Goal: Task Accomplishment & Management: Complete application form

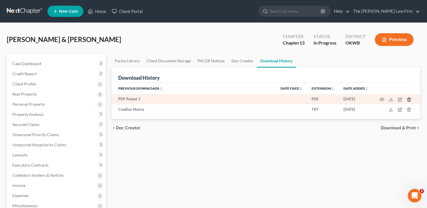
click at [407, 100] on icon "button" at bounding box center [408, 100] width 3 height 4
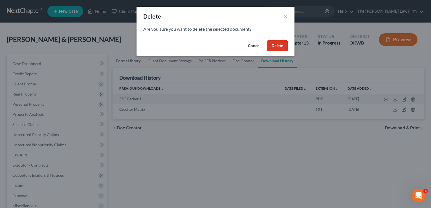
click at [276, 47] on button "Delete" at bounding box center [277, 45] width 21 height 11
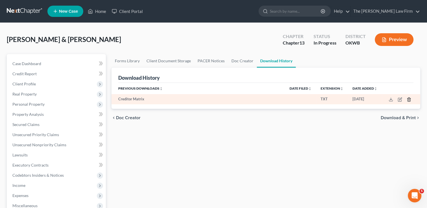
click at [408, 98] on polyline "button" at bounding box center [408, 98] width 3 height 0
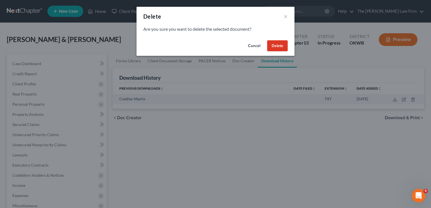
click at [278, 47] on button "Delete" at bounding box center [277, 45] width 21 height 11
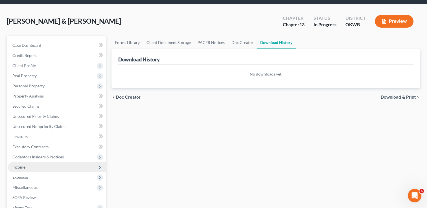
scroll to position [28, 0]
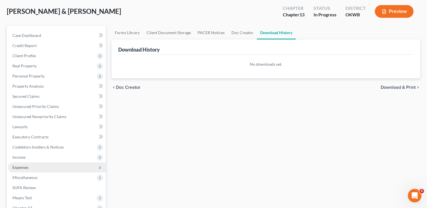
click at [25, 168] on span "Expenses" at bounding box center [20, 167] width 16 height 5
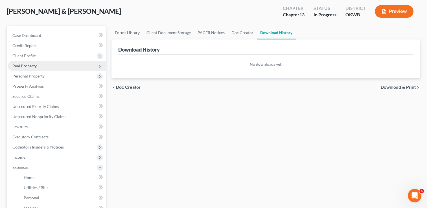
click at [32, 66] on span "Real Property" at bounding box center [24, 65] width 24 height 5
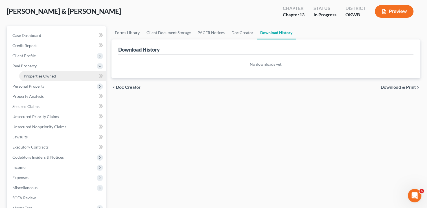
click at [42, 73] on link "Properties Owned" at bounding box center [62, 76] width 87 height 10
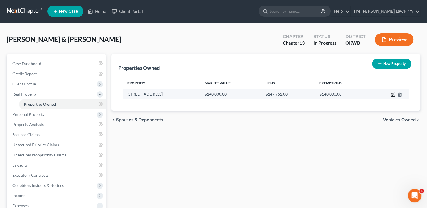
click at [393, 96] on icon "button" at bounding box center [392, 94] width 3 height 3
select select "37"
select select "62"
select select "2"
select select "33"
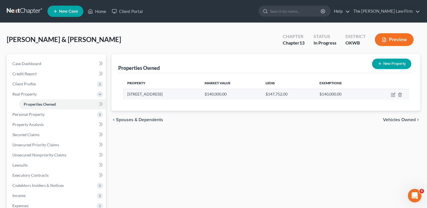
select select "2"
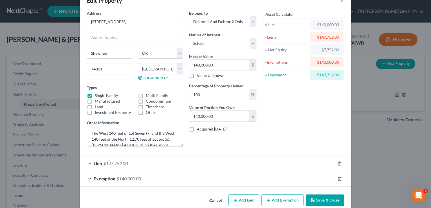
scroll to position [24, 0]
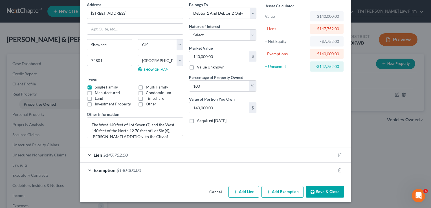
click at [142, 156] on div "Lien $147,752.00" at bounding box center [207, 155] width 255 height 15
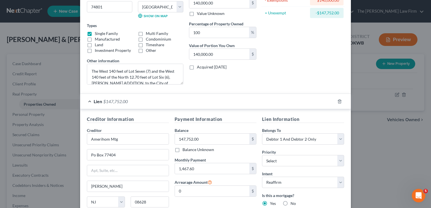
scroll to position [109, 0]
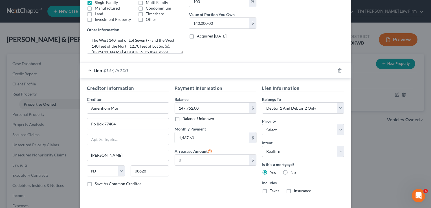
click at [201, 136] on input "1,467.60" at bounding box center [212, 137] width 75 height 11
type input "1,078.28"
click at [193, 178] on div "Payment Information Balance 147,752.00 $ Balance Unknown Balance Undetermined 1…" at bounding box center [216, 141] width 88 height 113
click at [228, 84] on div "Creditor Information Creditor * Amerihom Mtg Po Box 77404 Ewing State AL AK AR …" at bounding box center [215, 140] width 271 height 125
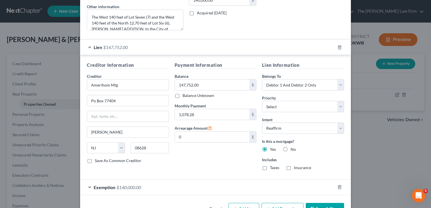
scroll to position [149, 0]
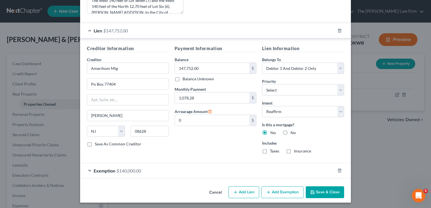
click at [324, 191] on button "Save & Close" at bounding box center [325, 192] width 38 height 12
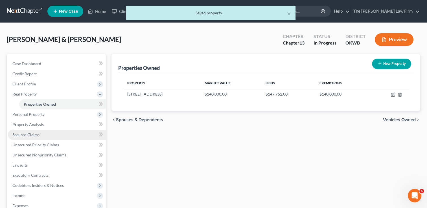
click at [28, 135] on span "Secured Claims" at bounding box center [25, 134] width 27 height 5
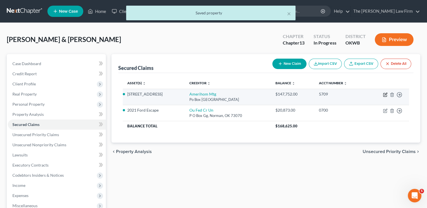
click at [384, 93] on icon "button" at bounding box center [385, 95] width 5 height 5
select select "33"
select select "2"
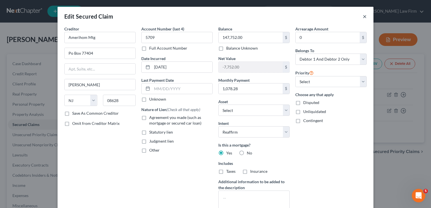
click at [363, 16] on button "×" at bounding box center [365, 16] width 4 height 7
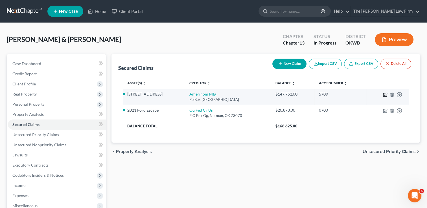
click at [384, 94] on icon "button" at bounding box center [385, 95] width 5 height 5
select select "33"
select select "5"
select select "2"
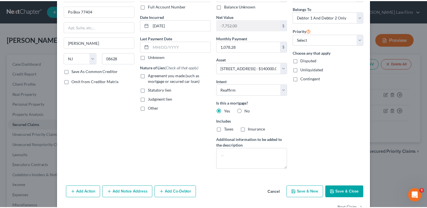
scroll to position [59, 0]
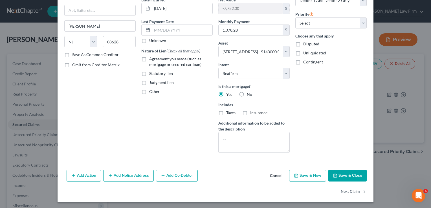
click at [350, 173] on button "Save & Close" at bounding box center [347, 176] width 38 height 12
select select
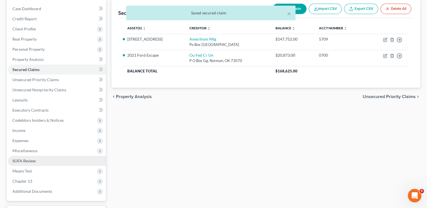
scroll to position [56, 0]
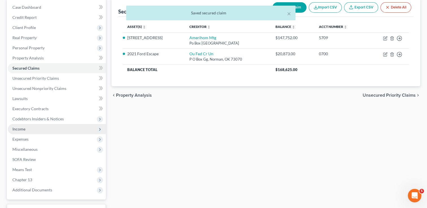
click at [28, 128] on span "Income" at bounding box center [57, 129] width 98 height 10
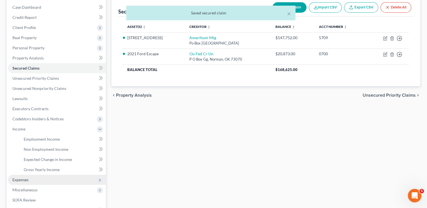
click at [24, 177] on span "Expenses" at bounding box center [20, 179] width 16 height 5
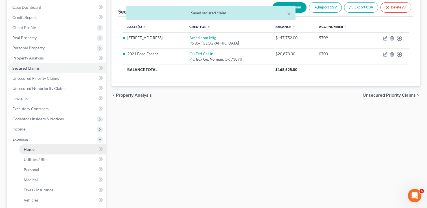
click at [45, 147] on link "Home" at bounding box center [62, 149] width 87 height 10
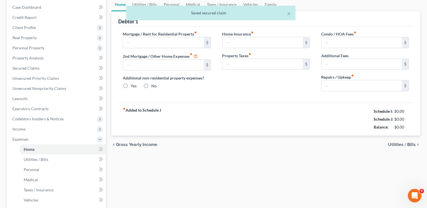
scroll to position [34, 0]
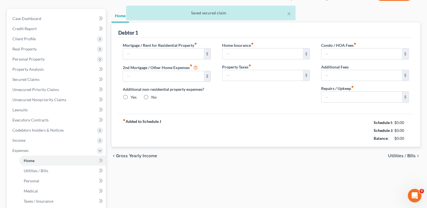
type input "1,467.60"
type input "0.00"
radio input "true"
type input "0.00"
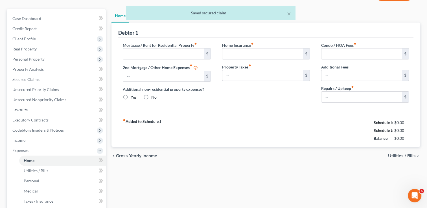
type input "0.00"
type input "100.00"
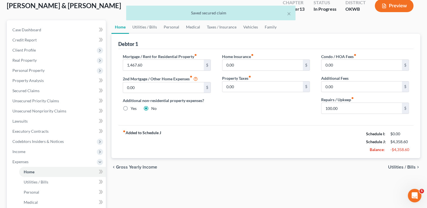
scroll to position [0, 0]
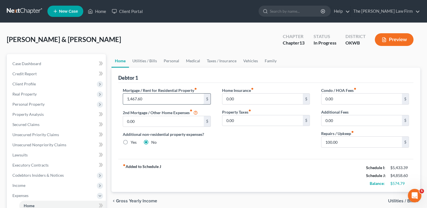
click at [150, 98] on input "1,467.60" at bounding box center [163, 99] width 80 height 11
paste input "1,078.28"
type input "1,078.28"
click at [246, 136] on div "Home Insurance fiber_manual_record 0.00 $ Property Taxes fiber_manual_record 0.…" at bounding box center [265, 119] width 99 height 65
click at [172, 61] on link "Personal" at bounding box center [171, 61] width 22 height 14
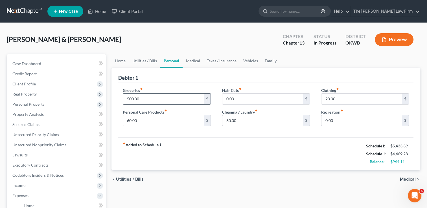
click at [146, 99] on input "500.00" at bounding box center [163, 99] width 80 height 11
click at [213, 138] on div "fiber_manual_record Added to Schedule J Schedule I: $5,433.39 Schedule J: $4,76…" at bounding box center [265, 153] width 295 height 33
click at [147, 98] on input "800.00" at bounding box center [163, 99] width 80 height 11
type input "700.00"
click at [148, 60] on link "Utilities / Bills" at bounding box center [144, 61] width 31 height 14
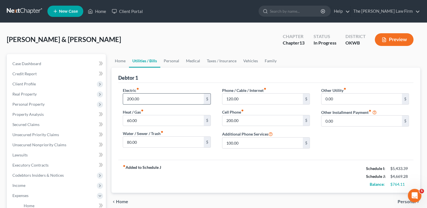
click at [146, 101] on input "200.00" at bounding box center [163, 99] width 80 height 11
type input "250.00"
click at [149, 137] on input "80.00" at bounding box center [163, 142] width 80 height 11
type input "100.00"
click at [202, 158] on div "Electric fiber_manual_record 250.00 $ Heat / Gas fiber_manual_record 60.00 $ Wa…" at bounding box center [265, 121] width 295 height 77
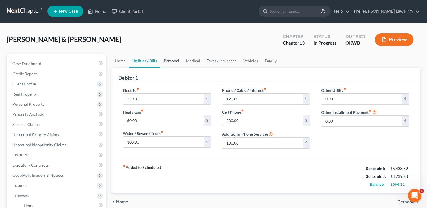
click at [175, 60] on link "Personal" at bounding box center [171, 61] width 22 height 14
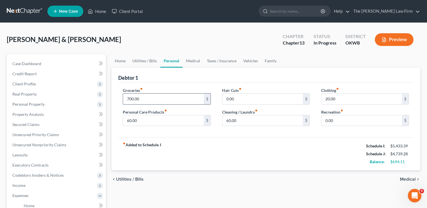
click at [148, 97] on input "700.00" at bounding box center [163, 99] width 80 height 11
type input "750.00"
click at [169, 84] on div "Groceries fiber_manual_record 750.00 $ Personal Care Products fiber_manual_reco…" at bounding box center [265, 110] width 295 height 55
click at [242, 120] on input "60.00" at bounding box center [262, 120] width 80 height 11
type input "75.00"
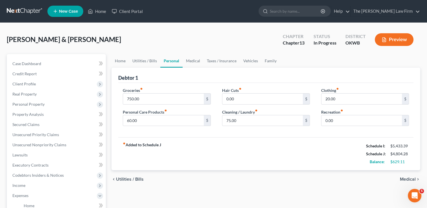
click at [227, 142] on div "fiber_manual_record Added to Schedule J Schedule I: $5,433.39 Schedule J: $4,80…" at bounding box center [265, 153] width 295 height 33
click at [146, 120] on input "60.00" at bounding box center [163, 120] width 80 height 11
type input "90.00"
click at [183, 138] on div "fiber_manual_record Added to Schedule J Schedule I: $5,433.39 Schedule J: $4,83…" at bounding box center [265, 153] width 295 height 33
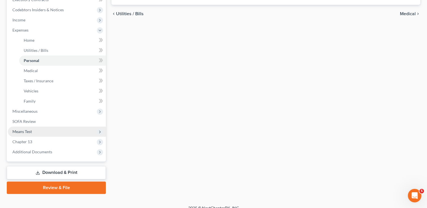
scroll to position [169, 0]
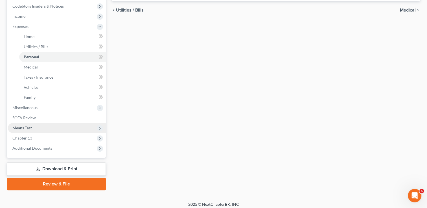
click at [32, 129] on span "Means Test" at bounding box center [21, 128] width 19 height 5
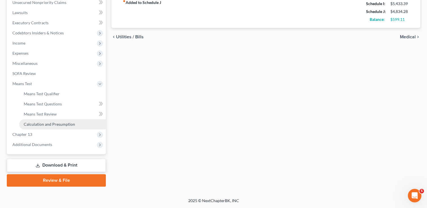
scroll to position [142, 0]
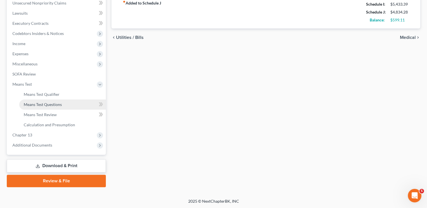
click at [49, 105] on span "Means Test Questions" at bounding box center [43, 104] width 38 height 5
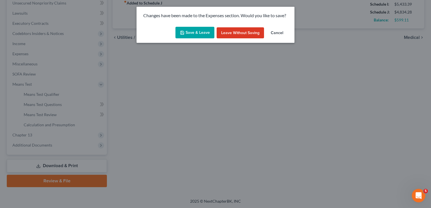
click at [191, 35] on button "Save & Leave" at bounding box center [194, 33] width 39 height 12
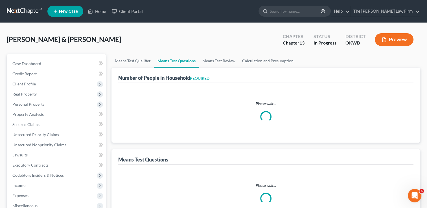
select select "0"
select select "60"
select select "1"
select select "60"
select select "1"
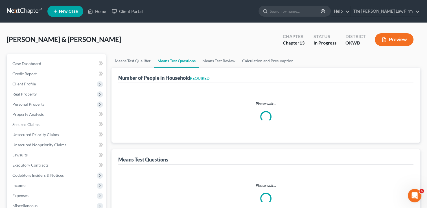
select select "2"
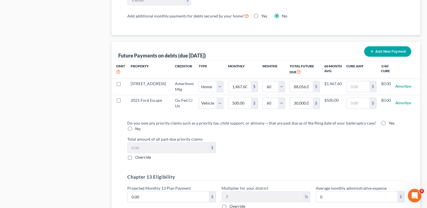
scroll to position [523, 0]
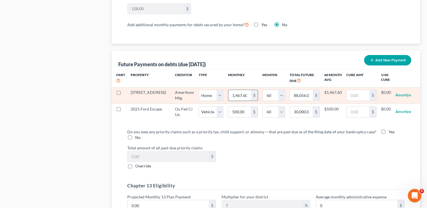
click at [236, 94] on input "1,467.60" at bounding box center [239, 95] width 23 height 11
type input "0.00"
paste input "1,078.28"
type input "1,078.28"
type input "64,696.80"
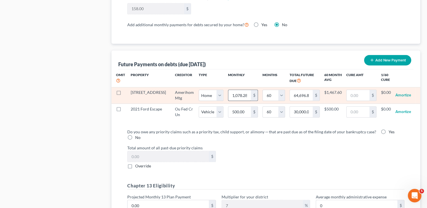
select select "0"
select select "60"
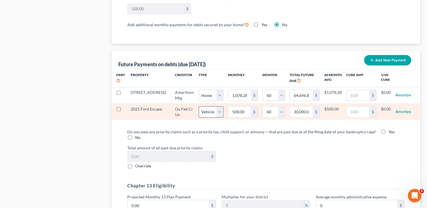
select select "0"
select select "60"
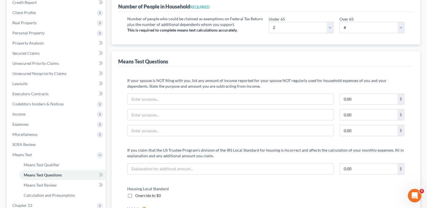
scroll to position [0, 0]
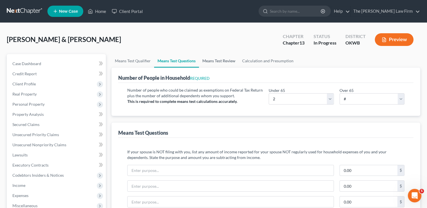
click at [219, 60] on link "Means Test Review" at bounding box center [219, 61] width 40 height 14
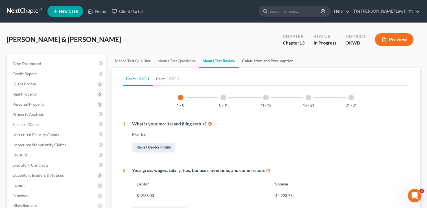
click at [264, 62] on link "Calculation and Presumption" at bounding box center [268, 61] width 58 height 14
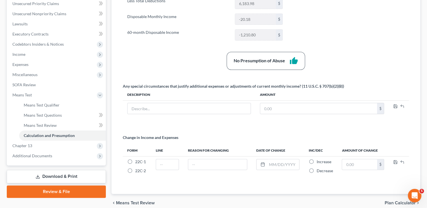
scroll to position [155, 0]
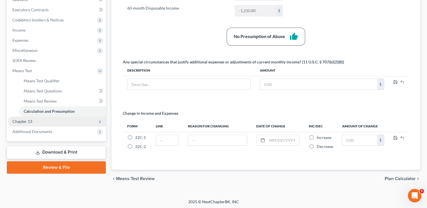
click at [31, 122] on span "Chapter 13" at bounding box center [22, 121] width 20 height 5
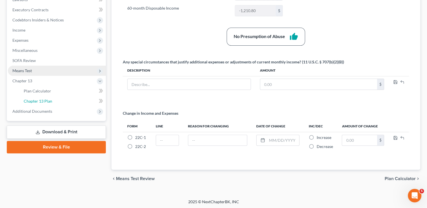
drag, startPoint x: 49, startPoint y: 101, endPoint x: 59, endPoint y: 103, distance: 9.9
click at [49, 101] on span "Chapter 13 Plan" at bounding box center [38, 101] width 28 height 5
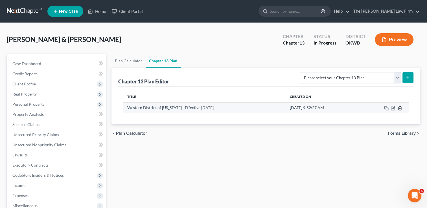
click at [399, 109] on icon "button" at bounding box center [399, 108] width 5 height 5
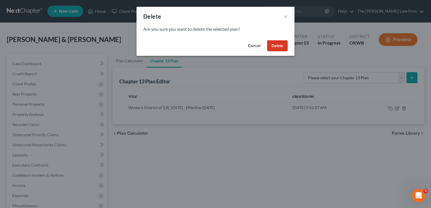
click at [276, 47] on button "Delete" at bounding box center [277, 45] width 21 height 11
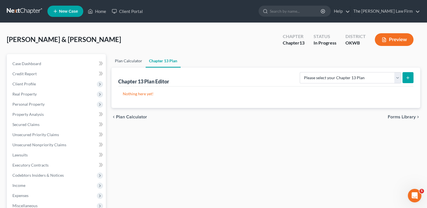
click at [126, 60] on link "Plan Calculator" at bounding box center [128, 61] width 34 height 14
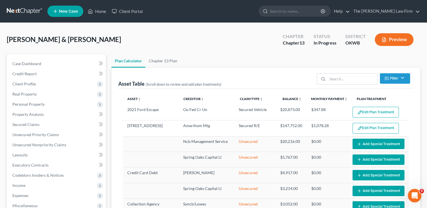
select select "59"
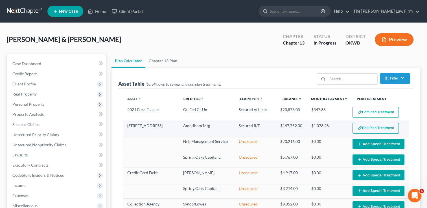
click at [367, 128] on button "Edit Plan Treatment" at bounding box center [375, 128] width 46 height 11
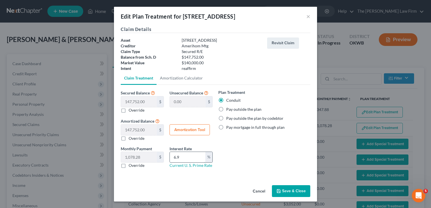
click at [185, 159] on input "6.9" at bounding box center [188, 157] width 36 height 11
type input "6"
type input "7.12"
click at [288, 193] on button "Save & Close" at bounding box center [291, 191] width 38 height 12
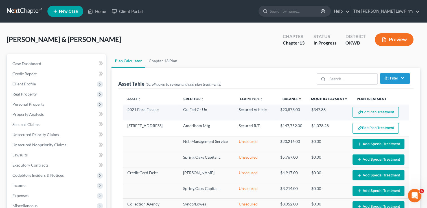
select select "59"
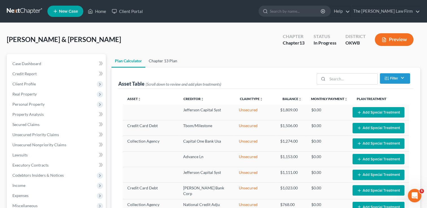
click at [167, 59] on link "Chapter 13 Plan" at bounding box center [162, 61] width 35 height 14
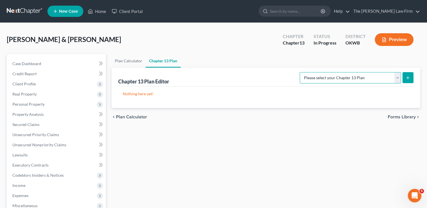
click at [398, 79] on select "Please select your Chapter 13 Plan National Form Plan - Official Form 113 Weste…" at bounding box center [350, 77] width 101 height 11
select select "2"
click at [300, 72] on select "Please select your Chapter 13 Plan National Form Plan - Official Form 113 Weste…" at bounding box center [350, 77] width 101 height 11
click at [407, 79] on icon "submit" at bounding box center [407, 78] width 5 height 5
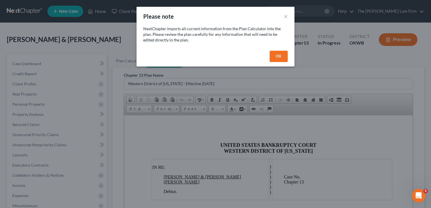
click at [278, 55] on button "OK" at bounding box center [279, 56] width 18 height 11
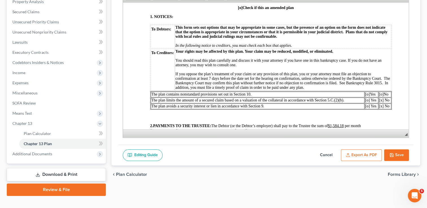
scroll to position [113, 0]
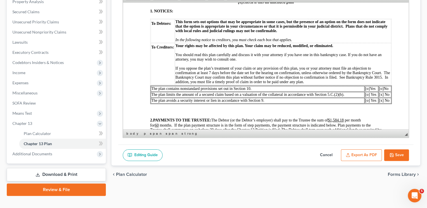
click at [382, 91] on span "[o]" at bounding box center [381, 88] width 5 height 4
click at [368, 91] on span "[o]" at bounding box center [367, 88] width 5 height 4
click at [367, 96] on span "[o] Yes" at bounding box center [370, 94] width 11 height 4
click at [368, 102] on span "[o] Yes" at bounding box center [370, 100] width 11 height 4
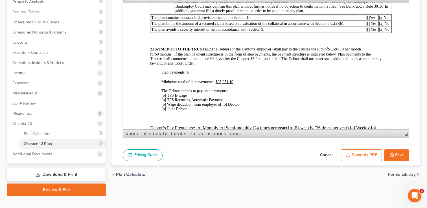
scroll to position [197, 0]
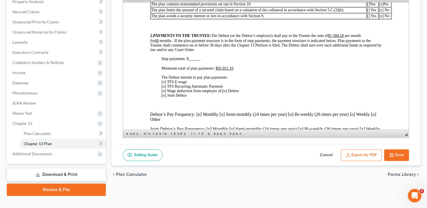
click at [164, 91] on span "[o] TFS E-wage [o] TFS Recurring Automatic Payment [o] Wage deduction from empl…" at bounding box center [191, 86] width 61 height 13
click at [164, 93] on span "[x ] TFS E-wage [o] TFS Recurring Automatic Payment [o] Wage deduction from emp…" at bounding box center [191, 86] width 61 height 13
click at [162, 93] on span "[x ] TFS E-wage [ ] TFS Recurring Automatic Payment [o] Wage deduction from emp…" at bounding box center [191, 86] width 61 height 13
click at [225, 97] on span "[o] Debtor [o] Joint Debtor" at bounding box center [199, 93] width 76 height 9
click at [228, 97] on span "[x ] Debtor [o] Joint Debtor" at bounding box center [199, 93] width 76 height 9
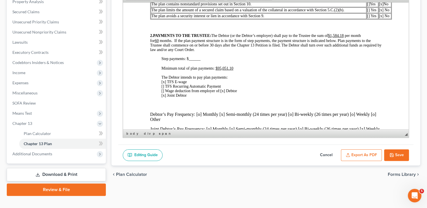
click at [286, 92] on p "The Debtor intends to pay plan payments: [x ] TFS E-wage [ ] TFS Recurring Auto…" at bounding box center [271, 86] width 220 height 23
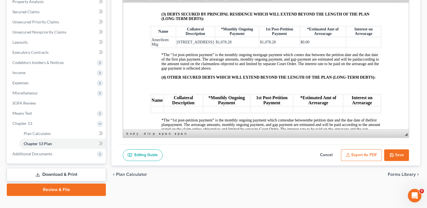
scroll to position [874, 0]
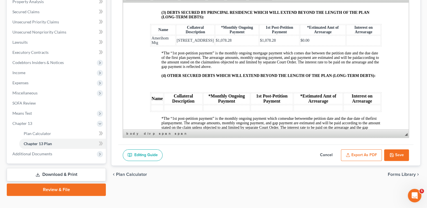
click at [350, 45] on td at bounding box center [363, 40] width 34 height 10
click at [399, 155] on button "Save" at bounding box center [396, 155] width 25 height 12
select select "2"
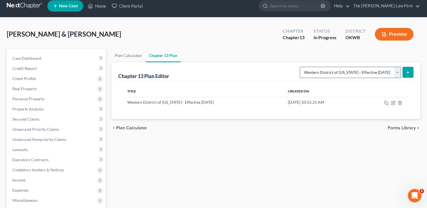
scroll to position [0, 0]
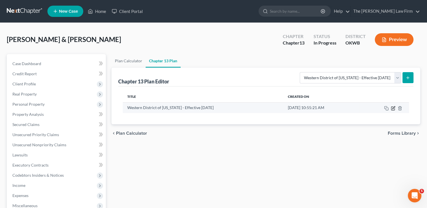
click at [393, 108] on icon "button" at bounding box center [393, 108] width 5 height 5
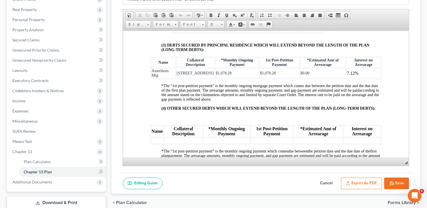
scroll to position [874, 0]
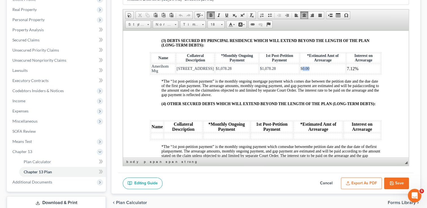
drag, startPoint x: 311, startPoint y: 100, endPoint x: 298, endPoint y: 101, distance: 13.6
click at [300, 74] on td "$0.00" at bounding box center [323, 68] width 46 height 10
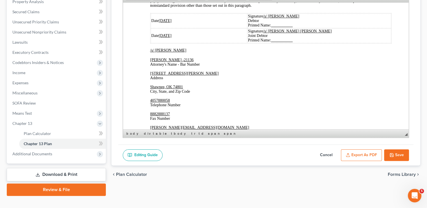
scroll to position [1269, 0]
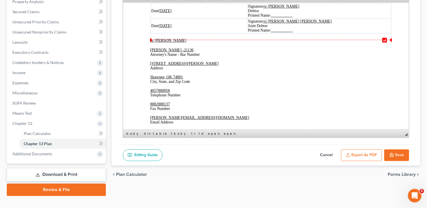
click at [167, 13] on u "08/13/2025" at bounding box center [165, 10] width 13 height 4
click at [168, 28] on u "08/13/2025" at bounding box center [165, 25] width 13 height 4
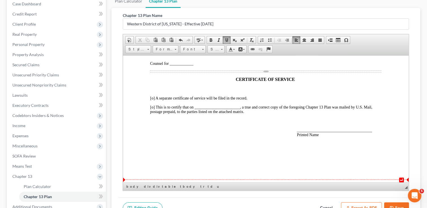
scroll to position [56, 0]
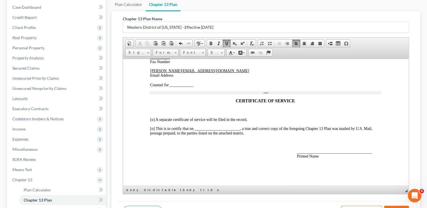
click at [171, 87] on span "Counsel for ____________" at bounding box center [171, 85] width 43 height 4
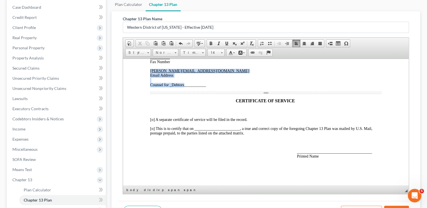
drag, startPoint x: 204, startPoint y: 90, endPoint x: 185, endPoint y: 90, distance: 19.8
click at [185, 90] on div "Date 08/15/2025 Signature /s/ Brandon Wayne Pickett-Trent Debtor Printed Name: …" at bounding box center [265, 57] width 231 height 203
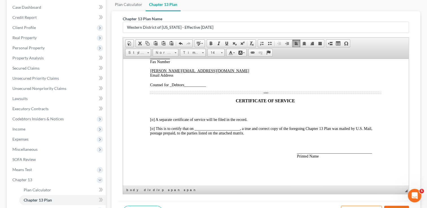
scroll to position [1408, 0]
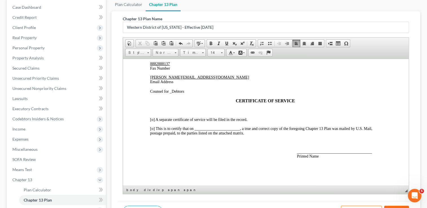
click at [201, 127] on span "[o] This is to certify that on _______________________, a true and correct copy…" at bounding box center [261, 130] width 222 height 9
drag, startPoint x: 250, startPoint y: 128, endPoint x: 216, endPoint y: 127, distance: 33.9
click at [216, 127] on span "[o] This is to certify that on ___8/15/25____________________, a true and corre…" at bounding box center [262, 130] width 225 height 9
drag, startPoint x: 201, startPoint y: 127, endPoint x: 212, endPoint y: 127, distance: 11.3
click at [212, 127] on span "[o] This is to certify that on ___8/15/25___, a true and correct copy of the fo…" at bounding box center [264, 130] width 228 height 9
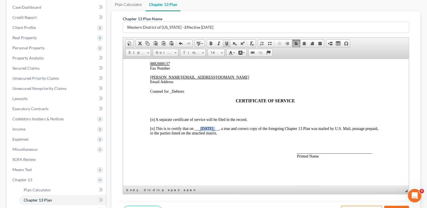
click at [225, 43] on span at bounding box center [226, 43] width 5 height 5
click at [301, 151] on span "______________________________________ Printed Name" at bounding box center [334, 153] width 75 height 9
drag, startPoint x: 370, startPoint y: 152, endPoint x: 313, endPoint y: 153, distance: 57.0
click at [313, 153] on span "______________________________________ Printed Name" at bounding box center [334, 153] width 75 height 9
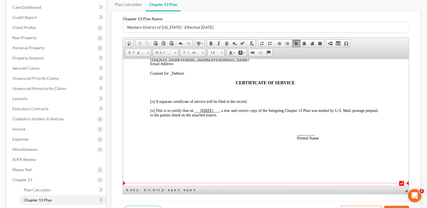
click at [302, 140] on span "_________ Printed Name" at bounding box center [308, 135] width 22 height 9
click at [311, 140] on span "___Paul J Choate______ Printed Name" at bounding box center [316, 135] width 39 height 9
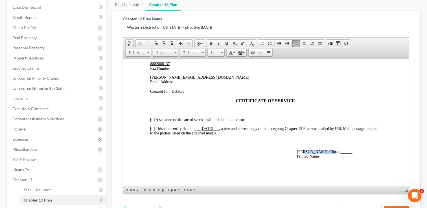
drag, startPoint x: 325, startPoint y: 151, endPoint x: 303, endPoint y: 151, distance: 22.3
click at [303, 151] on span "___Paul J. Choate______ Printed Name" at bounding box center [324, 153] width 55 height 9
click at [225, 42] on span at bounding box center [226, 43] width 5 height 5
click at [356, 146] on div "Date 08/15/2025 Signature /s/ Brandon Wayne Pickett-Trent Debtor Printed Name: …" at bounding box center [265, 60] width 231 height 196
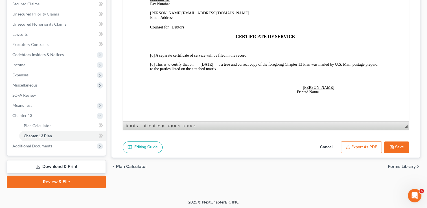
scroll to position [122, 0]
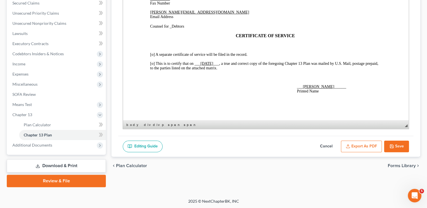
click at [399, 146] on button "Save" at bounding box center [396, 147] width 25 height 12
select select "2"
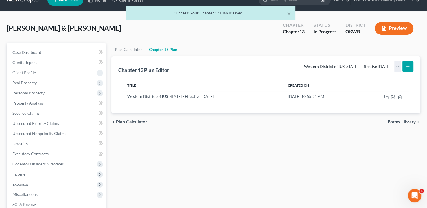
scroll to position [9, 0]
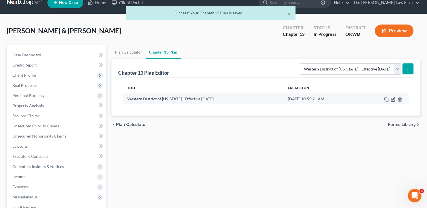
click at [394, 99] on icon "button" at bounding box center [393, 99] width 3 height 3
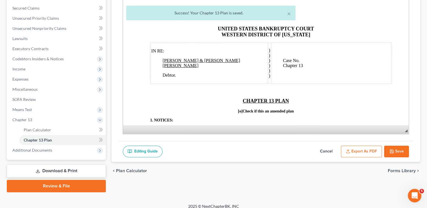
scroll to position [122, 0]
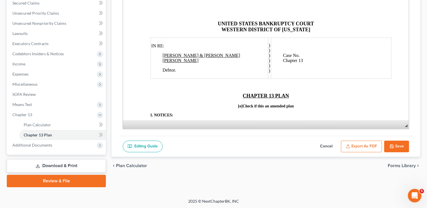
click at [356, 144] on button "Export as PDF" at bounding box center [361, 147] width 41 height 12
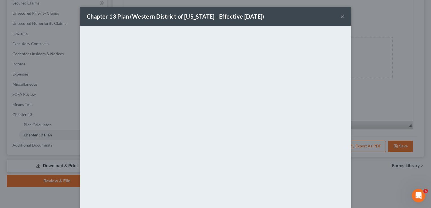
click at [281, 16] on div "Chapter 13 Plan (Western District of Oklahoma - Effective 9/1/24) ×" at bounding box center [215, 16] width 271 height 19
click at [341, 16] on button "×" at bounding box center [342, 16] width 4 height 7
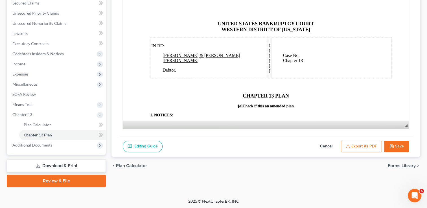
click at [66, 164] on link "Download & Print" at bounding box center [56, 165] width 99 height 13
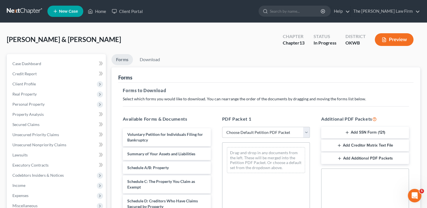
click at [254, 130] on select "Choose Default Petition PDF Packet Complete Bankruptcy Petition (all forms and …" at bounding box center [266, 132] width 88 height 11
select select "0"
click at [222, 127] on select "Choose Default Petition PDF Packet Complete Bankruptcy Petition (all forms and …" at bounding box center [266, 132] width 88 height 11
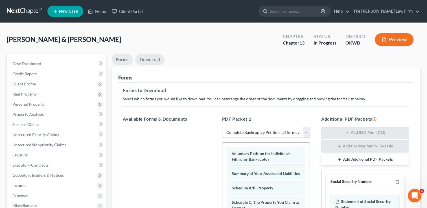
click at [150, 59] on link "Download" at bounding box center [149, 59] width 29 height 11
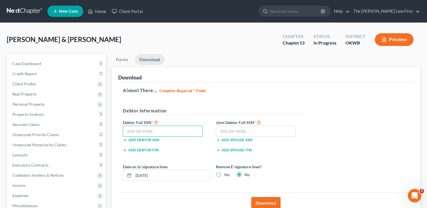
click at [164, 129] on input "text" at bounding box center [163, 131] width 80 height 11
type input "400-33-6491"
click at [262, 130] on input "text" at bounding box center [256, 131] width 80 height 11
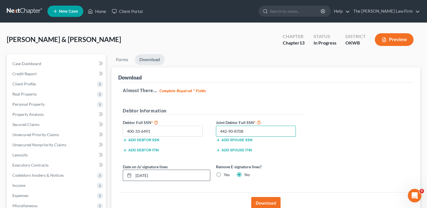
type input "442-90-8708"
click at [165, 174] on input "08/13/2025" at bounding box center [171, 175] width 76 height 11
type input "0"
type input "08/15/2025"
click at [263, 201] on button "Download" at bounding box center [265, 203] width 29 height 12
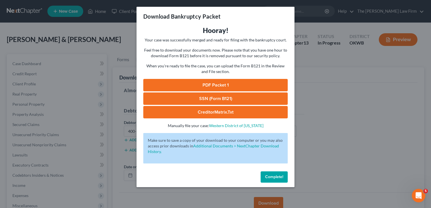
click at [220, 97] on link "SSN (Form B121)" at bounding box center [215, 99] width 144 height 12
click at [215, 83] on link "PDF Packet 1" at bounding box center [215, 85] width 144 height 12
click at [276, 174] on button "Complete!" at bounding box center [274, 176] width 27 height 11
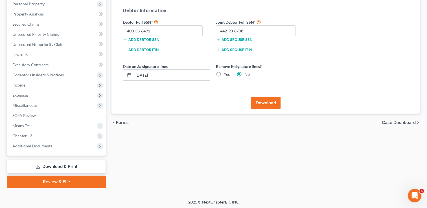
scroll to position [101, 0]
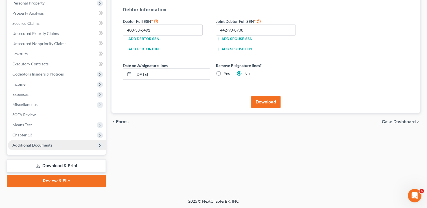
click at [42, 145] on span "Additional Documents" at bounding box center [32, 145] width 40 height 5
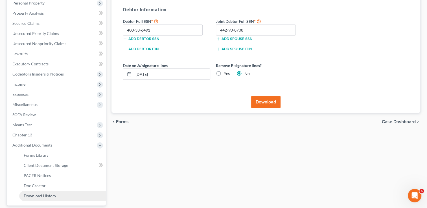
click at [41, 194] on span "Download History" at bounding box center [40, 195] width 32 height 5
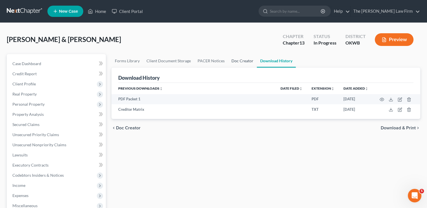
click at [241, 60] on link "Doc Creator" at bounding box center [242, 61] width 29 height 14
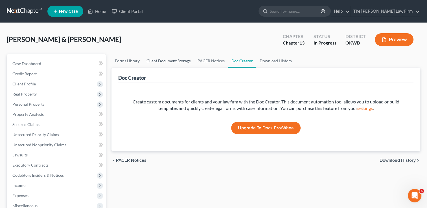
click at [166, 59] on link "Client Document Storage" at bounding box center [168, 61] width 51 height 14
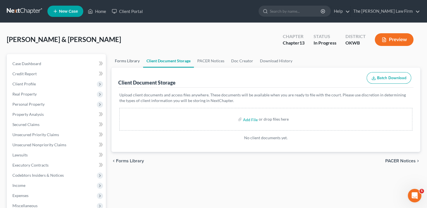
click at [125, 60] on link "Forms Library" at bounding box center [127, 61] width 32 height 14
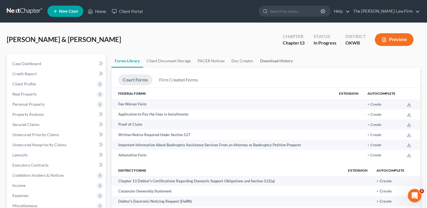
click at [273, 61] on link "Download History" at bounding box center [276, 61] width 39 height 14
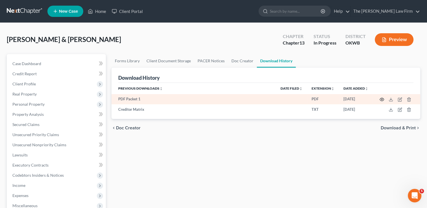
click at [381, 100] on icon "button" at bounding box center [381, 99] width 5 height 5
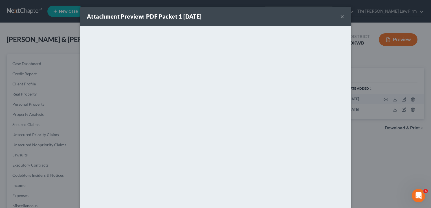
drag, startPoint x: 275, startPoint y: 15, endPoint x: 296, endPoint y: 17, distance: 20.4
click at [275, 15] on div "Attachment Preview: PDF Packet 1 08/13/2025 ×" at bounding box center [215, 16] width 271 height 19
drag, startPoint x: 341, startPoint y: 16, endPoint x: 338, endPoint y: 18, distance: 3.3
click at [341, 16] on button "×" at bounding box center [342, 16] width 4 height 7
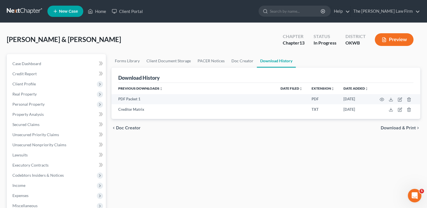
click at [14, 11] on link at bounding box center [25, 11] width 36 height 10
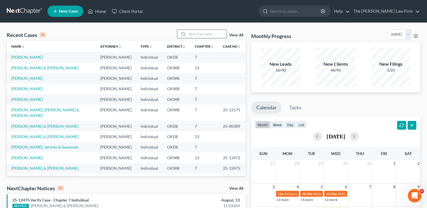
click at [204, 34] on input "search" at bounding box center [206, 34] width 39 height 8
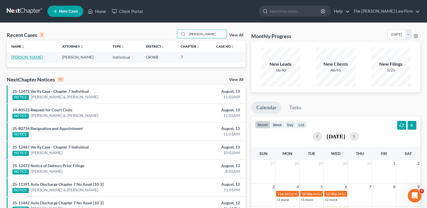
type input "stanberry"
click at [28, 57] on link "[PERSON_NAME]" at bounding box center [26, 57] width 31 height 5
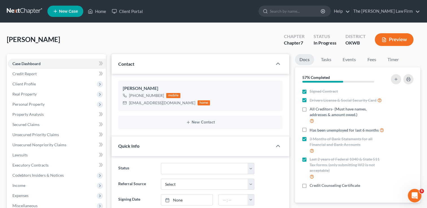
scroll to position [90, 0]
click at [309, 130] on label "Has been unemployed for last 6 months" at bounding box center [346, 130] width 74 height 6
click at [312, 130] on input "Has been unemployed for last 6 months" at bounding box center [314, 129] width 4 height 4
checkbox input "true"
click at [309, 186] on label "Credit Counseling Certificate" at bounding box center [334, 186] width 50 height 6
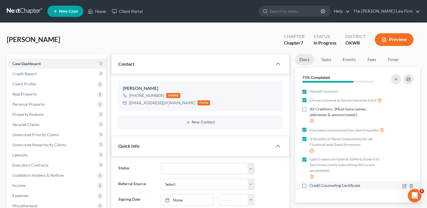
click at [312, 186] on input "Credit Counseling Certificate" at bounding box center [314, 185] width 4 height 4
checkbox input "true"
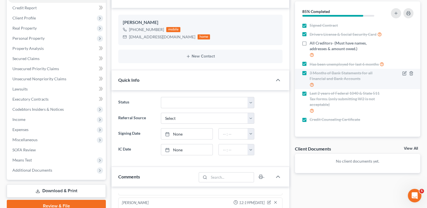
scroll to position [56, 0]
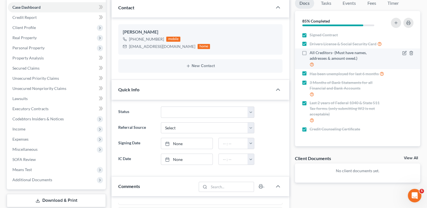
click at [309, 51] on label "All Creditors- (Must have names, addresses & amount owed.)" at bounding box center [346, 59] width 74 height 18
click at [312, 51] on input "All Creditors- (Must have names, addresses & amount owed.)" at bounding box center [314, 52] width 4 height 4
checkbox input "true"
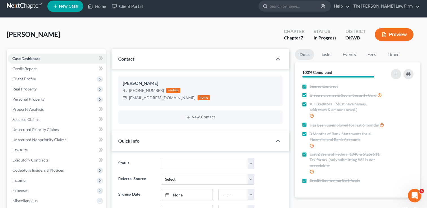
scroll to position [0, 0]
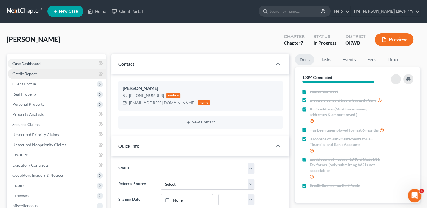
click at [36, 73] on span "Credit Report" at bounding box center [24, 73] width 24 height 5
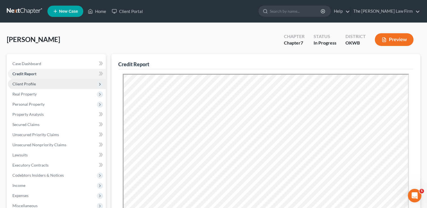
click at [41, 82] on span "Client Profile" at bounding box center [57, 84] width 98 height 10
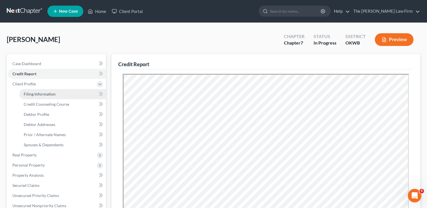
click at [50, 98] on link "Filing Information" at bounding box center [62, 94] width 87 height 10
select select "1"
select select "0"
select select "37"
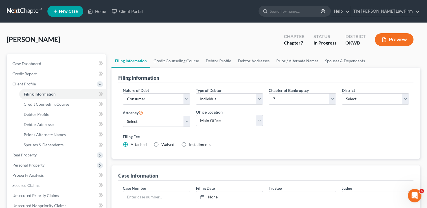
click at [28, 10] on link at bounding box center [25, 11] width 36 height 10
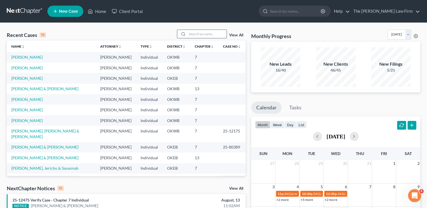
click at [202, 32] on input "search" at bounding box center [206, 34] width 39 height 8
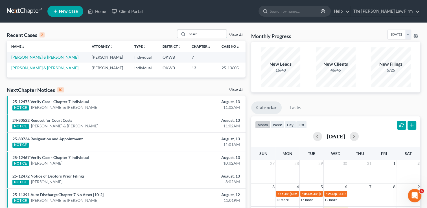
drag, startPoint x: 202, startPoint y: 33, endPoint x: 177, endPoint y: 32, distance: 25.1
click at [177, 32] on div "heard" at bounding box center [202, 34] width 50 height 9
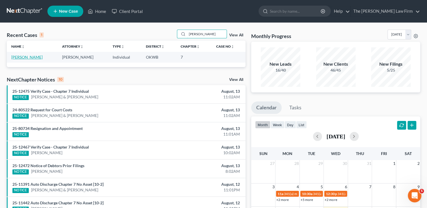
type input "stanberry"
click at [23, 56] on link "[PERSON_NAME]" at bounding box center [26, 57] width 31 height 5
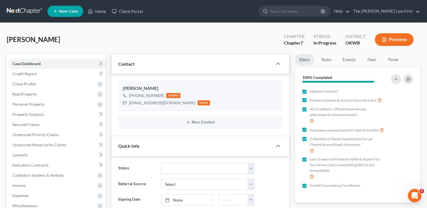
scroll to position [90, 0]
click at [26, 10] on link at bounding box center [25, 11] width 36 height 10
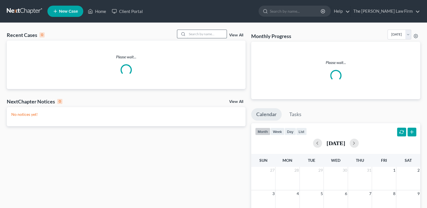
click at [206, 33] on input "search" at bounding box center [206, 34] width 39 height 8
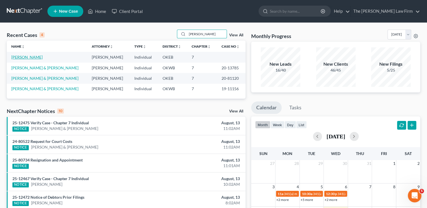
type input "[PERSON_NAME]"
click at [28, 59] on link "[PERSON_NAME]" at bounding box center [26, 57] width 31 height 5
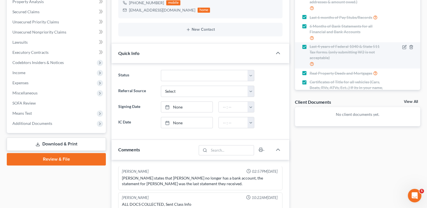
scroll to position [37, 0]
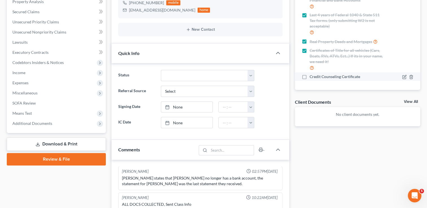
click at [309, 76] on label "Credit Counseling Certificate" at bounding box center [334, 77] width 50 height 6
click at [312, 76] on input "Credit Counseling Certificate" at bounding box center [314, 76] width 4 height 4
checkbox input "true"
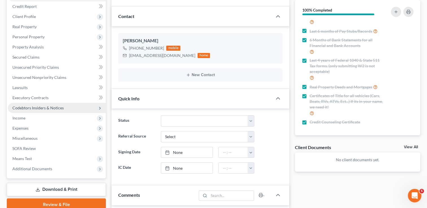
scroll to position [0, 0]
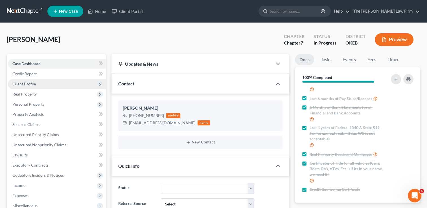
click at [41, 86] on span "Client Profile" at bounding box center [57, 84] width 98 height 10
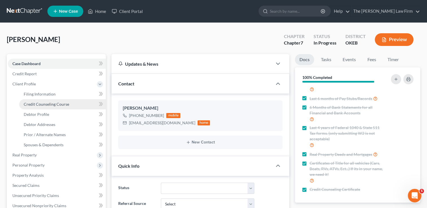
click at [50, 105] on span "Credit Counseling Course" at bounding box center [46, 104] width 45 height 5
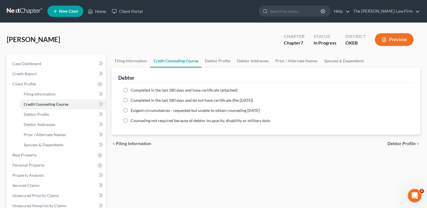
click at [156, 90] on span "Completed in the last 180 days and have certificate (attached)" at bounding box center [184, 90] width 107 height 5
click at [137, 90] on input "Completed in the last 180 days and have certificate (attached)" at bounding box center [135, 89] width 4 height 4
radio input "true"
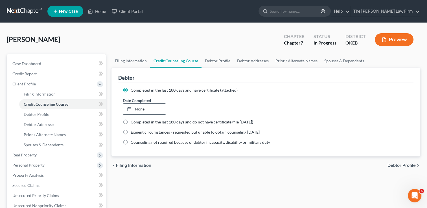
click at [138, 109] on link "None" at bounding box center [144, 109] width 42 height 11
type input "[DATE]"
click at [51, 114] on link "Debtor Profile" at bounding box center [62, 114] width 87 height 10
select select "0"
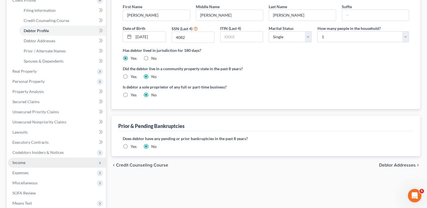
scroll to position [85, 0]
click at [25, 159] on span "Income" at bounding box center [57, 162] width 98 height 10
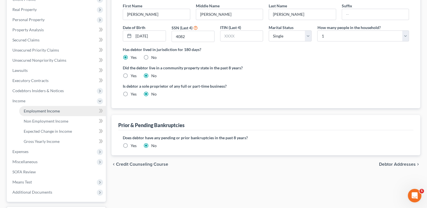
click at [50, 111] on span "Employment Income" at bounding box center [42, 111] width 36 height 5
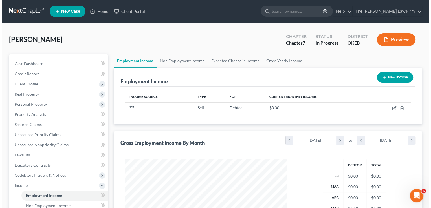
scroll to position [100, 173]
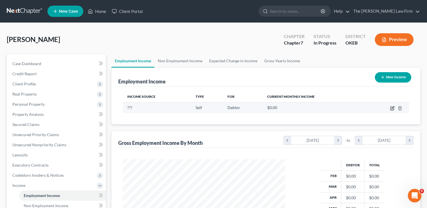
click at [392, 109] on icon "button" at bounding box center [392, 108] width 5 height 5
select select "1"
select select "0"
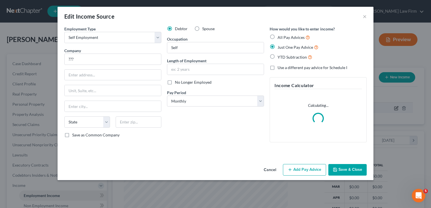
scroll to position [100, 175]
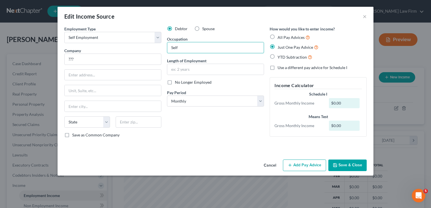
drag, startPoint x: 186, startPoint y: 48, endPoint x: 165, endPoint y: 50, distance: 21.3
click at [166, 49] on div "Debtor Spouse Occupation Self Length of Employment No Longer Employed Pay Perio…" at bounding box center [215, 84] width 103 height 116
click at [278, 37] on label "All Pay Advices" at bounding box center [294, 37] width 32 height 6
click at [280, 37] on input "All Pay Advices" at bounding box center [282, 36] width 4 height 4
radio input "true"
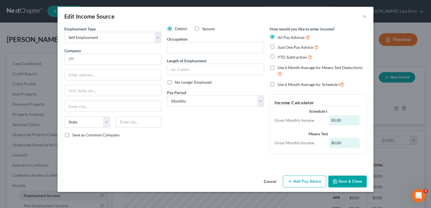
click at [307, 181] on button "Add Pay Advice" at bounding box center [304, 182] width 43 height 12
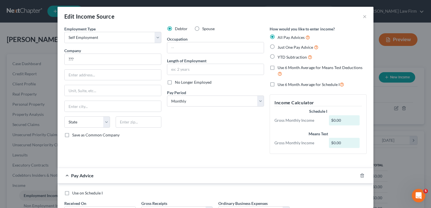
scroll to position [49, 0]
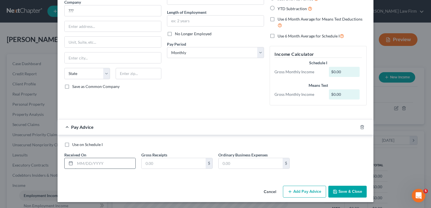
click at [101, 163] on input "text" at bounding box center [105, 163] width 60 height 11
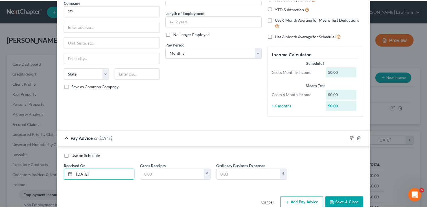
scroll to position [60, 0]
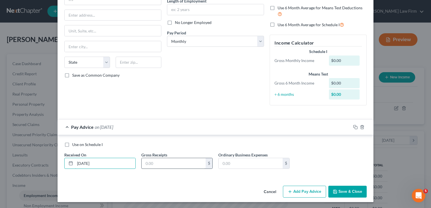
type input "01/31/2025"
click at [163, 164] on input "text" at bounding box center [174, 163] width 64 height 11
type input "6"
type input "1,000.00"
click at [245, 163] on input "text" at bounding box center [251, 163] width 64 height 11
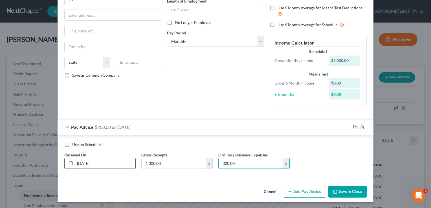
type input "300.00"
drag, startPoint x: 100, startPoint y: 163, endPoint x: 65, endPoint y: 164, distance: 35.0
click at [65, 163] on div "01/31/2025" at bounding box center [99, 163] width 71 height 11
type input "02/31/2025"
click at [271, 191] on button "Cancel" at bounding box center [269, 191] width 21 height 11
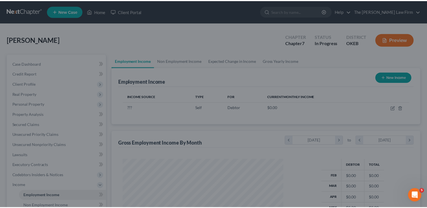
scroll to position [281954, 281881]
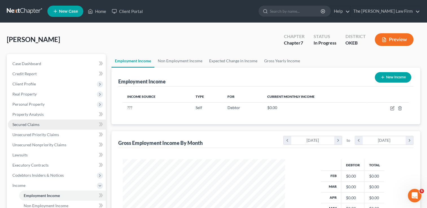
click at [25, 125] on span "Secured Claims" at bounding box center [25, 124] width 27 height 5
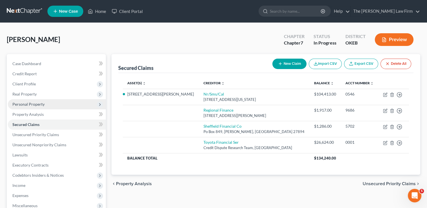
click at [45, 104] on span "Personal Property" at bounding box center [57, 104] width 98 height 10
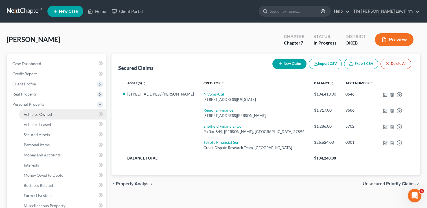
click at [43, 115] on span "Vehicles Owned" at bounding box center [38, 114] width 28 height 5
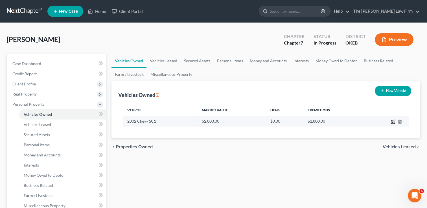
click at [392, 122] on icon "button" at bounding box center [393, 121] width 3 height 3
select select "1"
select select "24"
select select "0"
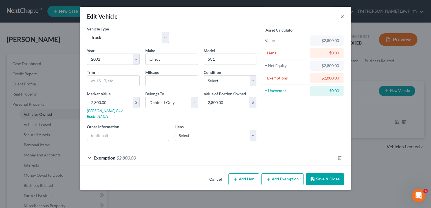
click at [341, 17] on button "×" at bounding box center [342, 16] width 4 height 7
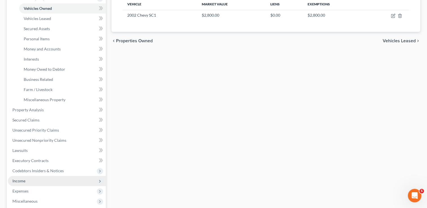
scroll to position [113, 0]
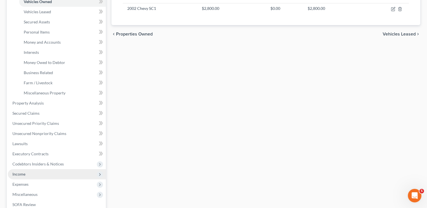
click at [23, 172] on span "Income" at bounding box center [18, 174] width 13 height 5
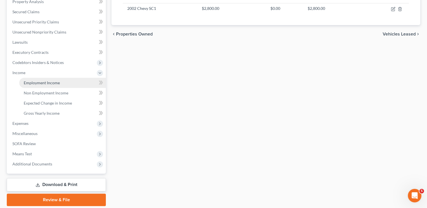
click at [48, 84] on span "Employment Income" at bounding box center [42, 82] width 36 height 5
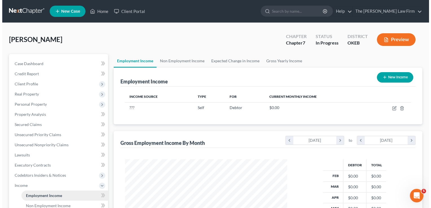
scroll to position [100, 173]
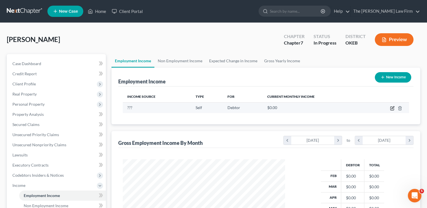
click at [390, 108] on icon "button" at bounding box center [391, 108] width 3 height 3
select select "1"
select select "0"
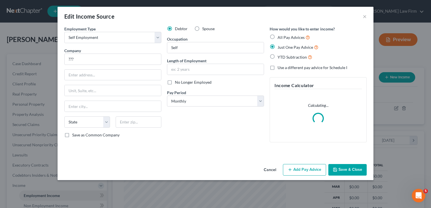
scroll to position [100, 175]
click at [278, 36] on label "All Pay Advices" at bounding box center [294, 37] width 32 height 6
click at [280, 36] on input "All Pay Advices" at bounding box center [282, 36] width 4 height 4
radio input "true"
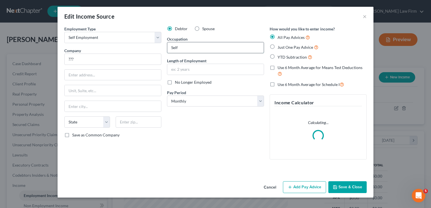
click at [192, 50] on input "Self" at bounding box center [215, 47] width 96 height 11
type input "S"
click at [199, 120] on div "Debtor Spouse Occupation Length of Employment No Longer Employed Pay Period * S…" at bounding box center [215, 95] width 103 height 138
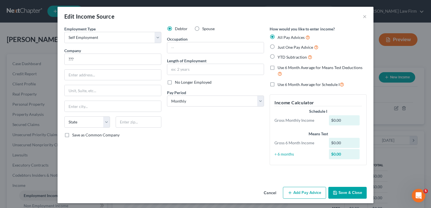
scroll to position [1, 0]
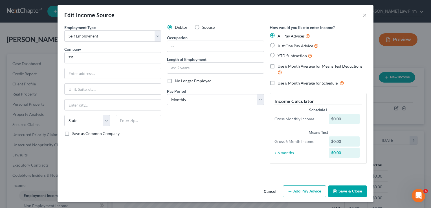
click at [297, 192] on button "Add Pay Advice" at bounding box center [304, 192] width 43 height 12
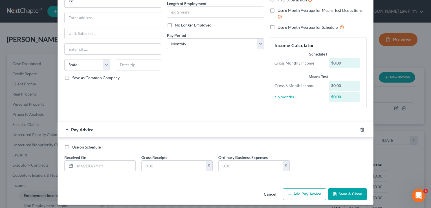
scroll to position [60, 0]
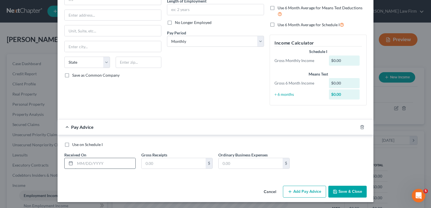
click at [105, 162] on input "text" at bounding box center [105, 163] width 60 height 11
type input "02/31/2025"
click at [159, 163] on input "text" at bounding box center [174, 163] width 64 height 11
type input "0.00"
click at [238, 163] on input "text" at bounding box center [251, 163] width 64 height 11
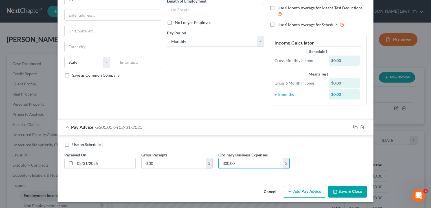
type input "300.00"
click at [302, 192] on button "Add Pay Advice" at bounding box center [304, 192] width 43 height 12
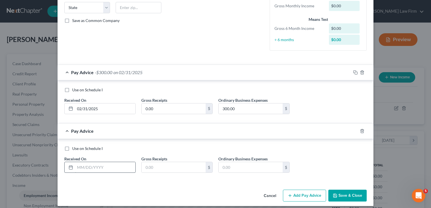
scroll to position [118, 0]
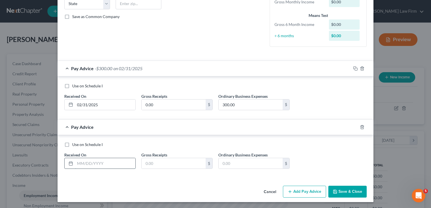
click at [93, 164] on input "text" at bounding box center [105, 163] width 60 height 11
type input "03/31/2025"
click at [158, 162] on input "text" at bounding box center [174, 163] width 64 height 11
type input "400.00"
click at [225, 164] on input "text" at bounding box center [251, 163] width 64 height 11
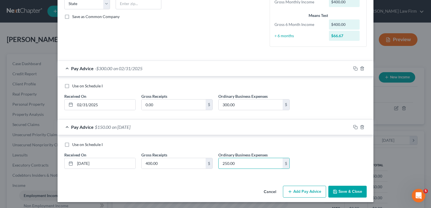
type input "250.00"
click at [288, 192] on icon "button" at bounding box center [290, 192] width 5 height 5
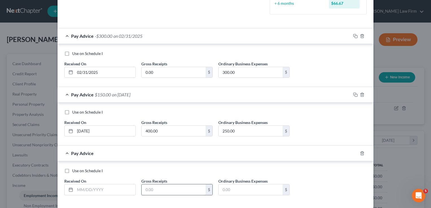
scroll to position [177, 0]
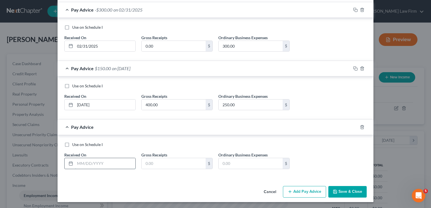
click at [103, 164] on input "text" at bounding box center [105, 163] width 60 height 11
type input "04/31/"
drag, startPoint x: 100, startPoint y: 44, endPoint x: 95, endPoint y: 58, distance: 14.7
click at [71, 44] on div "02/31/2025" at bounding box center [99, 46] width 71 height 11
type input "[DATE]"
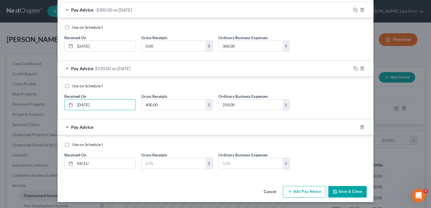
drag, startPoint x: 82, startPoint y: 105, endPoint x: 73, endPoint y: 124, distance: 20.7
click at [77, 107] on input "03/31/2025" at bounding box center [105, 105] width 60 height 11
type input "[DATE]"
drag, startPoint x: 85, startPoint y: 163, endPoint x: 79, endPoint y: 189, distance: 26.6
click at [70, 166] on div "04/31/" at bounding box center [99, 163] width 71 height 11
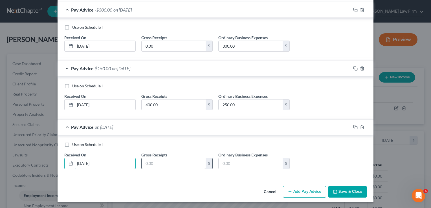
type input "[DATE]"
click at [166, 163] on input "text" at bounding box center [174, 163] width 64 height 11
type input "1,600"
click at [252, 47] on input "300.00" at bounding box center [251, 46] width 64 height 11
type input "365.00"
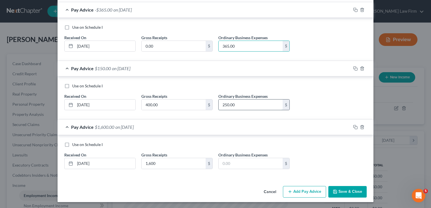
click at [243, 106] on input "250.00" at bounding box center [251, 105] width 64 height 11
type input "315.00"
click at [238, 161] on input "text" at bounding box center [251, 163] width 64 height 11
type input "235.00"
click at [297, 192] on button "Add Pay Advice" at bounding box center [304, 192] width 43 height 12
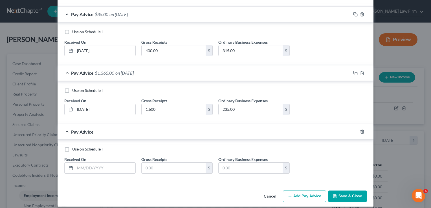
scroll to position [236, 0]
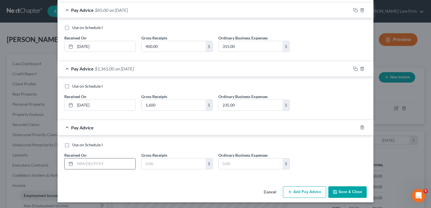
click at [105, 163] on input "text" at bounding box center [105, 164] width 60 height 11
type input "[DATE]"
click at [165, 165] on input "text" at bounding box center [174, 164] width 64 height 11
type input "1,800"
click at [237, 162] on input "text" at bounding box center [251, 164] width 64 height 11
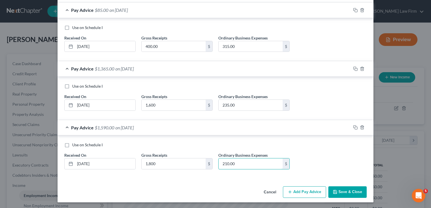
type input "210.00"
click at [310, 191] on button "Add Pay Advice" at bounding box center [304, 192] width 43 height 12
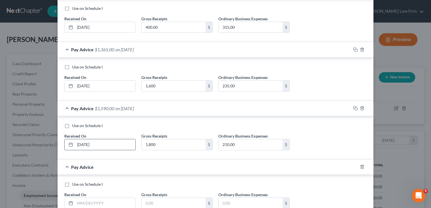
scroll to position [294, 0]
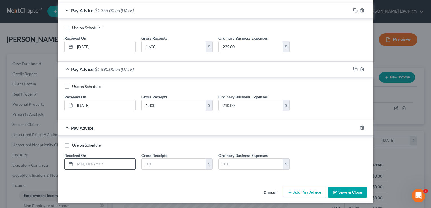
drag, startPoint x: 113, startPoint y: 162, endPoint x: 111, endPoint y: 164, distance: 3.2
click at [113, 162] on input "text" at bounding box center [105, 164] width 60 height 11
type input "[DATE]"
click at [166, 161] on input "text" at bounding box center [174, 164] width 64 height 11
type input "1,200"
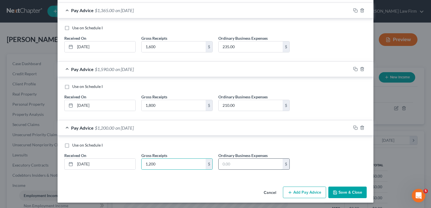
click at [240, 163] on input "text" at bounding box center [251, 164] width 64 height 11
type input "220.00"
click at [299, 192] on button "Add Pay Advice" at bounding box center [304, 193] width 43 height 12
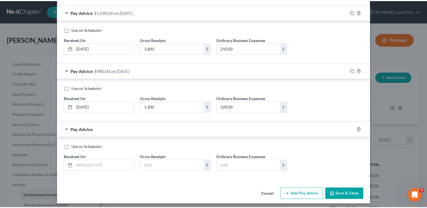
scroll to position [352, 0]
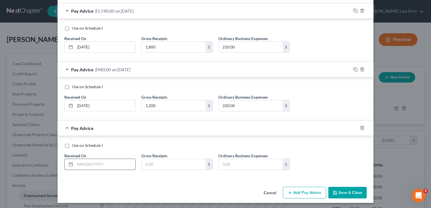
click at [104, 165] on input "text" at bounding box center [105, 164] width 60 height 11
type input "[DATE]"
click at [160, 164] on input "text" at bounding box center [174, 164] width 64 height 11
type input "1,500.0"
click at [253, 162] on input "text" at bounding box center [251, 164] width 64 height 11
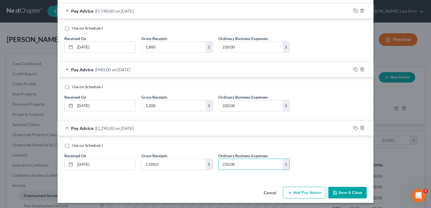
type input "210.00"
click at [341, 191] on button "Save & Close" at bounding box center [347, 193] width 38 height 12
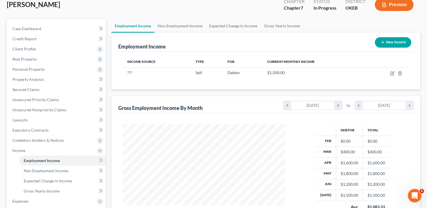
scroll to position [56, 0]
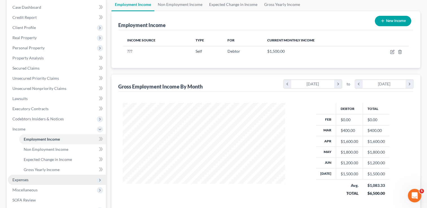
click at [16, 182] on span "Expenses" at bounding box center [57, 180] width 98 height 10
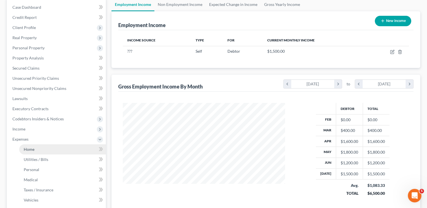
click at [38, 148] on link "Home" at bounding box center [62, 149] width 87 height 10
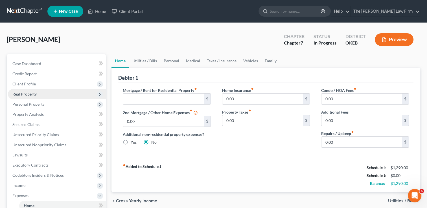
click at [27, 93] on span "Real Property" at bounding box center [24, 94] width 24 height 5
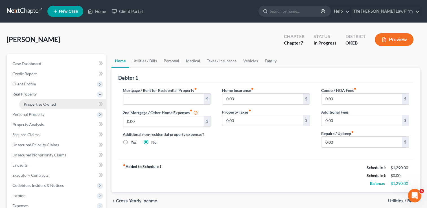
click at [54, 104] on span "Properties Owned" at bounding box center [40, 104] width 32 height 5
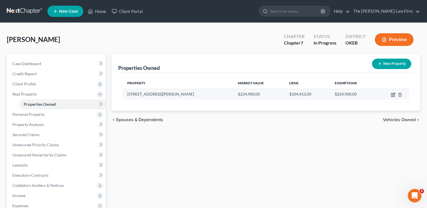
click at [394, 94] on icon "button" at bounding box center [393, 95] width 5 height 5
select select "37"
select select "0"
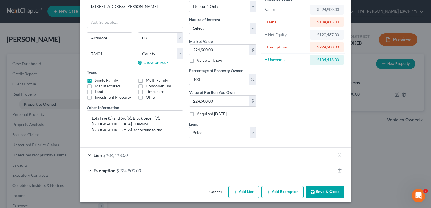
click at [151, 157] on div "Lien $104,413.00" at bounding box center [207, 155] width 255 height 15
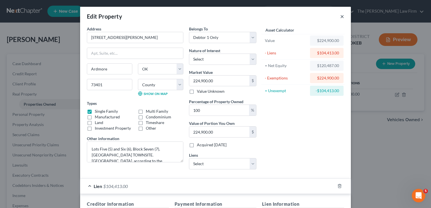
click at [340, 16] on button "×" at bounding box center [342, 16] width 4 height 7
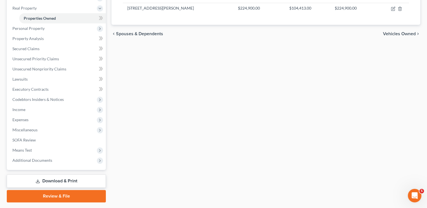
scroll to position [101, 0]
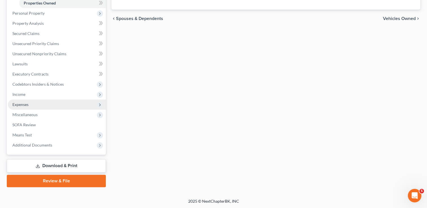
click at [27, 105] on span "Expenses" at bounding box center [20, 104] width 16 height 5
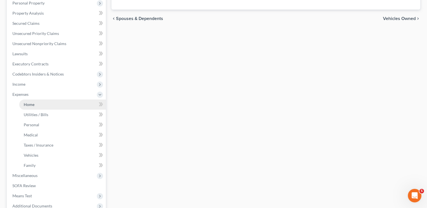
click at [28, 105] on span "Home" at bounding box center [29, 104] width 11 height 5
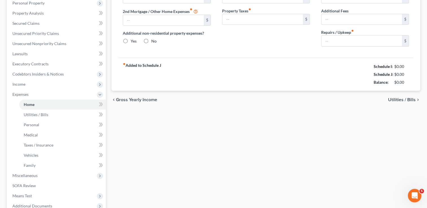
type input "0.00"
radio input "true"
type input "0.00"
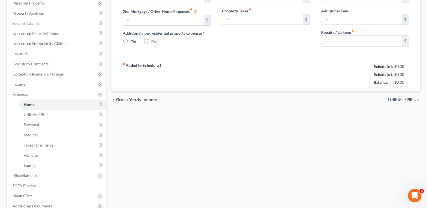
type input "0.00"
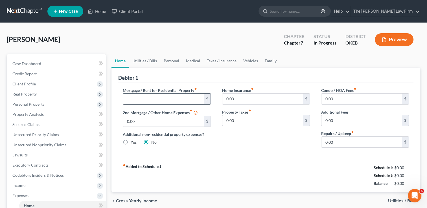
click at [154, 99] on input "text" at bounding box center [163, 99] width 80 height 11
type input "1,323.00"
click at [338, 142] on input "0.00" at bounding box center [361, 142] width 80 height 11
type input "1"
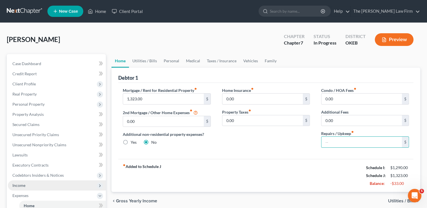
click at [32, 185] on span "Income" at bounding box center [57, 186] width 98 height 10
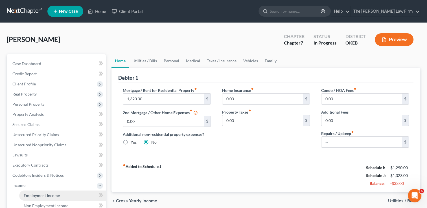
click at [53, 194] on span "Employment Income" at bounding box center [42, 195] width 36 height 5
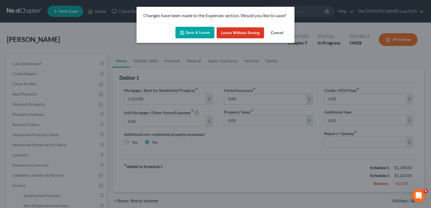
click at [196, 29] on button "Save & Leave" at bounding box center [194, 33] width 39 height 12
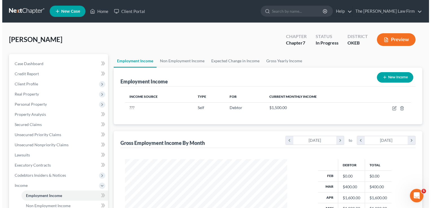
scroll to position [100, 173]
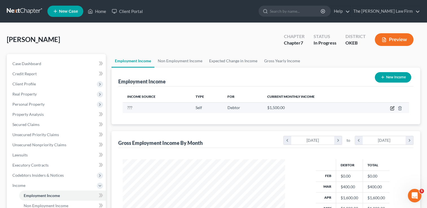
click at [392, 108] on icon "button" at bounding box center [392, 108] width 5 height 5
select select "1"
select select "0"
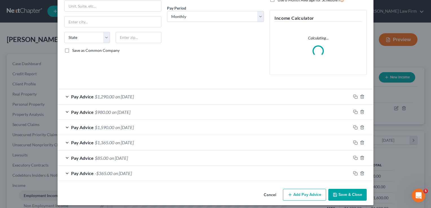
scroll to position [88, 0]
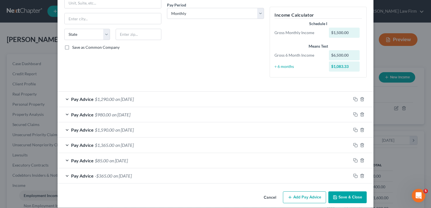
click at [153, 129] on div "Pay Advice $1,590.00 on 05/28/2025" at bounding box center [204, 129] width 293 height 15
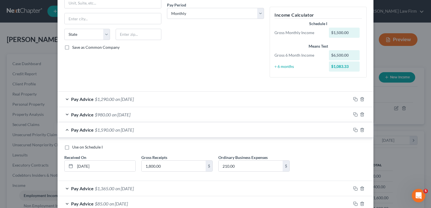
click at [72, 146] on label "Use on Schedule I" at bounding box center [87, 147] width 30 height 6
click at [74, 146] on input "Use on Schedule I" at bounding box center [76, 146] width 4 height 4
checkbox input "true"
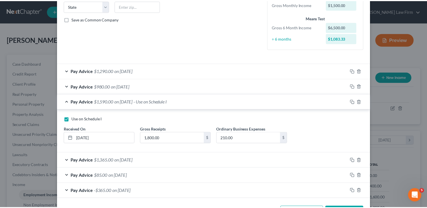
scroll to position [137, 0]
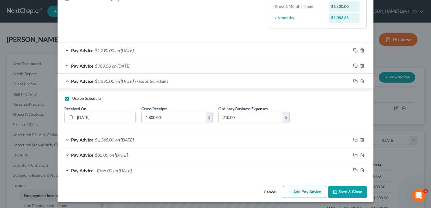
click at [351, 189] on button "Save & Close" at bounding box center [347, 192] width 38 height 12
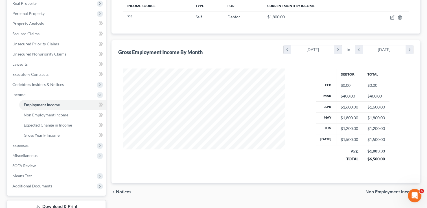
scroll to position [113, 0]
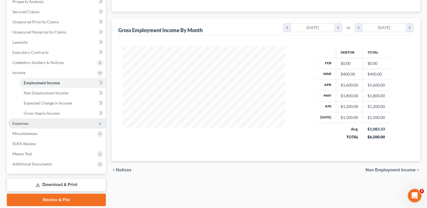
click at [25, 124] on span "Expenses" at bounding box center [20, 123] width 16 height 5
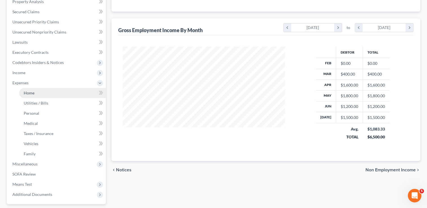
click at [36, 94] on link "Home" at bounding box center [62, 93] width 87 height 10
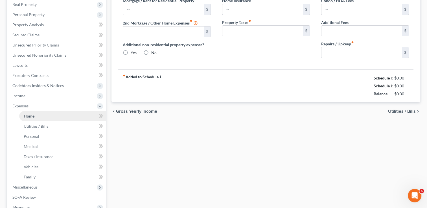
scroll to position [2, 0]
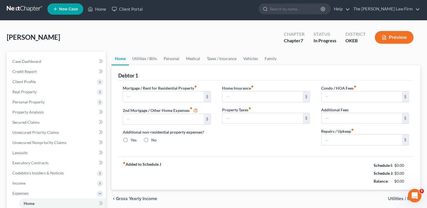
type input "1,323.00"
type input "0.00"
radio input "true"
type input "0.00"
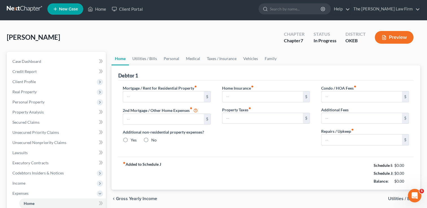
type input "0.00"
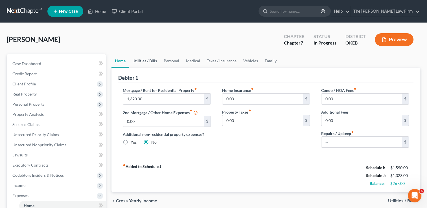
click at [140, 59] on link "Utilities / Bills" at bounding box center [144, 61] width 31 height 14
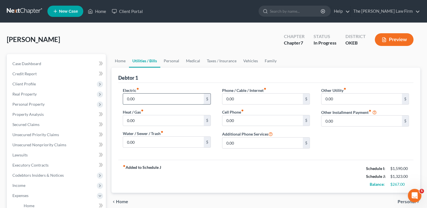
click at [140, 99] on input "0.00" at bounding box center [163, 99] width 80 height 11
type input "80.00"
type input "40.00"
click at [240, 119] on input "0.00" at bounding box center [262, 120] width 80 height 11
type input "65.00"
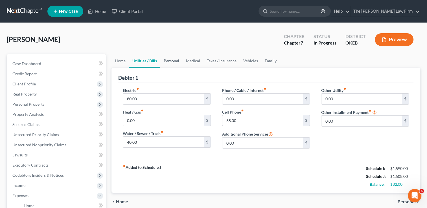
click at [170, 61] on link "Personal" at bounding box center [171, 61] width 22 height 14
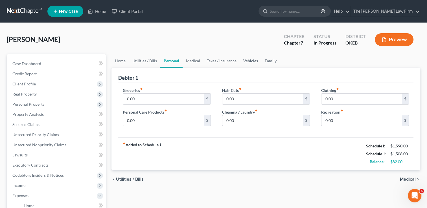
click at [247, 60] on link "Vehicles" at bounding box center [250, 61] width 21 height 14
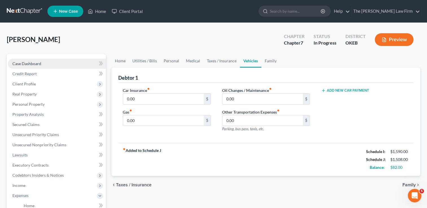
click at [45, 63] on link "Case Dashboard" at bounding box center [57, 64] width 98 height 10
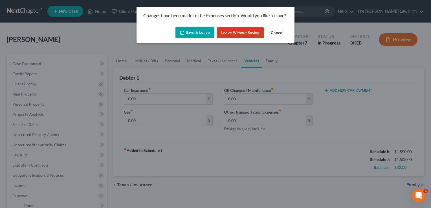
click at [202, 31] on button "Save & Leave" at bounding box center [194, 33] width 39 height 12
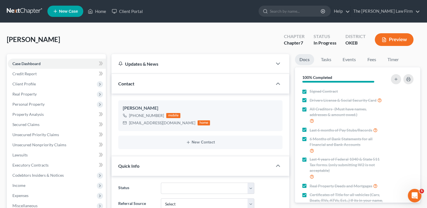
scroll to position [171, 0]
click at [36, 83] on span "Client Profile" at bounding box center [57, 84] width 98 height 10
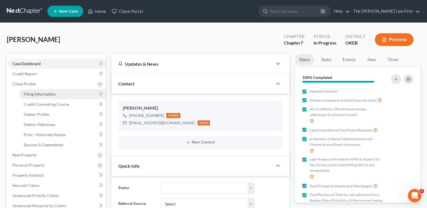
click at [44, 94] on span "Filing Information" at bounding box center [40, 94] width 32 height 5
select select "1"
select select "0"
select select "37"
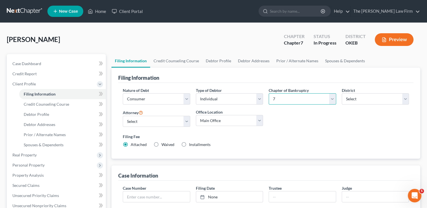
click at [295, 99] on select "Select 7 11 12 13" at bounding box center [302, 98] width 67 height 11
select select "3"
click at [269, 93] on select "Select 7 11 12 13" at bounding box center [302, 98] width 67 height 11
click at [304, 115] on div "Nature of Debt Select Business Consumer Other Nature of Business Select Clearin…" at bounding box center [266, 119] width 292 height 65
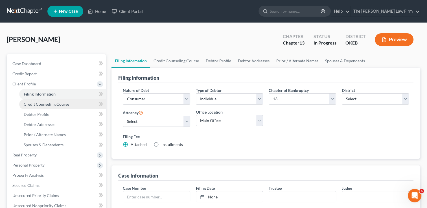
click at [64, 102] on span "Credit Counseling Course" at bounding box center [46, 104] width 45 height 5
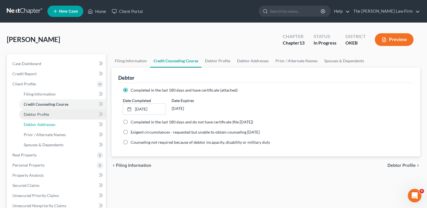
click at [51, 120] on link "Debtor Addresses" at bounding box center [62, 125] width 87 height 10
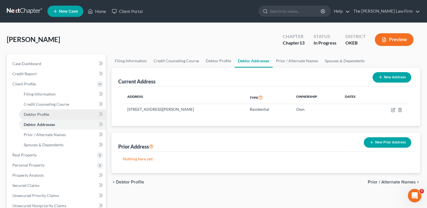
click at [53, 113] on link "Debtor Profile" at bounding box center [62, 114] width 87 height 10
select select "0"
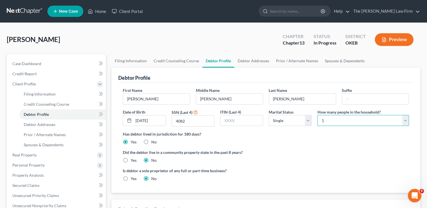
click at [404, 120] on select "Select 1 2 3 4 5 6 7 8 9 10 11 12 13 14 15 16 17 18 19 20" at bounding box center [363, 120] width 92 height 11
select select "2"
click at [317, 115] on select "Select 1 2 3 4 5 6 7 8 9 10 11 12 13 14 15 16 17 18 19 20" at bounding box center [363, 120] width 92 height 11
click at [323, 147] on ng-include "First Name Johnnie Middle Name Wayne Last Name Miller Suffix Date of Birth 09/1…" at bounding box center [266, 136] width 286 height 99
click at [406, 121] on select "Select 1 2 3 4 5 6 7 8 9 10 11 12 13 14 15 16 17 18 19 20" at bounding box center [363, 120] width 92 height 11
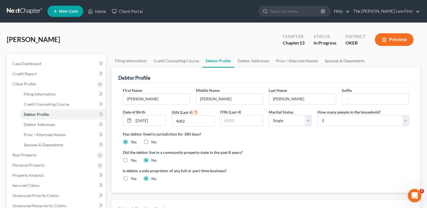
click at [247, 38] on div "[PERSON_NAME] Upgraded Chapter Chapter 13 Status In Progress District OKEB Prev…" at bounding box center [213, 42] width 413 height 25
click at [19, 10] on link at bounding box center [25, 11] width 36 height 10
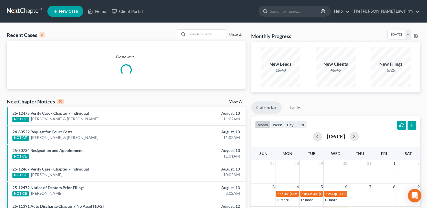
click at [200, 33] on input "search" at bounding box center [206, 34] width 39 height 8
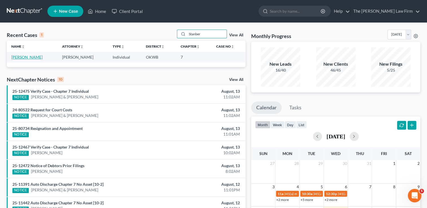
type input "Stanber"
click at [18, 56] on link "[PERSON_NAME]" at bounding box center [26, 57] width 31 height 5
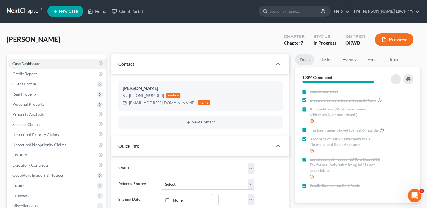
scroll to position [90, 0]
click at [34, 83] on span "Client Profile" at bounding box center [23, 84] width 23 height 5
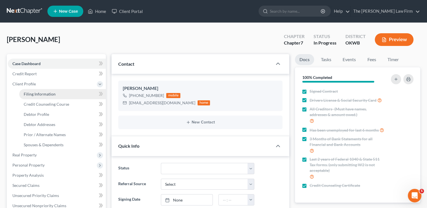
click at [46, 93] on span "Filing Information" at bounding box center [40, 94] width 32 height 5
select select "1"
select select "0"
select select "37"
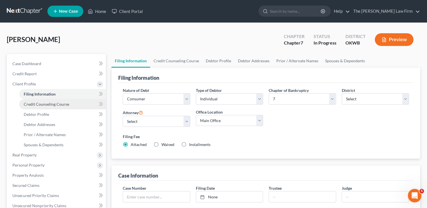
click at [56, 104] on span "Credit Counseling Course" at bounding box center [46, 104] width 45 height 5
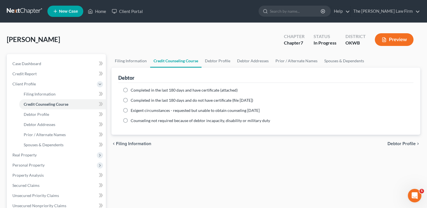
click at [139, 92] on span "Completed in the last 180 days and have certificate (attached)" at bounding box center [184, 90] width 107 height 5
click at [137, 91] on input "Completed in the last 180 days and have certificate (attached)" at bounding box center [135, 89] width 4 height 4
radio input "true"
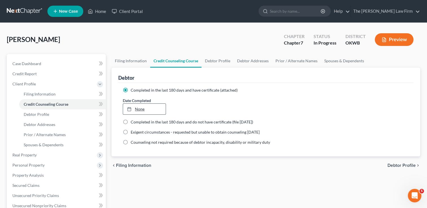
click at [142, 111] on link "None" at bounding box center [144, 109] width 42 height 11
type input "8/13/2025"
click at [219, 163] on div "chevron_left Filing Information Debtor Profile chevron_right" at bounding box center [265, 166] width 309 height 18
click at [38, 113] on span "Debtor Profile" at bounding box center [36, 114] width 25 height 5
select select "0"
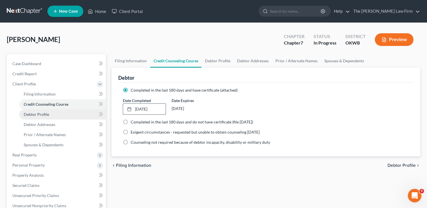
select select "0"
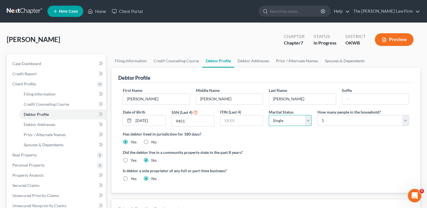
click at [307, 124] on select "Select Single Married Separated Divorced Widowed" at bounding box center [290, 120] width 43 height 11
select select "3"
click at [269, 115] on select "Select Single Married Separated Divorced Widowed" at bounding box center [290, 120] width 43 height 11
click at [403, 122] on select "Select 1 2 3 4 5 6 7 8 9 10 11 12 13 14 15 16 17 18 19 20" at bounding box center [363, 120] width 92 height 11
click at [355, 146] on ng-include "First Name Isaac Middle Name James Last Name Stanberry Suffix Date of Birth 11/…" at bounding box center [266, 136] width 286 height 99
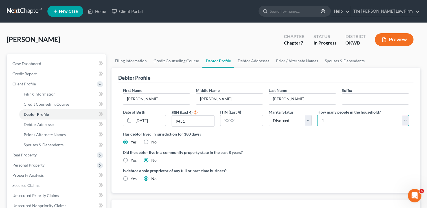
click at [402, 122] on select "Select 1 2 3 4 5 6 7 8 9 10 11 12 13 14 15 16 17 18 19 20" at bounding box center [363, 120] width 92 height 11
click at [308, 137] on div "Has debtor lived in jurisdiction for 180 days? Yes No Debtor must reside in jur…" at bounding box center [266, 138] width 286 height 14
click at [404, 119] on select "Select 1 2 3 4 5 6 7 8 9 10 11 12 13 14 15 16 17 18 19 20" at bounding box center [363, 120] width 92 height 11
click at [295, 142] on div "Has debtor lived in jurisdiction for 180 days? Yes No Debtor must reside in jur…" at bounding box center [266, 138] width 286 height 14
click at [405, 121] on select "Select 1 2 3 4 5 6 7 8 9 10 11 12 13 14 15 16 17 18 19 20" at bounding box center [363, 120] width 92 height 11
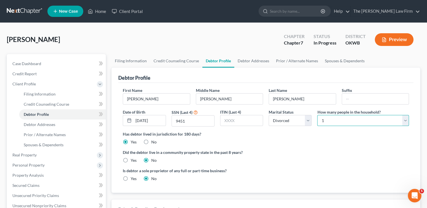
click at [317, 115] on select "Select 1 2 3 4 5 6 7 8 9 10 11 12 13 14 15 16 17 18 19 20" at bounding box center [363, 120] width 92 height 11
click at [306, 144] on div "Has debtor lived in jurisdiction for 180 days? Yes No Debtor must reside in jur…" at bounding box center [266, 138] width 286 height 14
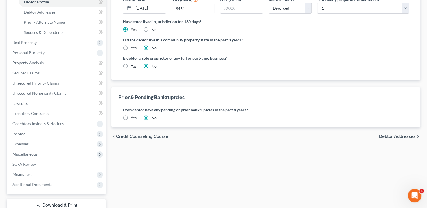
scroll to position [113, 0]
click at [28, 133] on span "Income" at bounding box center [57, 134] width 98 height 10
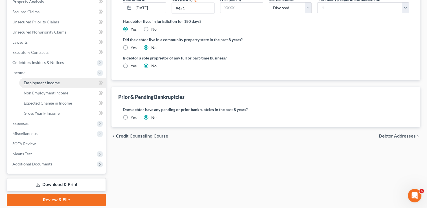
click at [53, 81] on span "Employment Income" at bounding box center [42, 82] width 36 height 5
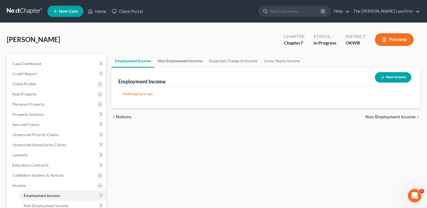
click at [179, 57] on link "Non Employment Income" at bounding box center [179, 61] width 51 height 14
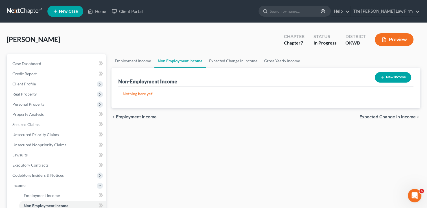
click at [395, 78] on button "New Income" at bounding box center [393, 77] width 36 height 10
select select "0"
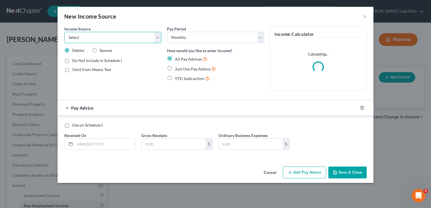
click at [158, 38] on select "Select Unemployment Disability (from employer) Pension Retirement Social Securi…" at bounding box center [112, 37] width 97 height 11
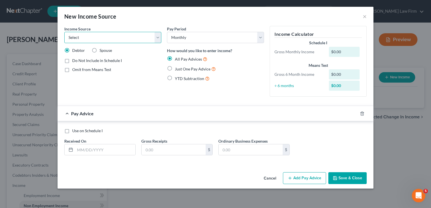
select select "8"
click at [64, 32] on select "Select Unemployment Disability (from employer) Pension Retirement Social Securi…" at bounding box center [112, 37] width 97 height 11
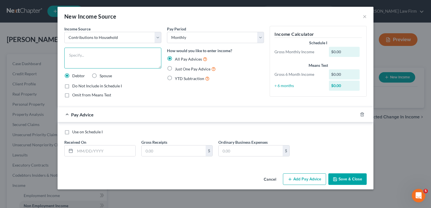
click at [91, 55] on textarea at bounding box center [112, 58] width 97 height 21
type textarea "1000"
click at [175, 68] on label "Just One Pay Advice" at bounding box center [195, 69] width 41 height 6
click at [177, 68] on input "Just One Pay Advice" at bounding box center [179, 68] width 4 height 4
radio input "true"
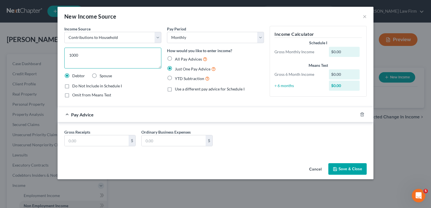
drag, startPoint x: 82, startPoint y: 56, endPoint x: 69, endPoint y: 61, distance: 13.8
click at [66, 57] on textarea "1000" at bounding box center [112, 58] width 97 height 21
click at [87, 141] on input "text" at bounding box center [97, 140] width 64 height 11
type input "1,000"
drag, startPoint x: 81, startPoint y: 52, endPoint x: 67, endPoint y: 57, distance: 14.3
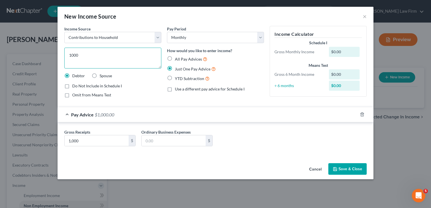
click at [68, 56] on textarea "1000" at bounding box center [112, 58] width 97 height 21
click at [104, 54] on textarea "Fiance's contributopns to bills" at bounding box center [112, 58] width 97 height 21
type textarea "Fiancé's contributions to bills"
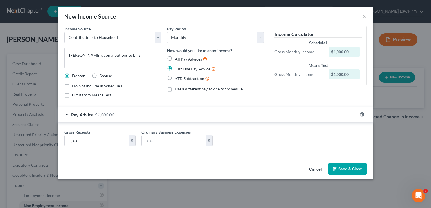
click at [134, 80] on div "Income Source * Select Unemployment Disability (from employer) Pension Retireme…" at bounding box center [112, 64] width 103 height 76
click at [343, 166] on button "Save & Close" at bounding box center [347, 169] width 38 height 12
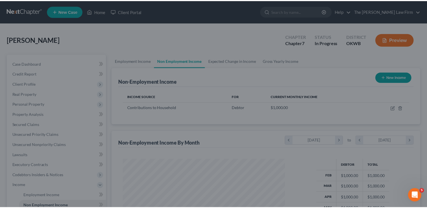
scroll to position [100, 173]
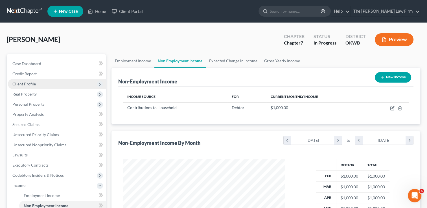
click at [39, 84] on span "Client Profile" at bounding box center [57, 84] width 98 height 10
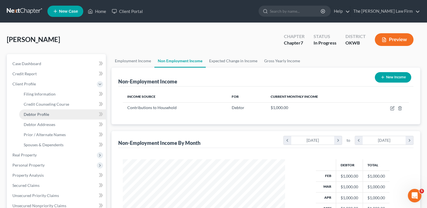
click at [44, 115] on span "Debtor Profile" at bounding box center [36, 114] width 25 height 5
select select "3"
select select "0"
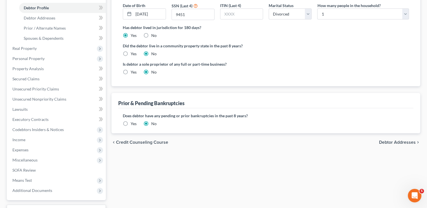
scroll to position [113, 0]
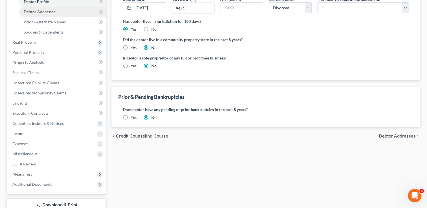
click at [47, 10] on span "Debtor Addresses" at bounding box center [40, 11] width 32 height 5
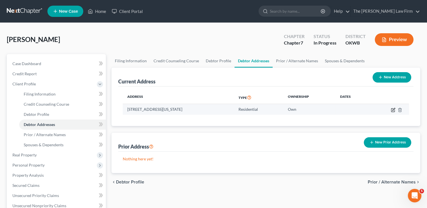
click at [392, 110] on icon "button" at bounding box center [393, 109] width 3 height 3
select select "37"
select select "0"
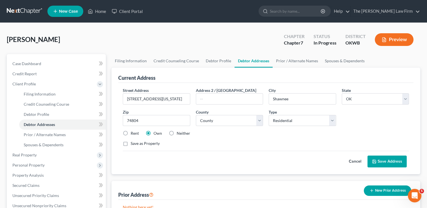
click at [131, 133] on label "Rent" at bounding box center [135, 134] width 8 height 6
click at [133, 133] on input "Rent" at bounding box center [135, 133] width 4 height 4
radio input "true"
click at [386, 160] on button "Save Address" at bounding box center [386, 162] width 39 height 12
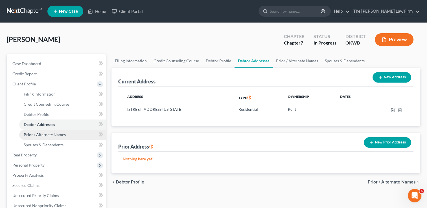
click at [62, 135] on span "Prior / Alternate Names" at bounding box center [45, 134] width 42 height 5
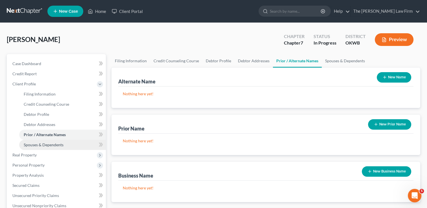
click at [52, 145] on span "Spouses & Dependents" at bounding box center [44, 144] width 40 height 5
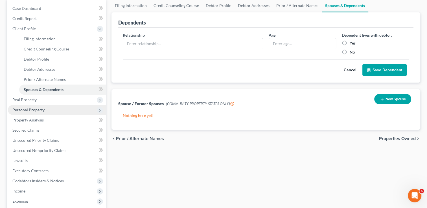
scroll to position [56, 0]
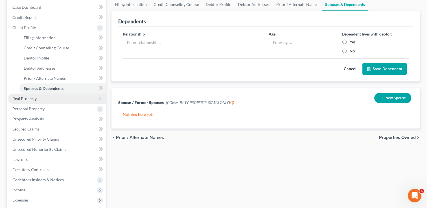
click at [29, 97] on span "Real Property" at bounding box center [24, 98] width 24 height 5
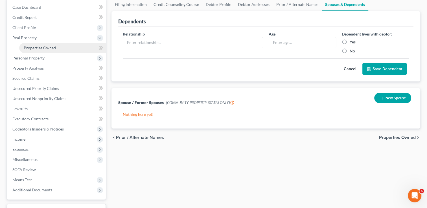
click at [55, 47] on span "Properties Owned" at bounding box center [40, 47] width 32 height 5
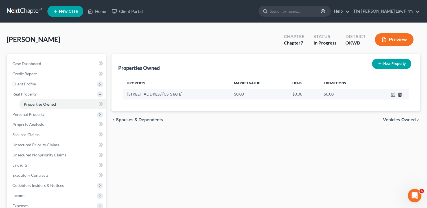
click at [400, 96] on icon "button" at bounding box center [399, 95] width 3 height 4
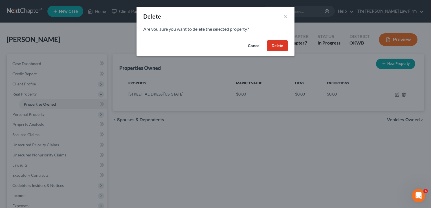
click at [283, 45] on button "Delete" at bounding box center [277, 45] width 21 height 11
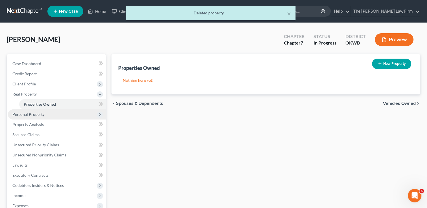
click at [26, 115] on span "Personal Property" at bounding box center [28, 114] width 32 height 5
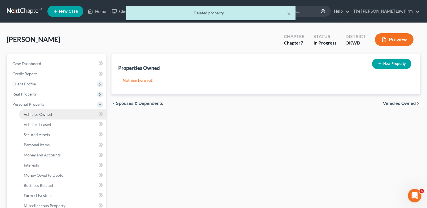
click at [48, 116] on span "Vehicles Owned" at bounding box center [38, 114] width 28 height 5
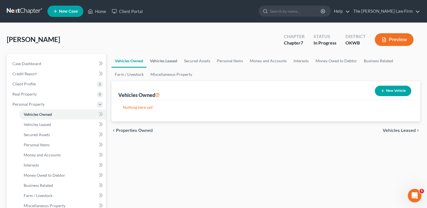
click at [159, 62] on link "Vehicles Leased" at bounding box center [163, 61] width 34 height 14
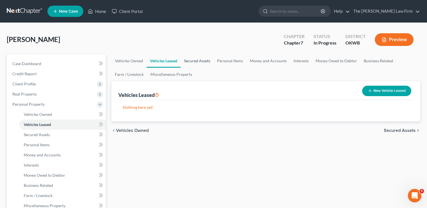
click at [197, 61] on link "Secured Assets" at bounding box center [197, 61] width 33 height 14
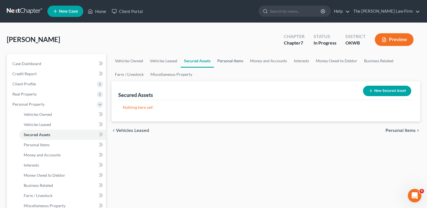
click at [229, 60] on link "Personal Items" at bounding box center [230, 61] width 33 height 14
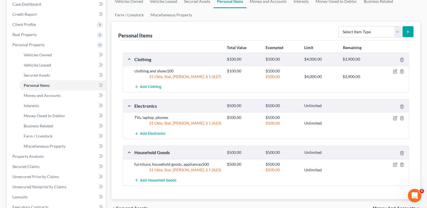
scroll to position [56, 0]
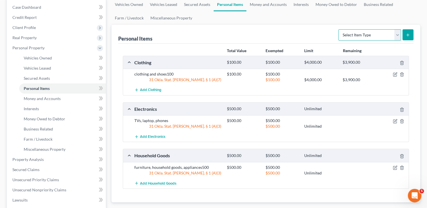
click at [399, 34] on select "Select Item Type Clothing Collectibles Of Value Electronics Firearms Household …" at bounding box center [369, 34] width 63 height 11
click at [306, 30] on div "Personal Items Select Item Type Clothing Collectibles Of Value Electronics Fire…" at bounding box center [265, 34] width 295 height 19
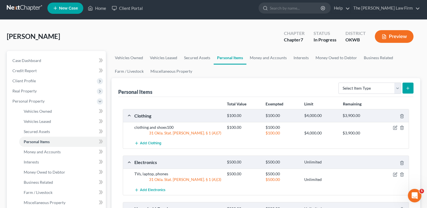
scroll to position [0, 0]
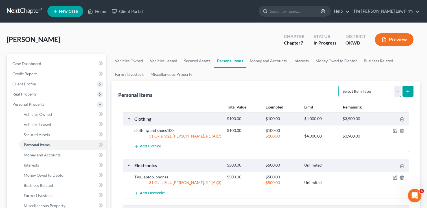
click at [397, 91] on select "Select Item Type Clothing Collectibles Of Value Electronics Firearms Household …" at bounding box center [369, 91] width 63 height 11
click at [276, 59] on link "Money and Accounts" at bounding box center [268, 61] width 44 height 14
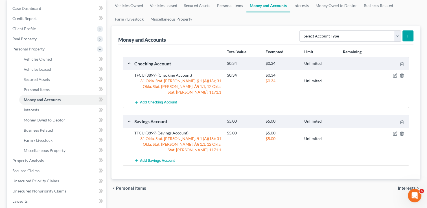
scroll to position [56, 0]
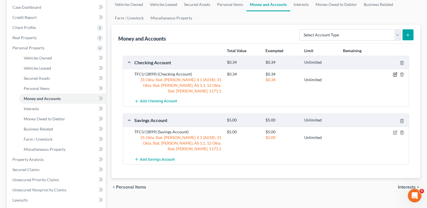
click at [394, 74] on icon "button" at bounding box center [395, 74] width 5 height 5
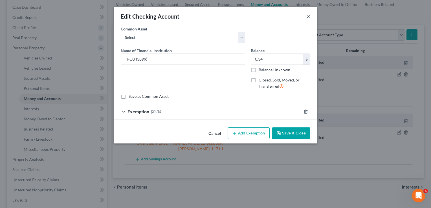
click at [307, 16] on button "×" at bounding box center [308, 16] width 4 height 7
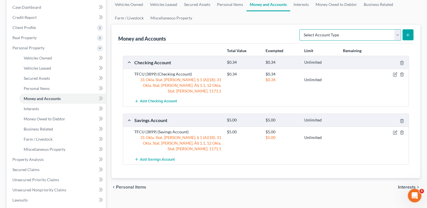
click at [351, 33] on select "Select Account Type Brokerage Cash on Hand Certificates of Deposit Checking Acc…" at bounding box center [350, 34] width 102 height 11
click at [320, 180] on div "chevron_left Personal Items Interests chevron_right" at bounding box center [265, 187] width 309 height 18
click at [302, 7] on link "Interests" at bounding box center [301, 5] width 22 height 14
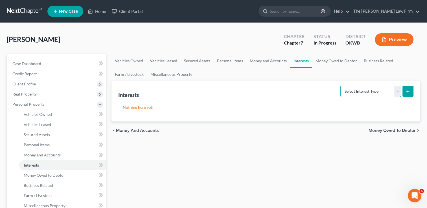
click at [366, 87] on select "Select Interest Type 401K Annuity Bond Education IRA Government Bond Government…" at bounding box center [370, 91] width 61 height 11
click at [334, 60] on link "Money Owed to Debtor" at bounding box center [336, 61] width 48 height 14
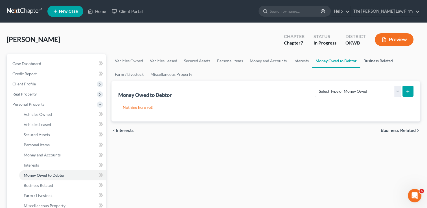
click at [377, 62] on link "Business Related" at bounding box center [378, 61] width 36 height 14
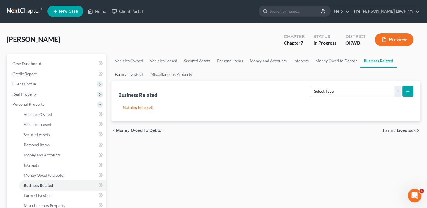
click at [128, 74] on link "Farm / Livestock" at bounding box center [129, 75] width 36 height 14
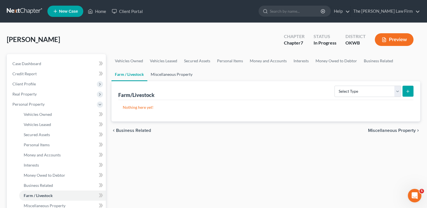
click at [168, 75] on link "Miscellaneous Property" at bounding box center [171, 75] width 49 height 14
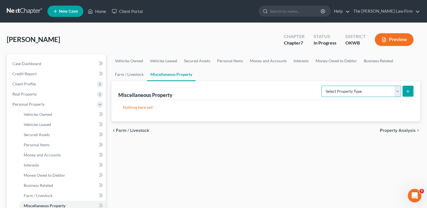
click at [396, 91] on select "Select Property Type Assigned for Creditor Benefit [DATE] Holding for Another N…" at bounding box center [361, 91] width 80 height 11
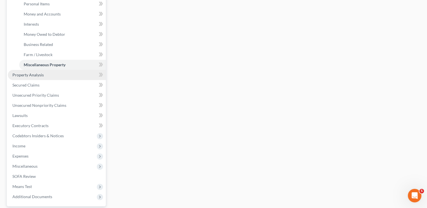
click at [41, 76] on span "Property Analysis" at bounding box center [27, 74] width 31 height 5
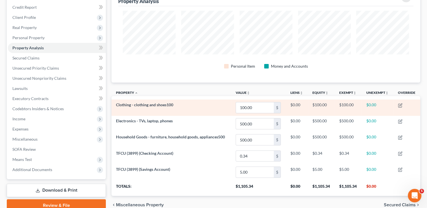
scroll to position [37, 0]
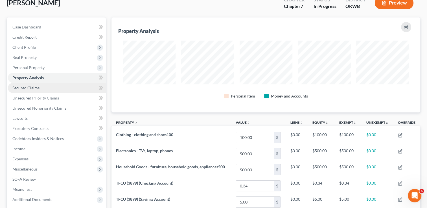
click at [35, 87] on span "Secured Claims" at bounding box center [25, 87] width 27 height 5
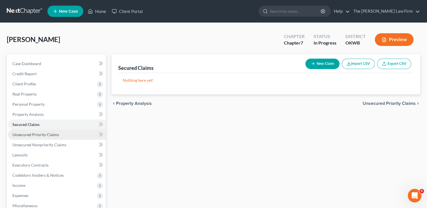
click at [47, 134] on span "Unsecured Priority Claims" at bounding box center [35, 134] width 47 height 5
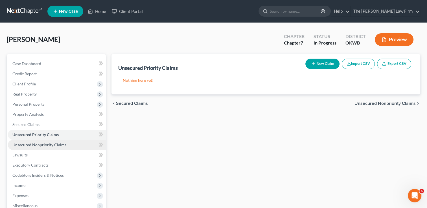
click at [42, 145] on span "Unsecured Nonpriority Claims" at bounding box center [39, 144] width 54 height 5
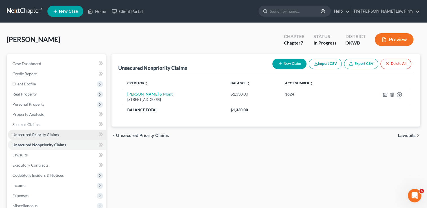
click at [46, 133] on span "Unsecured Priority Claims" at bounding box center [35, 134] width 47 height 5
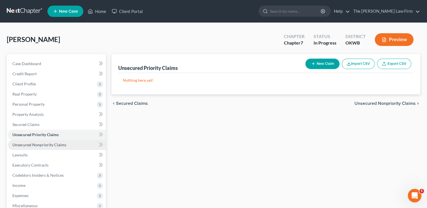
click at [49, 142] on span "Unsecured Nonpriority Claims" at bounding box center [39, 144] width 54 height 5
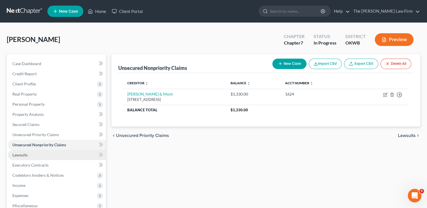
click at [25, 154] on span "Lawsuits" at bounding box center [19, 155] width 15 height 5
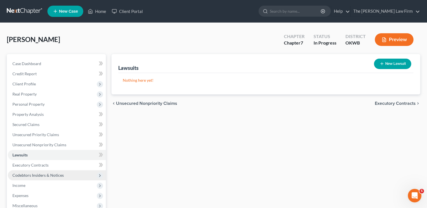
click at [50, 173] on span "Codebtors Insiders & Notices" at bounding box center [37, 175] width 51 height 5
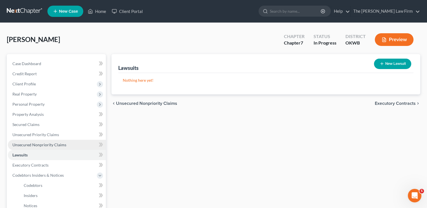
click at [39, 143] on span "Unsecured Nonpriority Claims" at bounding box center [39, 144] width 54 height 5
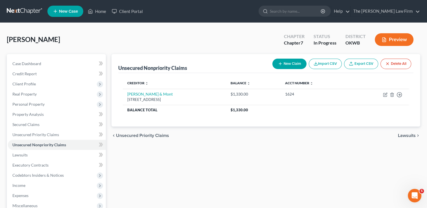
click at [285, 64] on button "New Claim" at bounding box center [289, 64] width 34 height 10
select select "0"
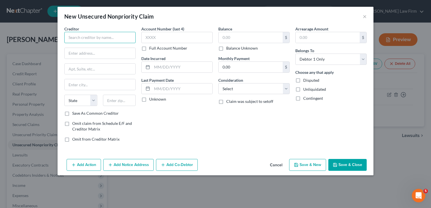
click at [99, 39] on input "text" at bounding box center [99, 37] width 71 height 11
click at [363, 18] on button "×" at bounding box center [365, 16] width 4 height 7
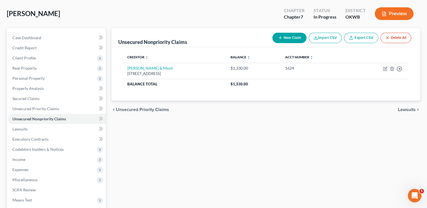
scroll to position [85, 0]
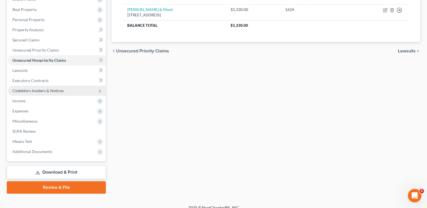
click at [38, 87] on span "Codebtors Insiders & Notices" at bounding box center [57, 91] width 98 height 10
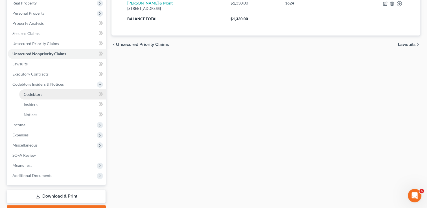
click at [35, 93] on span "Codebtors" at bounding box center [33, 94] width 19 height 5
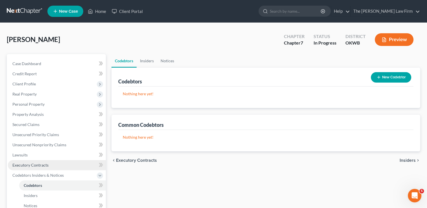
click at [41, 165] on span "Executory Contracts" at bounding box center [30, 165] width 36 height 5
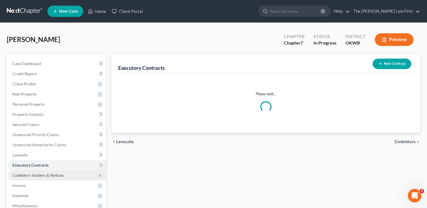
click at [32, 177] on span "Codebtors Insiders & Notices" at bounding box center [37, 175] width 51 height 5
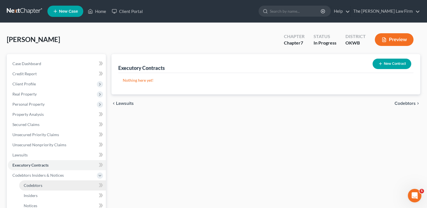
click at [34, 185] on span "Codebtors" at bounding box center [33, 185] width 19 height 5
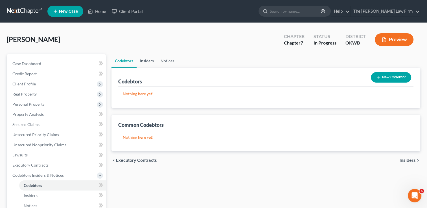
click at [148, 62] on link "Insiders" at bounding box center [147, 61] width 21 height 14
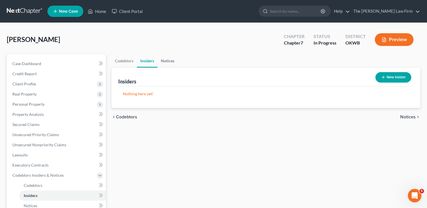
click at [169, 62] on link "Notices" at bounding box center [167, 61] width 20 height 14
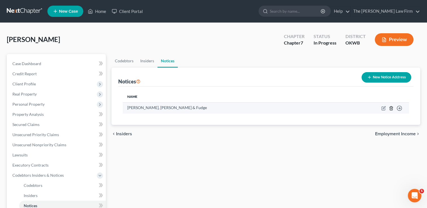
click at [391, 108] on icon "button" at bounding box center [391, 108] width 5 height 5
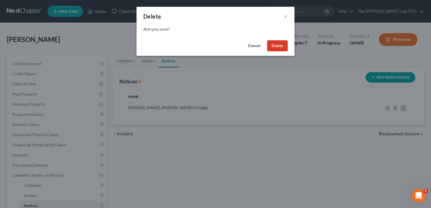
click at [280, 46] on button "Delete" at bounding box center [277, 45] width 21 height 11
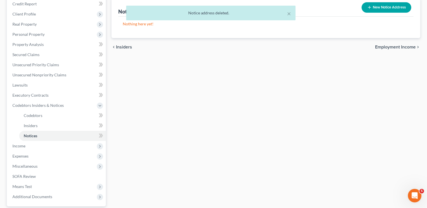
scroll to position [85, 0]
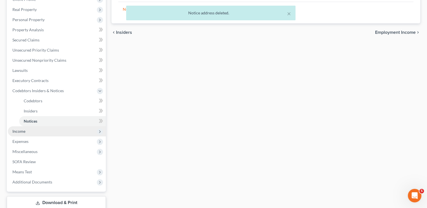
click at [29, 131] on span "Income" at bounding box center [57, 131] width 98 height 10
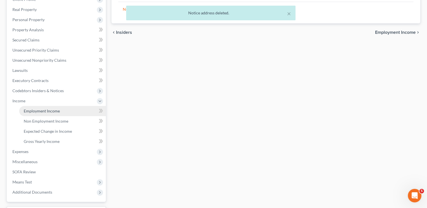
click at [52, 112] on span "Employment Income" at bounding box center [42, 111] width 36 height 5
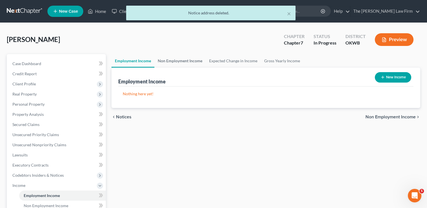
click at [176, 60] on link "Non Employment Income" at bounding box center [179, 61] width 51 height 14
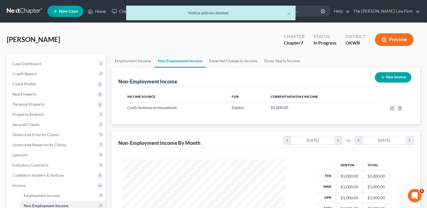
scroll to position [100, 173]
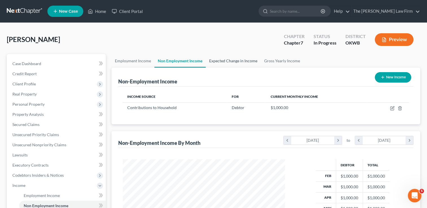
click at [232, 61] on link "Expected Change in Income" at bounding box center [233, 61] width 55 height 14
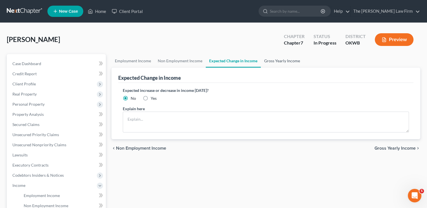
click at [278, 61] on link "Gross Yearly Income" at bounding box center [282, 61] width 43 height 14
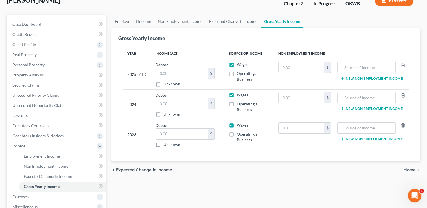
scroll to position [56, 0]
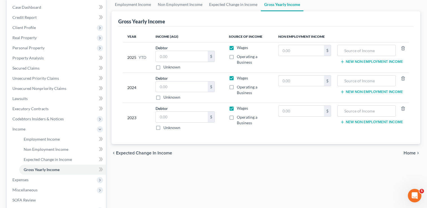
click at [237, 107] on label "Wages" at bounding box center [242, 108] width 11 height 6
click at [239, 107] on input "Wages" at bounding box center [241, 107] width 4 height 4
checkbox input "false"
click at [237, 77] on label "Wages" at bounding box center [242, 78] width 11 height 6
click at [239, 77] on input "Wages" at bounding box center [241, 77] width 4 height 4
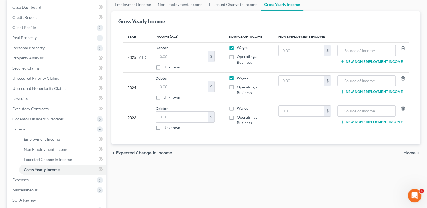
checkbox input "false"
click at [237, 47] on label "Wages" at bounding box center [242, 48] width 11 height 6
click at [239, 47] on input "Wages" at bounding box center [241, 47] width 4 height 4
checkbox input "false"
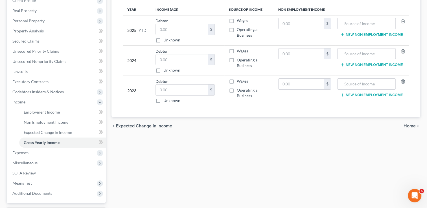
scroll to position [113, 0]
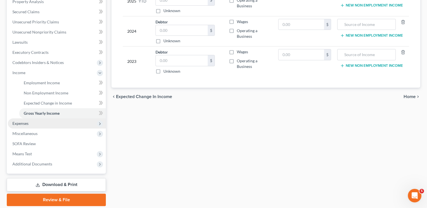
click at [24, 122] on span "Expenses" at bounding box center [20, 123] width 16 height 5
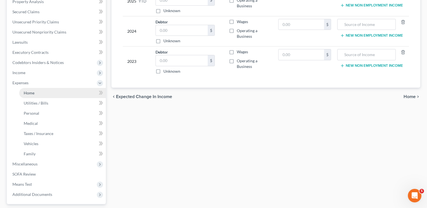
click at [35, 93] on link "Home" at bounding box center [62, 93] width 87 height 10
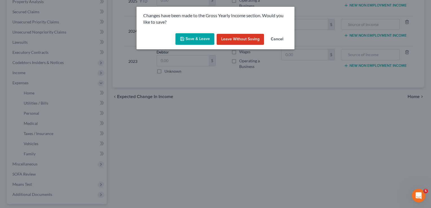
click at [191, 36] on button "Save & Leave" at bounding box center [194, 39] width 39 height 12
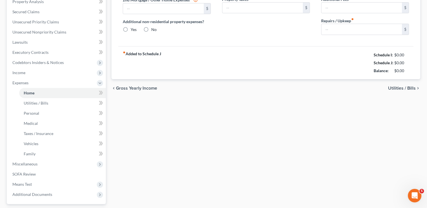
type input "0.00"
radio input "true"
type input "0.00"
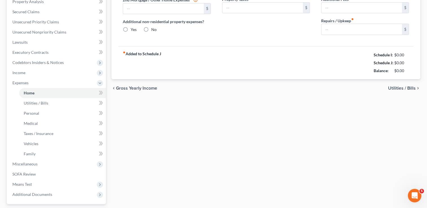
type input "0.00"
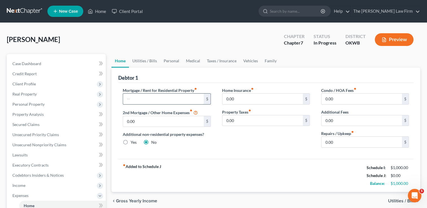
drag, startPoint x: 140, startPoint y: 100, endPoint x: 148, endPoint y: 95, distance: 8.8
click at [140, 100] on input "text" at bounding box center [163, 99] width 80 height 11
type input "400.00"
click at [188, 74] on div "Debtor 1" at bounding box center [265, 75] width 295 height 15
click at [145, 61] on link "Utilities / Bills" at bounding box center [144, 61] width 31 height 14
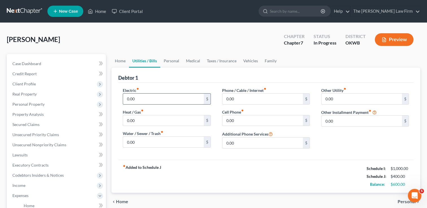
click at [140, 98] on input "0.00" at bounding box center [163, 99] width 80 height 11
type input "100.00"
click at [248, 120] on input "0.00" at bounding box center [262, 120] width 80 height 11
type input "45.00"
click at [241, 98] on input "0.00" at bounding box center [262, 99] width 80 height 11
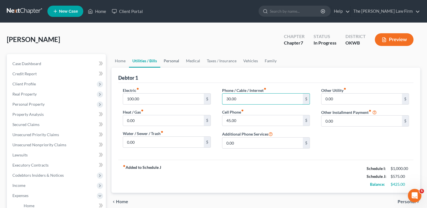
type input "30.00"
click at [164, 61] on link "Personal" at bounding box center [171, 61] width 22 height 14
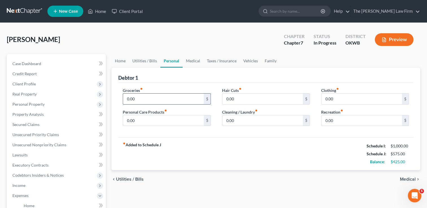
click at [148, 98] on input "0.00" at bounding box center [163, 99] width 80 height 11
type input "150.00"
click at [141, 119] on input "0.00" at bounding box center [163, 120] width 80 height 11
type input "20.00"
click at [252, 123] on input "0.00" at bounding box center [262, 120] width 80 height 11
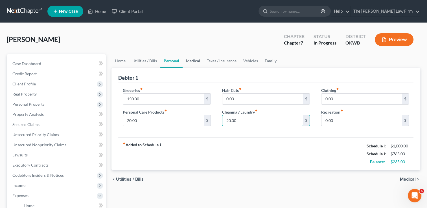
type input "20.00"
click at [190, 60] on link "Medical" at bounding box center [192, 61] width 21 height 14
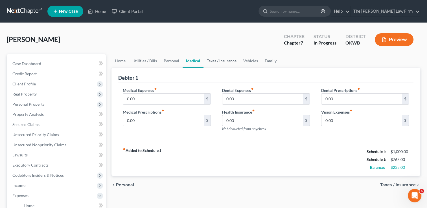
click at [224, 61] on link "Taxes / Insurance" at bounding box center [221, 61] width 36 height 14
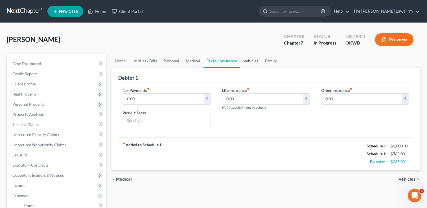
click at [250, 57] on link "Vehicles" at bounding box center [250, 61] width 21 height 14
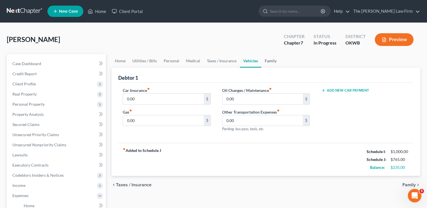
click at [269, 61] on link "Family" at bounding box center [270, 61] width 19 height 14
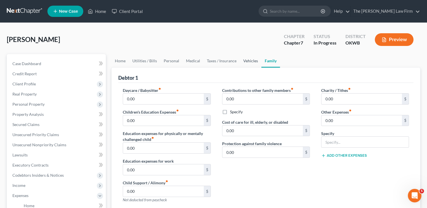
click at [248, 59] on link "Vehicles" at bounding box center [250, 61] width 21 height 14
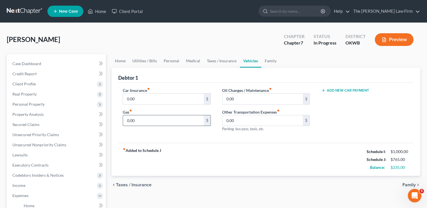
click at [139, 119] on input "0.00" at bounding box center [163, 120] width 80 height 11
type input "45.00"
click at [171, 60] on link "Personal" at bounding box center [171, 61] width 22 height 14
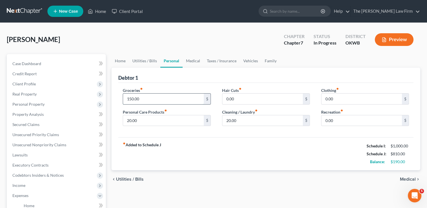
click at [147, 98] on input "150.00" at bounding box center [163, 99] width 80 height 11
type input "250.00"
click at [143, 61] on link "Utilities / Bills" at bounding box center [144, 61] width 31 height 14
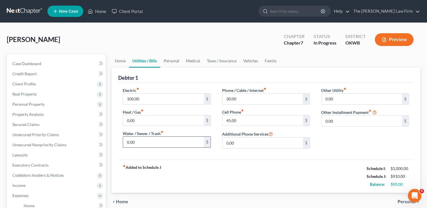
click at [141, 142] on input "0.00" at bounding box center [163, 142] width 80 height 11
type input "50.00"
click at [221, 157] on div "Electric fiber_manual_record 100.00 $ Heat / Gas fiber_manual_record 0.00 $ Wat…" at bounding box center [265, 121] width 295 height 77
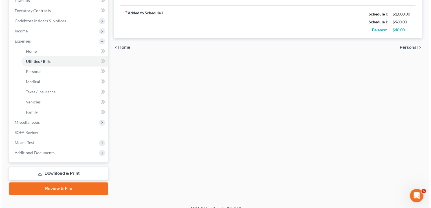
scroll to position [162, 0]
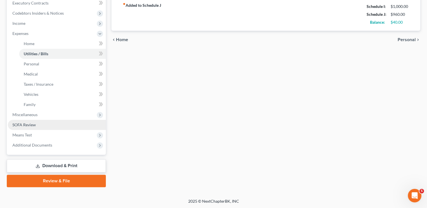
click at [38, 120] on link "SOFA Review" at bounding box center [57, 125] width 98 height 10
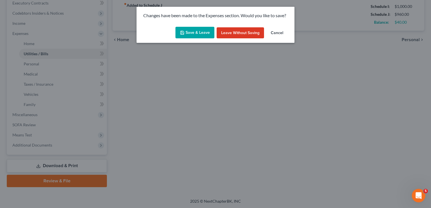
click at [192, 33] on button "Save & Leave" at bounding box center [194, 33] width 39 height 12
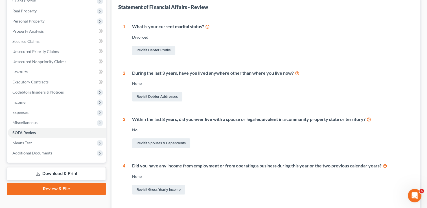
scroll to position [85, 0]
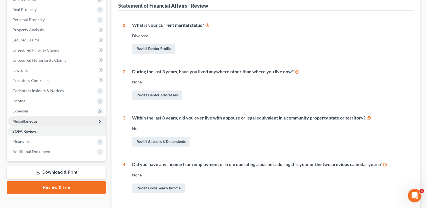
click at [39, 119] on span "Miscellaneous" at bounding box center [57, 121] width 98 height 10
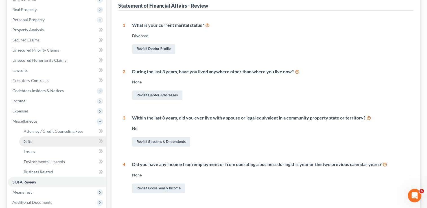
click at [26, 139] on span "Gifts" at bounding box center [28, 141] width 8 height 5
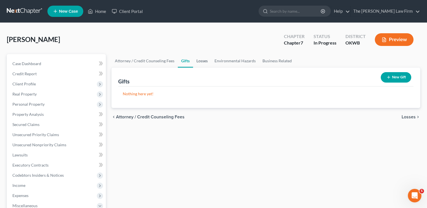
click at [204, 60] on link "Losses" at bounding box center [202, 61] width 18 height 14
click at [234, 61] on link "Environmental Hazards" at bounding box center [235, 61] width 48 height 14
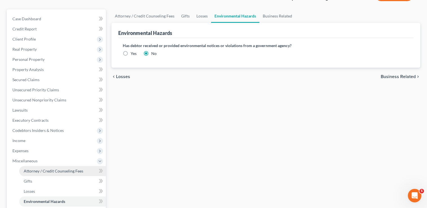
scroll to position [56, 0]
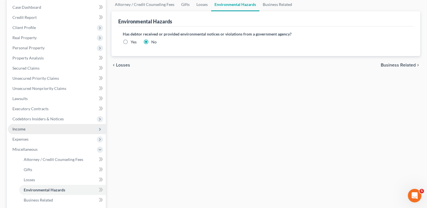
click at [24, 130] on span "Income" at bounding box center [18, 129] width 13 height 5
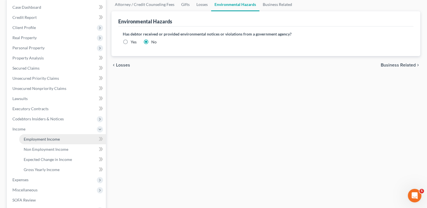
click at [38, 140] on span "Employment Income" at bounding box center [42, 139] width 36 height 5
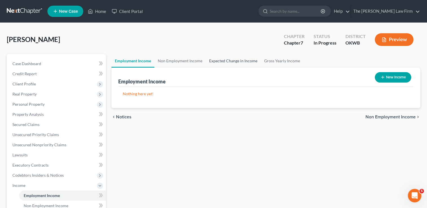
click at [223, 60] on link "Expected Change in Income" at bounding box center [233, 61] width 55 height 14
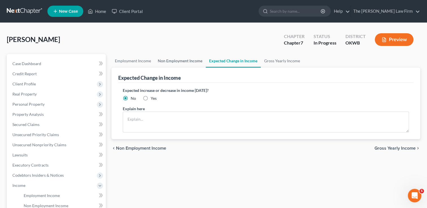
click at [182, 60] on link "Non Employment Income" at bounding box center [179, 61] width 51 height 14
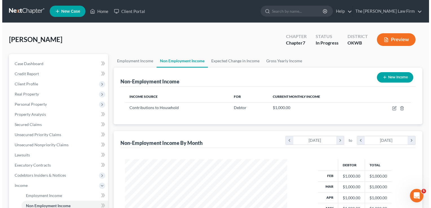
scroll to position [100, 173]
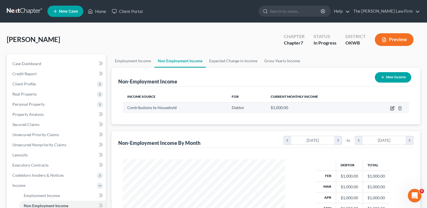
click at [391, 108] on icon "button" at bounding box center [392, 108] width 5 height 5
select select "8"
select select "0"
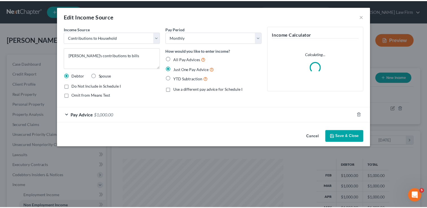
scroll to position [100, 175]
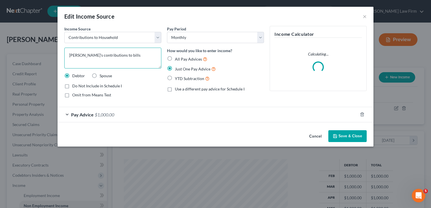
drag, startPoint x: 82, startPoint y: 55, endPoint x: 69, endPoint y: 64, distance: 16.4
click at [66, 54] on textarea "Fiancé's contributions to bills" at bounding box center [112, 58] width 97 height 21
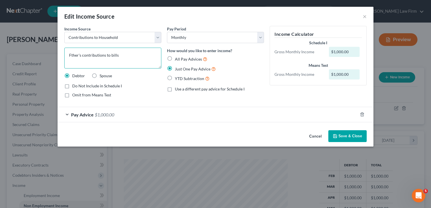
click at [118, 55] on textarea "Fther's contributions to bills" at bounding box center [112, 58] width 97 height 21
type textarea "Father's contributions to bills"
click at [350, 136] on button "Save & Close" at bounding box center [347, 136] width 38 height 12
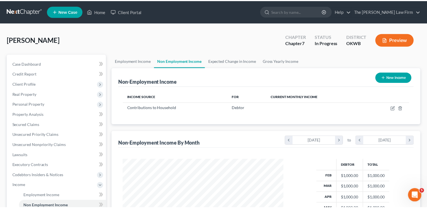
scroll to position [281954, 281881]
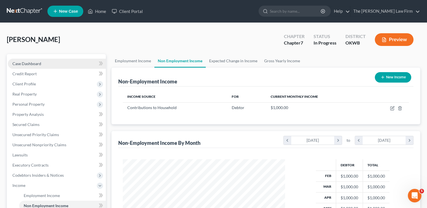
click at [31, 64] on span "Case Dashboard" at bounding box center [26, 63] width 29 height 5
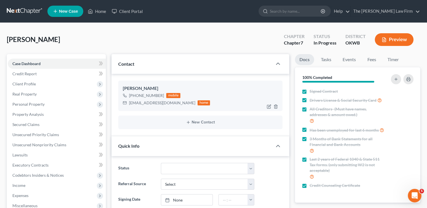
scroll to position [90, 0]
drag, startPoint x: 139, startPoint y: 104, endPoint x: 172, endPoint y: 110, distance: 34.1
click at [172, 110] on div "Isaac Stanberry +1 (405) 403-1652 mobile blyberry8183@gmail.com home" at bounding box center [200, 96] width 164 height 30
drag, startPoint x: 150, startPoint y: 107, endPoint x: 149, endPoint y: 103, distance: 3.6
click at [172, 40] on div "Stanberry, Isaac Upgraded Chapter Chapter 7 Status In Progress District OKWB Pr…" at bounding box center [213, 42] width 413 height 25
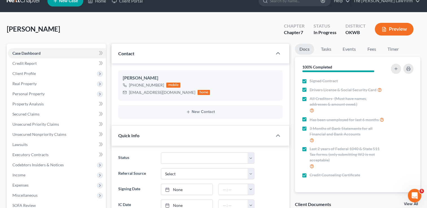
scroll to position [28, 0]
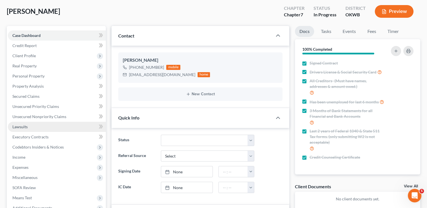
click at [23, 126] on span "Lawsuits" at bounding box center [19, 126] width 15 height 5
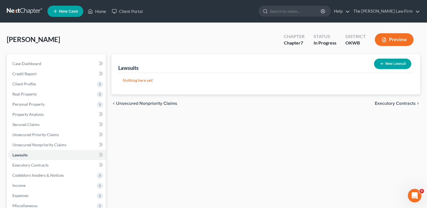
click at [390, 64] on button "New Lawsuit" at bounding box center [392, 64] width 37 height 10
select select "0"
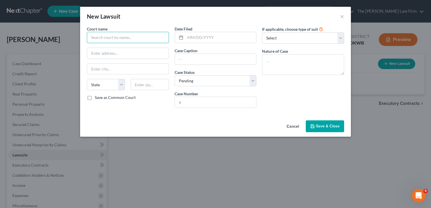
click at [135, 36] on input "text" at bounding box center [128, 37] width 82 height 11
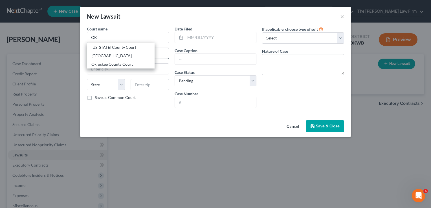
click at [131, 49] on div "Oklahoma County Court" at bounding box center [120, 48] width 59 height 6
type input "Oklahoma County Court"
type input "320 Robert S Kerr, Ste 409"
type input "[US_STATE][GEOGRAPHIC_DATA]"
select select "37"
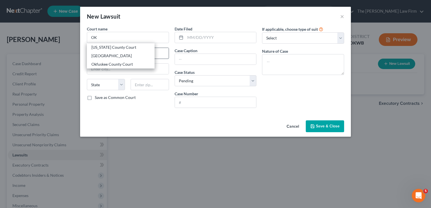
type input "73102"
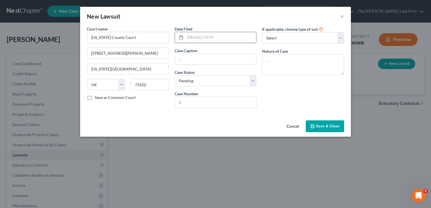
click at [208, 38] on input "text" at bounding box center [220, 37] width 71 height 11
type input "05/22/2018"
paste input "Auto Advantage Finance Llc, Plaintiff, v. Isaac James Stanberry, Defendant."
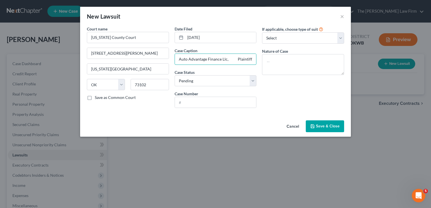
scroll to position [0, 69]
click at [232, 59] on input "Auto Advantage Finance Llc, Plaintiff, v. Isaac James Stanberry, Defendant." at bounding box center [216, 59] width 82 height 11
type input "Auto Advantage Finance Llc, Plaintiff, v. Isaac James Stanberry, Defendant."
click at [223, 102] on input "text" at bounding box center [216, 102] width 82 height 11
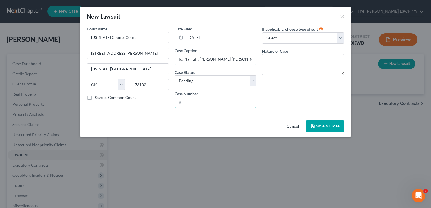
scroll to position [0, 0]
paste input "CS-2018-4117"
type input "CS-2018-4117"
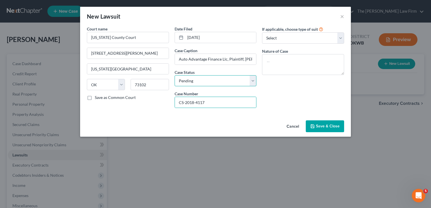
click at [228, 82] on select "Select Pending On Appeal Concluded" at bounding box center [216, 80] width 82 height 11
select select "2"
click at [175, 75] on select "Select Pending On Appeal Concluded" at bounding box center [216, 80] width 82 height 11
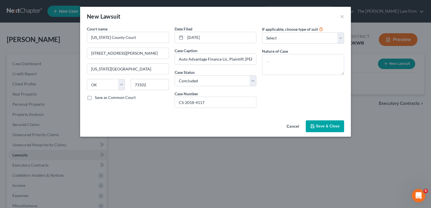
click at [282, 92] on div "If applicable, choose type of suit Select Repossession Garnishment Foreclosure …" at bounding box center [303, 69] width 88 height 87
drag, startPoint x: 295, startPoint y: 34, endPoint x: 295, endPoint y: 38, distance: 4.0
click at [295, 34] on select "Select Repossession Garnishment Foreclosure Attached, Seized, Or Levied Other" at bounding box center [303, 37] width 82 height 11
select select "4"
click at [262, 32] on select "Select Repossession Garnishment Foreclosure Attached, Seized, Or Levied Other" at bounding box center [303, 37] width 82 height 11
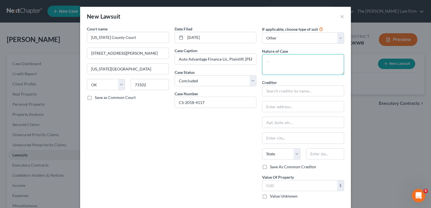
click at [290, 61] on textarea at bounding box center [303, 64] width 82 height 21
type textarea "Civil"
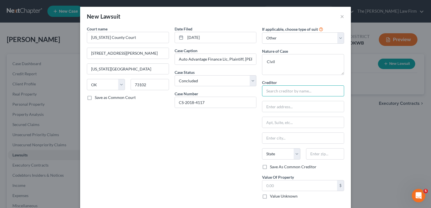
click at [293, 91] on input "text" at bounding box center [303, 90] width 82 height 11
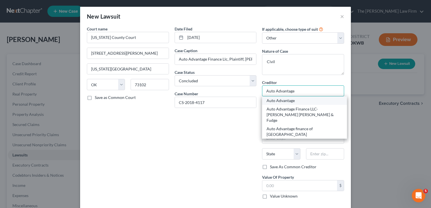
type input "Auto Advantage"
click at [284, 102] on div "Auto Advantage" at bounding box center [305, 101] width 76 height 6
type input "Po Box 96329"
type input "Oklahoma City"
select select "37"
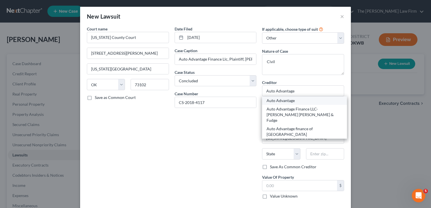
type input "73143"
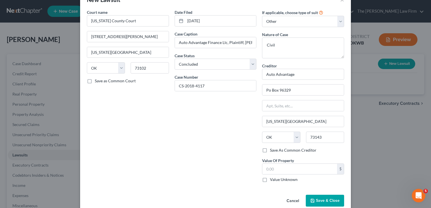
scroll to position [26, 0]
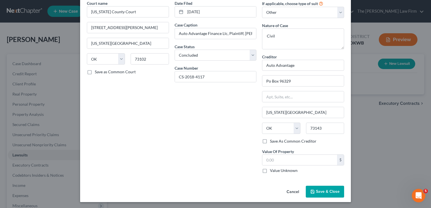
click at [326, 190] on span "Save & Close" at bounding box center [328, 191] width 24 height 5
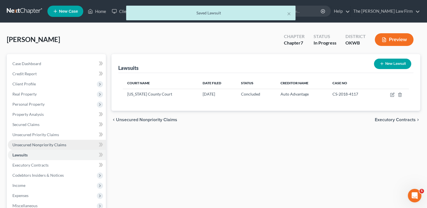
click at [33, 145] on span "Unsecured Nonpriority Claims" at bounding box center [39, 144] width 54 height 5
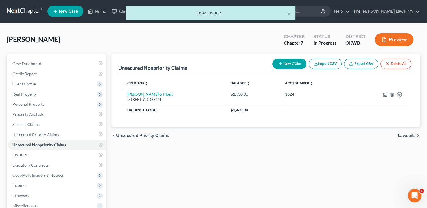
click at [291, 59] on button "New Claim" at bounding box center [289, 64] width 34 height 10
select select "0"
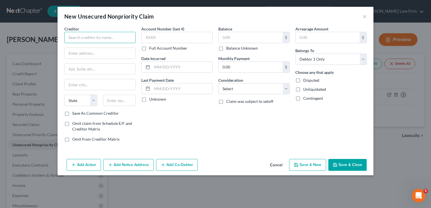
click at [117, 38] on input "text" at bounding box center [99, 37] width 71 height 11
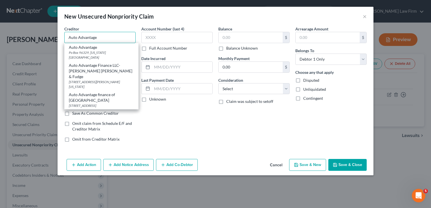
type input "Auto Advantage"
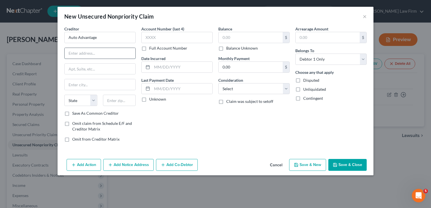
click at [104, 52] on input "text" at bounding box center [100, 53] width 71 height 11
type input "5350 S Western Ave"
click at [127, 99] on input "text" at bounding box center [119, 100] width 33 height 11
type input "73101"
click at [142, 110] on div "Account Number (last 4) Full Account Number Date Incurred Last Payment Date Unk…" at bounding box center [176, 86] width 77 height 121
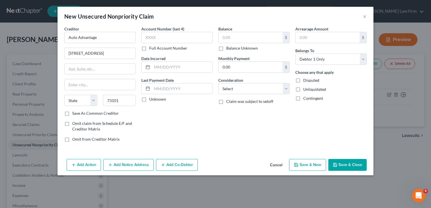
type input "Oklahoma City"
select select "37"
click at [226, 48] on label "Balance Unknown" at bounding box center [242, 48] width 32 height 6
click at [228, 48] on input "Balance Unknown" at bounding box center [230, 47] width 4 height 4
checkbox input "true"
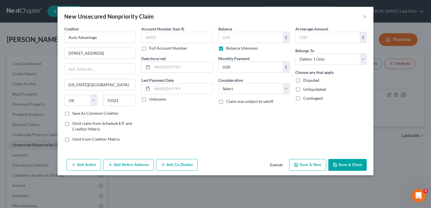
type input "0.00"
click at [129, 166] on button "Add Notice Address" at bounding box center [128, 165] width 50 height 12
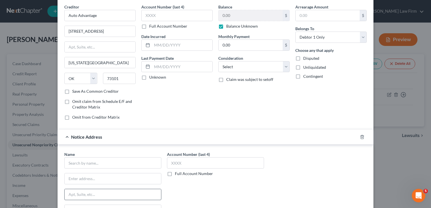
scroll to position [56, 0]
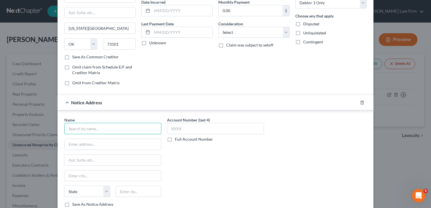
click at [99, 128] on input "text" at bounding box center [112, 128] width 97 height 11
paste input "Robinson Hoover & Fudge PLLC"
type input "Robinson Hoover & Fudge PLLC"
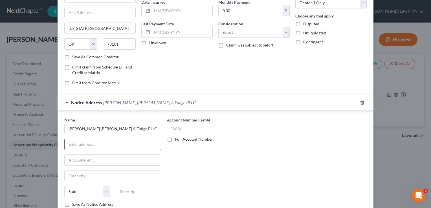
paste input "P O Box 1748"
type input "P O Box 1748"
click at [201, 163] on div "Account Number (last 4) Full Account Number" at bounding box center [215, 164] width 103 height 95
click at [135, 189] on input "text" at bounding box center [139, 191] width 46 height 11
type input "73101"
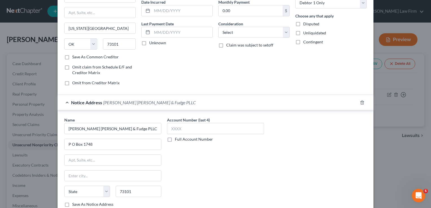
click at [284, 158] on div "Name * Robinson Hoover & Fudge PLLC P O Box 1748 State AL AK AR AZ CA CO CT DE …" at bounding box center [215, 164] width 308 height 95
type input "Oklahoma City"
select select "37"
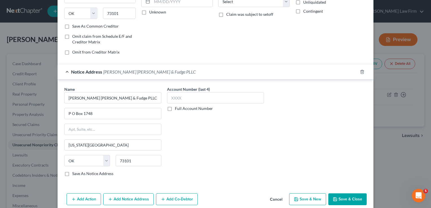
scroll to position [94, 0]
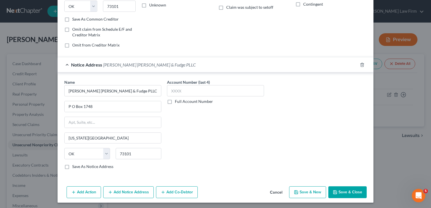
click at [346, 192] on button "Save & Close" at bounding box center [347, 192] width 38 height 12
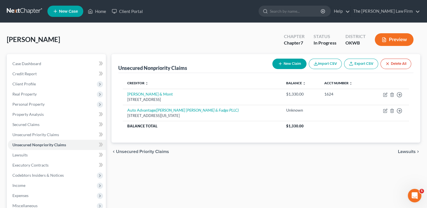
click at [289, 63] on button "New Claim" at bounding box center [289, 64] width 34 height 10
select select "0"
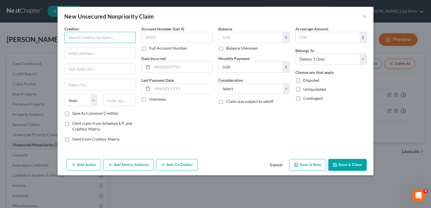
click at [110, 36] on input "text" at bounding box center [99, 37] width 71 height 11
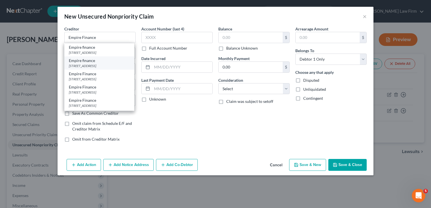
click at [91, 63] on div "Empire finance" at bounding box center [99, 61] width 61 height 6
type input "Empire finance"
type input "4006 N Kickapoo Ave, Ste D"
type input "Shawnee"
select select "37"
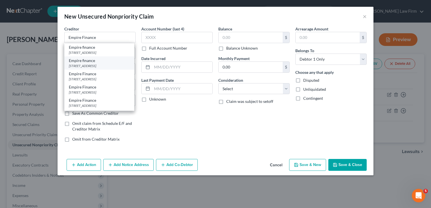
type input "74804"
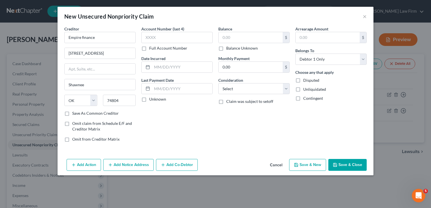
click at [226, 48] on label "Balance Unknown" at bounding box center [242, 48] width 32 height 6
click at [228, 48] on input "Balance Unknown" at bounding box center [230, 47] width 4 height 4
checkbox input "true"
type input "0.00"
click at [136, 162] on button "Add Notice Address" at bounding box center [128, 165] width 50 height 12
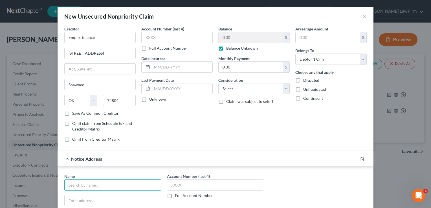
click at [105, 183] on input "text" at bounding box center [112, 184] width 97 height 11
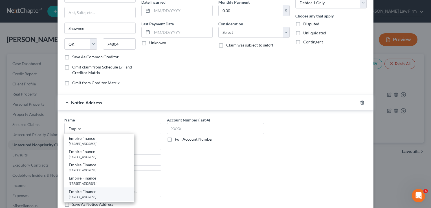
click at [83, 193] on div "Empire Finance" at bounding box center [99, 192] width 61 height 6
type input "Empire Finance"
type input "222 E Oak, Ste A"
type input "Seminole"
select select "37"
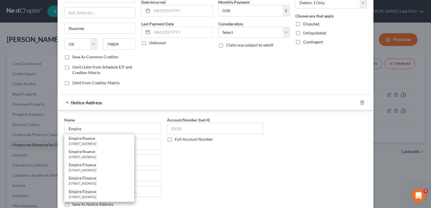
type input "74868"
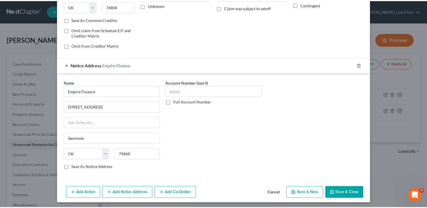
scroll to position [94, 0]
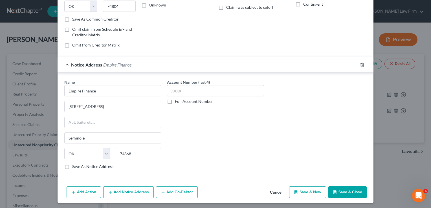
click at [348, 192] on button "Save & Close" at bounding box center [347, 192] width 38 height 12
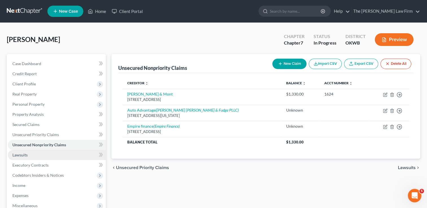
click at [28, 154] on link "Lawsuits" at bounding box center [57, 155] width 98 height 10
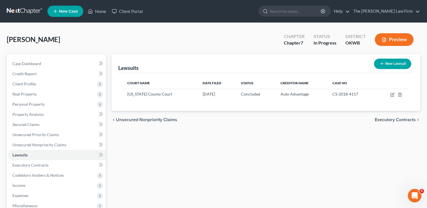
click at [389, 64] on button "New Lawsuit" at bounding box center [392, 64] width 37 height 10
select select "0"
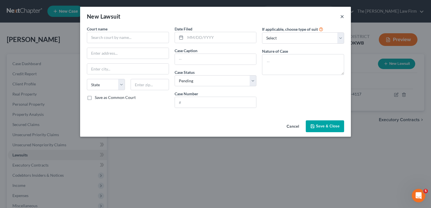
drag, startPoint x: 342, startPoint y: 17, endPoint x: 239, endPoint y: 43, distance: 107.1
click at [342, 17] on button "×" at bounding box center [342, 16] width 4 height 7
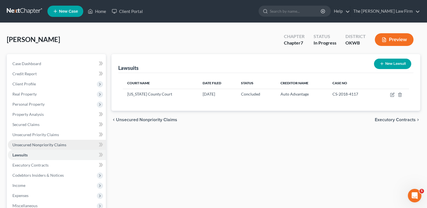
click at [44, 144] on span "Unsecured Nonpriority Claims" at bounding box center [39, 144] width 54 height 5
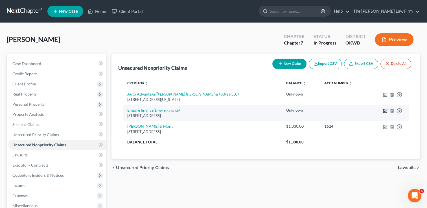
click at [383, 111] on icon "button" at bounding box center [385, 111] width 5 height 5
select select "37"
select select "0"
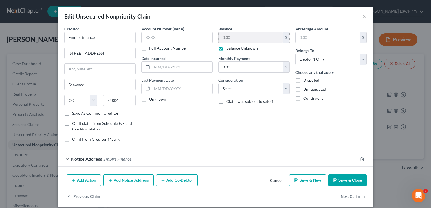
click at [226, 49] on label "Balance Unknown" at bounding box center [242, 48] width 32 height 6
click at [228, 49] on input "Balance Unknown" at bounding box center [230, 47] width 4 height 4
checkbox input "false"
click at [235, 36] on input "0.00" at bounding box center [251, 37] width 64 height 11
type input "634.35"
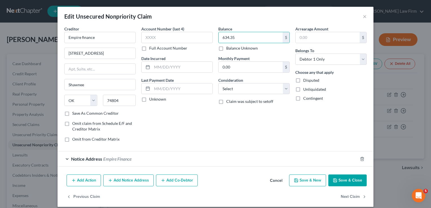
click at [345, 182] on button "Save & Close" at bounding box center [347, 181] width 38 height 12
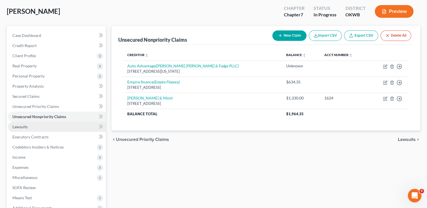
click at [18, 128] on span "Lawsuits" at bounding box center [19, 126] width 15 height 5
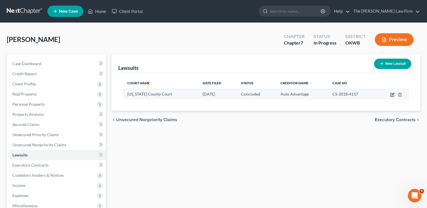
click at [392, 94] on icon "button" at bounding box center [392, 95] width 5 height 5
select select "37"
select select "2"
select select "4"
select select "37"
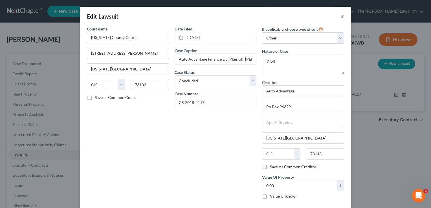
click at [340, 16] on button "×" at bounding box center [342, 16] width 4 height 7
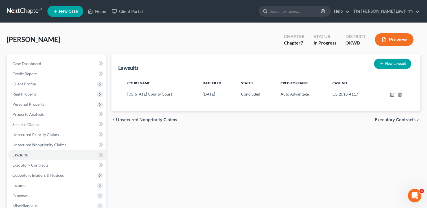
click at [386, 64] on button "New Lawsuit" at bounding box center [392, 64] width 37 height 10
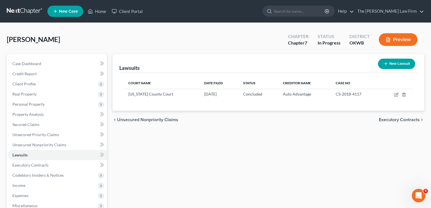
select select "0"
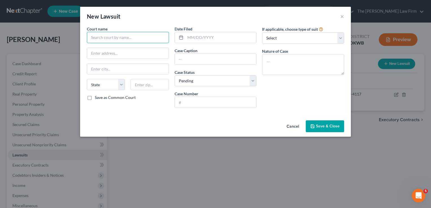
click at [147, 36] on input "text" at bounding box center [128, 37] width 82 height 11
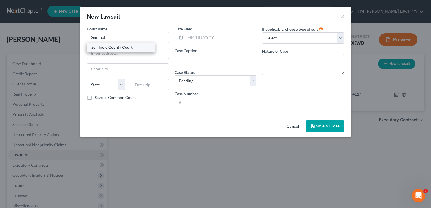
click at [120, 48] on div "Seminole County Court" at bounding box center [120, 48] width 59 height 6
type input "Seminole County Court"
type input "PO Box 130"
type input "Wewoka"
select select "37"
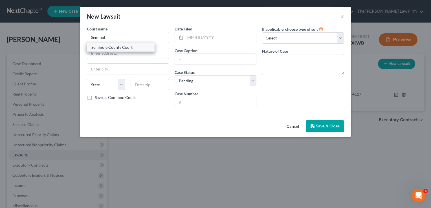
type input "74884"
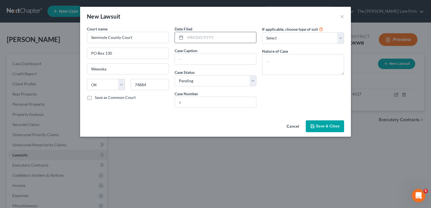
click at [213, 36] on input "text" at bounding box center [220, 37] width 71 height 11
type input "05/09/2017"
paste input "EMPIRE FINANCE VS. STANBERRY, ISAAC JAMES"
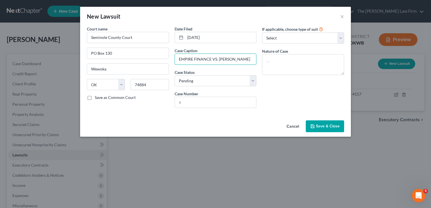
scroll to position [0, 14]
type input "EMPIRE FINANCE VS. STANBERRY, ISAAC JAMES"
paste input "SC-2017-00191"
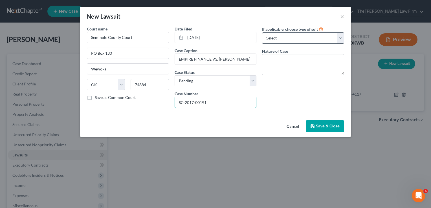
type input "SC-2017-00191"
drag, startPoint x: 285, startPoint y: 39, endPoint x: 286, endPoint y: 44, distance: 5.0
click at [285, 39] on select "Select Repossession Garnishment Foreclosure Attached, Seized, Or Levied Other" at bounding box center [303, 37] width 82 height 11
select select "4"
click at [262, 32] on select "Select Repossession Garnishment Foreclosure Attached, Seized, Or Levied Other" at bounding box center [303, 37] width 82 height 11
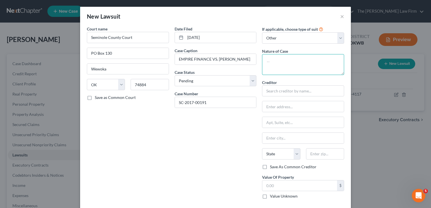
click at [292, 61] on textarea at bounding box center [303, 64] width 82 height 21
type textarea "Civil"
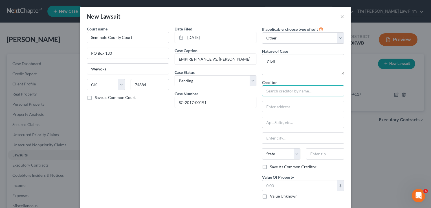
click at [299, 91] on input "text" at bounding box center [303, 90] width 82 height 11
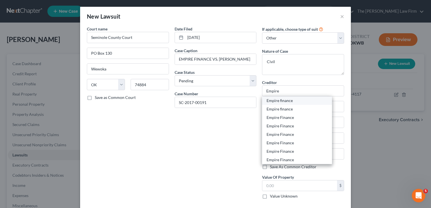
click at [293, 100] on div "Empire finance" at bounding box center [297, 101] width 61 height 6
type input "Empire finance"
type input "1302 N Grand St"
type input "Enid"
select select "37"
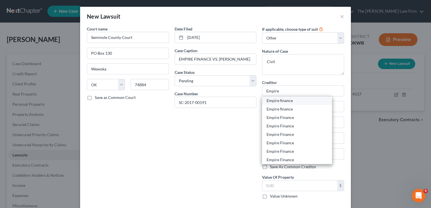
type input "73701"
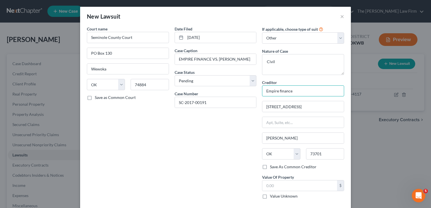
click at [301, 91] on input "Empire finance" at bounding box center [303, 90] width 82 height 11
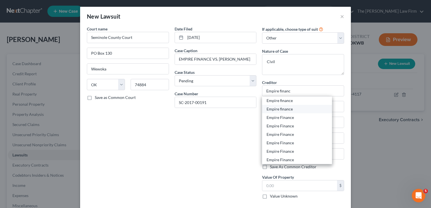
click at [296, 111] on div "Empire finance" at bounding box center [297, 109] width 61 height 6
type input "Empire finance"
type input "4006 N Kickapoo Ave, Ste D"
type input "Shawnee"
type input "74804"
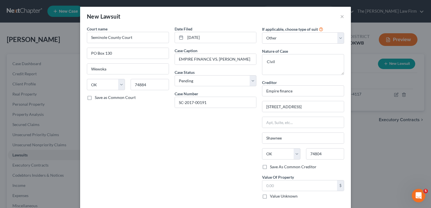
click at [234, 142] on div "Date Filed 05/09/2017 Case Caption EMPIRE FINANCE VS. STANBERRY, ISAAC JAMES Ca…" at bounding box center [216, 115] width 88 height 178
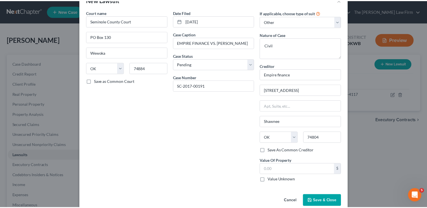
scroll to position [26, 0]
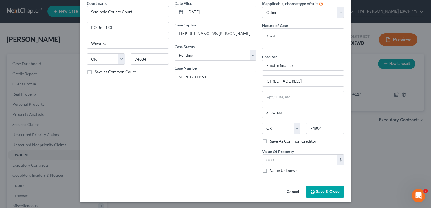
click at [317, 190] on span "Save & Close" at bounding box center [328, 191] width 24 height 5
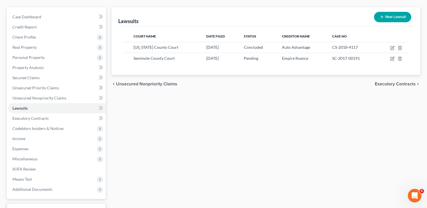
scroll to position [56, 0]
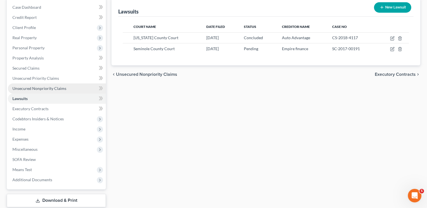
click at [38, 87] on span "Unsecured Nonpriority Claims" at bounding box center [39, 88] width 54 height 5
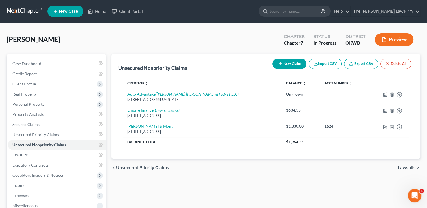
click at [293, 63] on button "New Claim" at bounding box center [289, 64] width 34 height 10
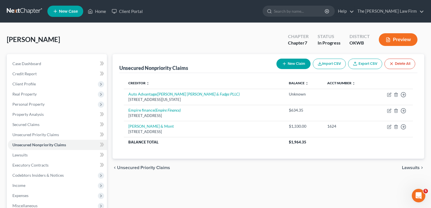
select select "0"
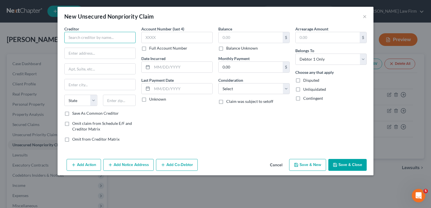
click at [110, 38] on input "text" at bounding box center [99, 37] width 71 height 11
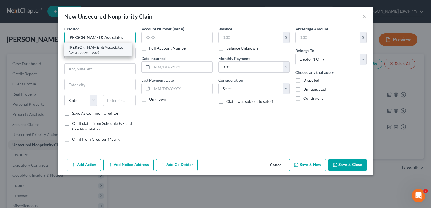
type input "Prince Parker & Associates"
click at [103, 49] on div "Prince Parker & Associates" at bounding box center [98, 48] width 59 height 6
type input "PO Box 474690"
type input "Charlotte"
select select "28"
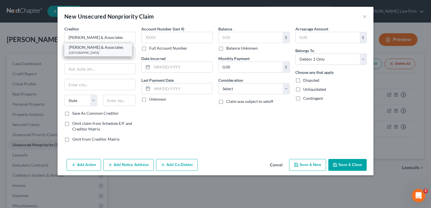
type input "28247"
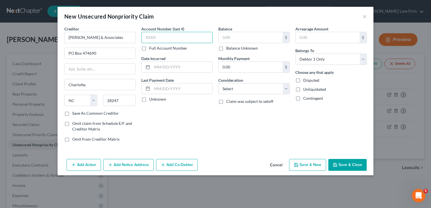
click at [165, 38] on input "text" at bounding box center [176, 37] width 71 height 11
type input "3255"
click at [238, 38] on input "text" at bounding box center [251, 37] width 64 height 11
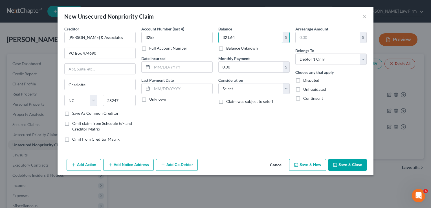
type input "321.64"
click at [348, 165] on button "Save & Close" at bounding box center [347, 165] width 38 height 12
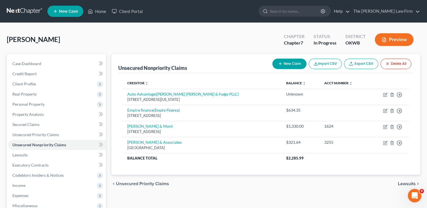
click at [289, 63] on button "New Claim" at bounding box center [289, 64] width 34 height 10
select select "0"
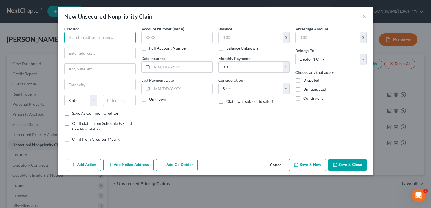
click at [107, 38] on input "text" at bounding box center [99, 37] width 71 height 11
type input "Convergent Outsourcing Inc."
click at [104, 54] on input "text" at bounding box center [100, 53] width 71 height 11
type input "PO Box 1280"
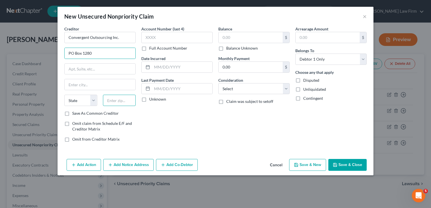
click at [115, 99] on input "text" at bounding box center [119, 100] width 33 height 11
type input "19456"
click at [191, 127] on div "Account Number (last 4) Full Account Number Date Incurred Last Payment Date Unk…" at bounding box center [176, 86] width 77 height 121
type input "Oaks"
select select "39"
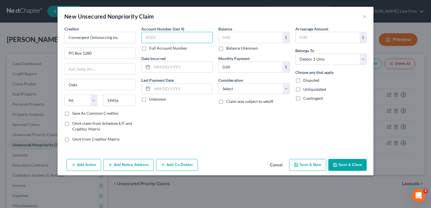
click at [170, 38] on input "text" at bounding box center [176, 37] width 71 height 11
type input "5759"
click at [239, 37] on input "text" at bounding box center [251, 37] width 64 height 11
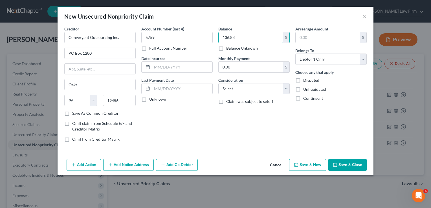
type input "136.83"
click at [350, 166] on button "Save & Close" at bounding box center [347, 165] width 38 height 12
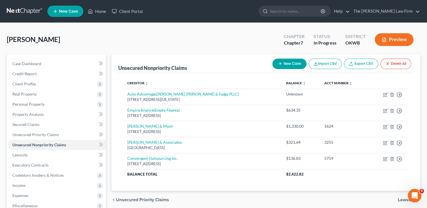
click at [296, 61] on button "New Claim" at bounding box center [289, 64] width 34 height 10
select select "0"
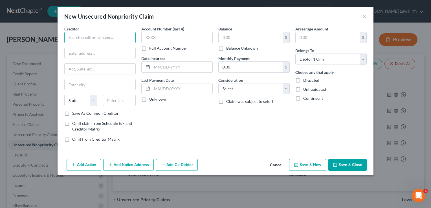
click at [105, 36] on input "text" at bounding box center [99, 37] width 71 height 11
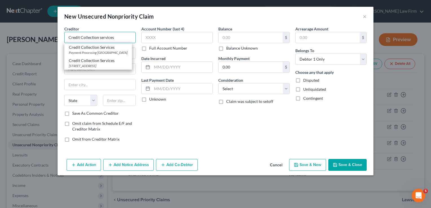
type input "Credit Collection services"
click at [163, 110] on div "Account Number (last 4) Full Account Number Date Incurred Last Payment Date Unk…" at bounding box center [176, 86] width 77 height 121
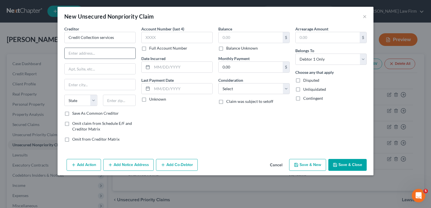
click at [107, 56] on input "text" at bounding box center [100, 53] width 71 height 11
type input "725 Canton St"
type input "08062"
click at [180, 122] on div "Account Number (last 4) Full Account Number Date Incurred Last Payment Date Unk…" at bounding box center [176, 86] width 77 height 121
type input "Mullica Hill"
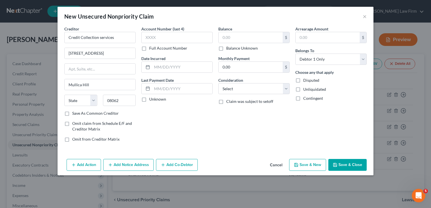
select select "33"
click at [112, 99] on input "08062" at bounding box center [119, 100] width 33 height 11
type input "02062"
click at [159, 105] on div "Account Number (last 4) Full Account Number Date Incurred Last Payment Date Unk…" at bounding box center [176, 86] width 77 height 121
type input "Norwood"
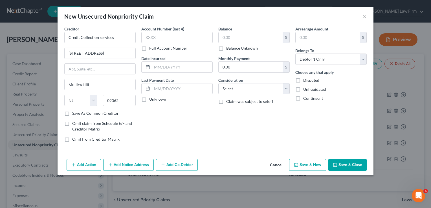
select select "22"
click at [182, 37] on input "text" at bounding box center [176, 37] width 71 height 11
click at [237, 38] on input "text" at bounding box center [251, 37] width 64 height 11
type input "122.12"
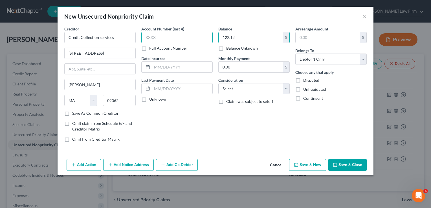
click at [193, 34] on input "text" at bounding box center [176, 37] width 71 height 11
type input "3722"
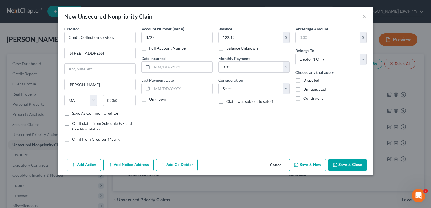
click at [343, 164] on button "Save & Close" at bounding box center [347, 165] width 38 height 12
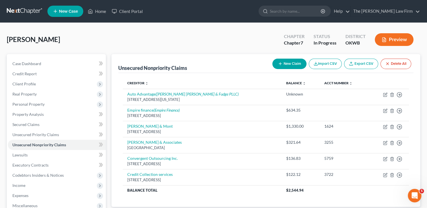
click at [282, 65] on button "New Claim" at bounding box center [289, 64] width 34 height 10
select select "0"
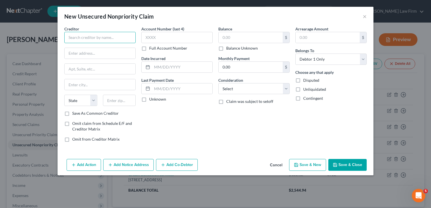
click at [88, 36] on input "text" at bounding box center [99, 37] width 71 height 11
type input "Receivables performance management LLC"
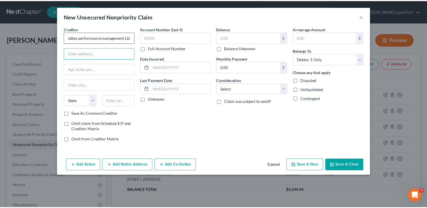
scroll to position [0, 0]
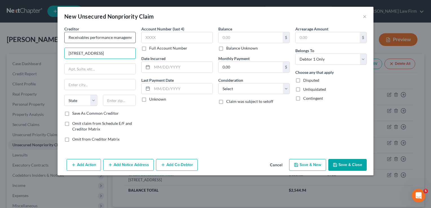
type input "20818 44th Ave"
type input "STE 140"
type input "98036"
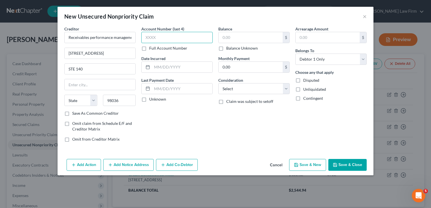
click at [171, 36] on input "text" at bounding box center [176, 37] width 71 height 11
type input "Lynnwood"
select select "50"
type input "8349"
click at [245, 36] on input "text" at bounding box center [251, 37] width 64 height 11
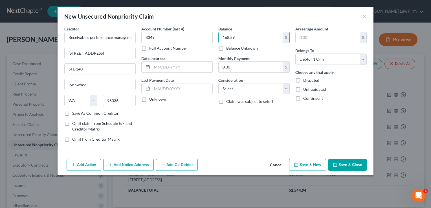
type input "168.59"
click at [349, 165] on button "Save & Close" at bounding box center [347, 165] width 38 height 12
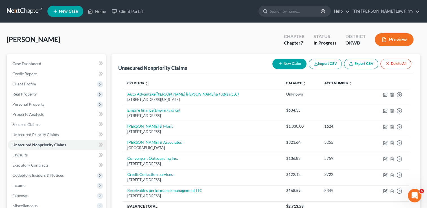
click at [291, 65] on button "New Claim" at bounding box center [289, 64] width 34 height 10
select select "0"
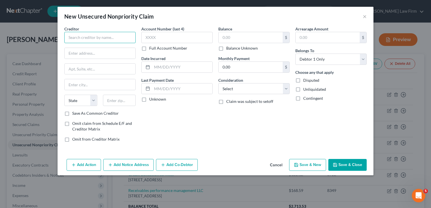
click at [118, 36] on input "text" at bounding box center [99, 37] width 71 height 11
type input "First national Debt collection"
type input "PO Box 4115"
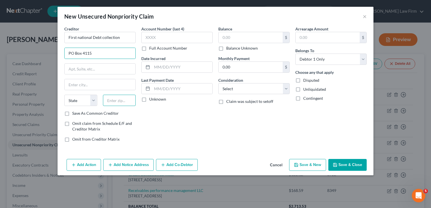
click at [118, 100] on input "text" at bounding box center [119, 100] width 33 height 11
type input "94524"
click at [142, 111] on div "Account Number (last 4) Full Account Number Date Incurred Last Payment Date Unk…" at bounding box center [176, 86] width 77 height 121
type input "Concord"
select select "4"
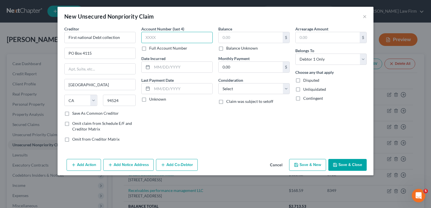
click at [191, 37] on input "text" at bounding box center [176, 37] width 71 height 11
type input "1389"
click at [241, 39] on input "text" at bounding box center [251, 37] width 64 height 11
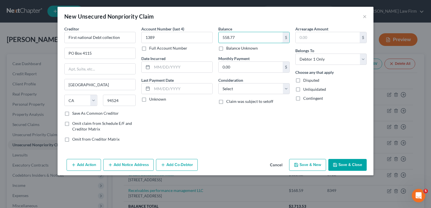
type input "558.77"
click at [347, 168] on button "Save & Close" at bounding box center [347, 165] width 38 height 12
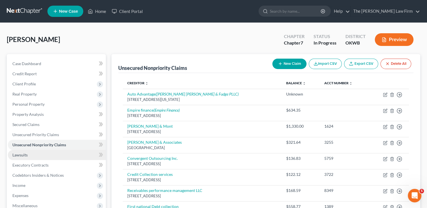
click at [39, 155] on link "Lawsuits" at bounding box center [57, 155] width 98 height 10
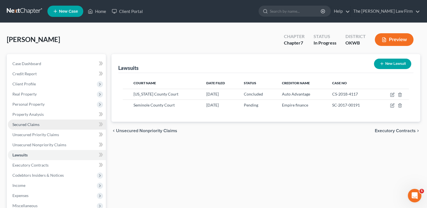
click at [44, 128] on link "Secured Claims" at bounding box center [57, 125] width 98 height 10
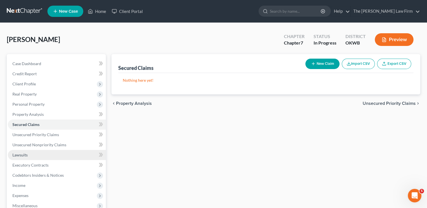
click at [29, 153] on link "Lawsuits" at bounding box center [57, 155] width 98 height 10
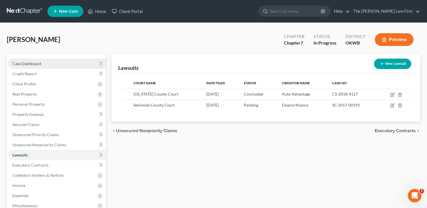
click at [49, 65] on link "Case Dashboard" at bounding box center [57, 64] width 98 height 10
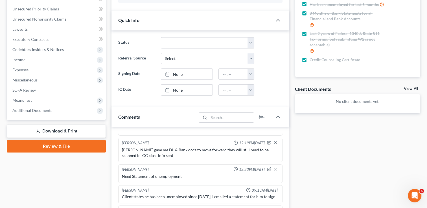
scroll to position [56, 0]
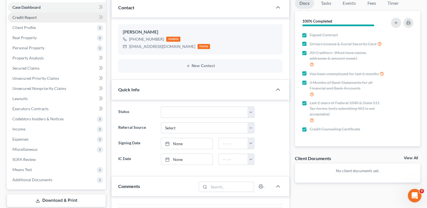
click at [42, 17] on link "Credit Report" at bounding box center [57, 17] width 98 height 10
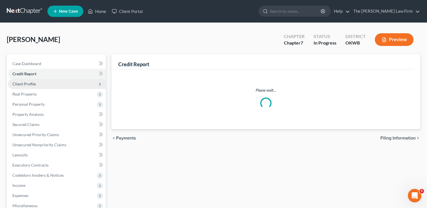
click at [36, 84] on span "Client Profile" at bounding box center [57, 84] width 98 height 10
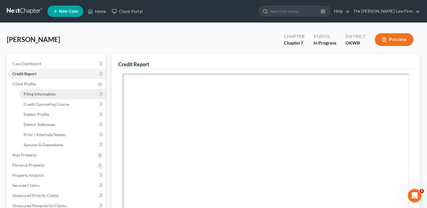
click at [48, 95] on span "Filing Information" at bounding box center [40, 94] width 32 height 5
select select "1"
select select "0"
select select "65"
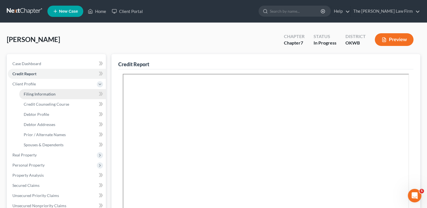
select select "0"
select select "37"
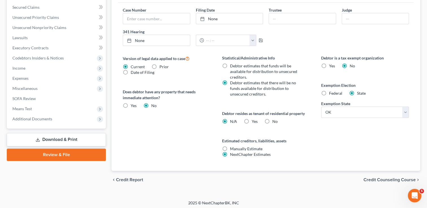
scroll to position [179, 0]
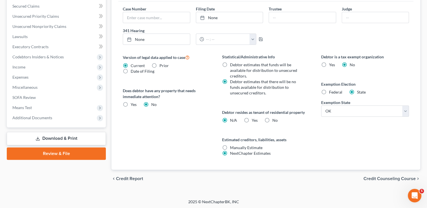
click at [252, 119] on label "Yes Yes" at bounding box center [255, 121] width 6 height 6
click at [254, 119] on input "Yes Yes" at bounding box center [256, 120] width 4 height 4
radio input "true"
radio input "false"
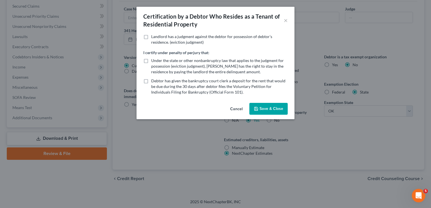
click at [265, 107] on button "Save & Close" at bounding box center [268, 109] width 38 height 12
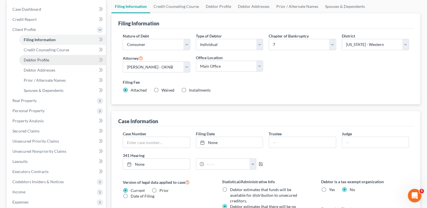
scroll to position [38, 0]
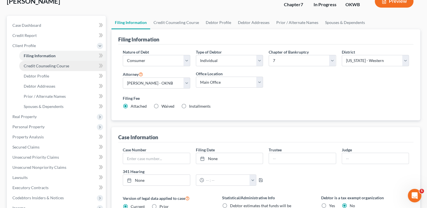
click at [47, 64] on span "Credit Counseling Course" at bounding box center [46, 65] width 45 height 5
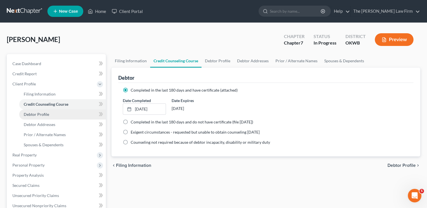
click at [47, 113] on span "Debtor Profile" at bounding box center [36, 114] width 25 height 5
select select "3"
select select "0"
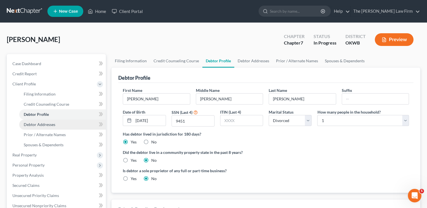
click at [54, 124] on span "Debtor Addresses" at bounding box center [40, 124] width 32 height 5
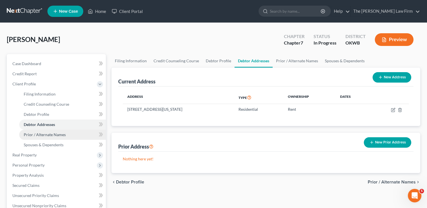
click at [72, 134] on link "Prior / Alternate Names" at bounding box center [62, 135] width 87 height 10
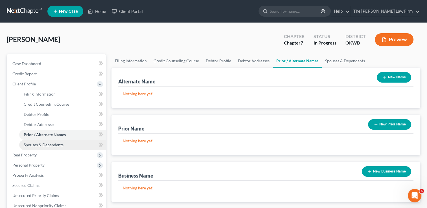
click at [65, 144] on link "Spouses & Dependents" at bounding box center [62, 145] width 87 height 10
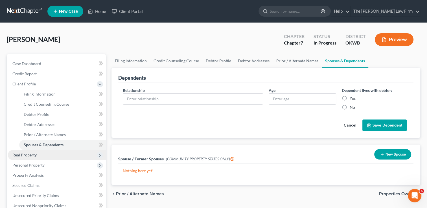
click at [35, 154] on span "Real Property" at bounding box center [24, 155] width 24 height 5
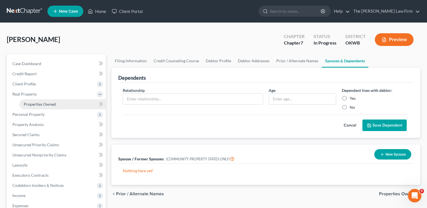
click at [39, 103] on span "Properties Owned" at bounding box center [40, 104] width 32 height 5
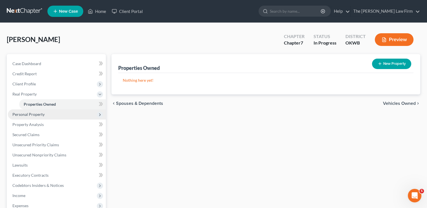
click at [41, 113] on span "Personal Property" at bounding box center [28, 114] width 32 height 5
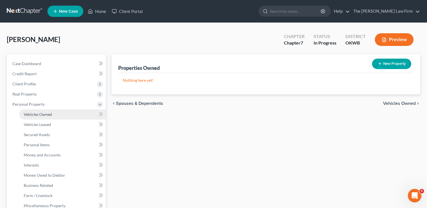
click at [38, 113] on span "Vehicles Owned" at bounding box center [38, 114] width 28 height 5
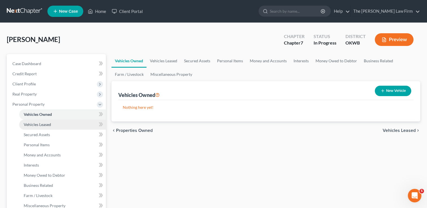
click at [50, 123] on span "Vehicles Leased" at bounding box center [37, 124] width 27 height 5
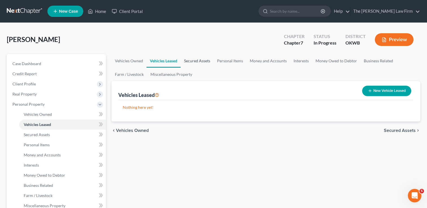
click at [195, 62] on link "Secured Assets" at bounding box center [197, 61] width 33 height 14
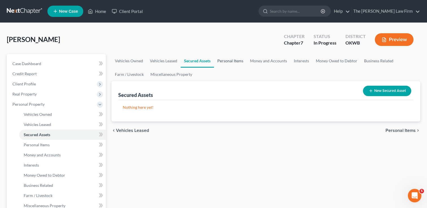
click at [233, 60] on link "Personal Items" at bounding box center [230, 61] width 33 height 14
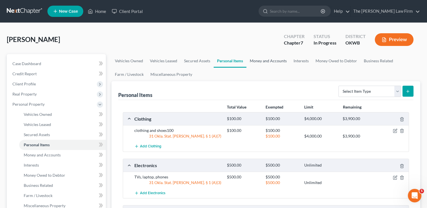
click at [272, 61] on link "Money and Accounts" at bounding box center [268, 61] width 44 height 14
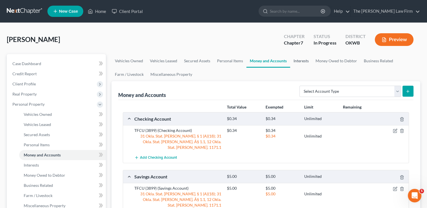
click at [300, 61] on link "Interests" at bounding box center [301, 61] width 22 height 14
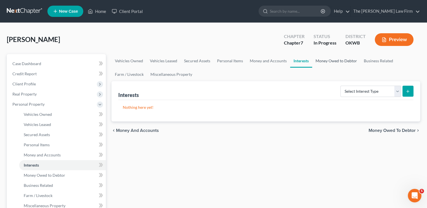
click at [330, 60] on link "Money Owed to Debtor" at bounding box center [336, 61] width 48 height 14
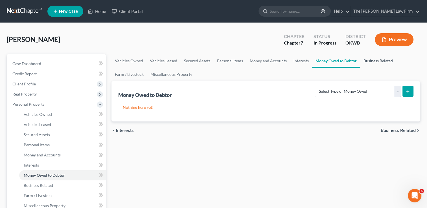
click at [378, 59] on link "Business Related" at bounding box center [378, 61] width 36 height 14
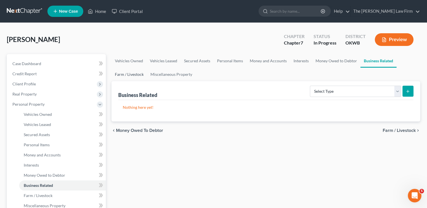
click at [126, 76] on link "Farm / Livestock" at bounding box center [129, 75] width 36 height 14
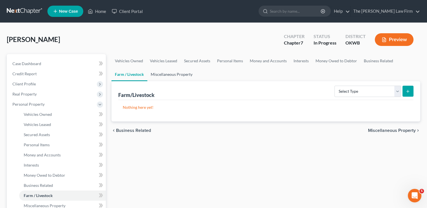
click at [175, 72] on link "Miscellaneous Property" at bounding box center [171, 75] width 49 height 14
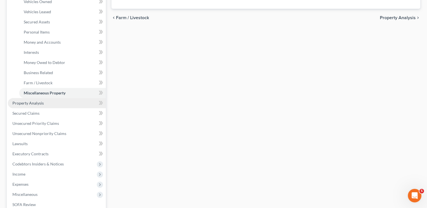
click at [41, 103] on span "Property Analysis" at bounding box center [27, 103] width 31 height 5
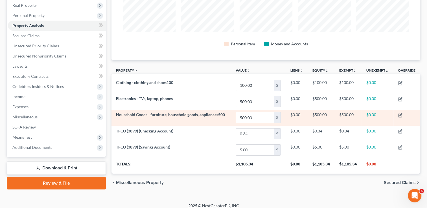
scroll to position [93, 0]
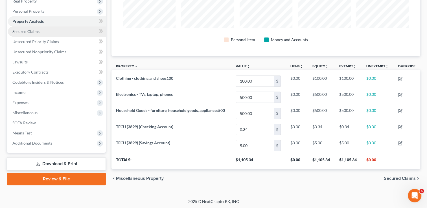
click at [42, 31] on link "Secured Claims" at bounding box center [57, 32] width 98 height 10
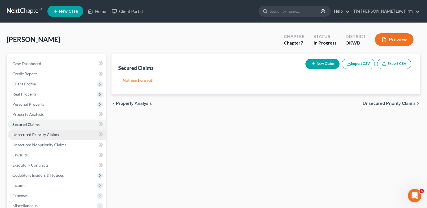
click at [49, 136] on span "Unsecured Priority Claims" at bounding box center [35, 134] width 47 height 5
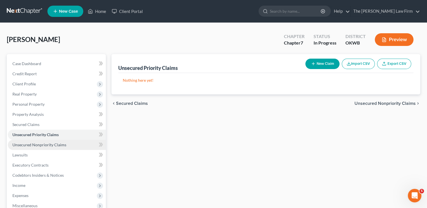
click at [48, 142] on link "Unsecured Nonpriority Claims" at bounding box center [57, 145] width 98 height 10
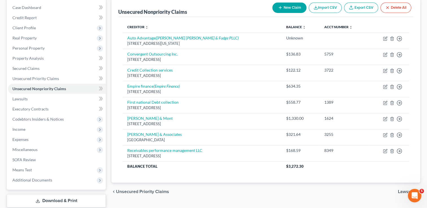
scroll to position [56, 0]
click at [31, 98] on link "Lawsuits" at bounding box center [57, 99] width 98 height 10
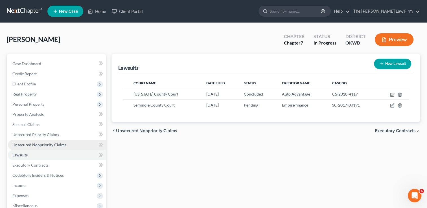
click at [45, 145] on span "Unsecured Nonpriority Claims" at bounding box center [39, 144] width 54 height 5
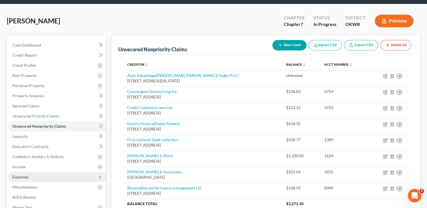
scroll to position [28, 0]
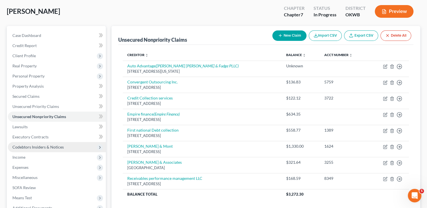
click at [38, 146] on span "Codebtors Insiders & Notices" at bounding box center [37, 147] width 51 height 5
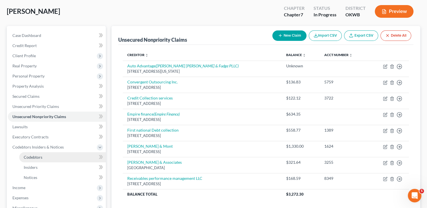
click at [41, 155] on span "Codebtors" at bounding box center [33, 157] width 19 height 5
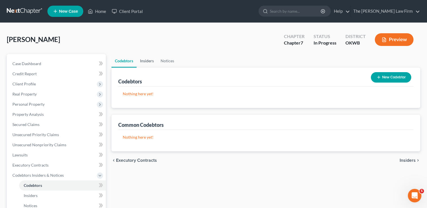
click at [150, 59] on link "Insiders" at bounding box center [147, 61] width 21 height 14
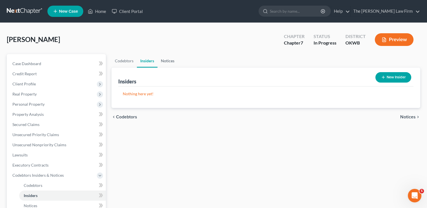
click at [167, 61] on link "Notices" at bounding box center [167, 61] width 20 height 14
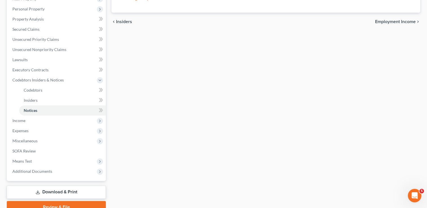
scroll to position [122, 0]
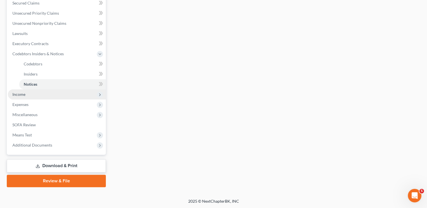
click at [28, 95] on span "Income" at bounding box center [57, 94] width 98 height 10
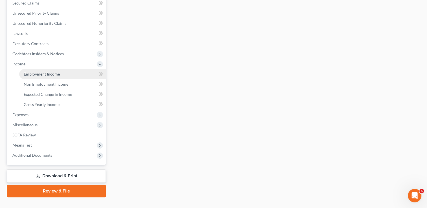
click at [55, 74] on span "Employment Income" at bounding box center [42, 74] width 36 height 5
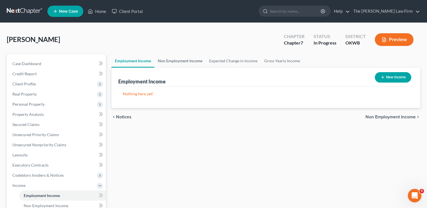
click at [183, 60] on link "Non Employment Income" at bounding box center [179, 61] width 51 height 14
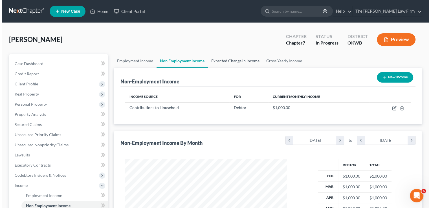
scroll to position [100, 173]
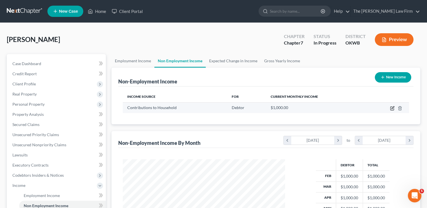
click at [391, 107] on icon "button" at bounding box center [392, 108] width 5 height 5
select select "8"
select select "0"
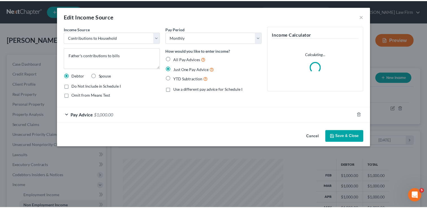
scroll to position [100, 175]
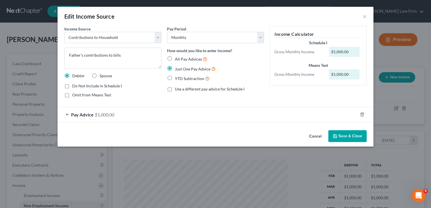
drag, startPoint x: 346, startPoint y: 135, endPoint x: 332, endPoint y: 137, distance: 14.6
click at [346, 135] on button "Save & Close" at bounding box center [347, 136] width 38 height 12
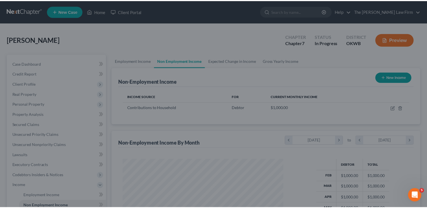
scroll to position [100, 173]
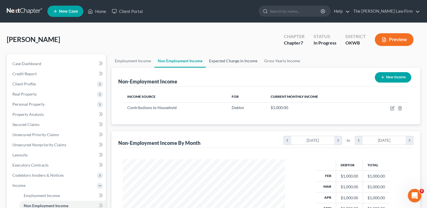
click at [242, 61] on link "Expected Change in Income" at bounding box center [233, 61] width 55 height 14
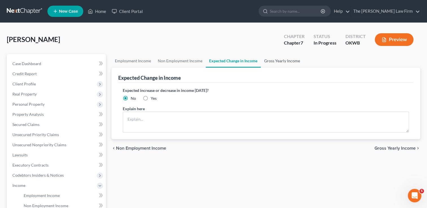
click at [281, 60] on link "Gross Yearly Income" at bounding box center [282, 61] width 43 height 14
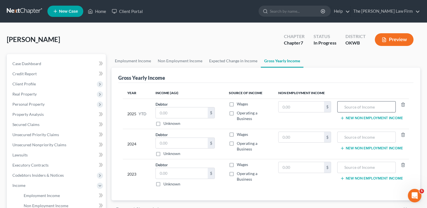
click at [361, 107] on input "text" at bounding box center [366, 107] width 52 height 11
type input "Contributions to household"
click at [292, 106] on input "text" at bounding box center [300, 107] width 45 height 11
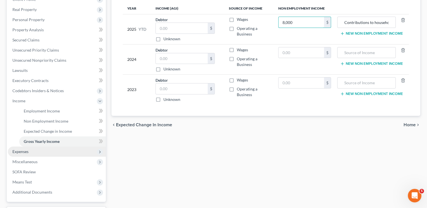
type input "8,000"
click at [27, 150] on span "Expenses" at bounding box center [20, 151] width 16 height 5
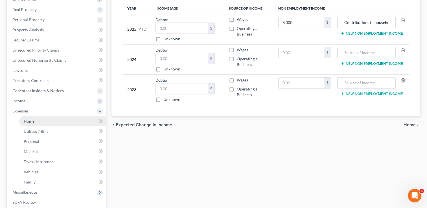
click at [36, 122] on link "Home" at bounding box center [62, 121] width 87 height 10
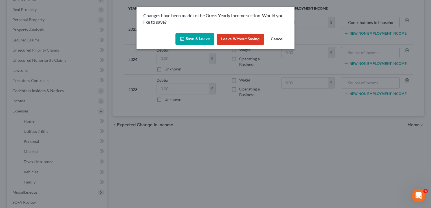
click at [199, 39] on button "Save & Leave" at bounding box center [194, 39] width 39 height 12
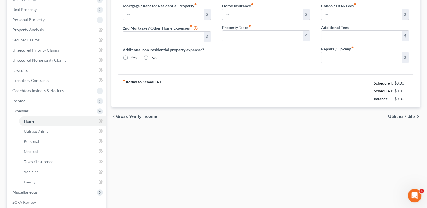
type input "400.00"
type input "0.00"
radio input "true"
type input "0.00"
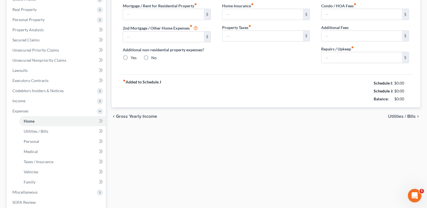
type input "0.00"
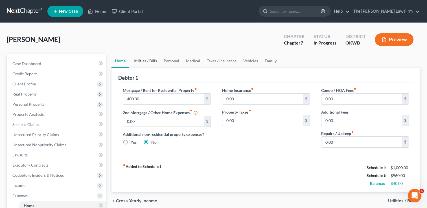
click at [150, 60] on link "Utilities / Bills" at bounding box center [144, 61] width 31 height 14
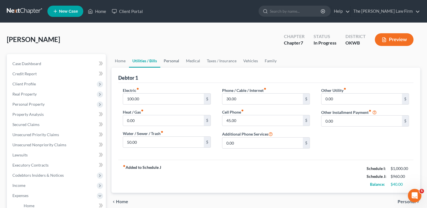
click at [173, 61] on link "Personal" at bounding box center [171, 61] width 22 height 14
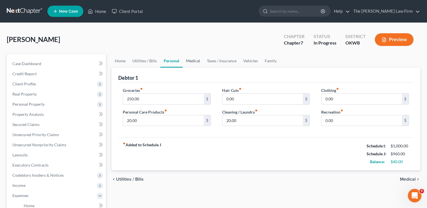
click at [192, 61] on link "Medical" at bounding box center [192, 61] width 21 height 14
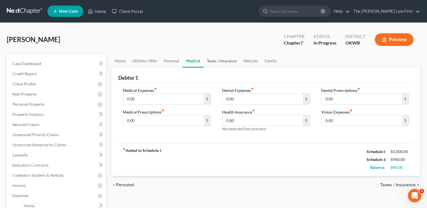
click at [214, 60] on link "Taxes / Insurance" at bounding box center [221, 61] width 36 height 14
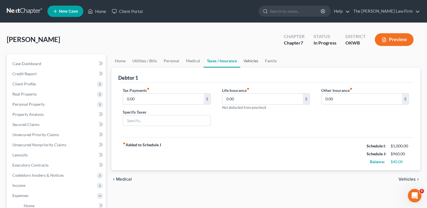
click at [247, 59] on link "Vehicles" at bounding box center [250, 61] width 21 height 14
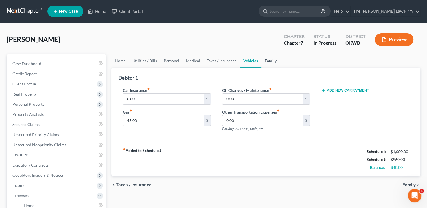
click at [269, 60] on link "Family" at bounding box center [270, 61] width 19 height 14
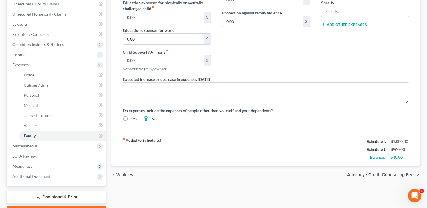
scroll to position [141, 0]
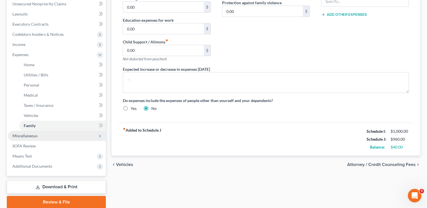
click at [28, 137] on span "Miscellaneous" at bounding box center [24, 135] width 25 height 5
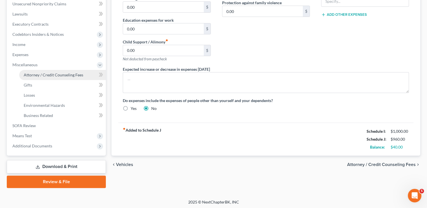
click at [42, 75] on span "Attorney / Credit Counseling Fees" at bounding box center [54, 74] width 60 height 5
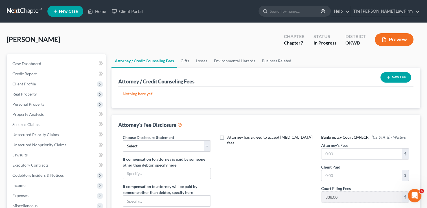
click at [393, 76] on button "New Fee" at bounding box center [395, 77] width 31 height 10
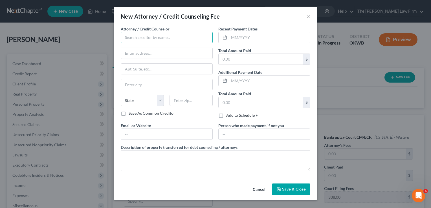
click at [165, 37] on input "text" at bounding box center [167, 37] width 92 height 11
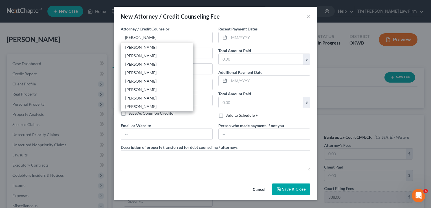
drag, startPoint x: 141, startPoint y: 48, endPoint x: 164, endPoint y: 46, distance: 23.2
click at [141, 48] on div "[PERSON_NAME]" at bounding box center [156, 48] width 63 height 6
type input "[PERSON_NAME]"
type input "116 N. Bell"
type input "Shawnee"
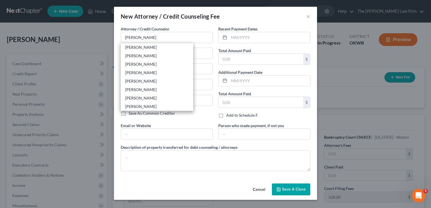
select select "37"
type input "74801"
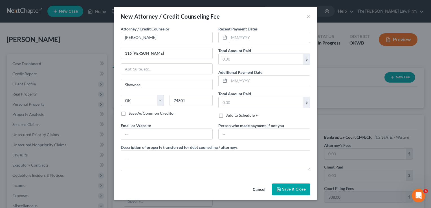
click at [246, 36] on input "text" at bounding box center [269, 37] width 81 height 11
type input "8/7/25"
click at [257, 57] on input "text" at bounding box center [261, 59] width 85 height 11
type input "1,800"
click at [290, 190] on span "Save & Close" at bounding box center [294, 189] width 24 height 5
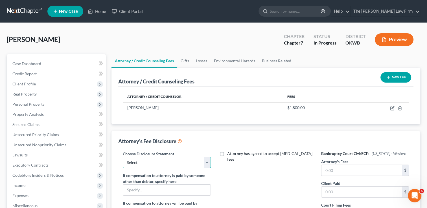
click at [184, 162] on select "Select Attorney" at bounding box center [167, 162] width 88 height 11
select select "0"
click at [123, 157] on select "Select Attorney" at bounding box center [167, 162] width 88 height 11
click at [338, 166] on input "text" at bounding box center [361, 170] width 80 height 11
type input "1,462"
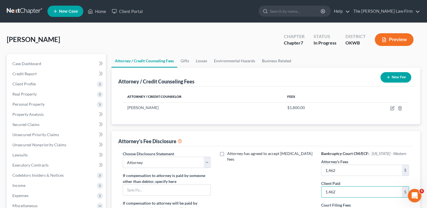
type input "1,462"
click at [290, 173] on div "Attorney has agreed to accept retainer fees" at bounding box center [265, 203] width 99 height 105
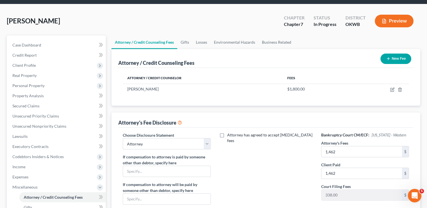
scroll to position [85, 0]
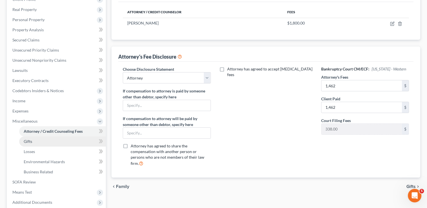
click at [32, 140] on span "Gifts" at bounding box center [28, 141] width 8 height 5
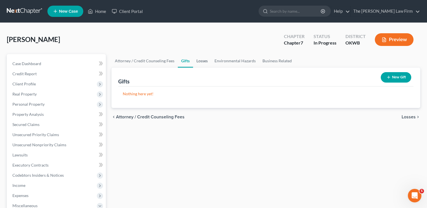
click at [204, 59] on link "Losses" at bounding box center [202, 61] width 18 height 14
click at [234, 61] on link "Environmental Hazards" at bounding box center [235, 61] width 48 height 14
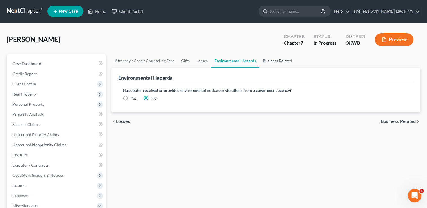
click at [270, 61] on link "Business Related" at bounding box center [277, 61] width 36 height 14
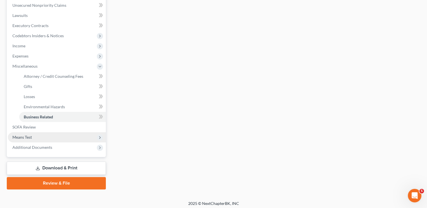
scroll to position [141, 0]
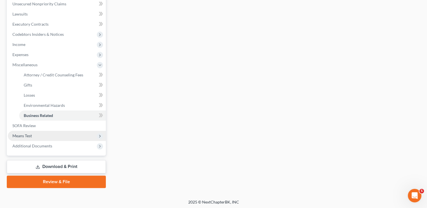
click at [25, 136] on span "Means Test" at bounding box center [21, 135] width 19 height 5
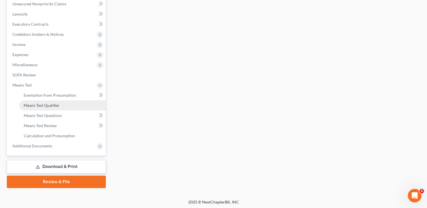
click at [56, 106] on span "Means Test Qualifier" at bounding box center [42, 105] width 36 height 5
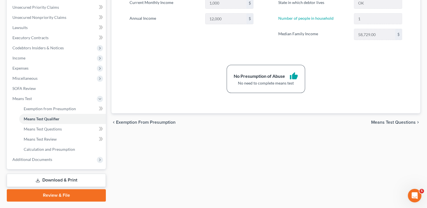
scroll to position [141, 0]
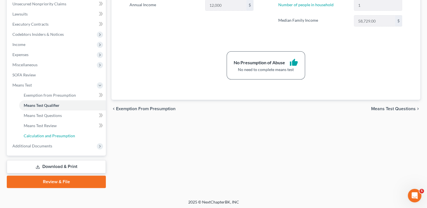
drag, startPoint x: 65, startPoint y: 134, endPoint x: 120, endPoint y: 139, distance: 55.7
click at [65, 134] on span "Calculation and Presumption" at bounding box center [49, 135] width 51 height 5
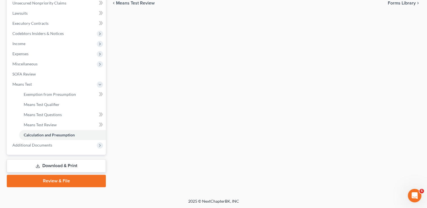
click at [56, 165] on link "Download & Print" at bounding box center [56, 165] width 99 height 13
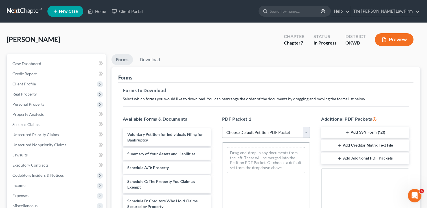
click at [271, 133] on select "Choose Default Petition PDF Packet Complete Bankruptcy Petition (all forms and …" at bounding box center [266, 132] width 88 height 11
select select "0"
click at [222, 127] on select "Choose Default Petition PDF Packet Complete Bankruptcy Petition (all forms and …" at bounding box center [266, 132] width 88 height 11
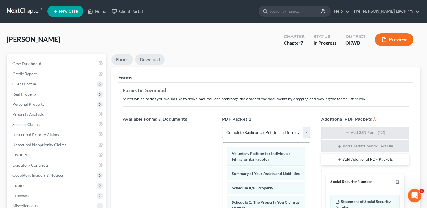
click at [152, 60] on link "Download" at bounding box center [149, 59] width 29 height 11
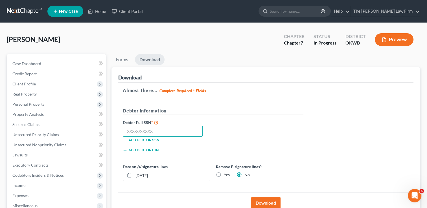
drag, startPoint x: 170, startPoint y: 131, endPoint x: 301, endPoint y: 87, distance: 138.3
click at [170, 131] on input "text" at bounding box center [163, 131] width 80 height 11
type input "446-94-9451"
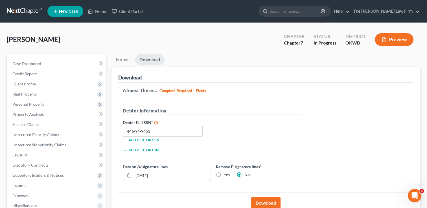
drag, startPoint x: 165, startPoint y: 175, endPoint x: 123, endPoint y: 181, distance: 42.4
click at [123, 181] on div "Date on /s/ signature lines 08/13/2025" at bounding box center [166, 172] width 93 height 17
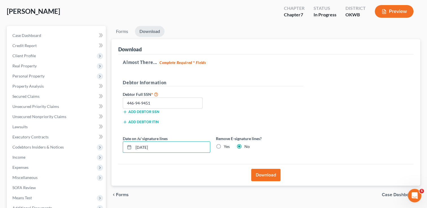
type input "08/14/2025"
click at [265, 174] on button "Download" at bounding box center [265, 175] width 29 height 12
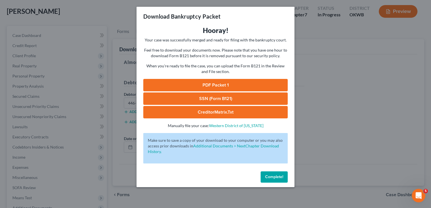
click at [249, 98] on link "SSN (Form B121)" at bounding box center [215, 99] width 144 height 12
drag, startPoint x: 214, startPoint y: 111, endPoint x: 239, endPoint y: 120, distance: 26.8
click at [214, 111] on link "CreditorMatrix.txt" at bounding box center [215, 112] width 144 height 12
drag, startPoint x: 274, startPoint y: 177, endPoint x: 206, endPoint y: 182, distance: 68.2
click at [274, 177] on span "Complete!" at bounding box center [274, 177] width 18 height 5
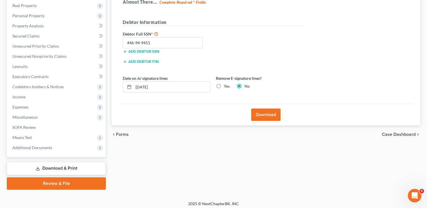
scroll to position [91, 0]
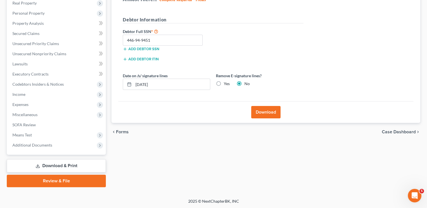
click at [85, 177] on link "Review & File" at bounding box center [56, 181] width 99 height 12
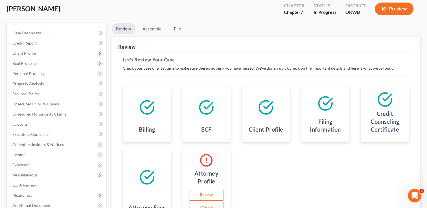
scroll to position [11, 0]
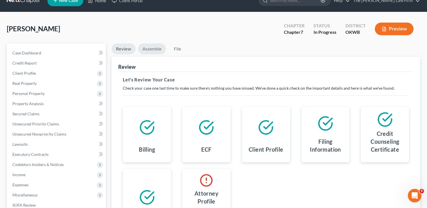
click at [149, 49] on link "Assemble" at bounding box center [152, 48] width 28 height 11
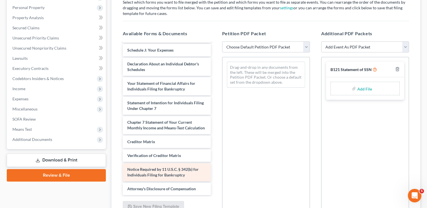
scroll to position [94, 0]
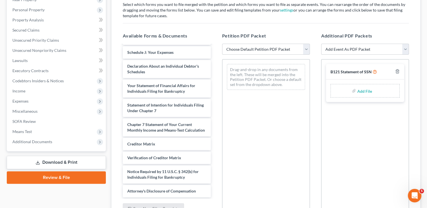
click at [354, 70] on span "B121 Statement of SSN" at bounding box center [350, 71] width 41 height 5
click at [364, 49] on select "Add Event As PDF Packet B121 Statement of SSN Certificate of Credit Counseling …" at bounding box center [365, 49] width 88 height 11
select select "0"
click at [321, 44] on select "Add Event As PDF Packet B121 Statement of SSN Certificate of Credit Counseling …" at bounding box center [365, 49] width 88 height 11
select select
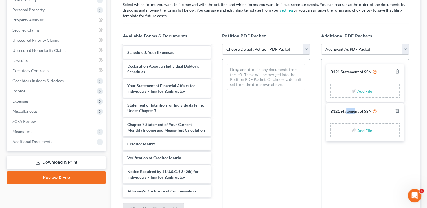
drag, startPoint x: 356, startPoint y: 109, endPoint x: 346, endPoint y: 112, distance: 9.9
click at [346, 112] on span "B121 Statement of SSN" at bounding box center [350, 111] width 41 height 5
drag, startPoint x: 357, startPoint y: 124, endPoint x: 359, endPoint y: 130, distance: 6.3
click at [359, 130] on input "file" at bounding box center [364, 130] width 14 height 10
click at [43, 161] on link "Download & Print" at bounding box center [56, 162] width 99 height 13
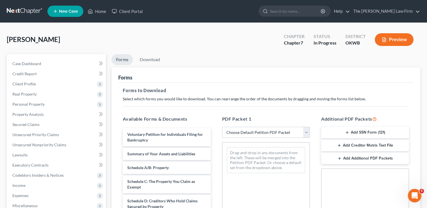
click at [369, 131] on button "Add SSN Form (121)" at bounding box center [365, 133] width 88 height 12
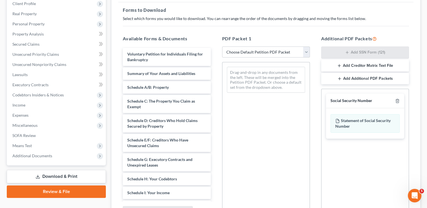
scroll to position [113, 0]
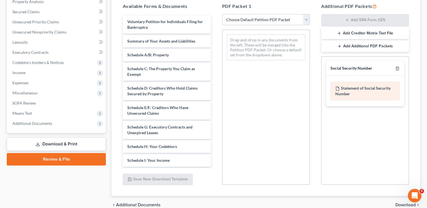
click at [356, 89] on div "Statement of Social Security Number" at bounding box center [364, 91] width 69 height 19
click at [360, 87] on div "Statement of Social Security Number" at bounding box center [364, 91] width 69 height 19
drag, startPoint x: 360, startPoint y: 87, endPoint x: 387, endPoint y: 94, distance: 27.7
click at [387, 94] on div "Statement of Social Security Number" at bounding box center [364, 91] width 69 height 19
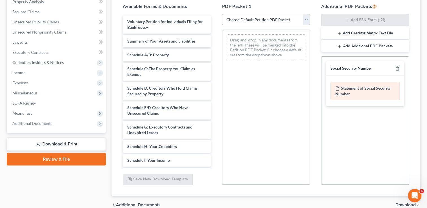
click at [362, 88] on div "Statement of Social Security Number" at bounding box center [364, 91] width 69 height 19
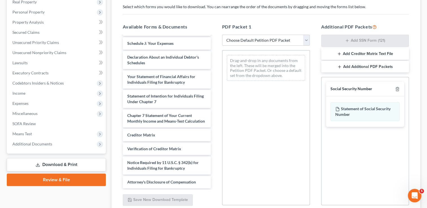
scroll to position [56, 0]
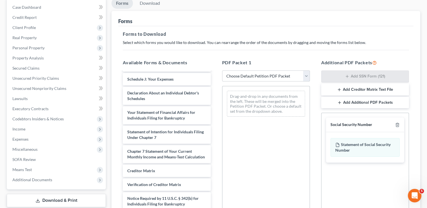
click at [255, 77] on select "Choose Default Petition PDF Packet Complete Bankruptcy Petition (all forms and …" at bounding box center [266, 76] width 88 height 11
drag, startPoint x: 207, startPoint y: 11, endPoint x: 93, endPoint y: 16, distance: 113.5
click at [206, 11] on div "Forms" at bounding box center [265, 18] width 295 height 15
click at [151, 4] on link "Download" at bounding box center [149, 3] width 29 height 11
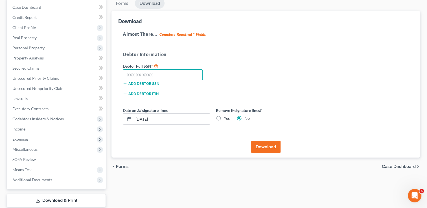
click at [164, 73] on input "text" at bounding box center [163, 74] width 80 height 11
type input "446-94-9451"
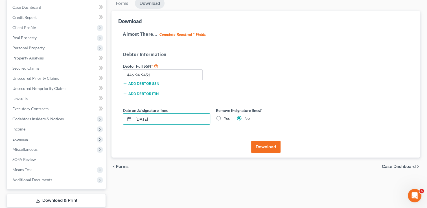
drag, startPoint x: 164, startPoint y: 118, endPoint x: 142, endPoint y: 146, distance: 36.1
click at [131, 125] on div "Date on /s/ signature lines 08/13/2025 Remove E-signature lines? Yes No" at bounding box center [213, 118] width 186 height 22
type input "08/14/2025"
click at [271, 147] on button "Download" at bounding box center [265, 147] width 29 height 12
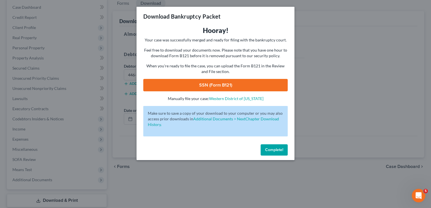
click at [237, 86] on link "SSN (Form B121)" at bounding box center [215, 85] width 144 height 12
drag, startPoint x: 227, startPoint y: 118, endPoint x: 226, endPoint y: 121, distance: 3.3
click at [227, 118] on link "Additional Documents > NextChapter Download History." at bounding box center [213, 121] width 131 height 10
click at [270, 149] on span "Complete!" at bounding box center [274, 150] width 18 height 5
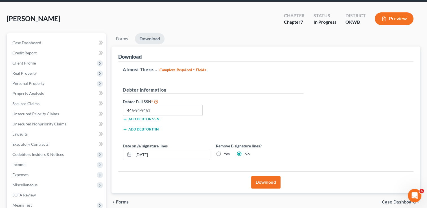
scroll to position [0, 0]
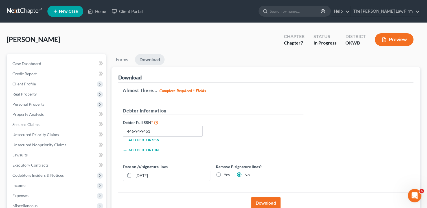
click at [28, 11] on link at bounding box center [25, 11] width 36 height 10
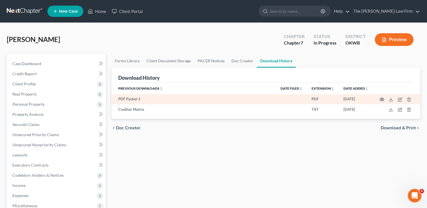
click at [381, 100] on icon "button" at bounding box center [381, 99] width 5 height 5
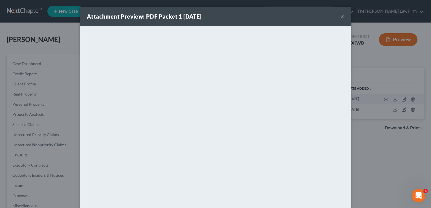
click at [341, 15] on button "×" at bounding box center [342, 16] width 4 height 7
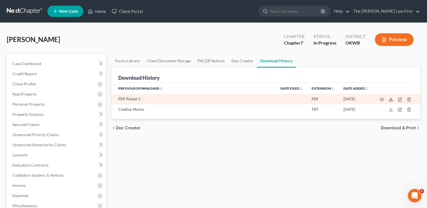
click at [391, 100] on icon at bounding box center [390, 99] width 5 height 5
click at [381, 98] on icon "button" at bounding box center [381, 99] width 5 height 5
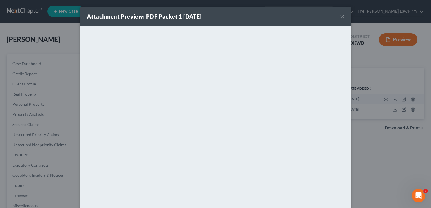
click at [273, 16] on div "Attachment Preview: PDF Packet 1 [DATE] ×" at bounding box center [215, 16] width 271 height 19
click at [340, 16] on button "×" at bounding box center [342, 16] width 4 height 7
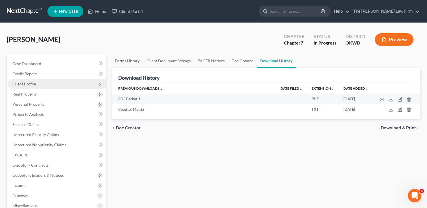
click at [34, 85] on span "Client Profile" at bounding box center [23, 84] width 23 height 5
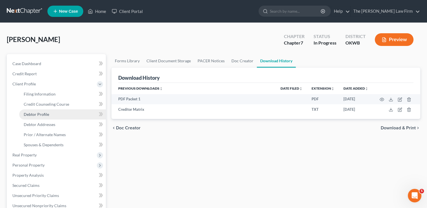
click at [45, 114] on span "Debtor Profile" at bounding box center [36, 114] width 25 height 5
select select "3"
select select "0"
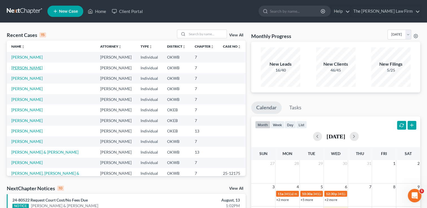
click at [28, 67] on link "[PERSON_NAME]" at bounding box center [26, 67] width 31 height 5
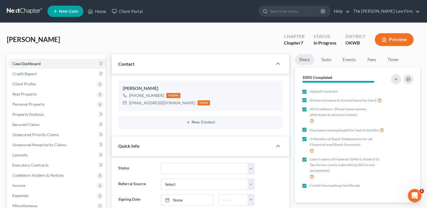
scroll to position [90, 0]
drag, startPoint x: 129, startPoint y: 103, endPoint x: 173, endPoint y: 103, distance: 43.4
click at [173, 103] on div "[EMAIL_ADDRESS][DOMAIN_NAME]" at bounding box center [162, 103] width 66 height 6
drag, startPoint x: 173, startPoint y: 103, endPoint x: 162, endPoint y: 103, distance: 10.7
copy div "[EMAIL_ADDRESS][DOMAIN_NAME]"
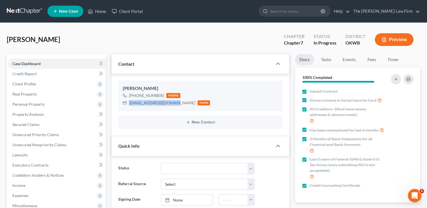
click at [24, 10] on link at bounding box center [25, 11] width 36 height 10
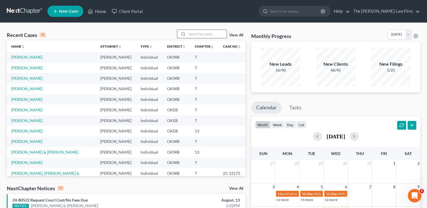
click at [200, 33] on input "search" at bounding box center [206, 34] width 39 height 8
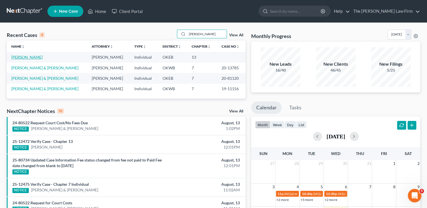
type input "[PERSON_NAME]"
click at [30, 57] on link "[PERSON_NAME]" at bounding box center [26, 57] width 31 height 5
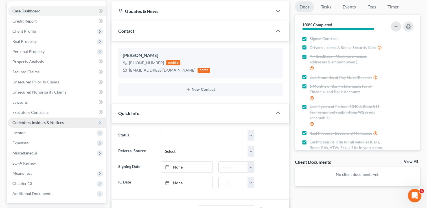
scroll to position [56, 0]
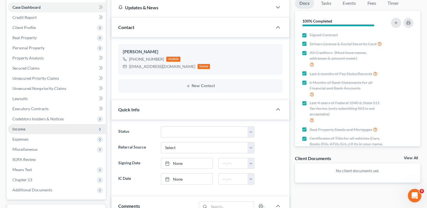
click at [18, 126] on span "Income" at bounding box center [57, 129] width 98 height 10
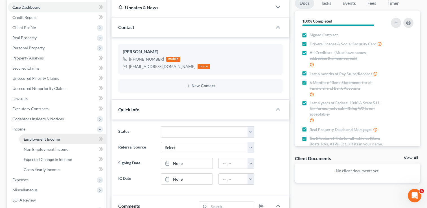
click at [54, 138] on span "Employment Income" at bounding box center [42, 139] width 36 height 5
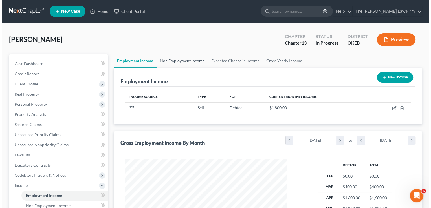
scroll to position [100, 173]
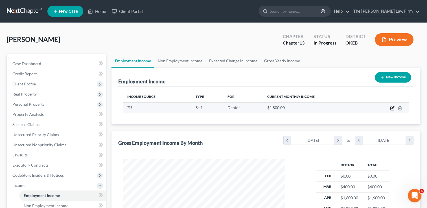
click at [391, 108] on icon "button" at bounding box center [392, 108] width 5 height 5
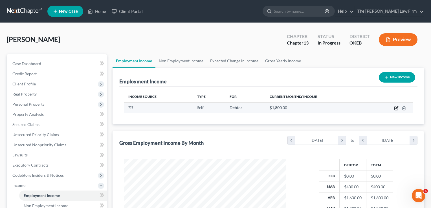
select select "1"
select select "0"
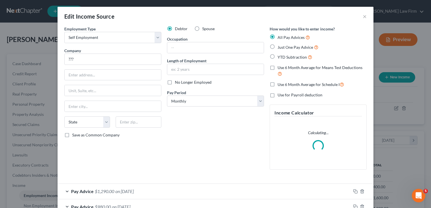
scroll to position [100, 175]
click at [127, 38] on select "Select Full or [DEMOGRAPHIC_DATA] Employment Self Employment" at bounding box center [112, 37] width 97 height 11
select select "0"
click at [64, 32] on select "Select Full or [DEMOGRAPHIC_DATA] Employment Self Employment" at bounding box center [112, 37] width 97 height 11
drag, startPoint x: 72, startPoint y: 58, endPoint x: 65, endPoint y: 64, distance: 9.0
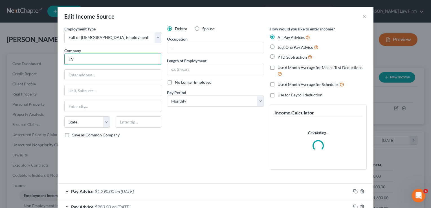
click at [64, 60] on input "???" at bounding box center [112, 59] width 97 height 11
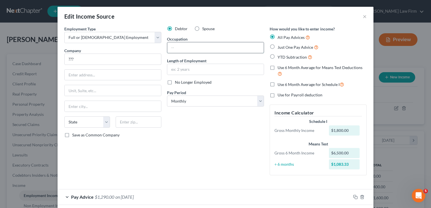
click at [187, 49] on input "text" at bounding box center [215, 47] width 96 height 11
type input "mechanic, independent contractor"
drag, startPoint x: 74, startPoint y: 60, endPoint x: 62, endPoint y: 60, distance: 11.6
click at [64, 60] on input "???" at bounding box center [112, 59] width 97 height 11
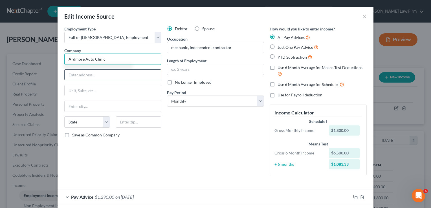
type input "Ardmore Auto Clinic"
click at [99, 78] on input "text" at bounding box center [113, 75] width 96 height 11
type input "[STREET_ADDRESS]"
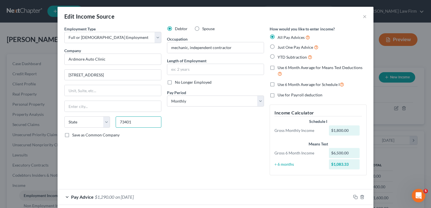
type input "73401"
click at [211, 116] on div "Debtor Spouse Occupation mechanic, [DEMOGRAPHIC_DATA] Length of Employment No L…" at bounding box center [215, 103] width 103 height 154
type input "Ardmore"
select select "37"
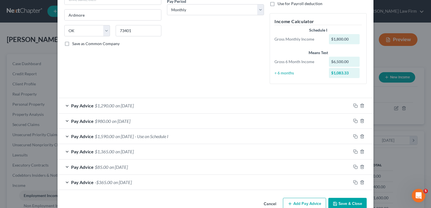
scroll to position [104, 0]
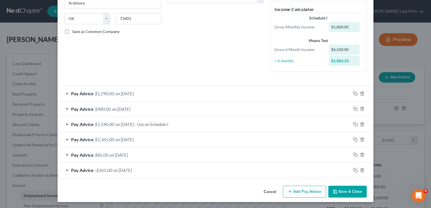
click at [175, 92] on div "Pay Advice $1,290.00 on [DATE]" at bounding box center [204, 93] width 293 height 15
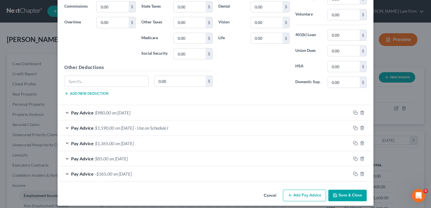
scroll to position [272, 0]
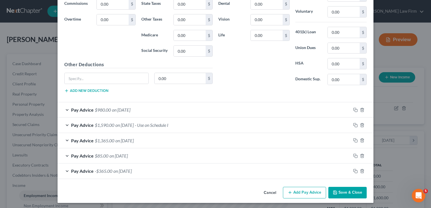
click at [170, 110] on div "Pay Advice $980.00 on [DATE]" at bounding box center [204, 109] width 293 height 15
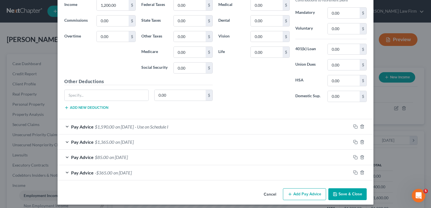
scroll to position [441, 0]
click at [197, 124] on div "Pay Advice $1,590.00 on [DATE] - Use on Schedule I" at bounding box center [204, 126] width 293 height 15
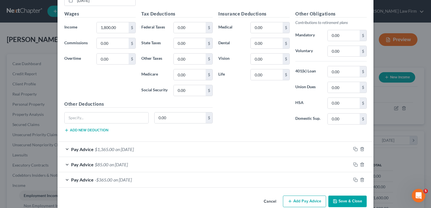
scroll to position [610, 0]
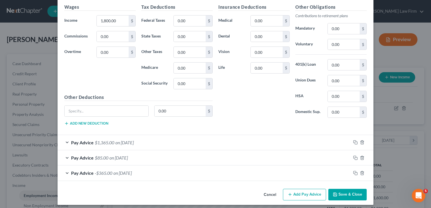
click at [172, 137] on div "Pay Advice $1,365.00 on [DATE]" at bounding box center [204, 142] width 293 height 15
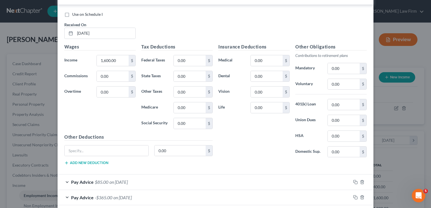
scroll to position [780, 0]
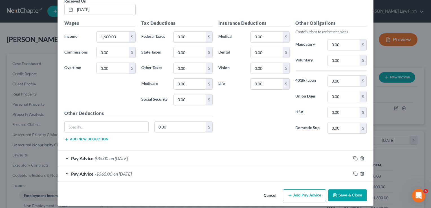
click at [161, 155] on div "Pay Advice $85.00 on [DATE]" at bounding box center [204, 158] width 293 height 15
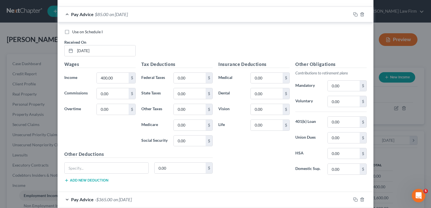
scroll to position [949, 0]
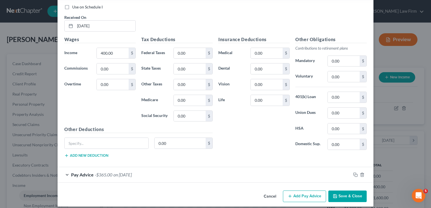
click at [164, 171] on div "Pay Advice -$365.00 on [DATE]" at bounding box center [204, 174] width 293 height 15
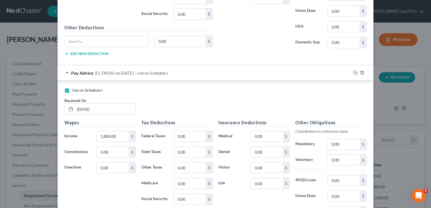
scroll to position [497, 0]
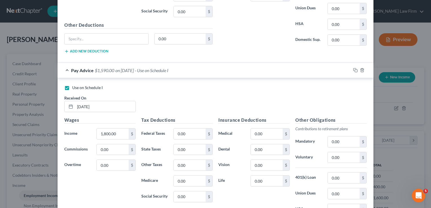
click at [72, 86] on label "Use on Schedule I" at bounding box center [87, 88] width 30 height 6
click at [74, 86] on input "Use on Schedule I" at bounding box center [76, 87] width 4 height 4
checkbox input "false"
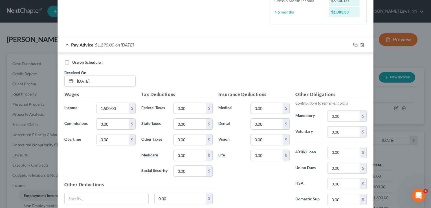
scroll to position [0, 0]
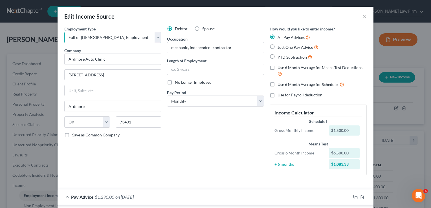
click at [155, 35] on select "Select Full or [DEMOGRAPHIC_DATA] Employment Self Employment" at bounding box center [112, 37] width 97 height 11
select select "1"
click at [64, 32] on select "Select Full or [DEMOGRAPHIC_DATA] Employment Self Employment" at bounding box center [112, 37] width 97 height 11
click at [184, 134] on div "Debtor Spouse Occupation mechanic, [DEMOGRAPHIC_DATA] Length of Employment No L…" at bounding box center [215, 103] width 103 height 154
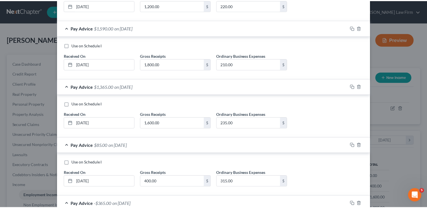
scroll to position [362, 0]
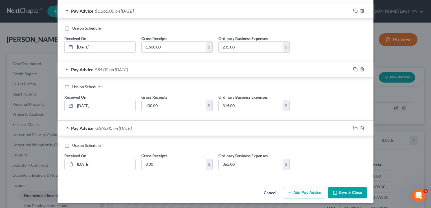
click at [349, 191] on button "Save & Close" at bounding box center [347, 193] width 38 height 12
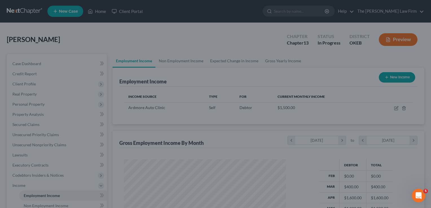
scroll to position [281954, 281881]
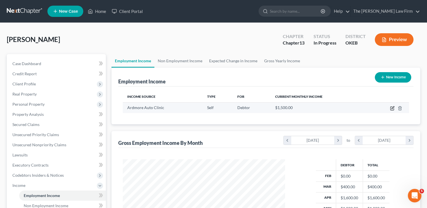
click at [391, 109] on icon "button" at bounding box center [392, 108] width 5 height 5
select select "1"
select select "37"
select select "0"
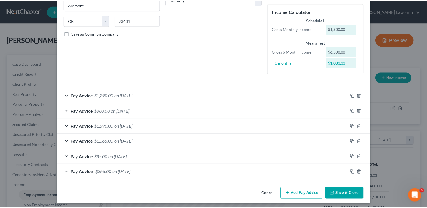
scroll to position [104, 0]
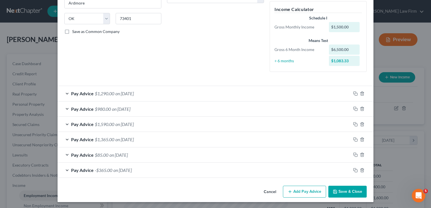
click at [341, 191] on button "Save & Close" at bounding box center [347, 192] width 38 height 12
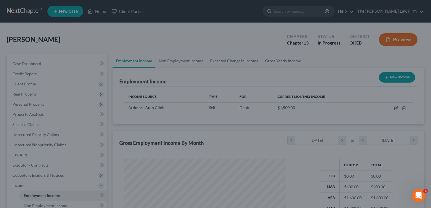
scroll to position [281954, 281881]
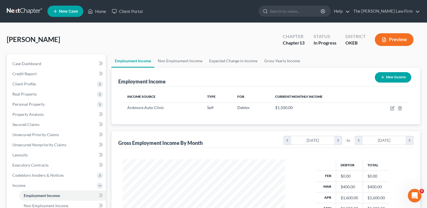
click at [388, 79] on button "New Income" at bounding box center [393, 77] width 36 height 10
select select "0"
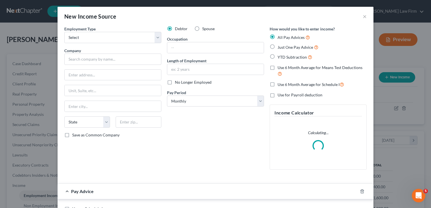
scroll to position [100, 175]
click at [122, 37] on select "Select Full or [DEMOGRAPHIC_DATA] Employment Self Employment" at bounding box center [112, 37] width 97 height 11
select select "0"
click at [64, 32] on select "Select Full or [DEMOGRAPHIC_DATA] Employment Self Employment" at bounding box center [112, 37] width 97 height 11
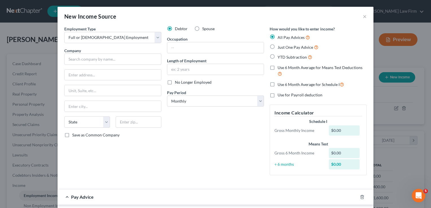
click at [202, 29] on label "Spouse" at bounding box center [208, 29] width 12 height 6
click at [204, 29] on input "Spouse" at bounding box center [206, 28] width 4 height 4
radio input "true"
click at [114, 58] on input "text" at bounding box center [112, 59] width 97 height 11
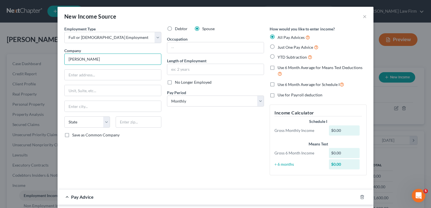
drag, startPoint x: 76, startPoint y: 59, endPoint x: 64, endPoint y: 59, distance: 11.3
click at [64, 59] on input "[PERSON_NAME]" at bounding box center [112, 59] width 97 height 11
type input "The TJX Companies INC"
click at [102, 71] on input "text" at bounding box center [113, 75] width 96 height 11
click at [102, 71] on input "770 Co" at bounding box center [113, 75] width 96 height 11
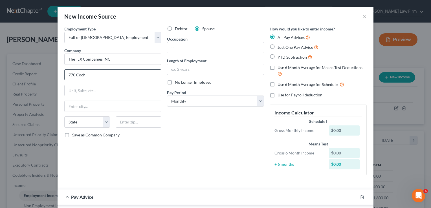
click at [90, 75] on input "770 Coch" at bounding box center [113, 75] width 96 height 11
paste input "Cochituate"
type input "[STREET_ADDRESS]"
type input "01701"
click at [189, 129] on div "Debtor Spouse Occupation Length of Employment No Longer Employed Pay Period * S…" at bounding box center [215, 103] width 103 height 154
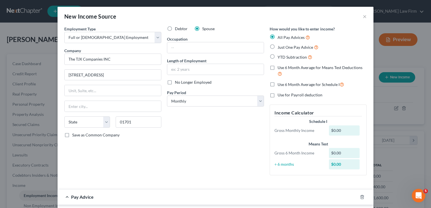
type input "Framingham"
select select "22"
drag, startPoint x: 190, startPoint y: 104, endPoint x: 194, endPoint y: 107, distance: 5.3
click at [190, 104] on select "Select Monthly Twice Monthly Every Other Week Weekly" at bounding box center [215, 101] width 97 height 11
select select "3"
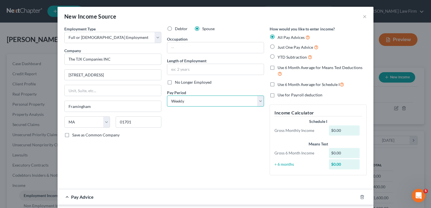
click at [167, 96] on select "Select Monthly Twice Monthly Every Other Week Weekly" at bounding box center [215, 101] width 97 height 11
click at [278, 56] on label "YTD Subtraction" at bounding box center [295, 57] width 35 height 6
click at [280, 56] on input "YTD Subtraction" at bounding box center [282, 56] width 4 height 4
radio input "true"
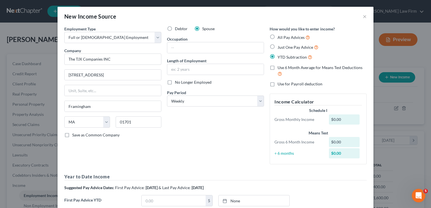
click at [208, 127] on div "Debtor Spouse Occupation Length of Employment No Longer Employed Pay Period * S…" at bounding box center [215, 97] width 103 height 143
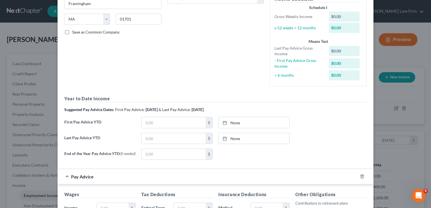
scroll to position [113, 0]
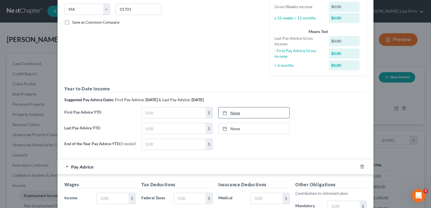
click at [232, 112] on link "None" at bounding box center [254, 112] width 71 height 11
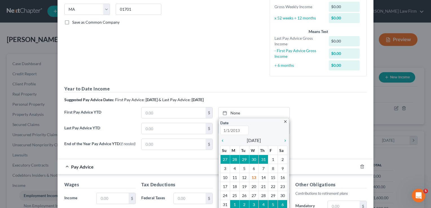
type input "[DATE]"
click at [220, 141] on icon "chevron_left" at bounding box center [223, 140] width 7 height 5
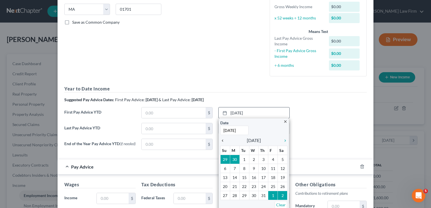
click at [220, 141] on icon "chevron_left" at bounding box center [223, 140] width 7 height 5
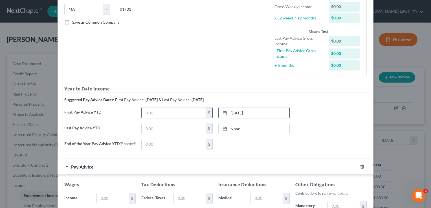
click at [165, 114] on input "text" at bounding box center [174, 112] width 64 height 11
type input "315.25"
click at [241, 128] on link "None" at bounding box center [254, 128] width 71 height 11
click at [165, 127] on input "text" at bounding box center [174, 128] width 64 height 11
type input "8,400.91"
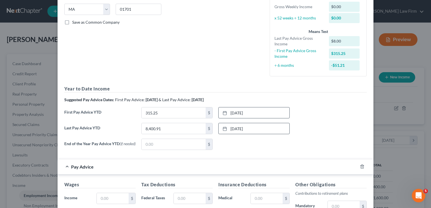
click at [276, 144] on div "None close Date Time chevron_left [DATE] chevron_right Su M Tu W Th F Sa 27 28 …" at bounding box center [253, 144] width 77 height 11
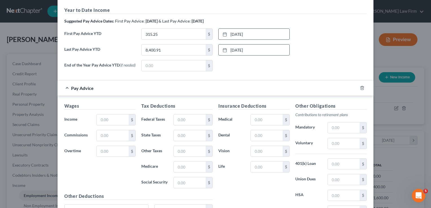
scroll to position [197, 0]
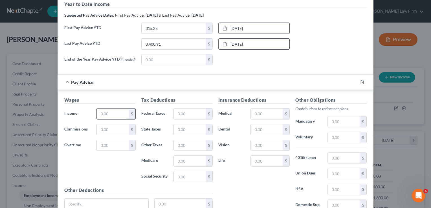
click at [118, 114] on input "text" at bounding box center [113, 114] width 32 height 11
type input "613.59"
click at [186, 115] on input "text" at bounding box center [190, 114] width 32 height 11
type input "32.58"
click at [189, 128] on input "text" at bounding box center [190, 129] width 32 height 11
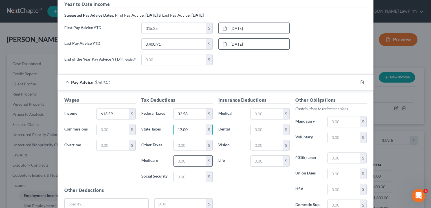
type input "17.00"
click at [189, 160] on input "text" at bounding box center [190, 161] width 32 height 11
type input "8.67"
click at [186, 176] on input "text" at bounding box center [190, 176] width 32 height 11
type input "37.09"
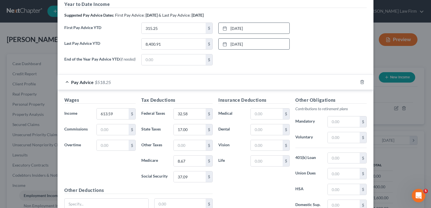
click at [248, 181] on div "Insurance Deductions Medical $ Dental $ Vision $ Life $" at bounding box center [253, 156] width 77 height 119
click at [259, 115] on input "text" at bounding box center [267, 114] width 32 height 11
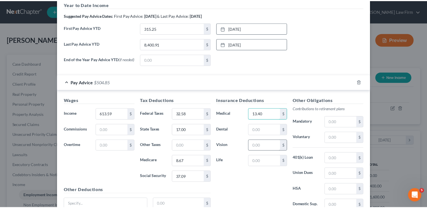
scroll to position [248, 0]
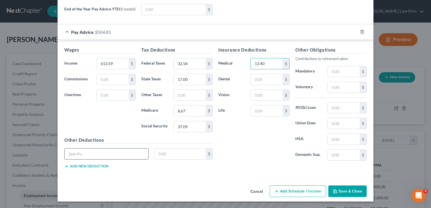
type input "13.40"
click at [107, 154] on input "text" at bounding box center [107, 154] width 84 height 11
type input "HSA EE"
click at [174, 155] on input "text" at bounding box center [180, 154] width 51 height 11
type input "2.00"
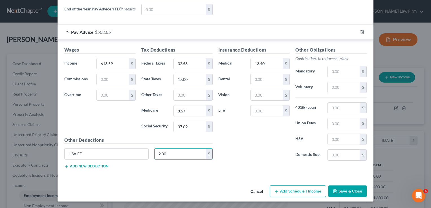
click at [344, 191] on button "Save & Close" at bounding box center [347, 192] width 38 height 12
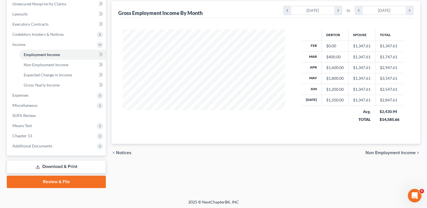
scroll to position [142, 0]
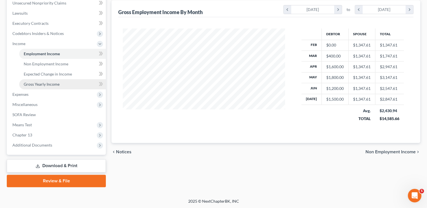
click at [54, 83] on span "Gross Yearly Income" at bounding box center [42, 84] width 36 height 5
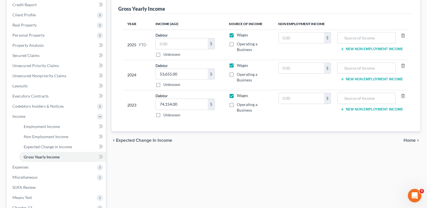
scroll to position [56, 0]
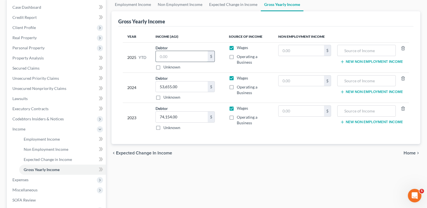
click at [175, 56] on input "text" at bounding box center [182, 56] width 52 height 11
click at [185, 52] on input "text" at bounding box center [182, 56] width 52 height 11
type input "5,310.00"
click at [253, 154] on div "chevron_left Expected Change in Income Home chevron_right" at bounding box center [265, 153] width 309 height 18
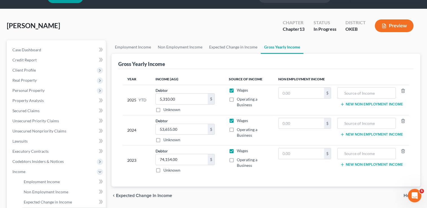
scroll to position [0, 0]
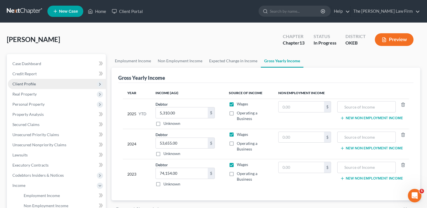
click at [34, 84] on span "Client Profile" at bounding box center [23, 84] width 23 height 5
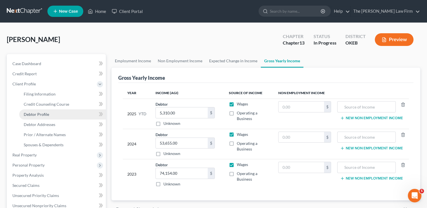
click at [39, 115] on span "Debtor Profile" at bounding box center [36, 114] width 25 height 5
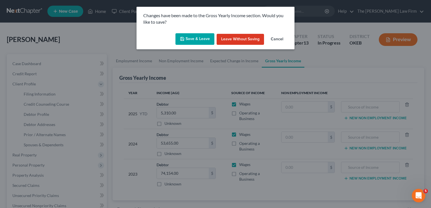
click at [195, 41] on button "Save & Leave" at bounding box center [194, 39] width 39 height 12
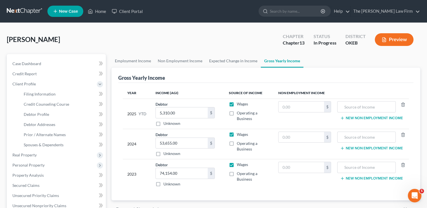
select select "0"
select select "2"
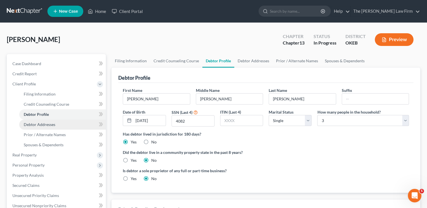
click at [44, 122] on span "Debtor Addresses" at bounding box center [40, 124] width 32 height 5
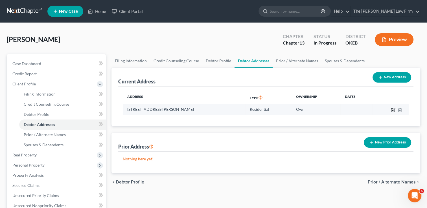
click at [391, 108] on icon "button" at bounding box center [392, 109] width 3 height 3
select select "37"
select select "0"
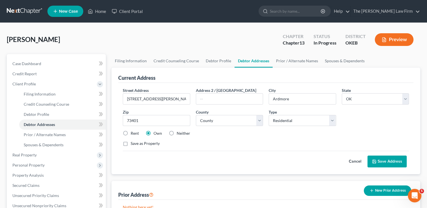
click at [384, 161] on button "Save Address" at bounding box center [386, 162] width 39 height 12
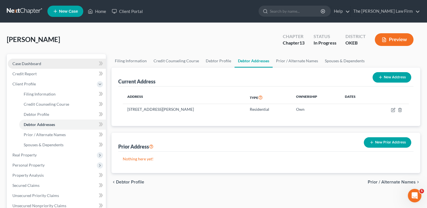
click at [29, 64] on span "Case Dashboard" at bounding box center [26, 63] width 29 height 5
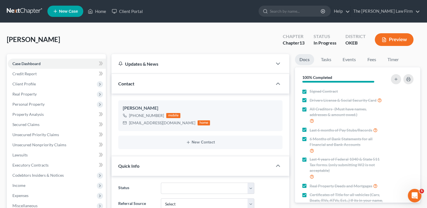
scroll to position [171, 0]
click at [32, 84] on span "Client Profile" at bounding box center [23, 84] width 23 height 5
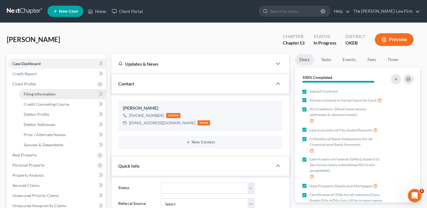
click at [43, 94] on span "Filing Information" at bounding box center [40, 94] width 32 height 5
select select "1"
select select "0"
select select "3"
select select "37"
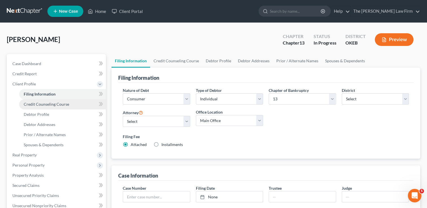
click at [46, 105] on span "Credit Counseling Course" at bounding box center [46, 104] width 45 height 5
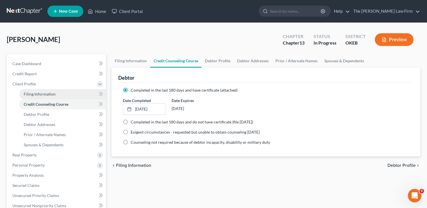
click at [49, 92] on span "Filing Information" at bounding box center [40, 94] width 32 height 5
select select "1"
select select "0"
select select "3"
select select "63"
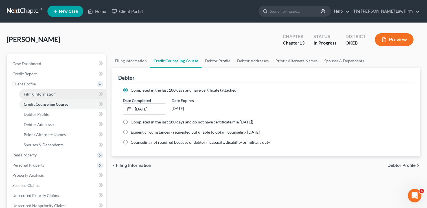
select select "0"
select select "37"
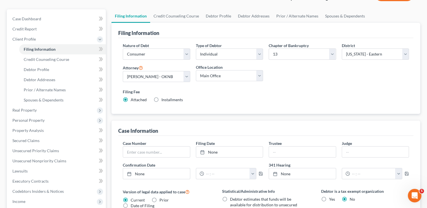
scroll to position [28, 0]
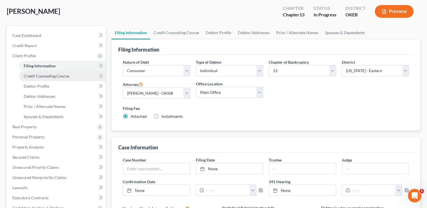
click at [63, 76] on span "Credit Counseling Course" at bounding box center [46, 76] width 45 height 5
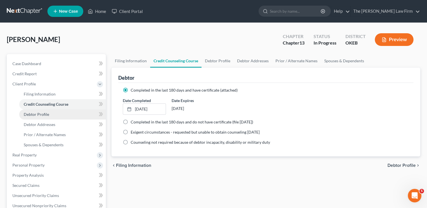
click at [44, 112] on span "Debtor Profile" at bounding box center [36, 114] width 25 height 5
select select "0"
select select "2"
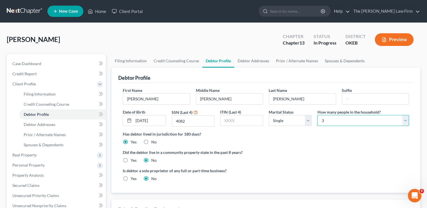
click at [404, 120] on select "Select 1 2 3 4 5 6 7 8 9 10 11 12 13 14 15 16 17 18 19 20" at bounding box center [363, 120] width 92 height 11
click at [317, 115] on select "Select 1 2 3 4 5 6 7 8 9 10 11 12 13 14 15 16 17 18 19 20" at bounding box center [363, 120] width 92 height 11
click at [308, 150] on label "Did the debtor live in a community property state in the past 8 years?" at bounding box center [266, 152] width 286 height 6
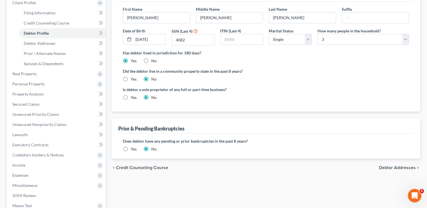
scroll to position [85, 0]
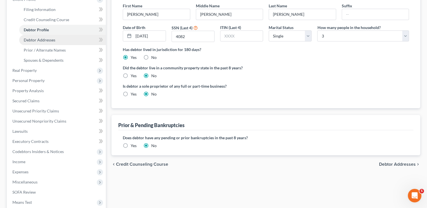
click at [56, 40] on link "Debtor Addresses" at bounding box center [62, 40] width 87 height 10
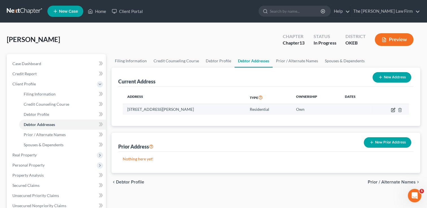
click at [391, 111] on icon "button" at bounding box center [393, 110] width 5 height 5
select select "37"
select select "9"
select select "0"
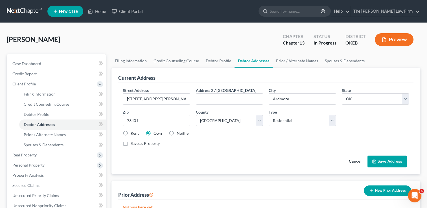
click at [386, 161] on button "Save Address" at bounding box center [386, 162] width 39 height 12
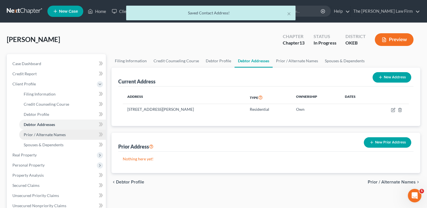
click at [59, 135] on span "Prior / Alternate Names" at bounding box center [45, 134] width 42 height 5
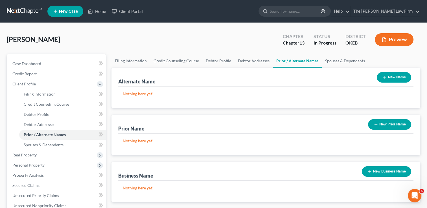
click at [391, 77] on button "New Name" at bounding box center [394, 77] width 34 height 10
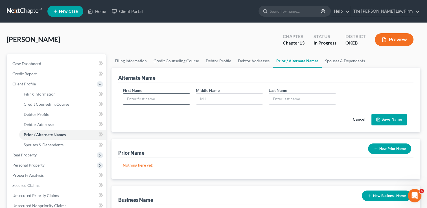
click at [162, 98] on input "text" at bounding box center [156, 99] width 67 height 11
type input "Johnny"
click at [285, 97] on input "text" at bounding box center [302, 99] width 67 height 11
type input "[PERSON_NAME]"
click at [387, 118] on button "Save Name" at bounding box center [388, 120] width 35 height 12
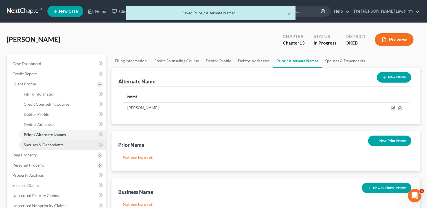
click at [51, 146] on span "Spouses & Dependents" at bounding box center [44, 144] width 40 height 5
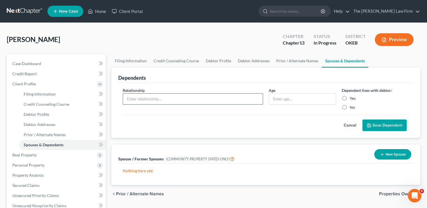
drag, startPoint x: 167, startPoint y: 99, endPoint x: 170, endPoint y: 100, distance: 3.3
click at [167, 99] on input "text" at bounding box center [193, 99] width 140 height 11
type input "Daughter"
click at [285, 96] on input "text" at bounding box center [302, 99] width 67 height 11
click at [279, 98] on input "text" at bounding box center [302, 99] width 67 height 11
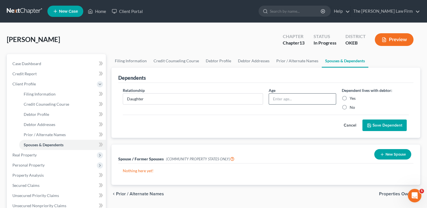
click at [282, 97] on input "text" at bounding box center [302, 99] width 67 height 11
type input "32"
click at [349, 98] on label "Yes" at bounding box center [352, 99] width 6 height 6
click at [352, 98] on input "Yes" at bounding box center [354, 98] width 4 height 4
radio input "true"
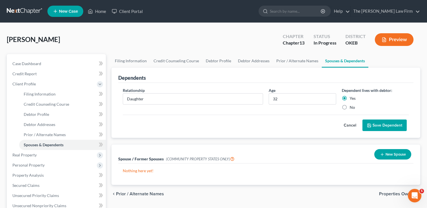
click at [383, 125] on button "Save Dependent" at bounding box center [384, 126] width 44 height 12
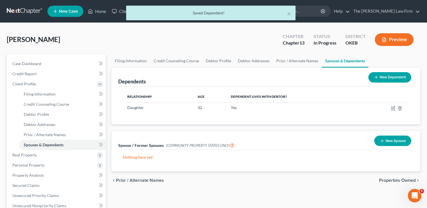
click at [392, 78] on button "New Dependent" at bounding box center [389, 77] width 43 height 10
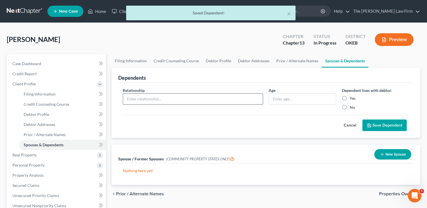
click at [164, 100] on input "text" at bounding box center [193, 99] width 140 height 11
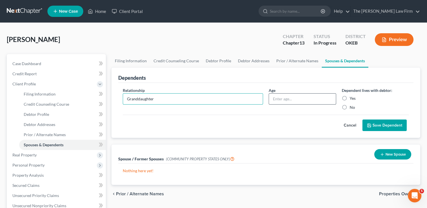
type input "Granddaughter"
click at [287, 102] on input "text" at bounding box center [302, 99] width 67 height 11
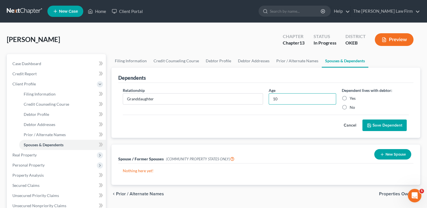
type input "10"
click at [349, 96] on label "Yes" at bounding box center [352, 99] width 6 height 6
click at [352, 96] on input "Yes" at bounding box center [354, 98] width 4 height 4
radio input "true"
click at [385, 124] on button "Save Dependent" at bounding box center [384, 126] width 44 height 12
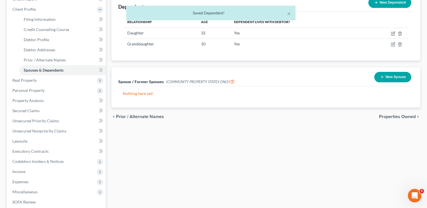
scroll to position [85, 0]
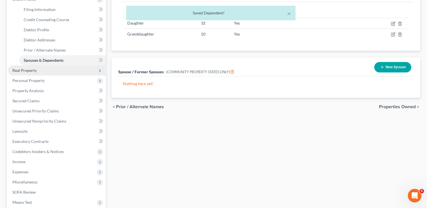
click at [30, 71] on span "Real Property" at bounding box center [24, 70] width 24 height 5
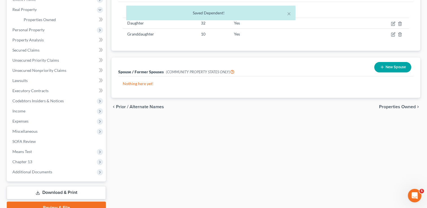
click at [47, 21] on div "× Saved Dependent!" at bounding box center [210, 14] width 427 height 17
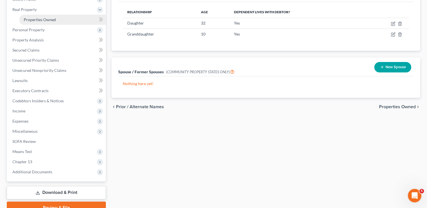
click at [42, 21] on span "Properties Owned" at bounding box center [40, 19] width 32 height 5
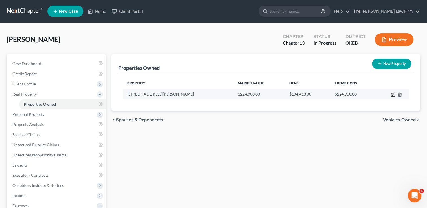
click at [392, 94] on icon "button" at bounding box center [393, 95] width 5 height 5
select select "37"
select select "9"
select select "0"
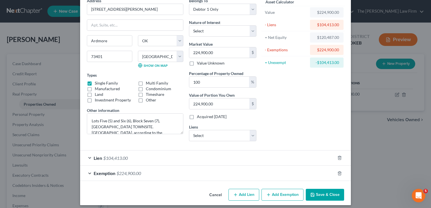
scroll to position [31, 0]
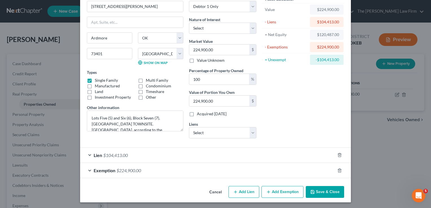
click at [157, 155] on div "Lien $104,413.00" at bounding box center [207, 155] width 255 height 15
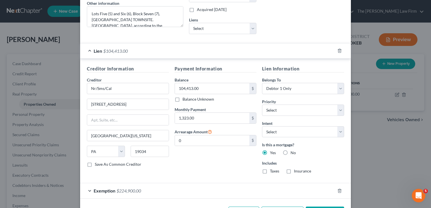
scroll to position [144, 0]
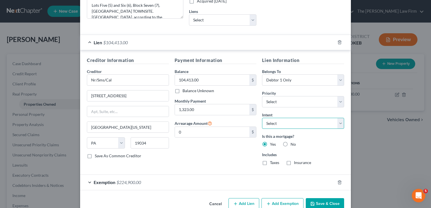
click at [338, 124] on select "Select Surrender Redeem Reaffirm Avoid Other" at bounding box center [303, 123] width 82 height 11
select select "2"
click at [262, 118] on select "Select Surrender Redeem Reaffirm Avoid Other" at bounding box center [303, 123] width 82 height 11
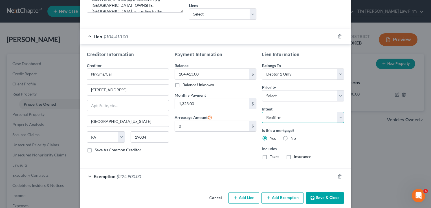
scroll to position [155, 0]
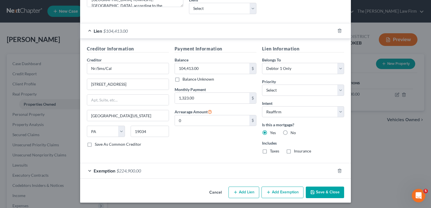
click at [330, 191] on button "Save & Close" at bounding box center [325, 193] width 38 height 12
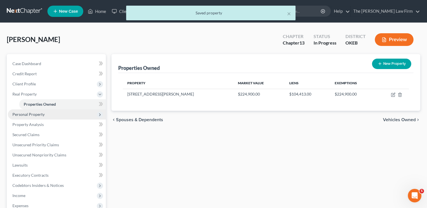
click at [28, 115] on span "Personal Property" at bounding box center [28, 114] width 32 height 5
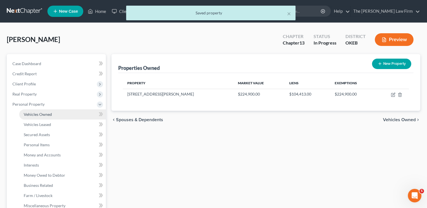
click at [49, 114] on span "Vehicles Owned" at bounding box center [38, 114] width 28 height 5
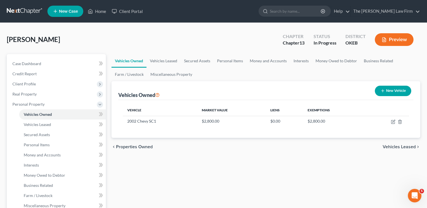
click at [397, 90] on button "New Vehicle" at bounding box center [393, 91] width 36 height 10
select select "0"
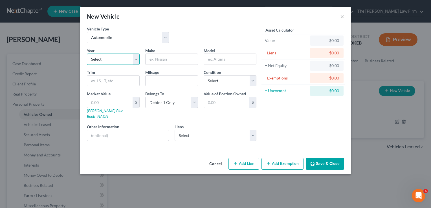
click at [116, 60] on select "Select 2026 2025 2024 2023 2022 2021 2020 2019 2018 2017 2016 2015 2014 2013 20…" at bounding box center [113, 59] width 53 height 11
select select "3"
click at [87, 54] on select "Select 2026 2025 2024 2023 2022 2021 2020 2019 2018 2017 2016 2015 2014 2013 20…" at bounding box center [113, 59] width 53 height 11
click at [160, 57] on input "text" at bounding box center [172, 59] width 52 height 11
type input "Toyota"
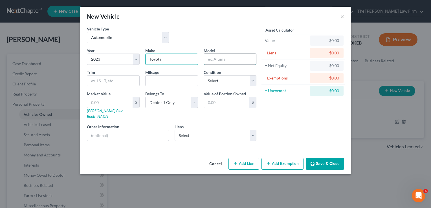
click at [222, 59] on input "text" at bounding box center [230, 59] width 52 height 11
type input "Camery"
click at [222, 27] on div "Vehicle Type Select Automobile Truck Trailer Watercraft Aircraft Motor Home Atv…" at bounding box center [171, 37] width 175 height 22
click at [195, 102] on select "Select Debtor 1 Only Debtor 2 Only Debtor 1 And Debtor 2 Only At Least One Of T…" at bounding box center [171, 102] width 53 height 11
select select "3"
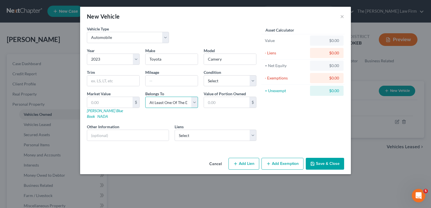
click at [145, 97] on select "Select Debtor 1 Only Debtor 2 Only Debtor 1 And Debtor 2 Only At Least One Of T…" at bounding box center [171, 102] width 53 height 11
drag, startPoint x: 219, startPoint y: 102, endPoint x: 243, endPoint y: 105, distance: 23.8
click at [219, 102] on input "text" at bounding box center [226, 102] width 45 height 11
click at [107, 102] on input "text" at bounding box center [109, 102] width 45 height 11
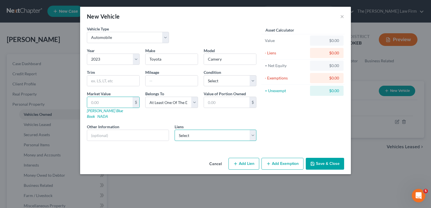
click at [228, 134] on select "Select Toyota Financial Ser - $26,624.00 Regional Finance - $1,917.00 Sheffield…" at bounding box center [216, 135] width 82 height 11
select select "0"
click at [175, 130] on select "Select Toyota Financial Ser - $26,624.00 Regional Finance - $1,917.00 Sheffield…" at bounding box center [216, 135] width 82 height 11
select select
select select "16"
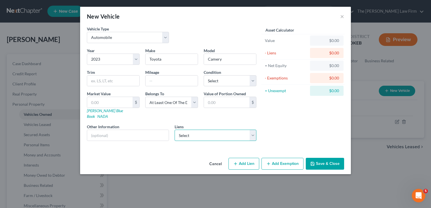
select select "0"
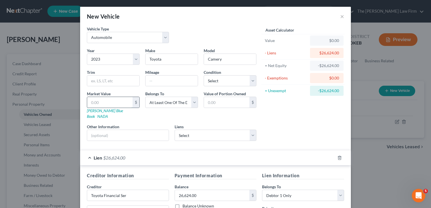
click at [98, 103] on input "text" at bounding box center [109, 102] width 45 height 11
type input "2"
type input "2.00"
type input "20"
type input "20.00"
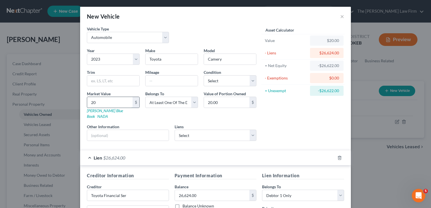
type input "200"
type input "200.00"
type input "2000"
type input "2,000.00"
type input "2,0000"
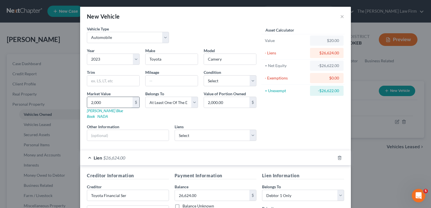
type input "20,000.00"
type input "20,000"
click at [229, 102] on input "20,000.00" at bounding box center [226, 102] width 45 height 11
type input "0.0"
click at [119, 130] on input "text" at bounding box center [128, 135] width 82 height 11
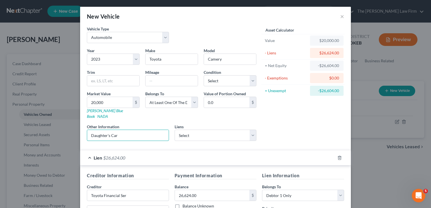
type input "Daughter's Car"
click at [276, 119] on div "Asset Calculator Value $20,000.00 - Liens $26,624.00 = Net Equity -$26,604.00 -…" at bounding box center [303, 86] width 88 height 120
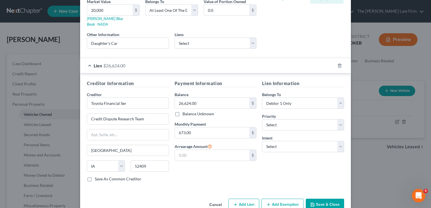
scroll to position [99, 0]
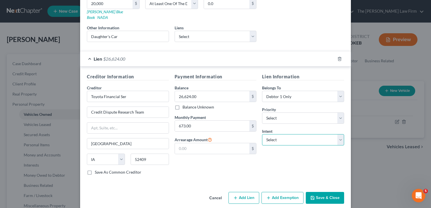
click at [290, 134] on select "Select Surrender Redeem Reaffirm Avoid Other" at bounding box center [303, 139] width 82 height 11
select select "2"
click at [262, 134] on select "Select Surrender Redeem Reaffirm Avoid Other" at bounding box center [303, 139] width 82 height 11
click at [323, 192] on button "Save & Close" at bounding box center [325, 198] width 38 height 12
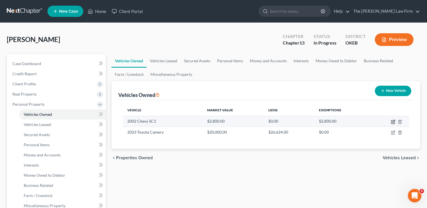
click at [392, 121] on icon "button" at bounding box center [393, 121] width 3 height 3
select select "1"
select select "24"
select select "0"
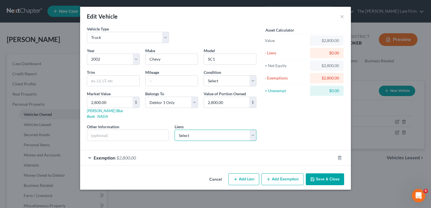
drag, startPoint x: 252, startPoint y: 129, endPoint x: 261, endPoint y: 129, distance: 9.0
click at [253, 130] on select "Select Regional Finance - $1,917.00 Sheffield Financial Co - $1,286.00" at bounding box center [216, 135] width 82 height 11
click at [276, 108] on div "Asset Calculator Value $2,800.00 - Liens $0.00 = Net Equity $2,800.00 - Exempti…" at bounding box center [303, 86] width 88 height 120
click at [109, 102] on input "2,800.00" at bounding box center [109, 102] width 45 height 11
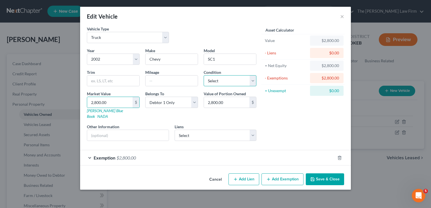
click at [224, 80] on select "Select Excellent Very Good Good Fair Poor" at bounding box center [230, 80] width 53 height 11
select select "3"
click at [204, 75] on select "Select Excellent Very Good Good Fair Poor" at bounding box center [230, 80] width 53 height 11
click at [110, 102] on input "2,800.00" at bounding box center [109, 102] width 45 height 11
click at [110, 100] on input "2,800.00" at bounding box center [109, 102] width 45 height 11
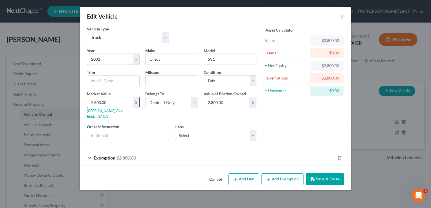
drag, startPoint x: 104, startPoint y: 100, endPoint x: 98, endPoint y: 102, distance: 6.9
click at [87, 100] on input "2,800.00" at bounding box center [109, 102] width 45 height 11
type input "1"
type input "1.00"
type input "10"
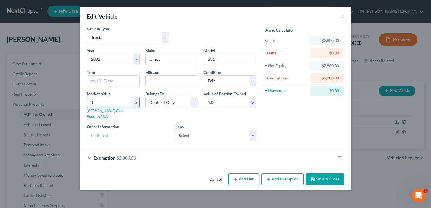
type input "10.00"
type input "100"
type input "100.00"
type input "1000"
type input "1,000.00"
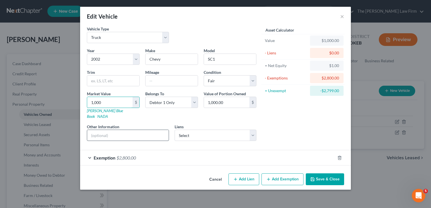
type input "1,000"
click at [118, 130] on input "text" at bounding box center [128, 135] width 82 height 11
type input "Body Damage & High miles"
click at [184, 150] on div "Exemption $2,800.00" at bounding box center [207, 157] width 255 height 15
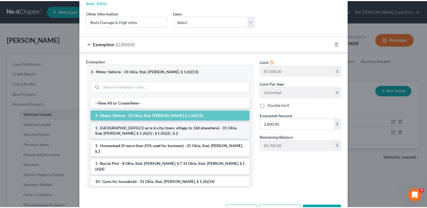
scroll to position [127, 0]
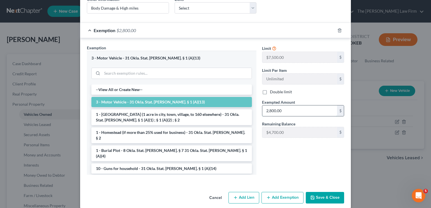
click at [287, 105] on input "2,800.00" at bounding box center [299, 110] width 75 height 11
type input "1,000"
click at [287, 155] on div "Limit $7,500.00 $ Limit Per Item Unlimited $ Double limit Exempted Amount * 1,0…" at bounding box center [303, 112] width 88 height 134
click at [327, 192] on button "Save & Close" at bounding box center [325, 198] width 38 height 12
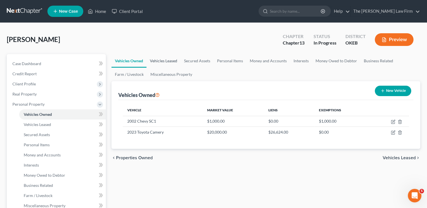
click at [167, 60] on link "Vehicles Leased" at bounding box center [163, 61] width 34 height 14
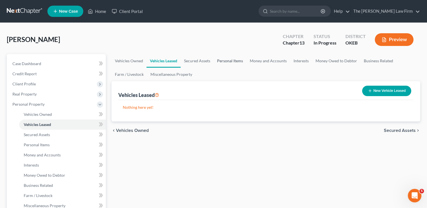
click at [222, 61] on link "Personal Items" at bounding box center [230, 61] width 33 height 14
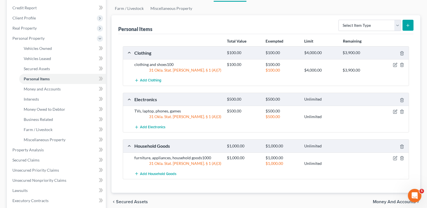
scroll to position [56, 0]
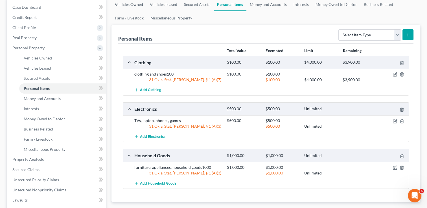
click at [135, 5] on link "Vehicles Owned" at bounding box center [128, 5] width 35 height 14
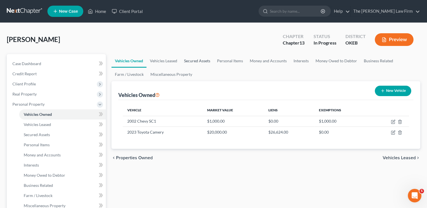
click at [194, 60] on link "Secured Assets" at bounding box center [197, 61] width 33 height 14
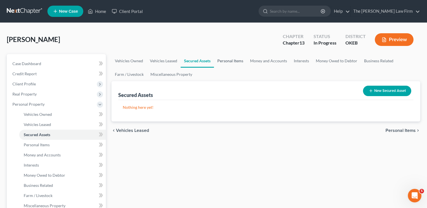
click at [236, 60] on link "Personal Items" at bounding box center [230, 61] width 33 height 14
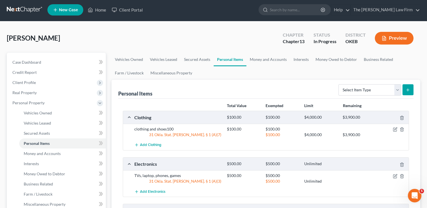
scroll to position [56, 0]
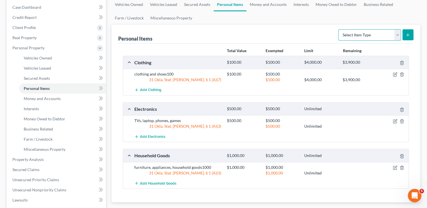
click at [398, 34] on select "Select Item Type Clothing Collectibles Of Value Electronics Firearms Household …" at bounding box center [369, 34] width 63 height 11
click at [269, 7] on link "Money and Accounts" at bounding box center [268, 5] width 44 height 14
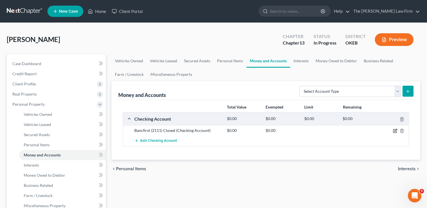
click at [395, 131] on icon "button" at bounding box center [395, 131] width 5 height 5
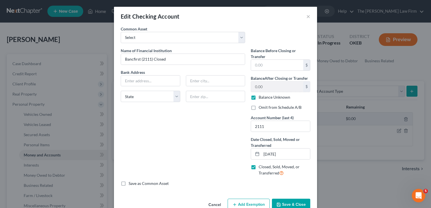
scroll to position [13, 0]
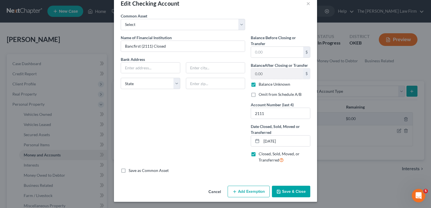
click at [291, 190] on button "Save & Close" at bounding box center [291, 192] width 38 height 12
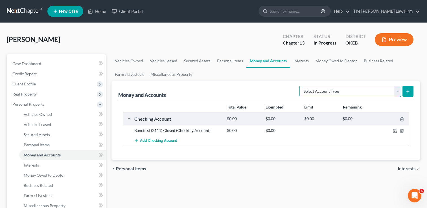
click at [396, 91] on select "Select Account Type Brokerage Cash on Hand Certificates of Deposit Checking Acc…" at bounding box center [350, 91] width 102 height 11
click at [408, 90] on icon "submit" at bounding box center [407, 91] width 5 height 5
click at [338, 92] on select "Select Account Type Brokerage Cash on Hand Certificates of Deposit Checking Acc…" at bounding box center [350, 91] width 102 height 11
select select "checking"
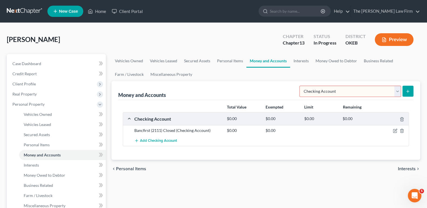
click at [300, 86] on select "Select Account Type Brokerage Cash on Hand Certificates of Deposit Checking Acc…" at bounding box center [350, 91] width 102 height 11
click at [407, 92] on icon "submit" at bounding box center [407, 91] width 5 height 5
click at [408, 89] on icon "submit" at bounding box center [407, 91] width 5 height 5
click at [160, 142] on span "Add Checking Account" at bounding box center [158, 141] width 37 height 5
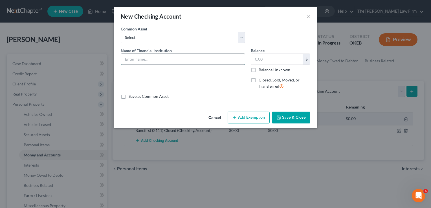
click at [159, 59] on input "text" at bounding box center [183, 59] width 124 height 11
type input "Cash App"
click at [243, 118] on button "Add Exemption" at bounding box center [249, 118] width 42 height 12
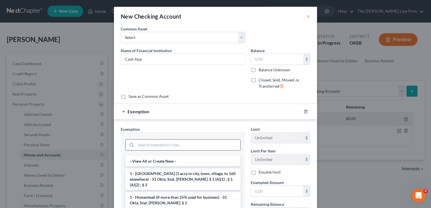
click at [171, 145] on input "search" at bounding box center [188, 145] width 104 height 11
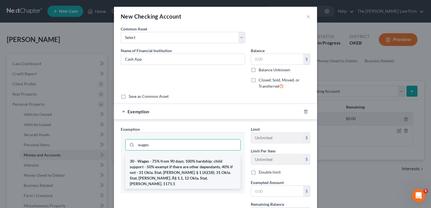
type input "wages"
click at [170, 171] on li "30 - Wages - 75% from 90 days; 100% hardship; child support - 50% exempt if the…" at bounding box center [182, 172] width 115 height 33
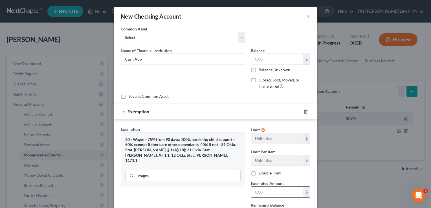
click at [261, 192] on input "text" at bounding box center [277, 192] width 52 height 11
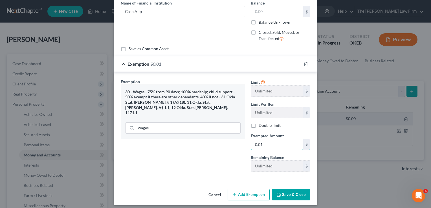
scroll to position [50, 0]
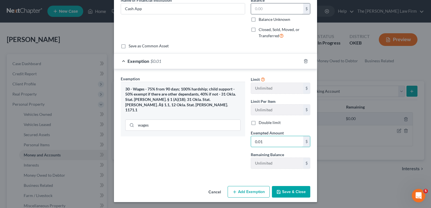
type input "0.01"
click at [263, 10] on input "text" at bounding box center [277, 8] width 52 height 11
type input "0.01"
click at [290, 191] on button "Save & Close" at bounding box center [291, 192] width 38 height 12
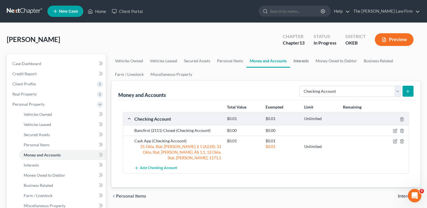
click at [298, 61] on link "Interests" at bounding box center [301, 61] width 22 height 14
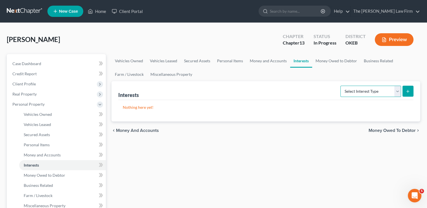
click at [364, 91] on select "Select Interest Type 401K Annuity Bond Education IRA Government Bond Government…" at bounding box center [370, 91] width 61 height 11
click at [331, 62] on link "Money Owed to Debtor" at bounding box center [336, 61] width 48 height 14
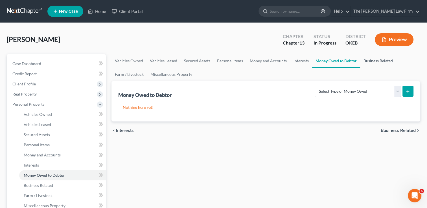
click at [377, 60] on link "Business Related" at bounding box center [378, 61] width 36 height 14
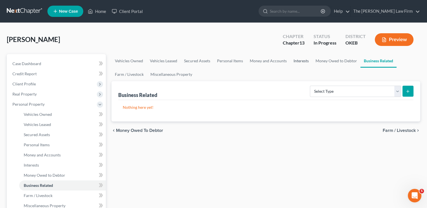
click at [296, 62] on link "Interests" at bounding box center [301, 61] width 22 height 14
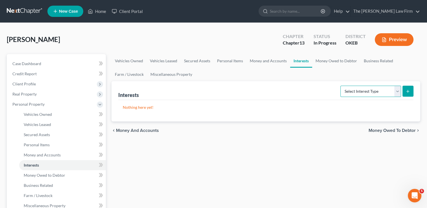
click at [396, 91] on select "Select Interest Type 401K Annuity Bond Education IRA Government Bond Government…" at bounding box center [370, 91] width 61 height 11
click at [334, 60] on link "Money Owed to Debtor" at bounding box center [336, 61] width 48 height 14
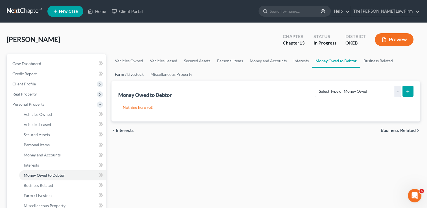
click at [128, 74] on link "Farm / Livestock" at bounding box center [129, 75] width 36 height 14
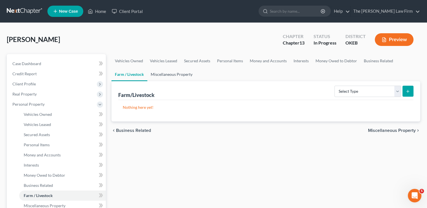
click at [172, 74] on link "Miscellaneous Property" at bounding box center [171, 75] width 49 height 14
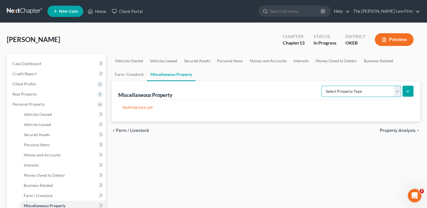
click at [346, 89] on select "Select Property Type Assigned for Creditor Benefit Within 1 Year Holding for An…" at bounding box center [361, 91] width 80 height 11
select select "stored_within_1_year"
click at [321, 86] on select "Select Property Type Assigned for Creditor Benefit Within 1 Year Holding for An…" at bounding box center [361, 91] width 80 height 11
click at [406, 91] on icon "submit" at bounding box center [407, 91] width 5 height 5
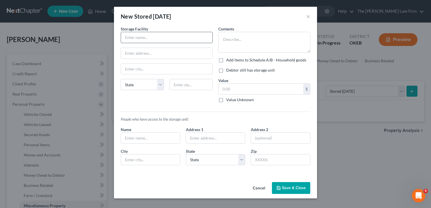
click at [157, 37] on input "text" at bounding box center [166, 37] width 91 height 11
click at [154, 55] on input "text" at bounding box center [166, 53] width 91 height 11
click at [142, 37] on input "Byford Staorage" at bounding box center [166, 37] width 91 height 11
type input "Byford Storage"
click at [150, 71] on input "text" at bounding box center [166, 69] width 91 height 11
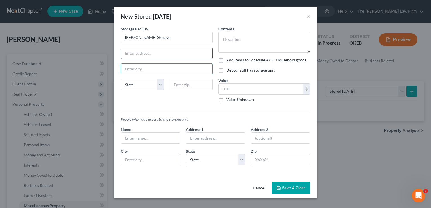
click at [158, 53] on input "text" at bounding box center [166, 53] width 91 height 11
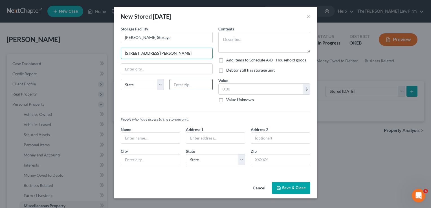
type input "3705 Harvey Rd"
click at [193, 83] on input "text" at bounding box center [191, 84] width 43 height 11
type input "73401"
click at [152, 98] on div "Storage Facility Byford Storage 3705 Harvey Rd State AL AK AR AZ CA CO CT DE DC…" at bounding box center [167, 66] width 98 height 81
type input "Ardmore"
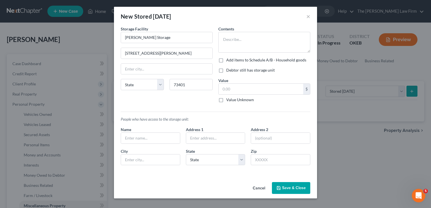
select select "37"
click at [251, 35] on textarea at bounding box center [264, 42] width 92 height 21
type textarea "Clothes, & keepsakes"
click at [226, 60] on label "Add items to Schedule A/B - Household goods" at bounding box center [266, 60] width 80 height 6
click at [228, 60] on input "Add items to Schedule A/B - Household goods" at bounding box center [230, 59] width 4 height 4
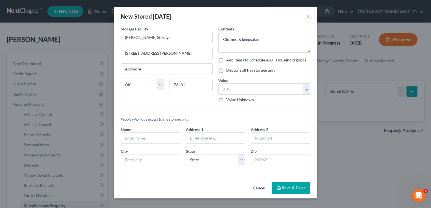
checkbox input "true"
click at [226, 71] on label "Debtor still has storage unit" at bounding box center [250, 70] width 49 height 6
click at [228, 71] on input "Debtor still has storage unit" at bounding box center [230, 69] width 4 height 4
checkbox input "true"
click at [235, 89] on input "text" at bounding box center [261, 89] width 85 height 11
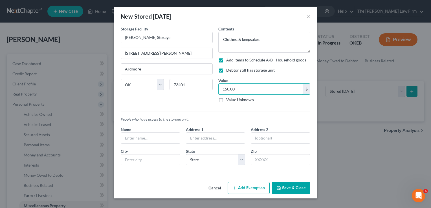
drag, startPoint x: 243, startPoint y: 91, endPoint x: 215, endPoint y: 91, distance: 27.4
click at [215, 91] on div "Contents * Clothes, & keepsakes Add items to Schedule A/B - Household goods Deb…" at bounding box center [264, 66] width 98 height 81
type input "120.00"
click at [244, 187] on button "Add Exemption" at bounding box center [249, 188] width 42 height 12
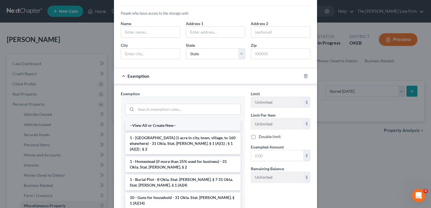
scroll to position [113, 0]
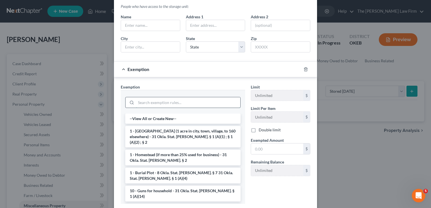
click at [166, 101] on input "search" at bounding box center [188, 102] width 104 height 11
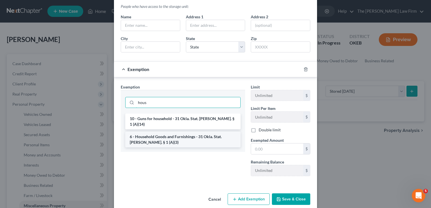
type input "hous"
click at [160, 133] on li "6 - Household Goods and Furnishings - 31 Okla. Stat. Ann. § 1 (A)(3)" at bounding box center [182, 140] width 115 height 16
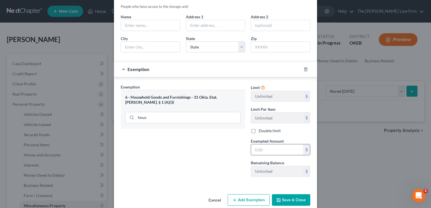
click at [264, 148] on input "text" at bounding box center [277, 149] width 52 height 11
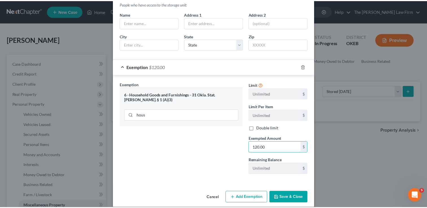
scroll to position [121, 0]
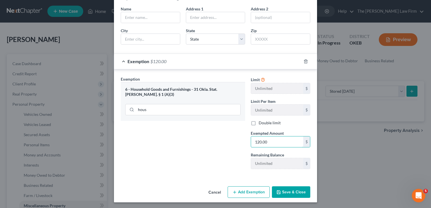
type input "120.00"
click at [292, 189] on button "Save & Close" at bounding box center [291, 192] width 38 height 12
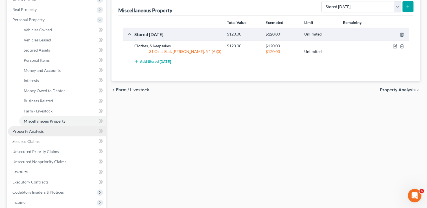
click at [38, 132] on span "Property Analysis" at bounding box center [27, 131] width 31 height 5
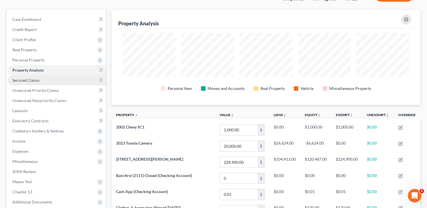
click at [33, 79] on span "Secured Claims" at bounding box center [25, 80] width 27 height 5
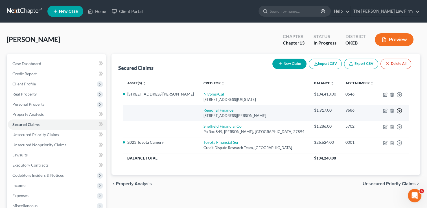
click at [398, 98] on icon "button" at bounding box center [399, 95] width 6 height 6
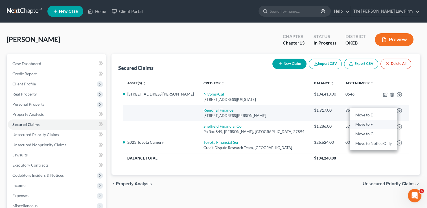
click at [368, 124] on link "Move to F" at bounding box center [373, 125] width 47 height 10
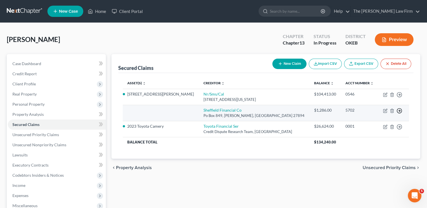
click at [399, 98] on icon "button" at bounding box center [399, 95] width 6 height 6
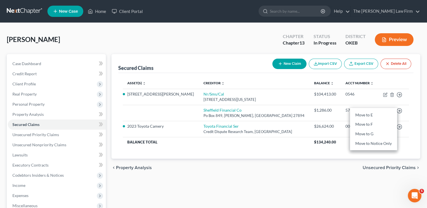
click at [301, 173] on div "chevron_left Property Analysis Unsecured Priority Claims chevron_right" at bounding box center [265, 168] width 309 height 18
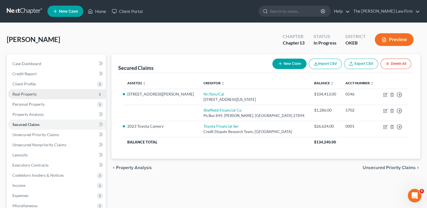
click at [28, 95] on span "Real Property" at bounding box center [24, 94] width 24 height 5
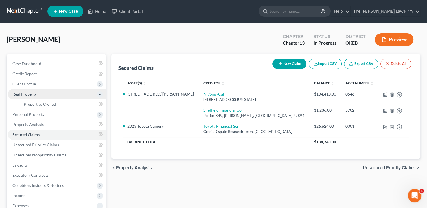
click at [25, 94] on span "Real Property" at bounding box center [24, 94] width 24 height 5
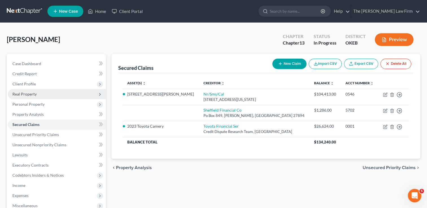
click at [30, 94] on span "Real Property" at bounding box center [24, 94] width 24 height 5
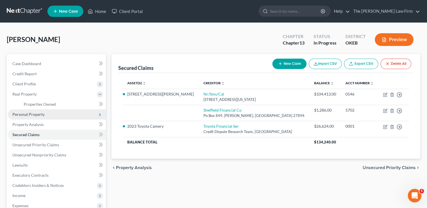
click at [22, 115] on span "Personal Property" at bounding box center [28, 114] width 32 height 5
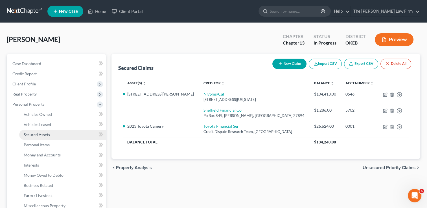
click at [38, 135] on span "Secured Assets" at bounding box center [37, 134] width 26 height 5
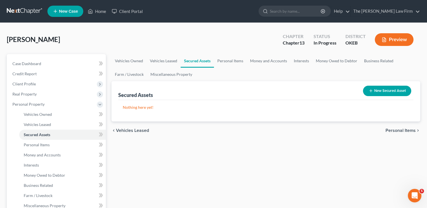
click at [385, 90] on button "New Secured Asset" at bounding box center [387, 91] width 48 height 10
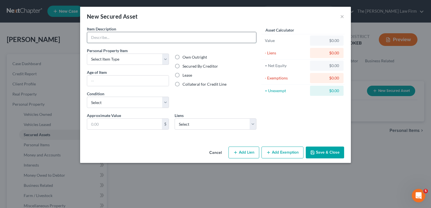
click at [135, 37] on input "text" at bounding box center [171, 37] width 169 height 11
type input "Lawnmower"
click at [142, 61] on select "Select Item Type Clothing Collectibles Of Value Electronics Firearms Household …" at bounding box center [128, 59] width 82 height 11
select select "other"
click at [87, 54] on select "Select Item Type Clothing Collectibles Of Value Electronics Firearms Household …" at bounding box center [128, 59] width 82 height 11
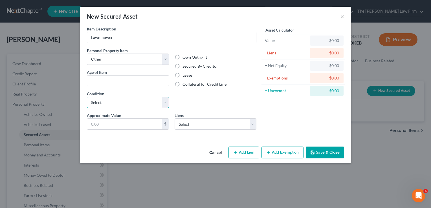
click at [121, 104] on select "Select Excellent Very Good Good Fair Poor" at bounding box center [128, 102] width 82 height 11
select select "3"
click at [87, 97] on select "Select Excellent Very Good Good Fair Poor" at bounding box center [128, 102] width 82 height 11
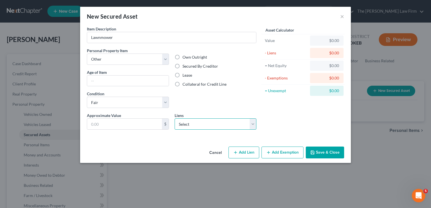
click at [202, 124] on select "Select Sheffield Financial Co - $1,286.00" at bounding box center [216, 123] width 82 height 11
select select "28"
select select "0"
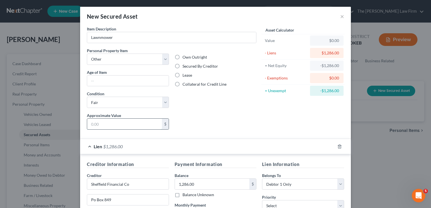
click at [102, 125] on input "text" at bounding box center [124, 124] width 75 height 11
type input "400.00"
click at [191, 121] on div "Liens Select" at bounding box center [216, 121] width 88 height 17
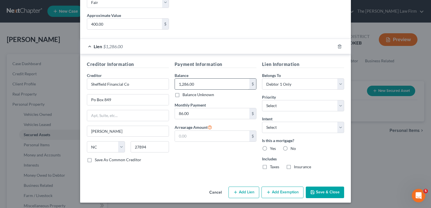
scroll to position [100, 0]
click at [285, 127] on select "Select Surrender Redeem Reaffirm Avoid Other" at bounding box center [303, 127] width 82 height 11
select select "2"
click at [262, 122] on select "Select Surrender Redeem Reaffirm Avoid Other" at bounding box center [303, 127] width 82 height 11
click at [330, 190] on button "Save & Close" at bounding box center [325, 192] width 38 height 12
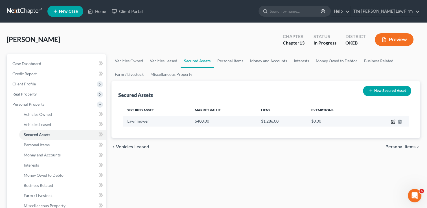
click at [393, 121] on icon "button" at bounding box center [393, 122] width 5 height 5
select select "other"
select select "3"
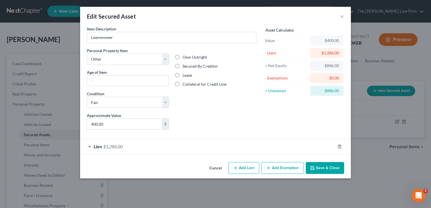
click at [142, 142] on div "Lien $1,286.00" at bounding box center [207, 146] width 255 height 15
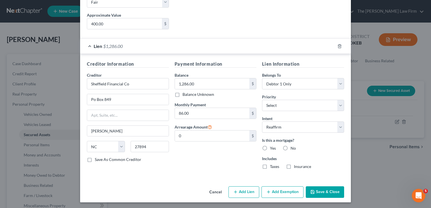
click at [285, 192] on button "Add Exemption" at bounding box center [282, 192] width 42 height 12
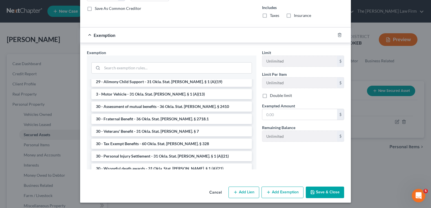
scroll to position [367, 0]
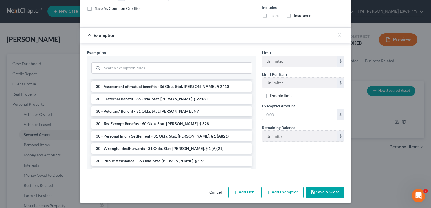
click at [324, 189] on button "Save & Close" at bounding box center [325, 193] width 38 height 12
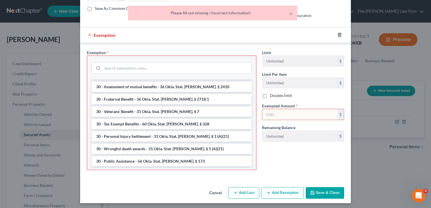
click at [338, 34] on icon "button" at bounding box center [339, 35] width 5 height 5
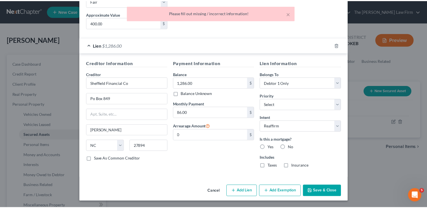
scroll to position [100, 0]
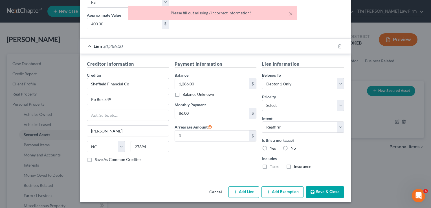
click at [326, 193] on button "Save & Close" at bounding box center [325, 192] width 38 height 12
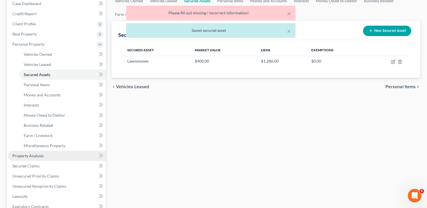
scroll to position [113, 0]
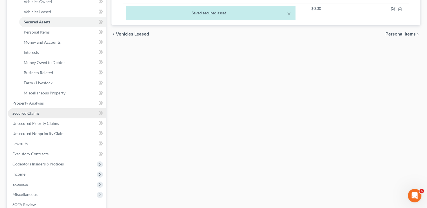
click at [34, 111] on span "Secured Claims" at bounding box center [25, 113] width 27 height 5
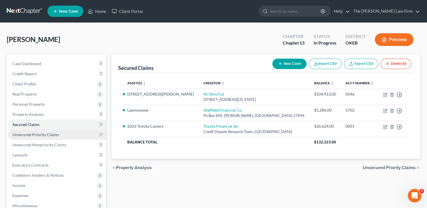
click at [46, 134] on span "Unsecured Priority Claims" at bounding box center [35, 134] width 47 height 5
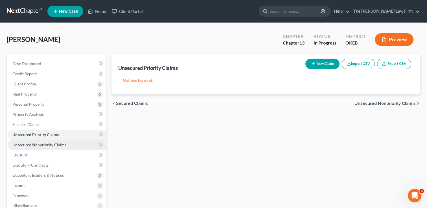
click at [70, 145] on link "Unsecured Nonpriority Claims" at bounding box center [57, 145] width 98 height 10
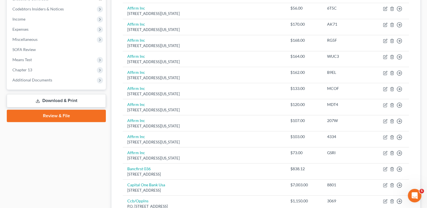
scroll to position [51, 0]
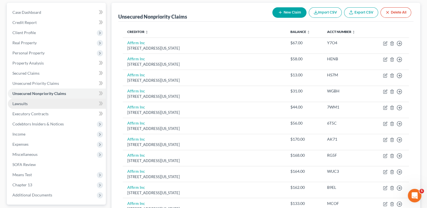
click at [17, 101] on span "Lawsuits" at bounding box center [19, 103] width 15 height 5
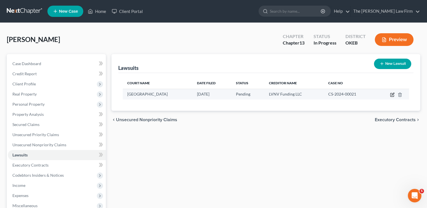
click at [391, 96] on icon "button" at bounding box center [392, 95] width 5 height 5
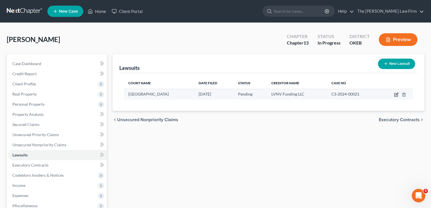
select select "37"
select select "0"
select select "4"
select select "42"
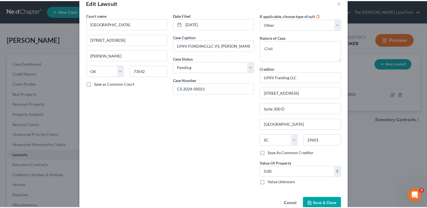
scroll to position [26, 0]
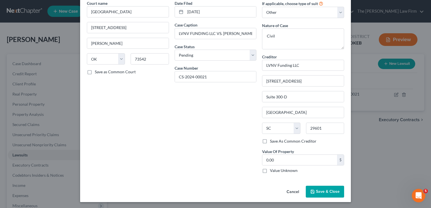
click at [328, 191] on span "Save & Close" at bounding box center [328, 191] width 24 height 5
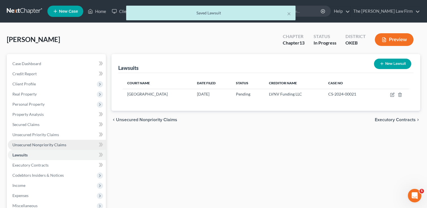
click at [44, 143] on span "Unsecured Nonpriority Claims" at bounding box center [39, 144] width 54 height 5
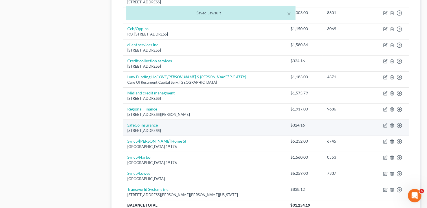
scroll to position [305, 0]
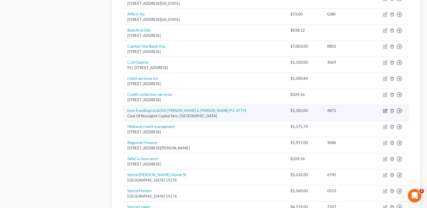
click at [385, 110] on icon "button" at bounding box center [385, 111] width 5 height 5
select select "42"
select select "1"
select select "0"
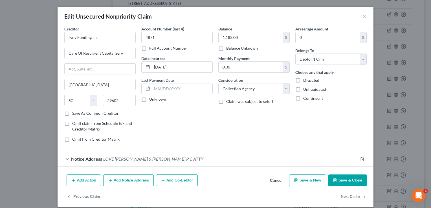
click at [346, 179] on button "Save & Close" at bounding box center [347, 181] width 38 height 12
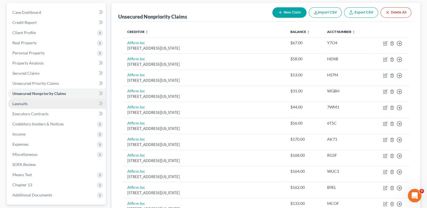
click at [19, 104] on span "Lawsuits" at bounding box center [19, 103] width 15 height 5
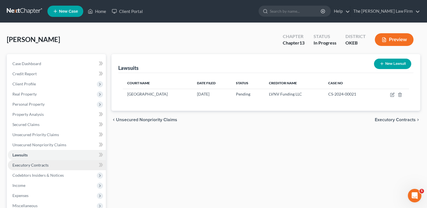
click at [29, 166] on span "Executory Contracts" at bounding box center [30, 165] width 36 height 5
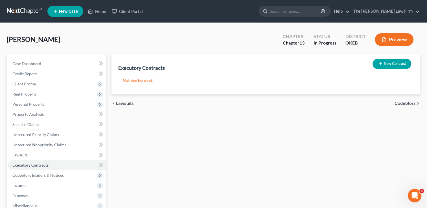
scroll to position [28, 0]
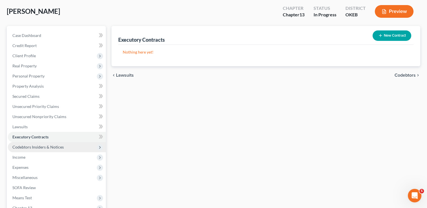
click at [38, 147] on span "Codebtors Insiders & Notices" at bounding box center [37, 147] width 51 height 5
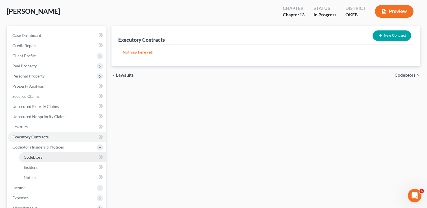
click at [33, 158] on span "Codebtors" at bounding box center [33, 157] width 19 height 5
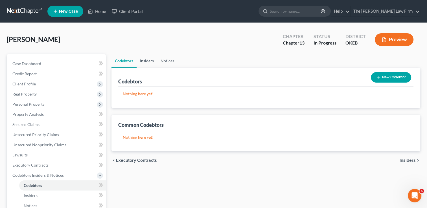
click at [151, 60] on link "Insiders" at bounding box center [147, 61] width 21 height 14
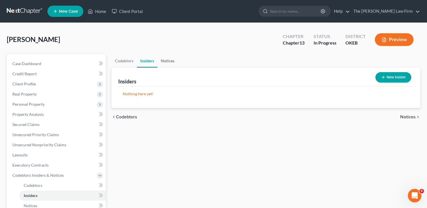
click at [172, 61] on link "Notices" at bounding box center [167, 61] width 20 height 14
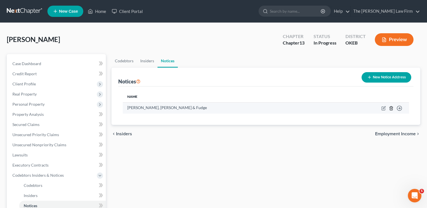
click at [391, 107] on icon "button" at bounding box center [391, 108] width 5 height 5
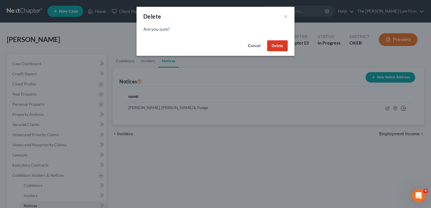
click at [279, 48] on button "Delete" at bounding box center [277, 45] width 21 height 11
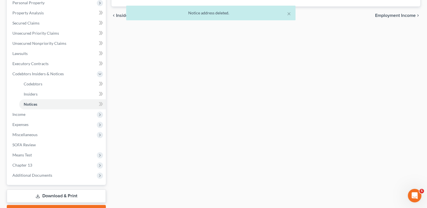
scroll to position [113, 0]
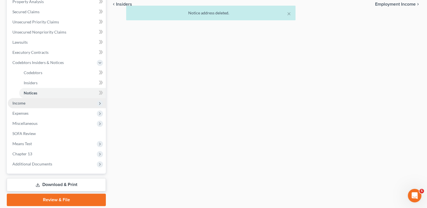
click at [24, 104] on span "Income" at bounding box center [18, 103] width 13 height 5
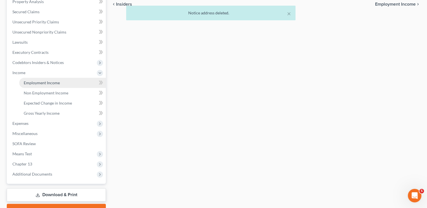
click at [48, 82] on span "Employment Income" at bounding box center [42, 82] width 36 height 5
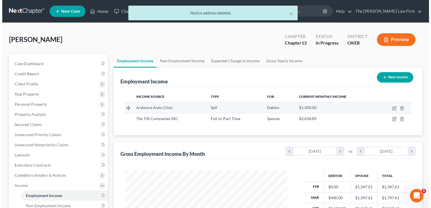
scroll to position [100, 173]
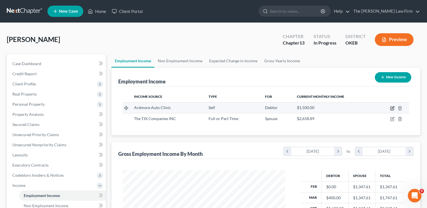
click at [393, 109] on icon "button" at bounding box center [392, 108] width 5 height 5
select select "1"
select select "37"
select select "0"
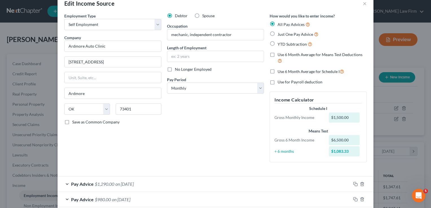
scroll to position [0, 0]
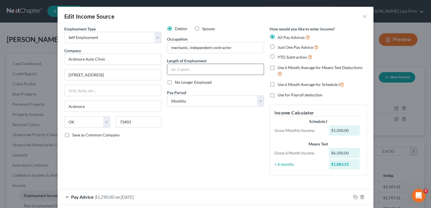
click at [193, 68] on input "text" at bounding box center [215, 69] width 96 height 11
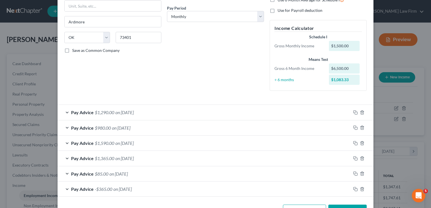
scroll to position [104, 0]
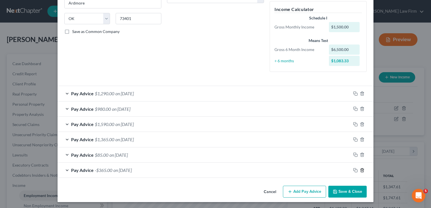
click at [362, 170] on line "button" at bounding box center [362, 170] width 0 height 1
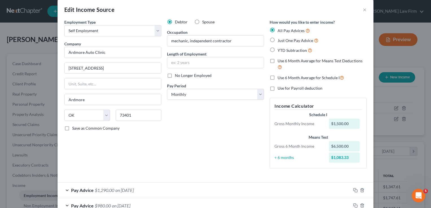
scroll to position [0, 0]
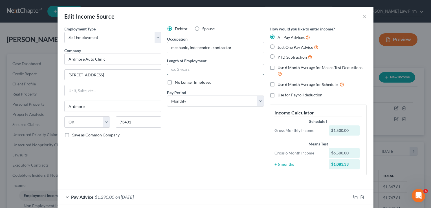
click at [190, 69] on input "text" at bounding box center [215, 69] width 96 height 11
type input "5 months"
click at [183, 123] on div "Debtor Spouse Occupation mechanic, independent contractor Length of Employment …" at bounding box center [215, 103] width 103 height 154
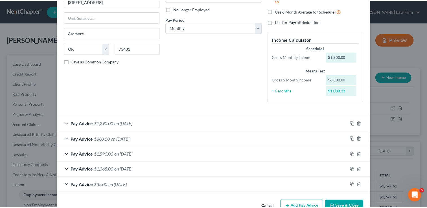
scroll to position [88, 0]
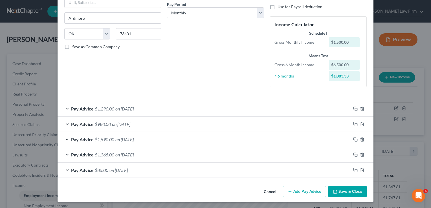
click at [346, 191] on button "Save & Close" at bounding box center [347, 192] width 38 height 12
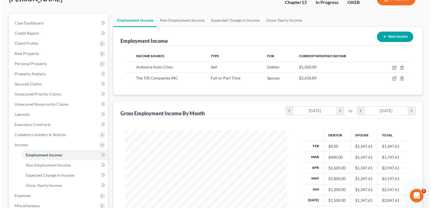
scroll to position [28, 0]
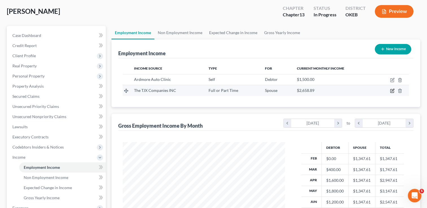
click at [391, 93] on icon "button" at bounding box center [391, 90] width 3 height 3
select select "0"
select select "22"
select select "3"
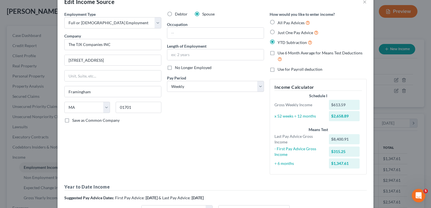
scroll to position [0, 0]
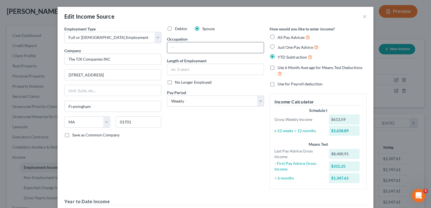
drag, startPoint x: 187, startPoint y: 49, endPoint x: 219, endPoint y: 43, distance: 32.4
click at [187, 49] on input "text" at bounding box center [215, 47] width 96 height 11
type input "C"
type input "Manager"
click at [241, 25] on div "Edit Income Source ×" at bounding box center [216, 16] width 316 height 19
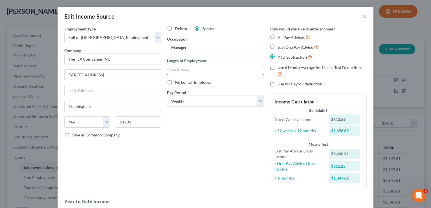
click at [195, 70] on input "text" at bounding box center [215, 69] width 96 height 11
type input "6"
type input "5 months"
click at [200, 137] on div "Debtor Spouse Occupation Manager Length of Employment 5 months No Longer Employ…" at bounding box center [215, 110] width 103 height 168
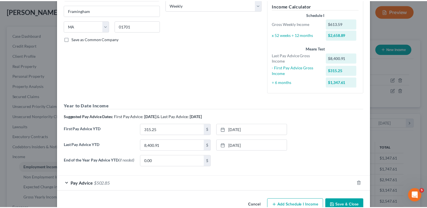
scroll to position [111, 0]
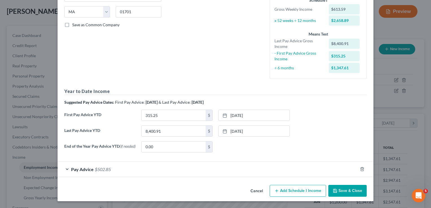
click at [340, 191] on button "Save & Close" at bounding box center [347, 191] width 38 height 12
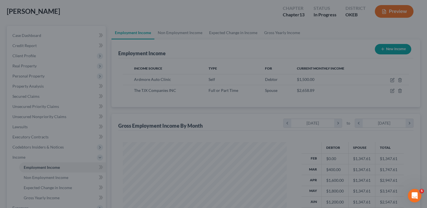
scroll to position [281954, 281881]
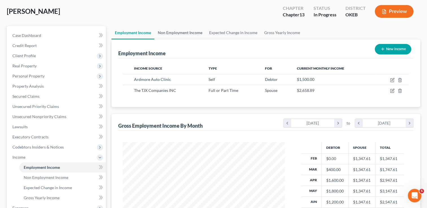
click at [190, 32] on link "Non Employment Income" at bounding box center [179, 33] width 51 height 14
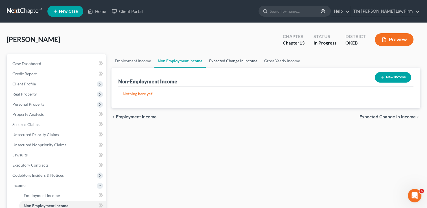
click at [226, 61] on link "Expected Change in Income" at bounding box center [233, 61] width 55 height 14
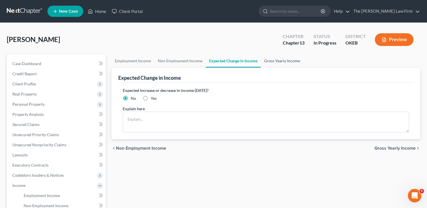
click at [279, 61] on link "Gross Yearly Income" at bounding box center [282, 61] width 43 height 14
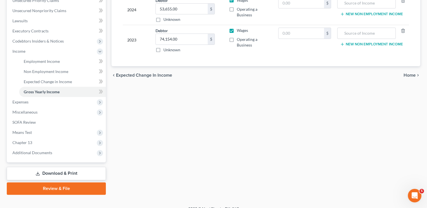
scroll to position [141, 0]
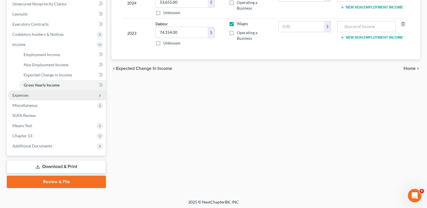
click at [21, 95] on span "Expenses" at bounding box center [20, 95] width 16 height 5
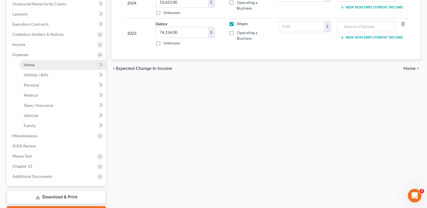
click at [34, 64] on span "Home" at bounding box center [29, 64] width 11 height 5
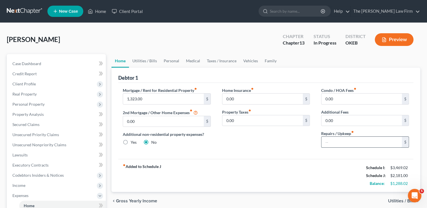
click at [332, 143] on input "text" at bounding box center [361, 142] width 80 height 11
type input "150.00"
click at [149, 61] on link "Utilities / Bills" at bounding box center [144, 61] width 31 height 14
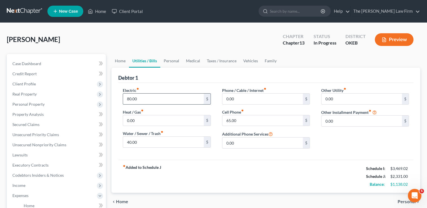
click at [143, 99] on input "80.00" at bounding box center [163, 99] width 80 height 11
type input "300.00"
click at [144, 142] on input "40.00" at bounding box center [163, 142] width 80 height 11
click at [239, 99] on input "0.00" at bounding box center [262, 99] width 80 height 11
click at [140, 141] on input "40.00" at bounding box center [163, 142] width 80 height 11
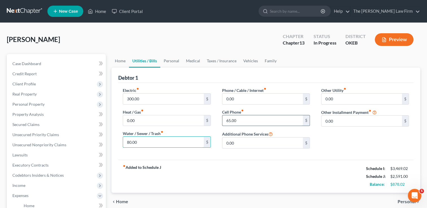
type input "80.00"
click at [240, 120] on input "65.00" at bounding box center [262, 120] width 80 height 11
type input "350.00"
click at [172, 60] on link "Personal" at bounding box center [171, 61] width 22 height 14
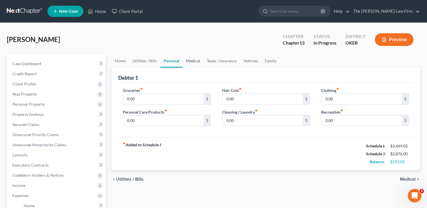
click at [190, 60] on link "Medical" at bounding box center [192, 61] width 21 height 14
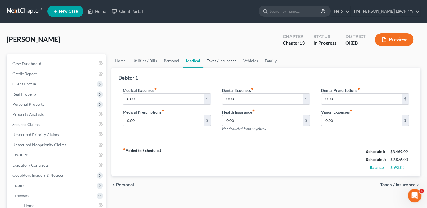
click at [220, 60] on link "Taxes / Insurance" at bounding box center [221, 61] width 36 height 14
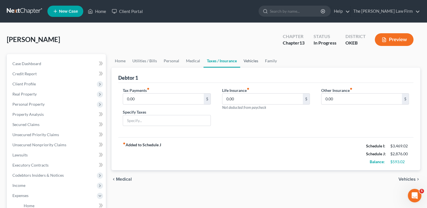
click at [251, 61] on link "Vehicles" at bounding box center [250, 61] width 21 height 14
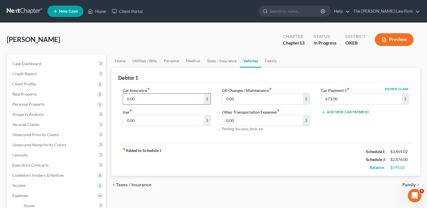
click at [146, 102] on input "0.00" at bounding box center [163, 99] width 80 height 11
type input "170.00"
click at [241, 98] on input "0.00" at bounding box center [262, 99] width 80 height 11
type input "45.00"
click at [155, 122] on input "0.00" at bounding box center [163, 120] width 80 height 11
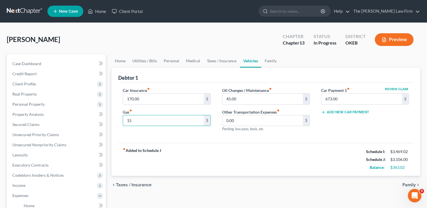
type input "1"
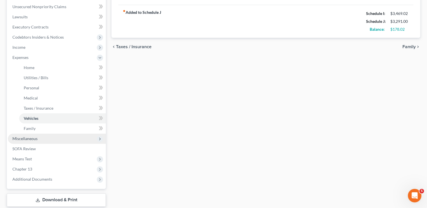
scroll to position [141, 0]
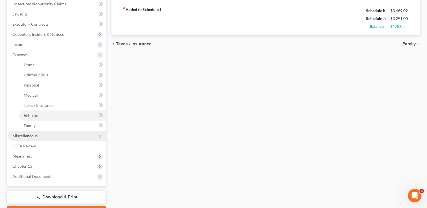
type input "200.00"
click at [39, 135] on span "Miscellaneous" at bounding box center [57, 136] width 98 height 10
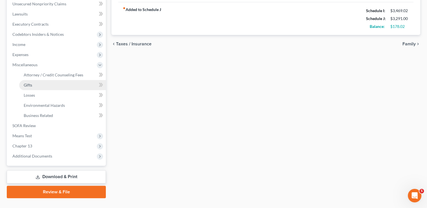
click at [39, 85] on link "Gifts" at bounding box center [62, 85] width 87 height 10
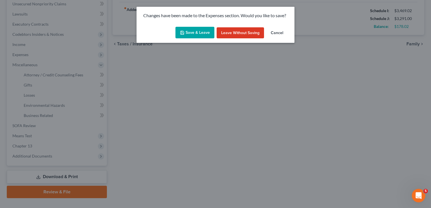
click at [199, 34] on button "Save & Leave" at bounding box center [194, 33] width 39 height 12
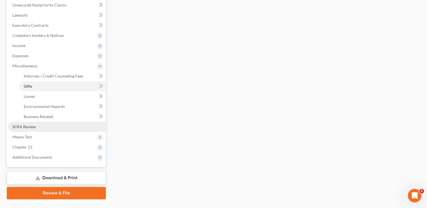
scroll to position [141, 0]
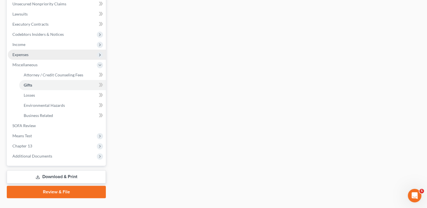
click at [32, 55] on span "Expenses" at bounding box center [57, 55] width 98 height 10
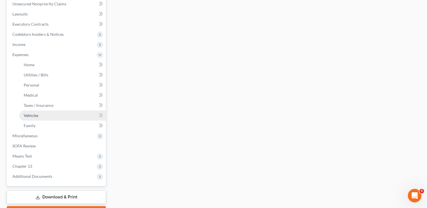
click at [44, 116] on link "Vehicles" at bounding box center [62, 116] width 87 height 10
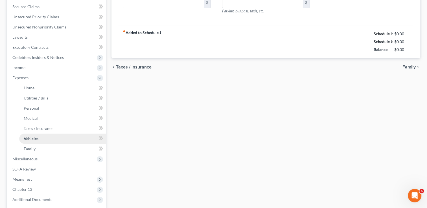
scroll to position [11, 0]
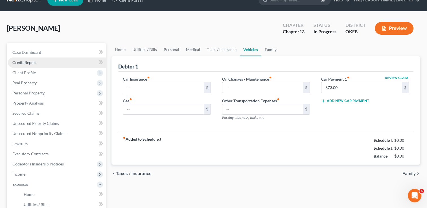
type input "170.00"
type input "200.00"
type input "45.00"
type input "0.00"
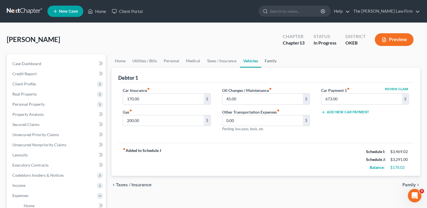
click at [267, 60] on link "Family" at bounding box center [270, 61] width 19 height 14
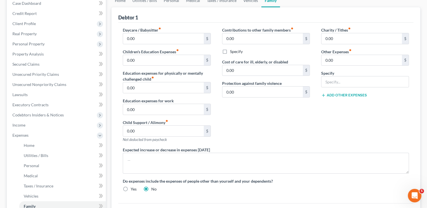
scroll to position [113, 0]
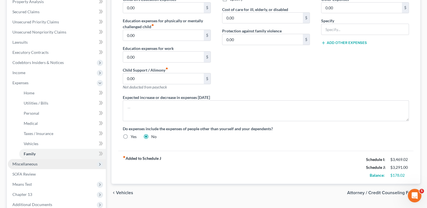
click at [34, 165] on span "Miscellaneous" at bounding box center [24, 164] width 25 height 5
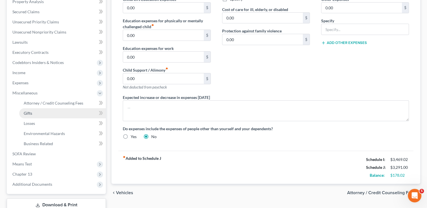
click at [29, 114] on span "Gifts" at bounding box center [28, 113] width 8 height 5
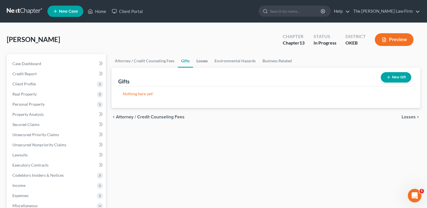
click at [202, 61] on link "Losses" at bounding box center [202, 61] width 18 height 14
click at [228, 61] on link "Environmental Hazards" at bounding box center [235, 61] width 48 height 14
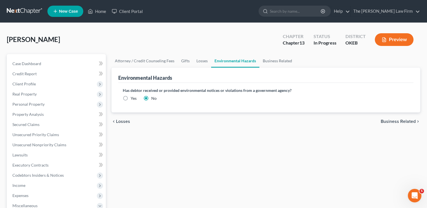
click at [236, 127] on div "chevron_left Losses Business Related chevron_right" at bounding box center [265, 122] width 309 height 18
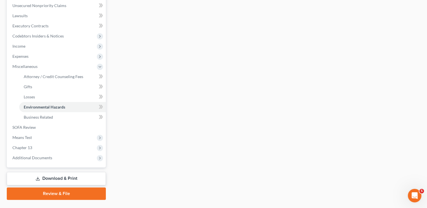
scroll to position [141, 0]
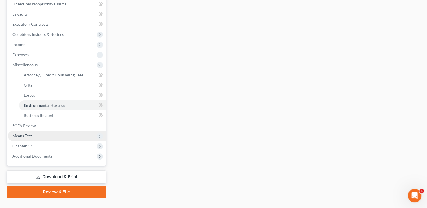
click at [33, 137] on span "Means Test" at bounding box center [57, 136] width 98 height 10
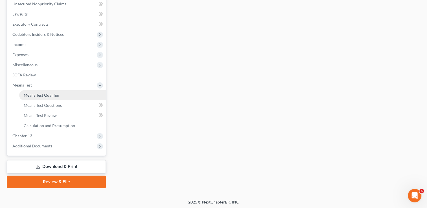
click at [49, 95] on span "Means Test Qualifier" at bounding box center [42, 95] width 36 height 5
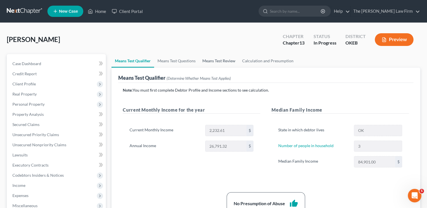
click at [219, 61] on link "Means Test Review" at bounding box center [219, 61] width 40 height 14
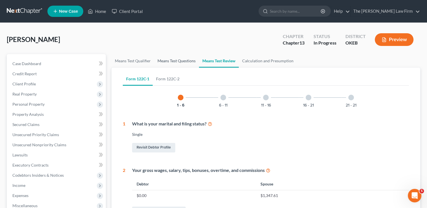
click at [179, 60] on link "Means Test Questions" at bounding box center [176, 61] width 45 height 14
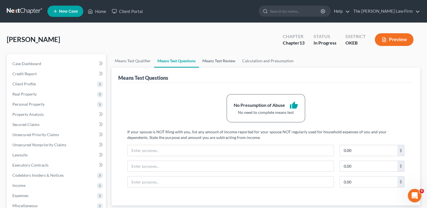
click at [217, 61] on link "Means Test Review" at bounding box center [219, 61] width 40 height 14
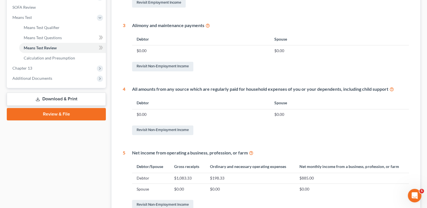
scroll to position [214, 0]
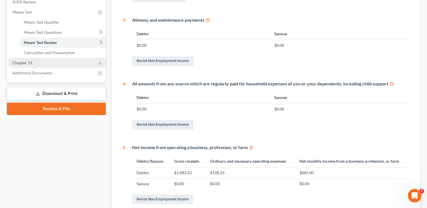
click at [33, 62] on span "Chapter 13" at bounding box center [57, 63] width 98 height 10
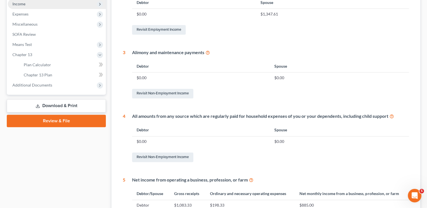
scroll to position [129, 0]
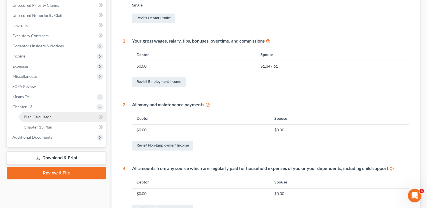
click at [38, 117] on span "Plan Calculator" at bounding box center [37, 117] width 27 height 5
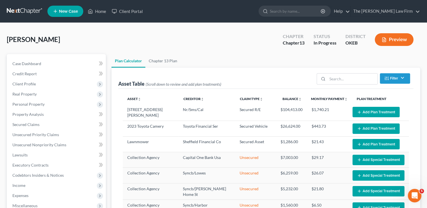
select select "59"
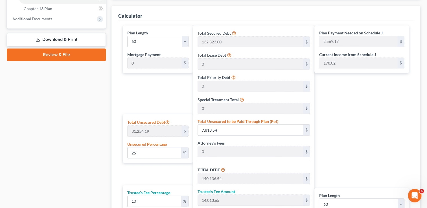
scroll to position [282, 0]
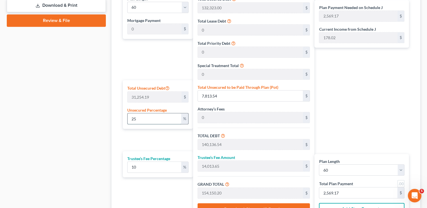
click at [142, 119] on input "25" at bounding box center [153, 118] width 53 height 11
type input "2"
type input "625.08"
type input "132,948.08"
type input "13,294.80"
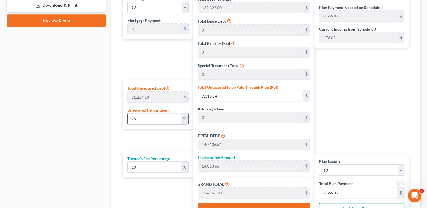
type input "146,242.89"
type input "2,437.38"
type input "132,323.00"
type input "13,232.30"
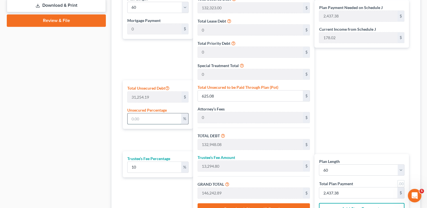
type input "145,555.30"
type input "2,425.92"
type input "0"
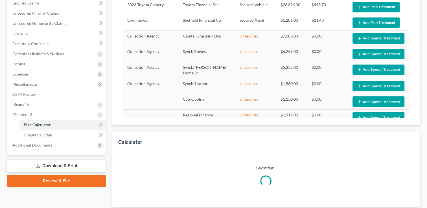
scroll to position [282, 0]
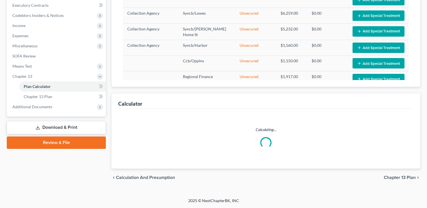
select select "59"
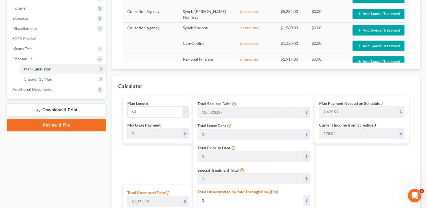
scroll to position [85, 0]
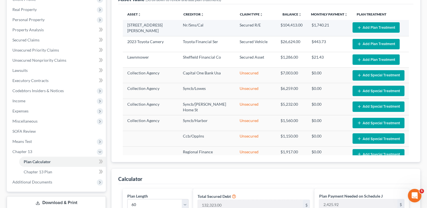
click at [364, 26] on button "Add Plan Treatment" at bounding box center [375, 27] width 47 height 10
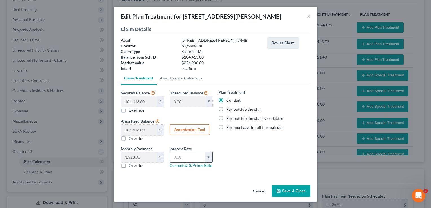
drag, startPoint x: 187, startPoint y: 158, endPoint x: 200, endPoint y: 154, distance: 13.6
click at [187, 158] on input "text" at bounding box center [188, 157] width 36 height 11
type input "4.5"
click at [248, 150] on div "Plan Treatment Conduit Pay outside the plan Pay outside the plan by codebtor Pa…" at bounding box center [264, 130] width 98 height 83
click at [290, 188] on button "Save & Close" at bounding box center [291, 191] width 38 height 12
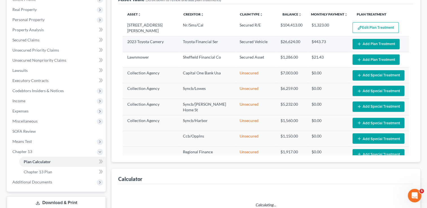
select select "59"
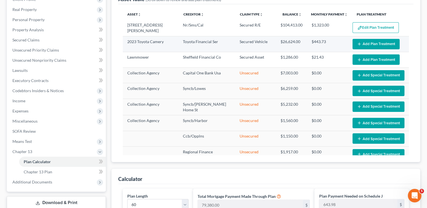
click at [372, 40] on button "Add Plan Treatment" at bounding box center [375, 44] width 47 height 10
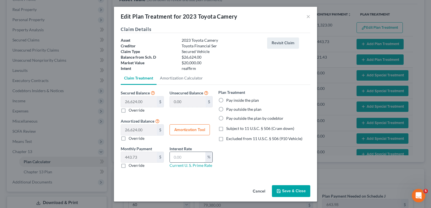
click at [184, 157] on input "text" at bounding box center [188, 157] width 36 height 11
type input "6.0"
click at [245, 154] on div "Plan Treatment Pay inside the plan Pay outside the plan Pay outside the plan by…" at bounding box center [264, 130] width 98 height 83
click at [289, 192] on button "Save & Close" at bounding box center [291, 191] width 38 height 12
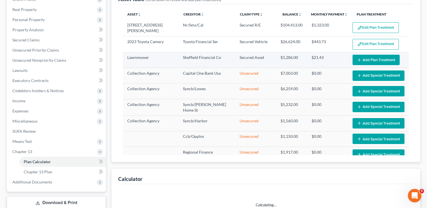
select select "59"
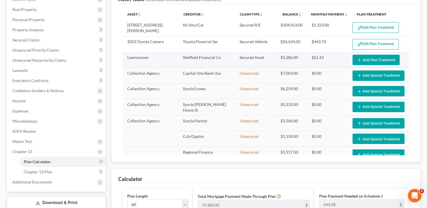
click at [372, 59] on button "Add Plan Treatment" at bounding box center [375, 60] width 47 height 10
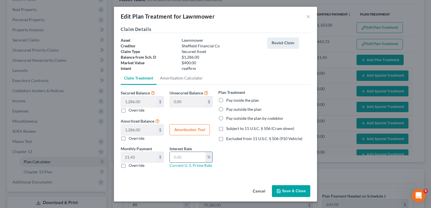
click at [185, 157] on input "text" at bounding box center [188, 157] width 36 height 11
type input "0.0"
click at [292, 191] on button "Save & Close" at bounding box center [291, 191] width 38 height 12
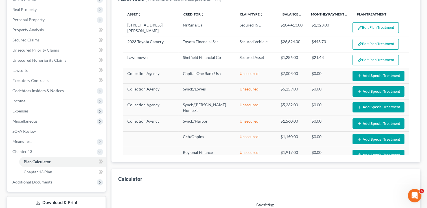
select select "59"
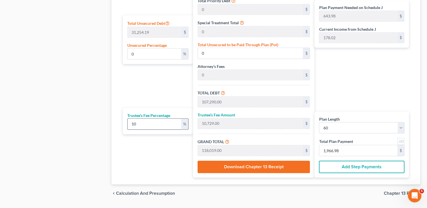
scroll to position [334, 0]
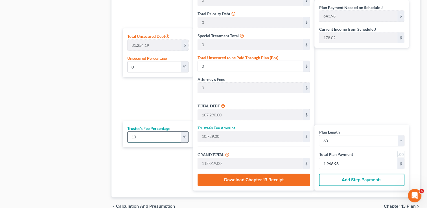
click at [143, 137] on input "10" at bounding box center [153, 137] width 53 height 11
type input "1"
type input "1,072.90"
type input "108,362.90"
type input "483.04"
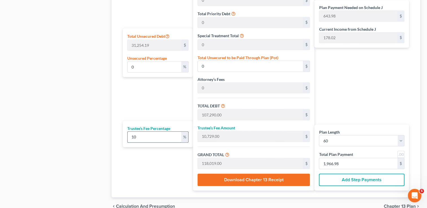
type input "1,806.04"
type input "-1,323.00"
type input "6"
type input "6,437.40"
type input "113,727.40"
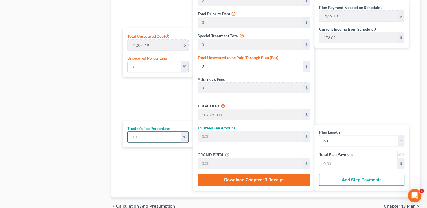
type input "572.45"
type input "1,895.45"
type input "6"
click at [149, 157] on div "Plan Length 1 2 3 4 5 6 7 8 9 10 11 12 13 14 15 16 17 18 19 20 21 22 23 24 25 2…" at bounding box center [156, 64] width 73 height 251
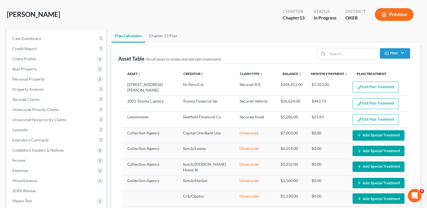
scroll to position [0, 0]
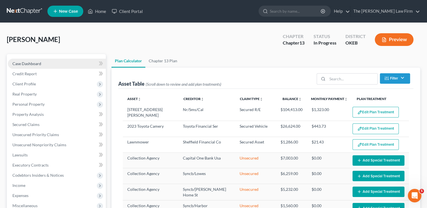
click at [30, 63] on span "Case Dashboard" at bounding box center [26, 63] width 29 height 5
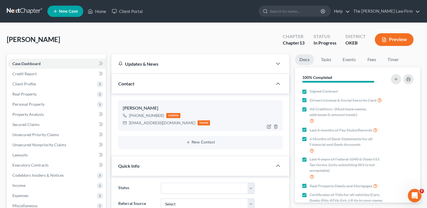
scroll to position [171, 0]
drag, startPoint x: 129, startPoint y: 123, endPoint x: 167, endPoint y: 126, distance: 38.4
click at [167, 126] on div "[EMAIL_ADDRESS][DOMAIN_NAME] home" at bounding box center [166, 122] width 87 height 7
drag, startPoint x: 167, startPoint y: 126, endPoint x: 144, endPoint y: 123, distance: 23.3
copy div "[EMAIL_ADDRESS][DOMAIN_NAME]"
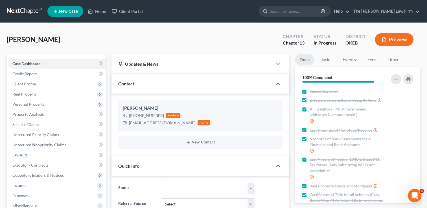
click at [166, 38] on div "[PERSON_NAME] Upgraded Chapter Chapter 13 Status In Progress District OKEB Prev…" at bounding box center [213, 42] width 413 height 25
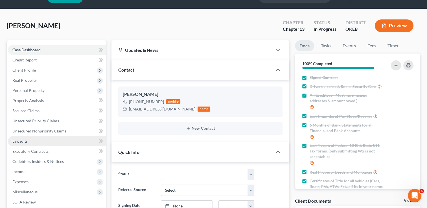
scroll to position [0, 0]
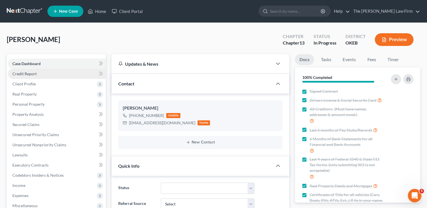
click at [32, 73] on span "Credit Report" at bounding box center [24, 73] width 24 height 5
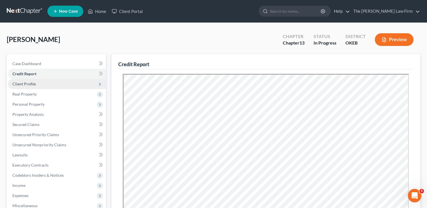
click at [38, 83] on span "Client Profile" at bounding box center [57, 84] width 98 height 10
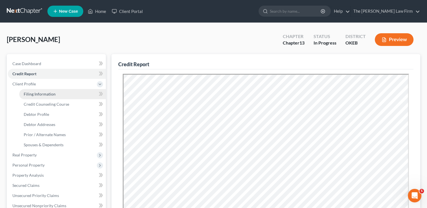
click at [46, 95] on span "Filing Information" at bounding box center [40, 94] width 32 height 5
select select "1"
select select "0"
select select "3"
select select "37"
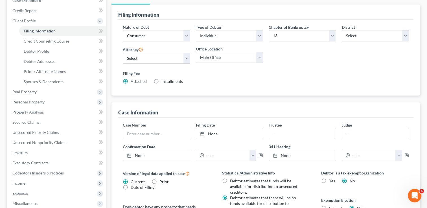
scroll to position [28, 0]
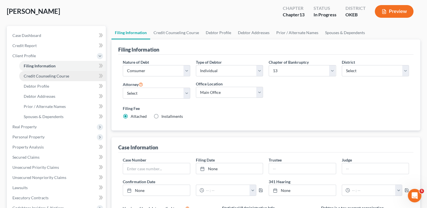
click at [49, 74] on span "Credit Counseling Course" at bounding box center [46, 76] width 45 height 5
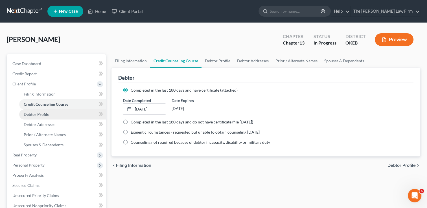
click at [38, 115] on span "Debtor Profile" at bounding box center [36, 114] width 25 height 5
select select "0"
select select "2"
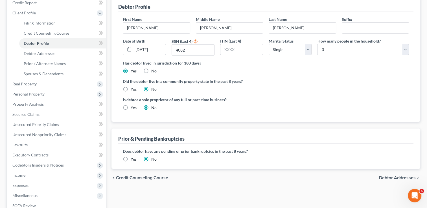
scroll to position [56, 0]
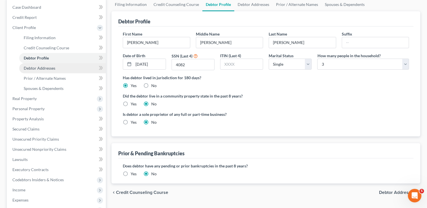
click at [50, 68] on span "Debtor Addresses" at bounding box center [40, 68] width 32 height 5
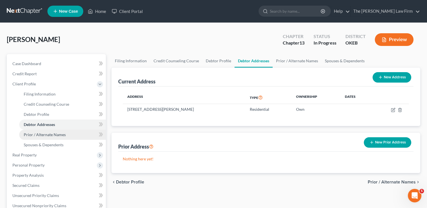
click at [49, 135] on span "Prior / Alternate Names" at bounding box center [45, 134] width 42 height 5
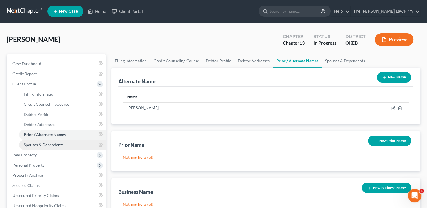
click at [55, 143] on span "Spouses & Dependents" at bounding box center [44, 144] width 40 height 5
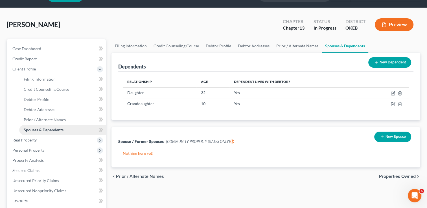
scroll to position [28, 0]
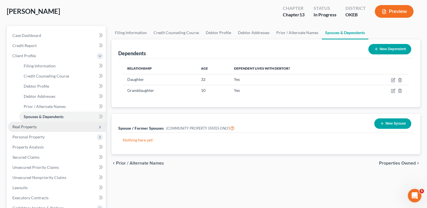
click at [35, 126] on span "Real Property" at bounding box center [24, 126] width 24 height 5
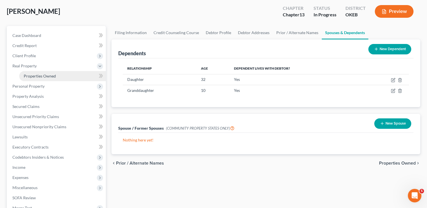
click at [43, 77] on span "Properties Owned" at bounding box center [40, 76] width 32 height 5
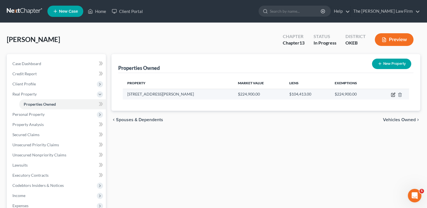
click at [394, 94] on icon "button" at bounding box center [393, 95] width 5 height 5
select select "37"
select select "0"
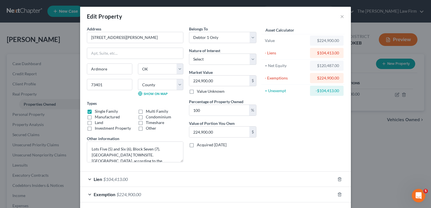
scroll to position [24, 0]
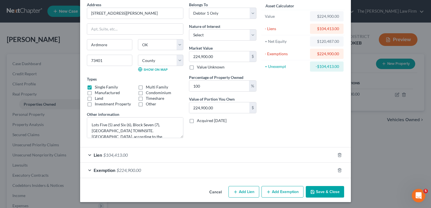
click at [230, 155] on div "Lien $104,413.00" at bounding box center [207, 155] width 255 height 15
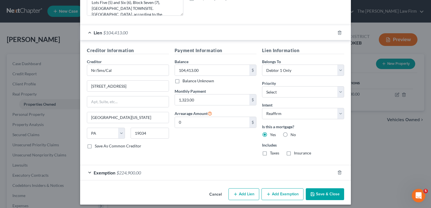
scroll to position [149, 0]
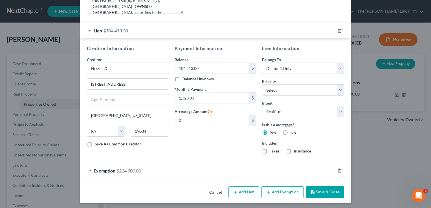
click at [159, 170] on div "Exemption $224,900.00" at bounding box center [207, 170] width 255 height 15
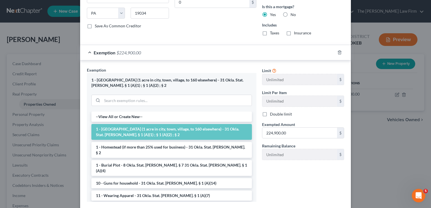
scroll to position [299, 0]
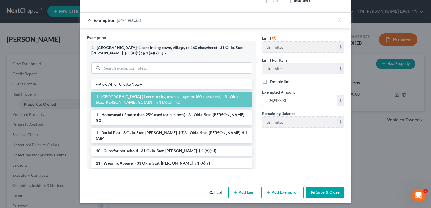
click at [325, 191] on button "Save & Close" at bounding box center [325, 193] width 38 height 12
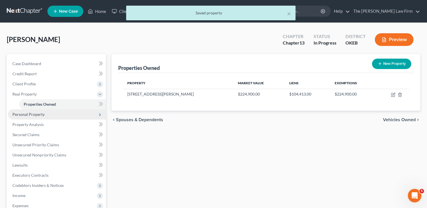
click at [28, 115] on span "Personal Property" at bounding box center [28, 114] width 32 height 5
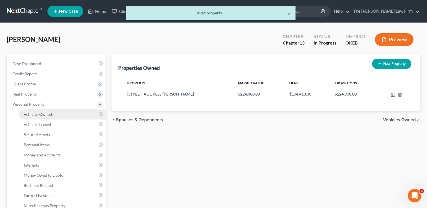
click at [47, 115] on span "Vehicles Owned" at bounding box center [38, 114] width 28 height 5
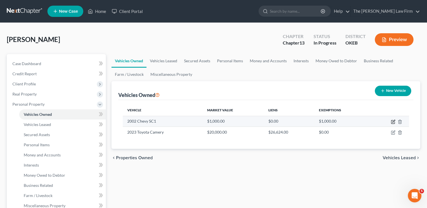
click at [393, 122] on icon "button" at bounding box center [393, 122] width 5 height 5
select select "1"
select select "24"
select select "3"
select select "0"
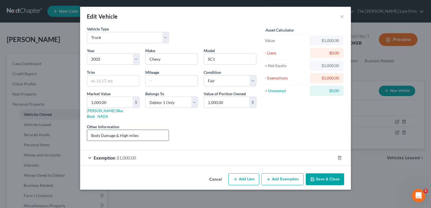
drag, startPoint x: 142, startPoint y: 129, endPoint x: 88, endPoint y: 131, distance: 53.9
click at [89, 130] on input "Body Damage & High miles" at bounding box center [128, 135] width 82 height 11
click at [219, 127] on div "Liens Select" at bounding box center [216, 132] width 88 height 17
click at [108, 102] on input "1,000.00" at bounding box center [109, 102] width 45 height 11
type input "1"
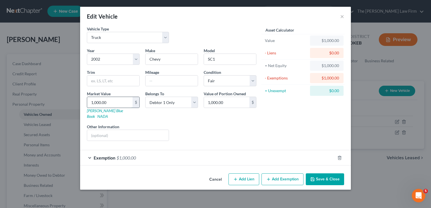
type input "1.00"
type input "12"
type input "12.00"
type input "120"
type input "120.00"
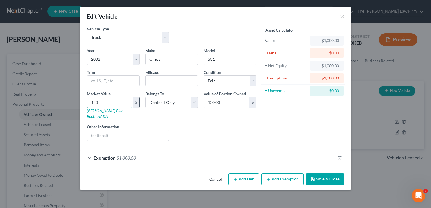
type input "1200"
type input "1,200.00"
type input "1,200"
click at [209, 128] on div "Liens Select" at bounding box center [216, 132] width 88 height 17
click at [163, 153] on div "Exemption $1,000.00" at bounding box center [207, 157] width 255 height 15
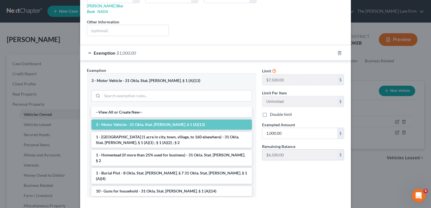
scroll to position [113, 0]
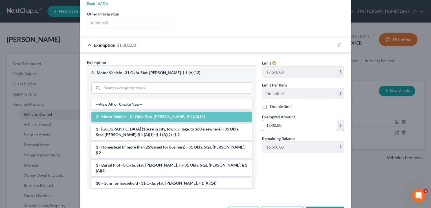
click at [285, 120] on input "1,000.00" at bounding box center [299, 125] width 75 height 11
type input "1,200"
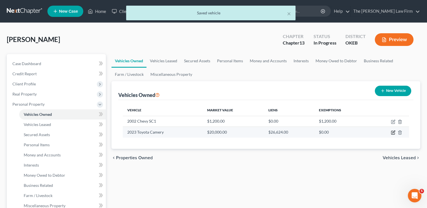
click at [393, 131] on icon "button" at bounding box center [393, 132] width 3 height 3
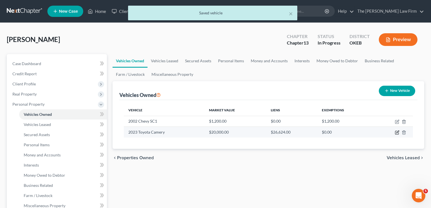
select select "0"
select select "3"
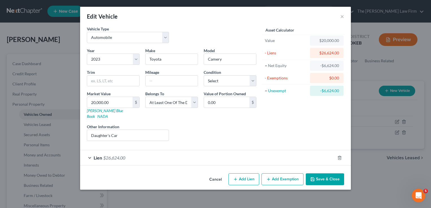
click at [162, 151] on div "Lien $26,624.00" at bounding box center [207, 157] width 255 height 15
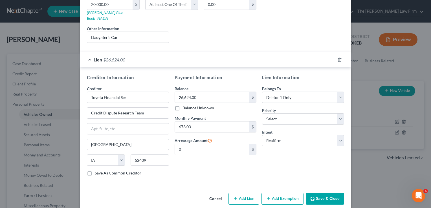
scroll to position [99, 0]
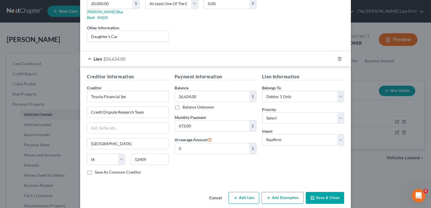
click at [321, 192] on button "Save & Close" at bounding box center [325, 198] width 38 height 12
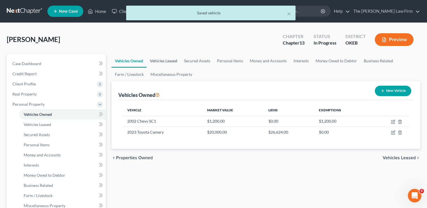
click at [165, 60] on link "Vehicles Leased" at bounding box center [163, 61] width 34 height 14
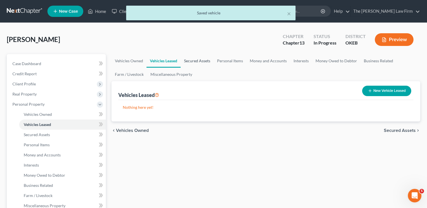
click at [195, 61] on link "Secured Assets" at bounding box center [197, 61] width 33 height 14
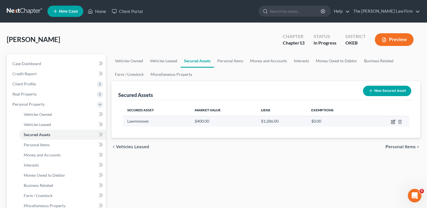
click at [391, 122] on icon "button" at bounding box center [393, 122] width 5 height 5
select select "other"
select select "3"
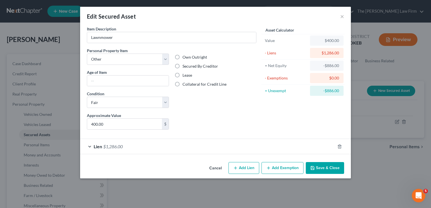
click at [285, 167] on button "Add Exemption" at bounding box center [282, 168] width 42 height 12
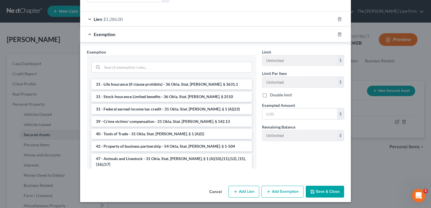
scroll to position [567, 0]
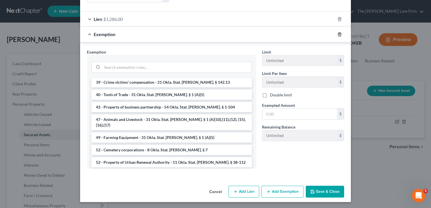
click at [337, 34] on icon "button" at bounding box center [339, 34] width 5 height 5
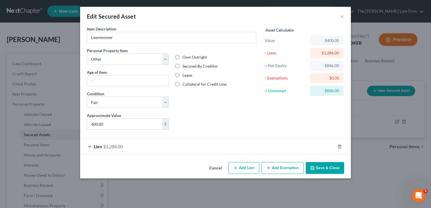
scroll to position [0, 0]
click at [256, 148] on div "Lien $1,286.00" at bounding box center [207, 146] width 255 height 15
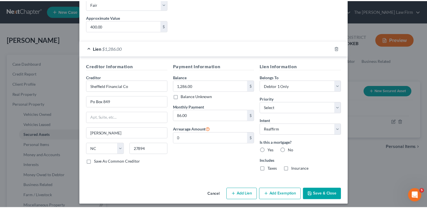
scroll to position [100, 0]
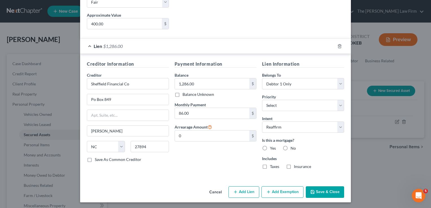
click at [319, 192] on button "Save & Close" at bounding box center [325, 192] width 38 height 12
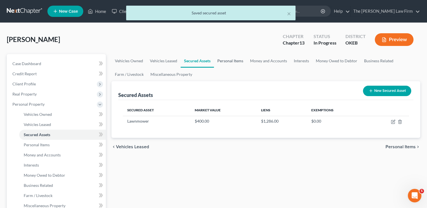
click at [229, 61] on link "Personal Items" at bounding box center [230, 61] width 33 height 14
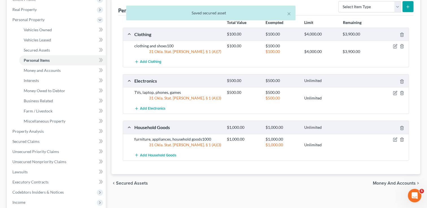
scroll to position [28, 0]
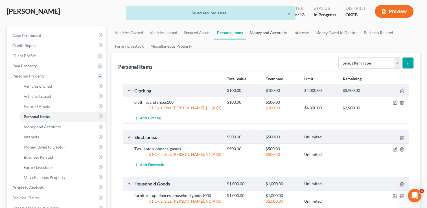
click at [264, 33] on link "Money and Accounts" at bounding box center [268, 33] width 44 height 14
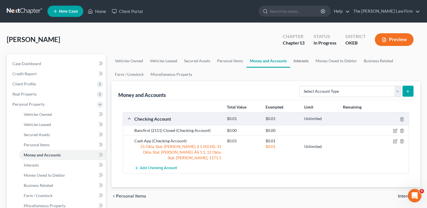
click at [304, 61] on link "Interests" at bounding box center [301, 61] width 22 height 14
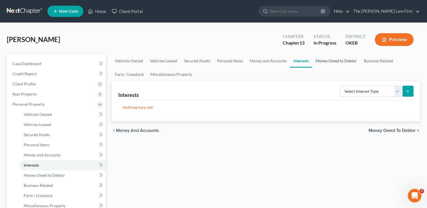
click at [333, 60] on link "Money Owed to Debtor" at bounding box center [336, 61] width 48 height 14
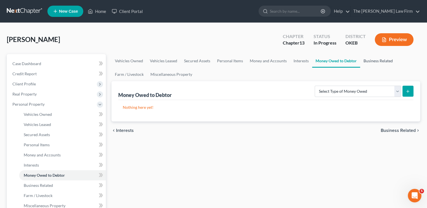
click at [375, 60] on link "Business Related" at bounding box center [378, 61] width 36 height 14
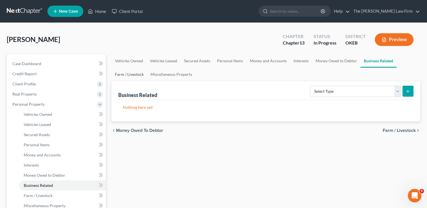
click at [119, 69] on link "Farm / Livestock" at bounding box center [129, 75] width 36 height 14
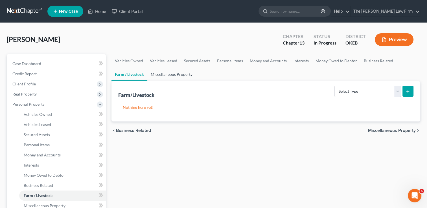
click at [167, 74] on link "Miscellaneous Property" at bounding box center [171, 75] width 49 height 14
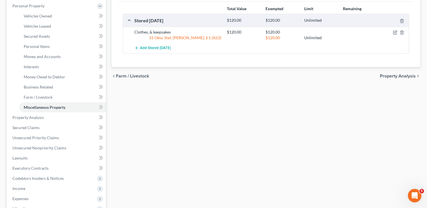
scroll to position [113, 0]
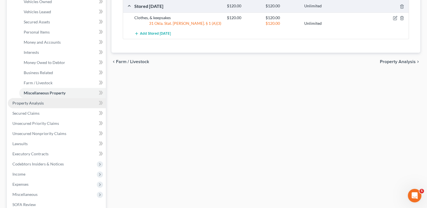
click at [39, 103] on span "Property Analysis" at bounding box center [27, 103] width 31 height 5
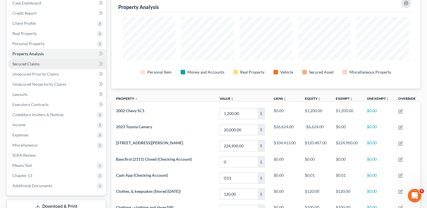
click at [24, 65] on span "Secured Claims" at bounding box center [25, 63] width 27 height 5
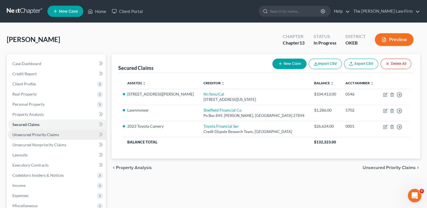
click at [38, 135] on span "Unsecured Priority Claims" at bounding box center [35, 134] width 47 height 5
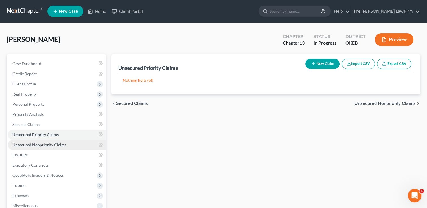
click at [47, 144] on span "Unsecured Nonpriority Claims" at bounding box center [39, 144] width 54 height 5
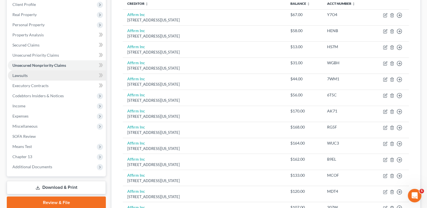
click at [23, 76] on span "Lawsuits" at bounding box center [19, 75] width 15 height 5
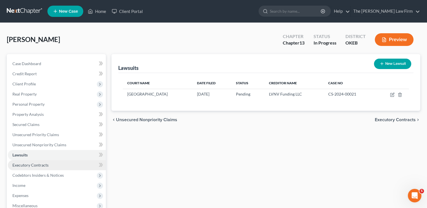
click at [49, 166] on link "Executory Contracts" at bounding box center [57, 165] width 98 height 10
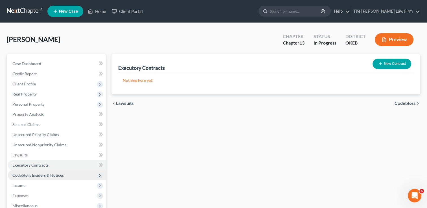
click at [44, 174] on span "Codebtors Insiders & Notices" at bounding box center [37, 175] width 51 height 5
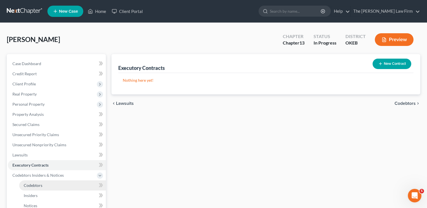
click at [35, 186] on span "Codebtors" at bounding box center [33, 185] width 19 height 5
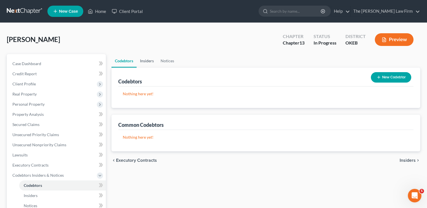
click at [146, 58] on link "Insiders" at bounding box center [147, 61] width 21 height 14
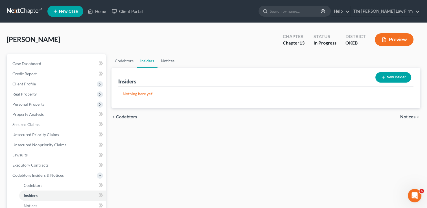
click at [164, 62] on link "Notices" at bounding box center [167, 61] width 20 height 14
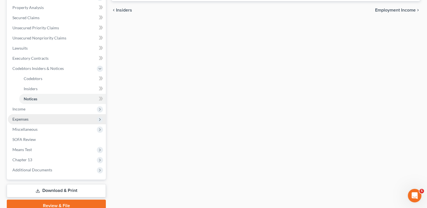
scroll to position [113, 0]
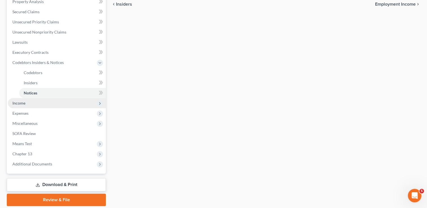
click at [23, 104] on span "Income" at bounding box center [18, 103] width 13 height 5
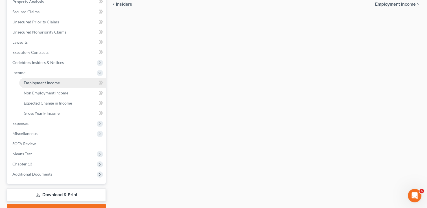
click at [56, 82] on span "Employment Income" at bounding box center [42, 82] width 36 height 5
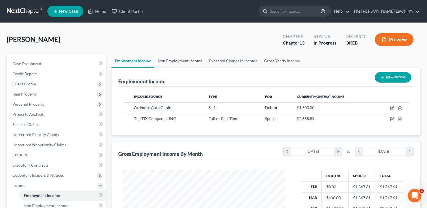
click at [183, 61] on link "Non Employment Income" at bounding box center [179, 61] width 51 height 14
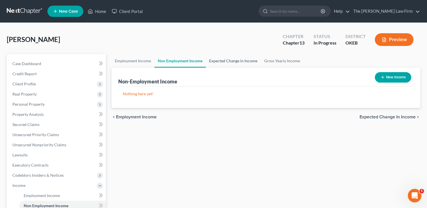
click at [231, 63] on link "Expected Change in Income" at bounding box center [233, 61] width 55 height 14
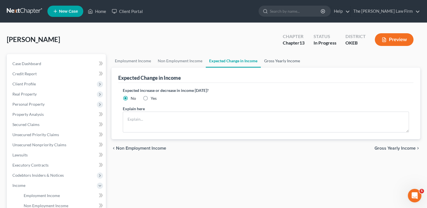
click at [284, 61] on link "Gross Yearly Income" at bounding box center [282, 61] width 43 height 14
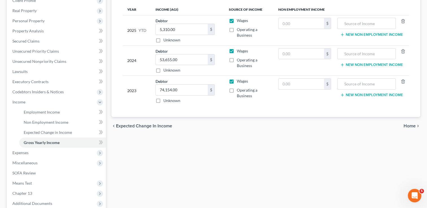
scroll to position [85, 0]
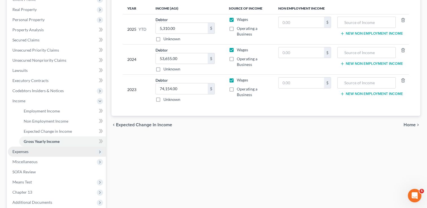
click at [21, 152] on span "Expenses" at bounding box center [20, 151] width 16 height 5
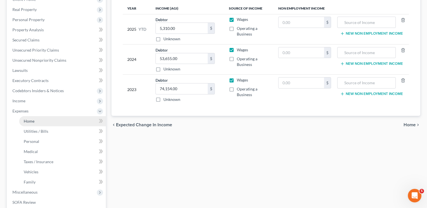
click at [35, 120] on link "Home" at bounding box center [62, 121] width 87 height 10
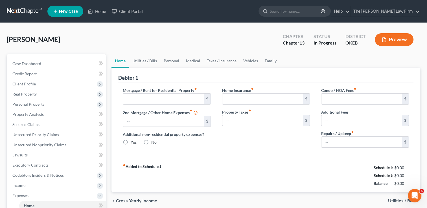
type input "1,323.00"
type input "0.00"
radio input "true"
type input "0.00"
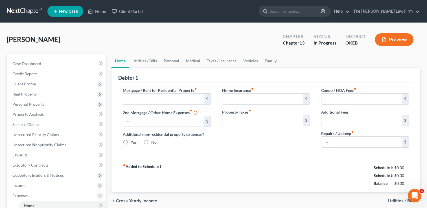
type input "0.00"
click at [347, 142] on input "150.00" at bounding box center [361, 142] width 80 height 11
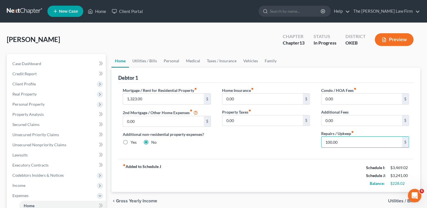
drag, startPoint x: 340, startPoint y: 142, endPoint x: 318, endPoint y: 142, distance: 21.7
click at [318, 142] on div "Condo / HOA Fees fiber_manual_record 0.00 $ Additional Fees 0.00 $ Repairs / Up…" at bounding box center [364, 119] width 99 height 65
type input "80.00"
click at [147, 61] on link "Utilities / Bills" at bounding box center [144, 61] width 31 height 14
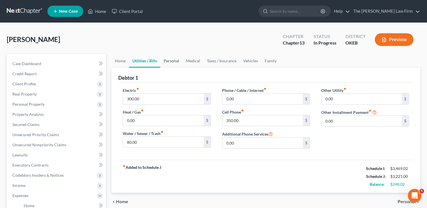
click at [170, 61] on link "Personal" at bounding box center [171, 61] width 22 height 14
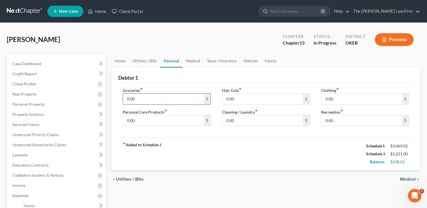
click at [143, 99] on input "0.00" at bounding box center [163, 99] width 80 height 11
type input "9"
drag, startPoint x: 142, startPoint y: 98, endPoint x: 125, endPoint y: 97, distance: 16.9
click at [125, 97] on input "500.00" at bounding box center [163, 99] width 80 height 11
drag, startPoint x: 145, startPoint y: 99, endPoint x: 123, endPoint y: 96, distance: 22.2
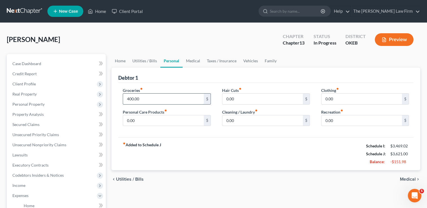
click at [122, 97] on div "Groceries fiber_manual_record 400.00 $ Personal Care Products fiber_manual_reco…" at bounding box center [166, 108] width 99 height 43
type input "300.00"
click at [120, 60] on link "Home" at bounding box center [119, 61] width 17 height 14
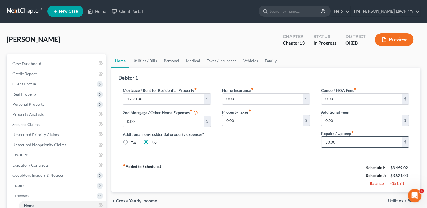
click at [341, 143] on input "80.00" at bounding box center [361, 142] width 80 height 11
drag, startPoint x: 338, startPoint y: 141, endPoint x: 315, endPoint y: 142, distance: 23.4
click at [315, 142] on div "Mortgage / Rent for Residential Property fiber_manual_record 1,323.00 $ 2nd Mor…" at bounding box center [265, 119] width 297 height 65
type input "0"
type input "40.00"
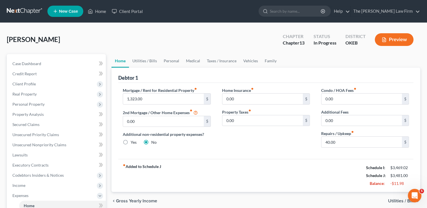
click at [289, 149] on div "Home Insurance fiber_manual_record 0.00 $ Property Taxes fiber_manual_record 0.…" at bounding box center [265, 119] width 99 height 65
click at [150, 60] on link "Utilities / Bills" at bounding box center [144, 61] width 31 height 14
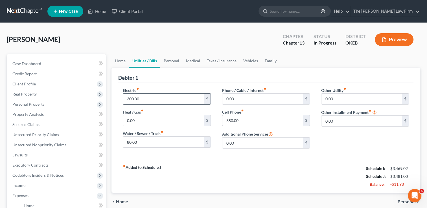
click at [141, 100] on input "300.00" at bounding box center [163, 99] width 80 height 11
type input "150.00"
click at [173, 61] on link "Personal" at bounding box center [171, 61] width 22 height 14
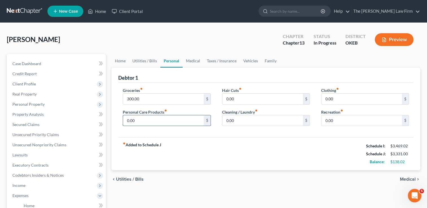
click at [145, 119] on input "0.00" at bounding box center [163, 120] width 80 height 11
type input "20.00"
click at [245, 122] on input "0.00" at bounding box center [262, 120] width 80 height 11
type input "20.00"
click at [191, 60] on link "Medical" at bounding box center [192, 61] width 21 height 14
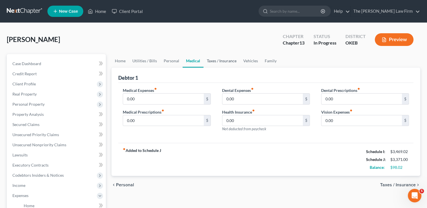
click at [215, 60] on link "Taxes / Insurance" at bounding box center [221, 61] width 36 height 14
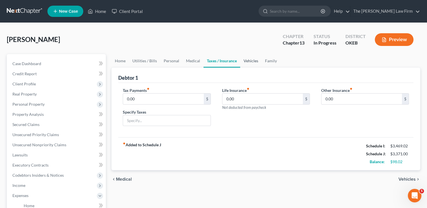
click at [254, 60] on link "Vehicles" at bounding box center [250, 61] width 21 height 14
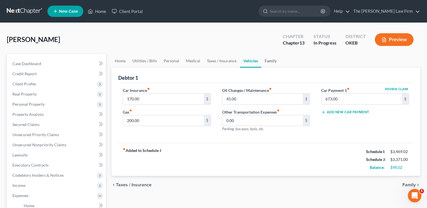
click at [269, 61] on link "Family" at bounding box center [270, 61] width 19 height 14
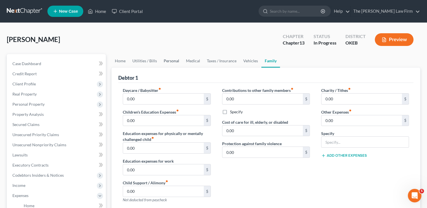
click at [173, 62] on link "Personal" at bounding box center [171, 61] width 22 height 14
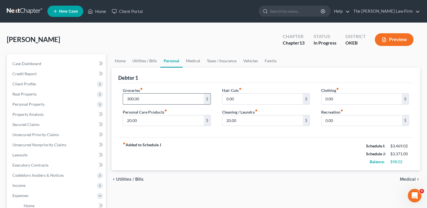
click at [149, 98] on input "300.00" at bounding box center [163, 99] width 80 height 11
type input "350.00"
click at [225, 137] on div "Groceries fiber_manual_record 350.00 $ Personal Care Products fiber_manual_reco…" at bounding box center [265, 110] width 295 height 55
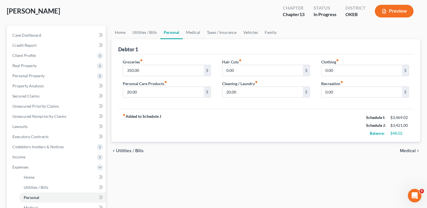
scroll to position [28, 0]
click at [223, 33] on link "Taxes / Insurance" at bounding box center [221, 33] width 36 height 14
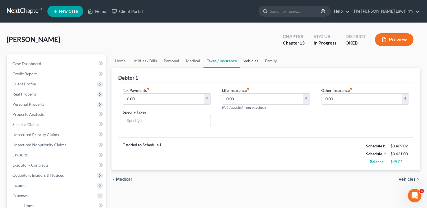
click at [251, 62] on link "Vehicles" at bounding box center [250, 61] width 21 height 14
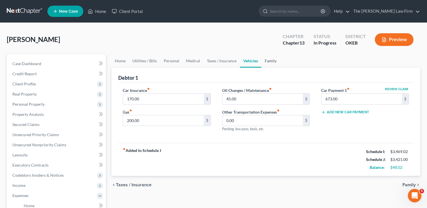
click at [265, 59] on link "Family" at bounding box center [270, 61] width 19 height 14
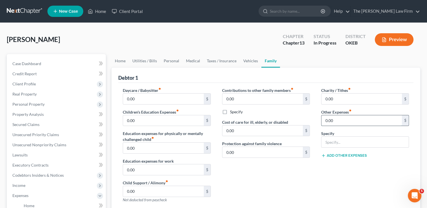
click at [342, 120] on input "0.00" at bounding box center [361, 120] width 80 height 11
type input "86.00"
click at [364, 143] on input "text" at bounding box center [364, 142] width 87 height 11
type input "Lawn mower payment"
click at [275, 179] on div "Contributions to other family members fiber_manual_record 0.00 $ Specify Cost o…" at bounding box center [265, 147] width 99 height 120
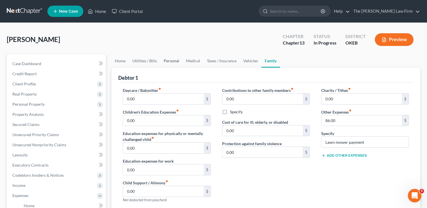
click at [168, 60] on link "Personal" at bounding box center [171, 61] width 22 height 14
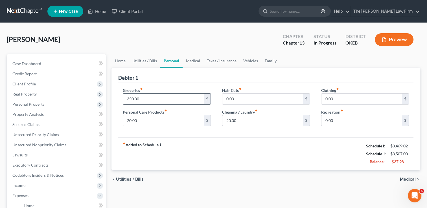
click at [146, 99] on input "350.00" at bounding box center [163, 99] width 80 height 11
type input "300.00"
click at [197, 148] on div "fiber_manual_record Added to Schedule J Schedule I: $3,469.02 Schedule J: $3,45…" at bounding box center [265, 153] width 295 height 33
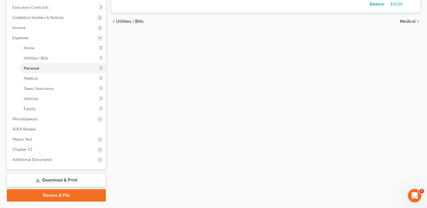
scroll to position [172, 0]
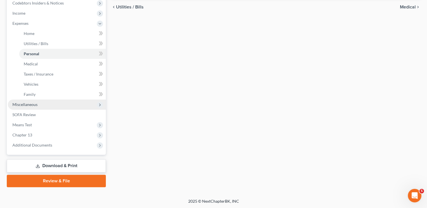
click at [39, 104] on span "Miscellaneous" at bounding box center [57, 105] width 98 height 10
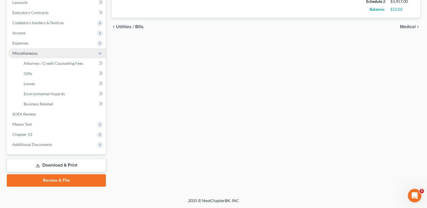
scroll to position [152, 0]
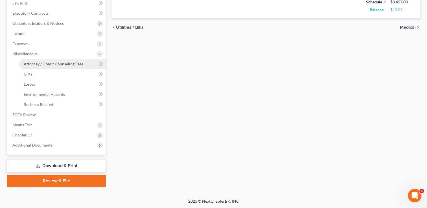
click at [60, 62] on span "Attorney / Credit Counseling Fees" at bounding box center [54, 63] width 60 height 5
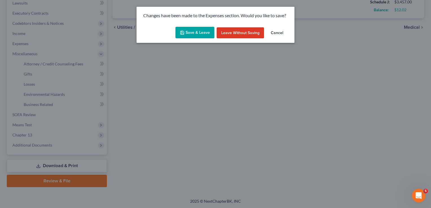
click at [205, 32] on button "Save & Leave" at bounding box center [194, 33] width 39 height 12
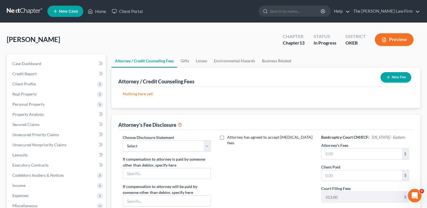
click at [398, 76] on button "New Fee" at bounding box center [395, 77] width 31 height 10
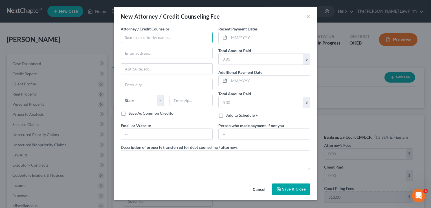
click at [159, 36] on input "text" at bounding box center [167, 37] width 92 height 11
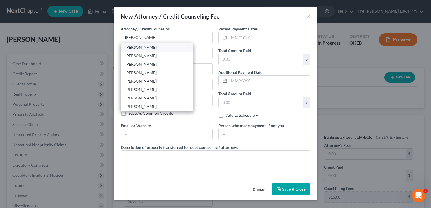
click at [152, 46] on div "[PERSON_NAME]" at bounding box center [156, 48] width 63 height 6
type input "[PERSON_NAME]"
type input "116 [PERSON_NAME]"
type input "Shawnee"
select select "37"
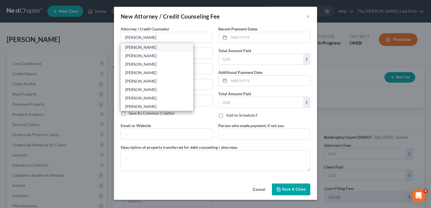
type input "74801"
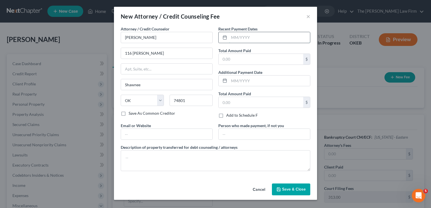
click at [252, 37] on input "text" at bounding box center [269, 37] width 81 height 11
type input "[DATE]"
click at [240, 59] on input "text" at bounding box center [261, 59] width 85 height 11
type input "1,000"
click at [289, 190] on span "Save & Close" at bounding box center [294, 189] width 24 height 5
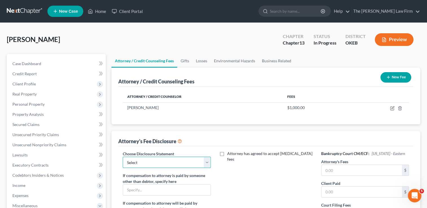
click at [167, 160] on select "Select Attorney" at bounding box center [167, 162] width 88 height 11
select select "0"
click at [123, 157] on select "Select Attorney" at bounding box center [167, 162] width 88 height 11
click at [257, 169] on div "Attorney has agreed to accept [MEDICAL_DATA] fees" at bounding box center [265, 203] width 99 height 105
click at [340, 170] on input "text" at bounding box center [361, 170] width 80 height 11
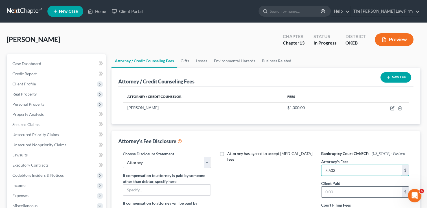
type input "5,603"
click at [342, 190] on input "text" at bounding box center [361, 192] width 80 height 11
type input "1,000"
click at [187, 60] on link "Gifts" at bounding box center [184, 61] width 15 height 14
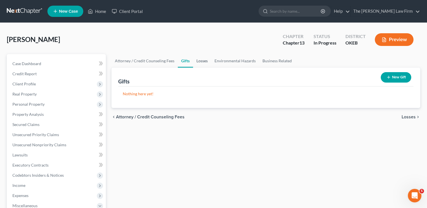
click at [202, 60] on link "Losses" at bounding box center [202, 61] width 18 height 14
click at [229, 60] on link "Environmental Hazards" at bounding box center [235, 61] width 48 height 14
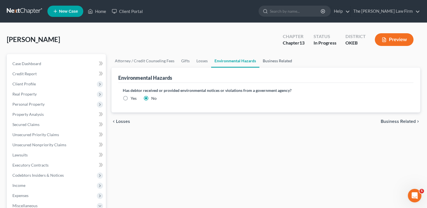
click at [274, 61] on link "Business Related" at bounding box center [277, 61] width 36 height 14
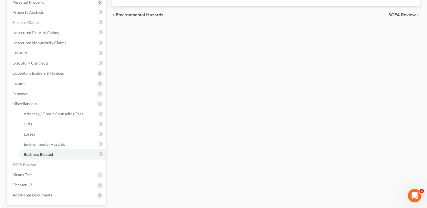
scroll to position [113, 0]
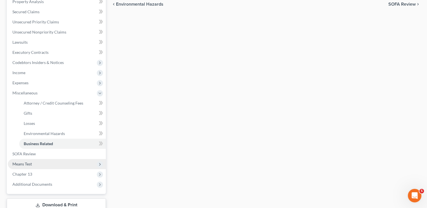
click at [24, 165] on span "Means Test" at bounding box center [21, 164] width 19 height 5
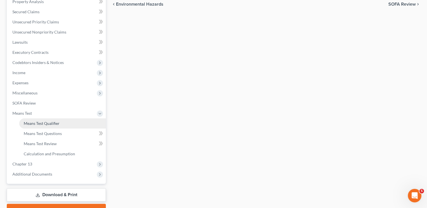
click at [55, 124] on span "Means Test Qualifier" at bounding box center [42, 123] width 36 height 5
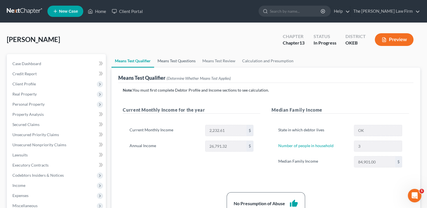
click at [183, 60] on link "Means Test Questions" at bounding box center [176, 61] width 45 height 14
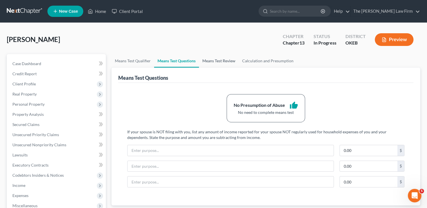
click at [220, 60] on link "Means Test Review" at bounding box center [219, 61] width 40 height 14
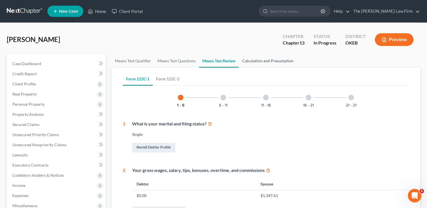
click at [262, 59] on link "Calculation and Presumption" at bounding box center [268, 61] width 58 height 14
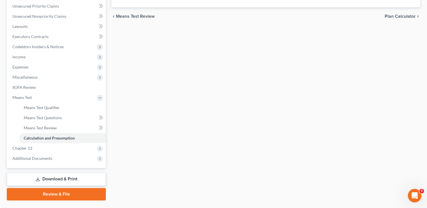
scroll to position [142, 0]
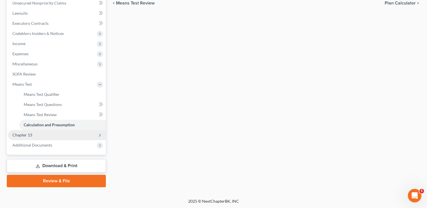
click at [38, 137] on span "Chapter 13" at bounding box center [57, 135] width 98 height 10
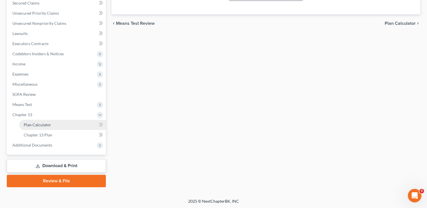
click at [56, 126] on link "Plan Calculator" at bounding box center [62, 125] width 87 height 10
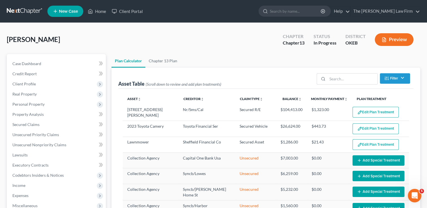
select select "59"
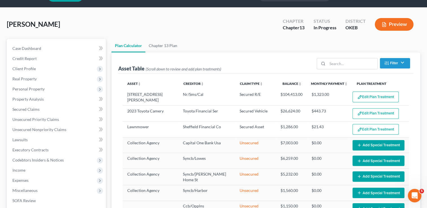
scroll to position [28, 0]
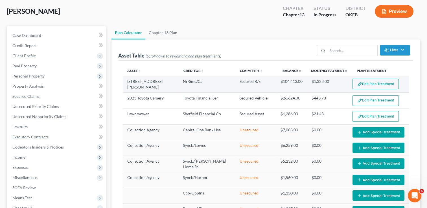
click at [369, 82] on button "Edit Plan Treatment" at bounding box center [375, 84] width 46 height 11
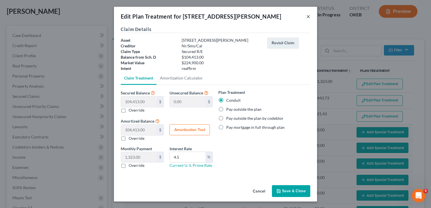
click at [309, 16] on button "×" at bounding box center [308, 16] width 4 height 7
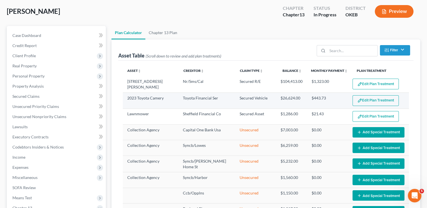
click at [373, 100] on button "Edit Plan Treatment" at bounding box center [375, 100] width 46 height 11
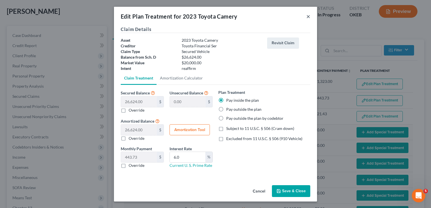
click at [308, 17] on button "×" at bounding box center [308, 16] width 4 height 7
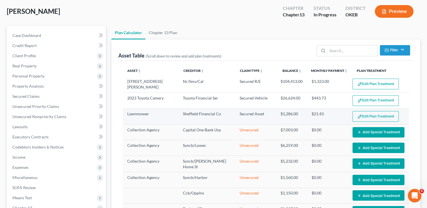
click at [367, 116] on button "Edit Plan Treatment" at bounding box center [375, 116] width 46 height 11
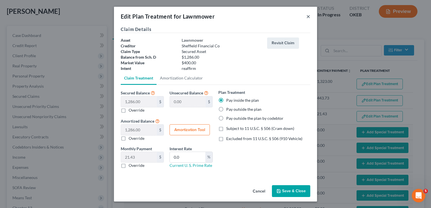
click at [308, 17] on button "×" at bounding box center [308, 16] width 4 height 7
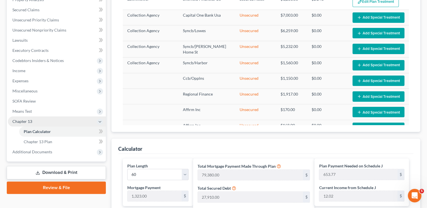
scroll to position [113, 0]
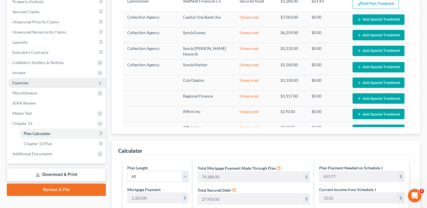
click at [30, 82] on span "Expenses" at bounding box center [57, 83] width 98 height 10
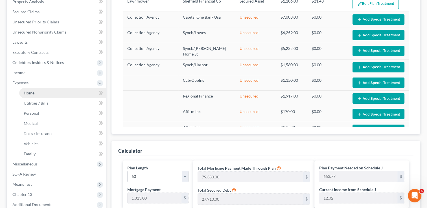
click at [35, 93] on link "Home" at bounding box center [62, 93] width 87 height 10
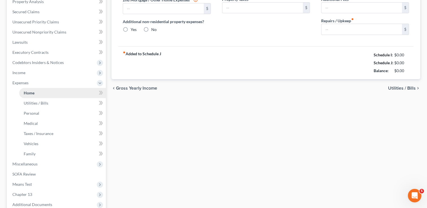
scroll to position [41, 0]
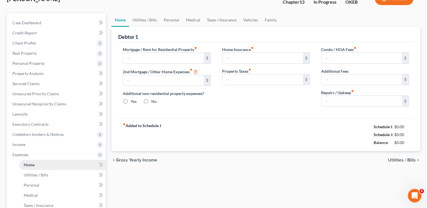
type input "1,323.00"
type input "0.00"
radio input "true"
type input "0.00"
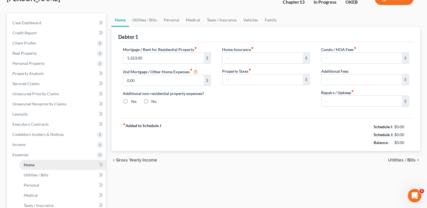
type input "0.00"
type input "40.00"
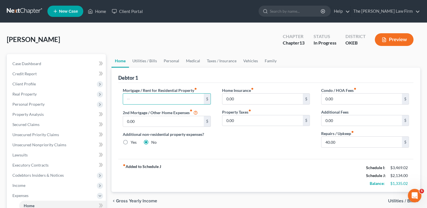
click at [232, 147] on div "Home Insurance fiber_manual_record 0.00 $ Property Taxes fiber_manual_record 0.…" at bounding box center [265, 119] width 99 height 65
click at [247, 61] on link "Vehicles" at bounding box center [250, 61] width 21 height 14
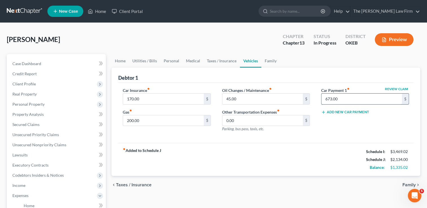
click at [345, 100] on input "673.00" at bounding box center [361, 99] width 80 height 11
click at [311, 141] on div "Car Insurance fiber_manual_record 170.00 $ Gas fiber_manual_record 200.00 $ Oil…" at bounding box center [265, 113] width 295 height 60
click at [120, 59] on link "Home" at bounding box center [119, 61] width 17 height 14
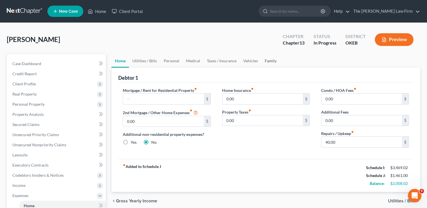
click at [267, 60] on link "Family" at bounding box center [270, 61] width 19 height 14
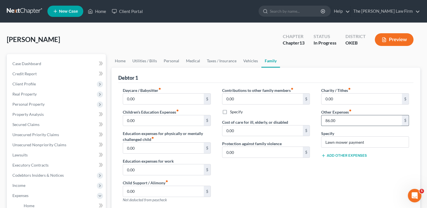
click at [340, 120] on input "86.00" at bounding box center [361, 120] width 80 height 11
drag, startPoint x: 369, startPoint y: 141, endPoint x: 318, endPoint y: 152, distance: 52.6
click at [316, 145] on div "Charity / Tithes fiber_manual_record 0.00 $ Other Expenses fiber_manual_record …" at bounding box center [364, 147] width 99 height 120
click at [281, 167] on div "Contributions to other family members fiber_manual_record 0.00 $ Specify Cost o…" at bounding box center [265, 147] width 99 height 120
click at [122, 59] on link "Home" at bounding box center [119, 61] width 17 height 14
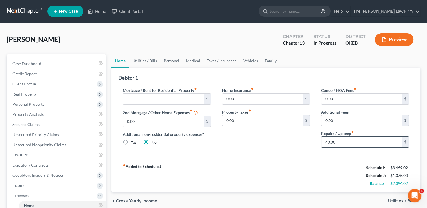
click at [342, 144] on input "40.00" at bounding box center [361, 142] width 80 height 11
type input "100.00"
click at [149, 60] on link "Utilities / Bills" at bounding box center [144, 61] width 31 height 14
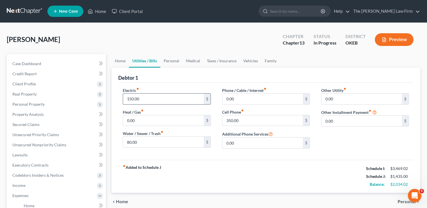
click at [145, 100] on input "150.00" at bounding box center [163, 99] width 80 height 11
type input "200.00"
click at [174, 60] on link "Personal" at bounding box center [171, 61] width 22 height 14
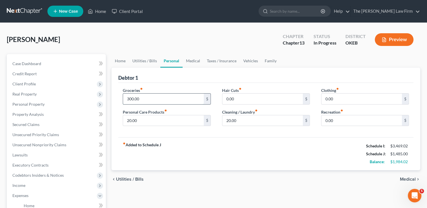
click at [147, 99] on input "300.00" at bounding box center [163, 99] width 80 height 11
type input "600.00"
click at [231, 75] on div "Debtor 1" at bounding box center [265, 75] width 295 height 15
click at [143, 119] on input "20.00" at bounding box center [163, 120] width 80 height 11
type input "90.00"
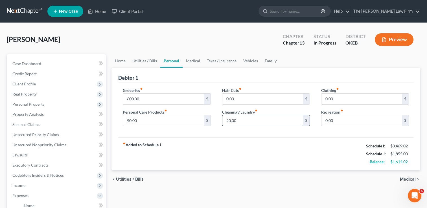
click at [248, 118] on input "20.00" at bounding box center [262, 120] width 80 height 11
type input "80.00"
click at [151, 100] on input "600.00" at bounding box center [163, 99] width 80 height 11
type input "8"
type input "900.00"
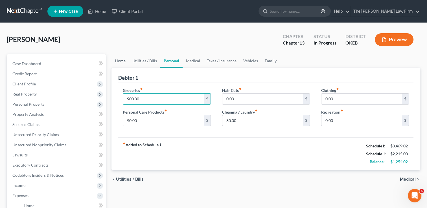
click at [124, 59] on link "Home" at bounding box center [119, 61] width 17 height 14
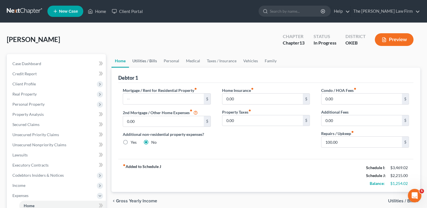
click at [147, 60] on link "Utilities / Bills" at bounding box center [144, 61] width 31 height 14
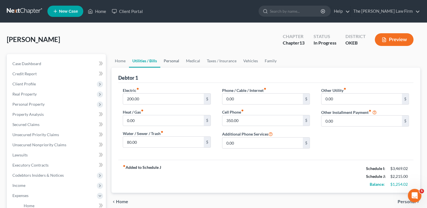
click at [169, 60] on link "Personal" at bounding box center [171, 61] width 22 height 14
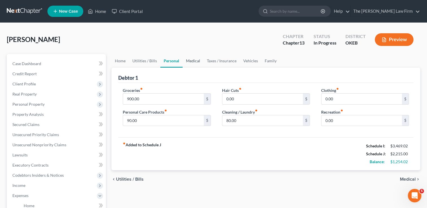
click at [193, 61] on link "Medical" at bounding box center [192, 61] width 21 height 14
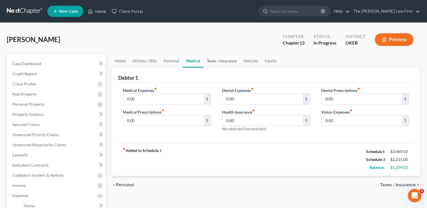
click at [224, 62] on link "Taxes / Insurance" at bounding box center [221, 61] width 36 height 14
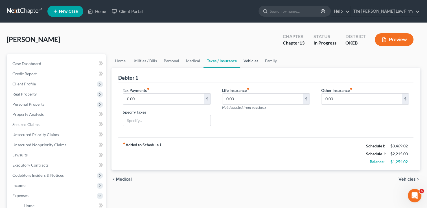
click at [254, 63] on link "Vehicles" at bounding box center [250, 61] width 21 height 14
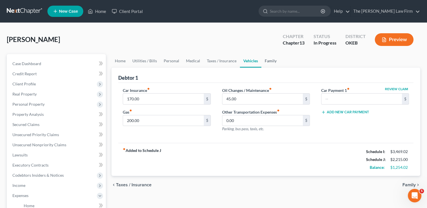
click at [270, 60] on link "Family" at bounding box center [270, 61] width 19 height 14
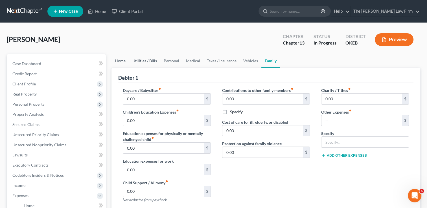
click at [121, 60] on link "Home" at bounding box center [119, 61] width 17 height 14
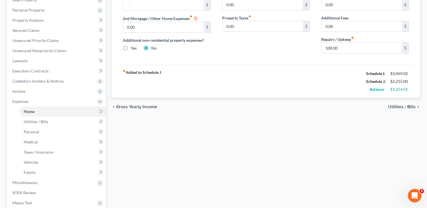
scroll to position [113, 0]
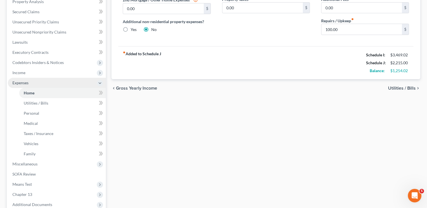
click at [30, 83] on span "Expenses" at bounding box center [57, 83] width 98 height 10
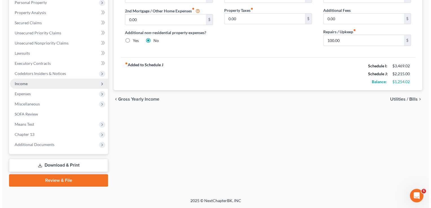
scroll to position [101, 0]
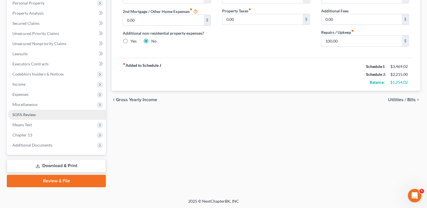
click at [39, 115] on link "SOFA Review" at bounding box center [57, 115] width 98 height 10
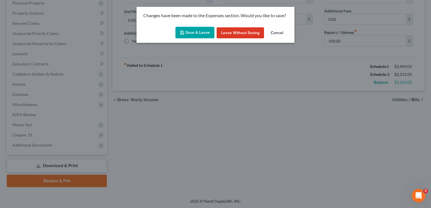
click at [193, 32] on button "Save & Leave" at bounding box center [194, 33] width 39 height 12
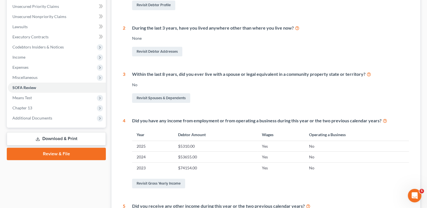
scroll to position [103, 0]
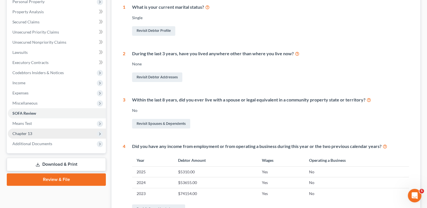
click at [28, 134] on span "Chapter 13" at bounding box center [22, 133] width 20 height 5
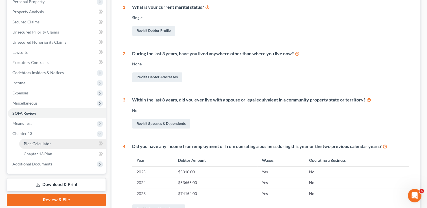
click at [39, 143] on span "Plan Calculator" at bounding box center [37, 143] width 27 height 5
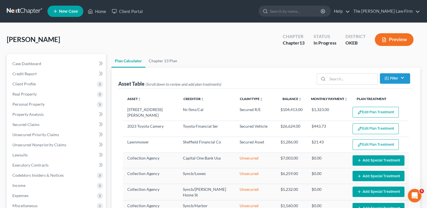
select select "59"
click at [165, 61] on link "Chapter 13 Plan" at bounding box center [162, 61] width 35 height 14
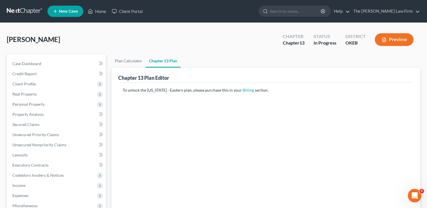
click at [21, 8] on link at bounding box center [25, 11] width 36 height 10
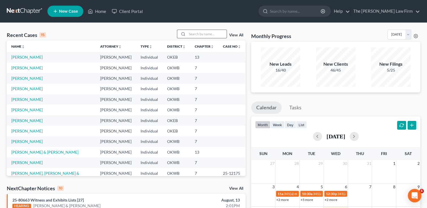
click at [206, 34] on input "search" at bounding box center [206, 34] width 39 height 8
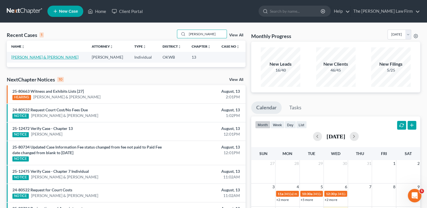
type input "[PERSON_NAME]"
click at [34, 57] on link "[PERSON_NAME] & [PERSON_NAME]" at bounding box center [44, 57] width 67 height 5
select select "1"
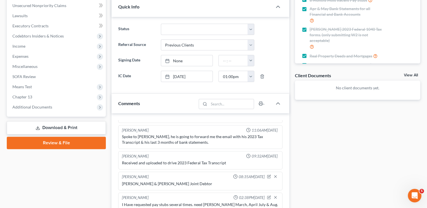
scroll to position [141, 0]
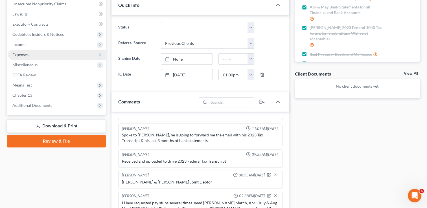
click at [26, 56] on span "Expenses" at bounding box center [20, 54] width 16 height 5
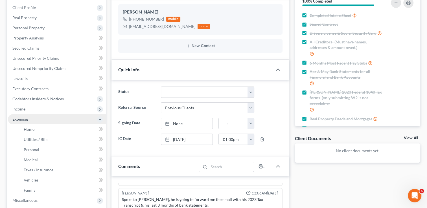
scroll to position [56, 0]
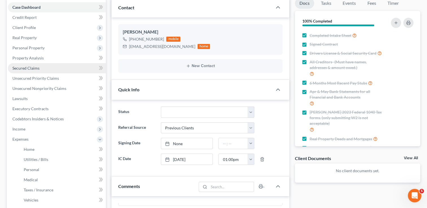
click at [36, 68] on span "Secured Claims" at bounding box center [25, 68] width 27 height 5
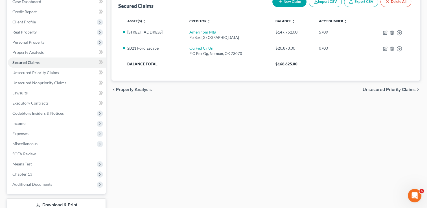
scroll to position [101, 0]
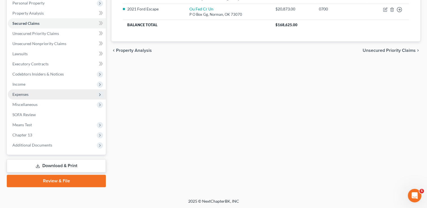
click at [27, 93] on span "Expenses" at bounding box center [20, 94] width 16 height 5
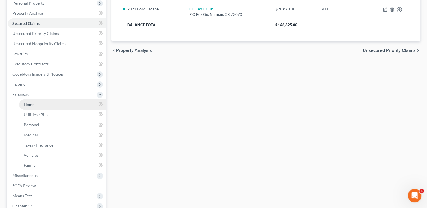
click at [36, 104] on link "Home" at bounding box center [62, 105] width 87 height 10
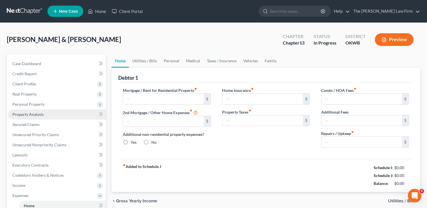
type input "1,078.28"
type input "0.00"
radio input "true"
type input "0.00"
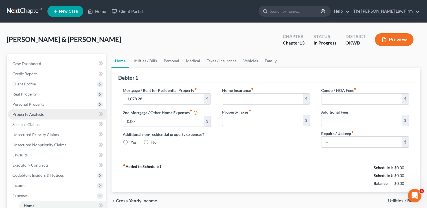
type input "0.00"
type input "100.00"
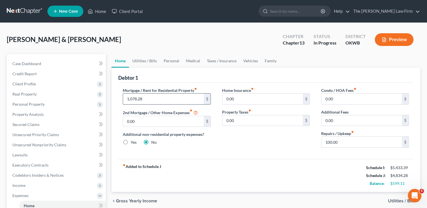
click at [149, 98] on input "1,078.28" at bounding box center [163, 99] width 80 height 11
click at [271, 61] on link "Family" at bounding box center [270, 61] width 19 height 14
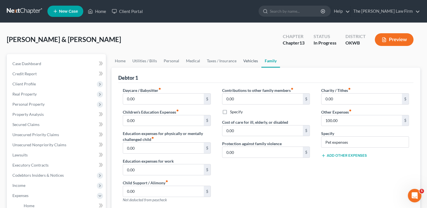
click at [249, 60] on link "Vehicles" at bounding box center [250, 61] width 21 height 14
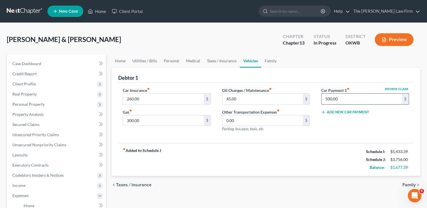
click at [346, 98] on input "500.00" at bounding box center [361, 99] width 80 height 11
click at [119, 61] on link "Home" at bounding box center [119, 61] width 17 height 14
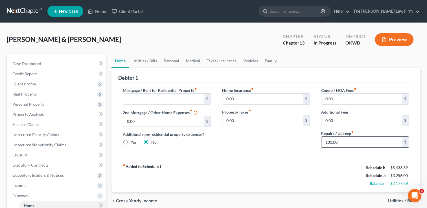
click at [341, 141] on input "100.00" at bounding box center [361, 142] width 80 height 11
type input "150.00"
click at [145, 61] on link "Utilities / Bills" at bounding box center [144, 61] width 31 height 14
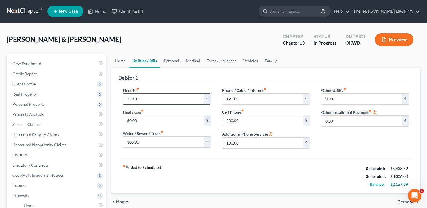
click at [146, 98] on input "250.00" at bounding box center [163, 99] width 80 height 11
type input "300.00"
type input "80.00"
type input "120.00"
click at [173, 61] on link "Personal" at bounding box center [171, 61] width 22 height 14
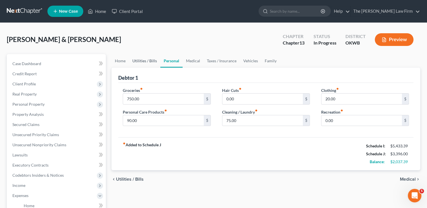
click at [147, 61] on link "Utilities / Bills" at bounding box center [144, 61] width 31 height 14
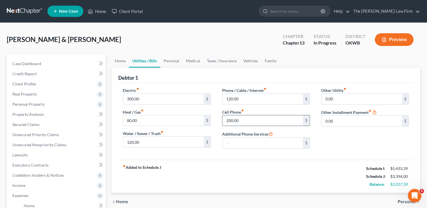
click at [251, 118] on input "200.00" at bounding box center [262, 120] width 80 height 11
type input "300.00"
click at [302, 68] on div "Debtor 1" at bounding box center [265, 75] width 295 height 15
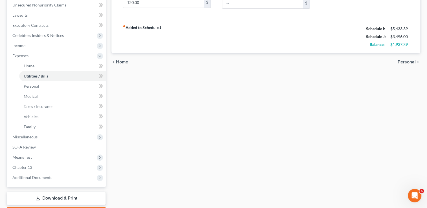
scroll to position [141, 0]
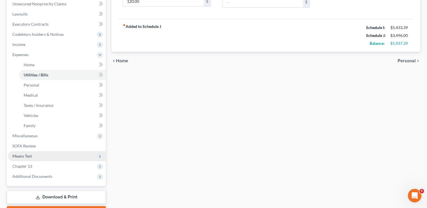
click at [29, 157] on span "Means Test" at bounding box center [21, 156] width 19 height 5
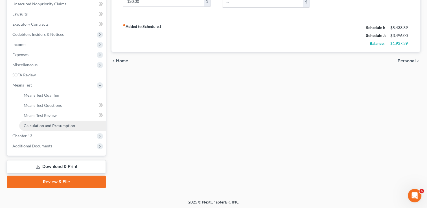
click at [56, 123] on span "Calculation and Presumption" at bounding box center [49, 125] width 51 height 5
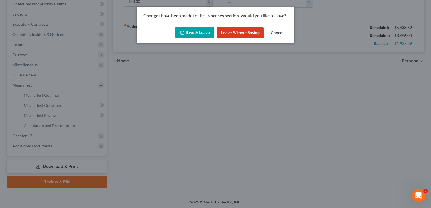
click at [190, 34] on button "Save & Leave" at bounding box center [194, 33] width 39 height 12
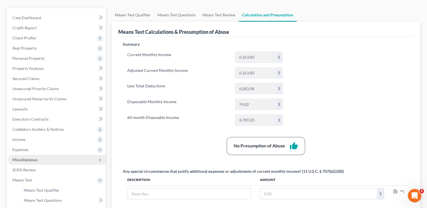
scroll to position [56, 0]
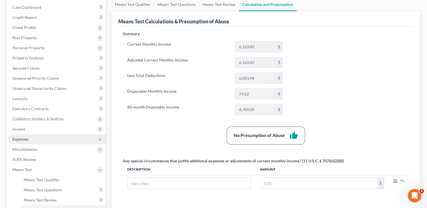
click at [25, 140] on span "Expenses" at bounding box center [20, 139] width 16 height 5
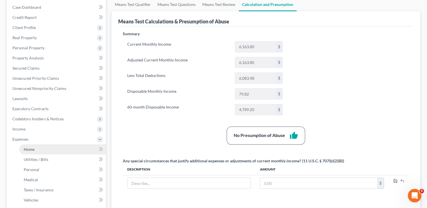
click at [40, 151] on link "Home" at bounding box center [62, 149] width 87 height 10
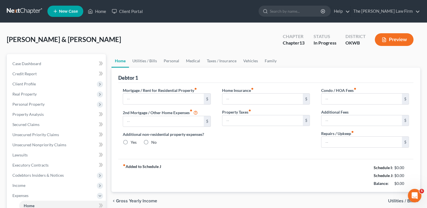
type input "0.00"
radio input "true"
type input "0.00"
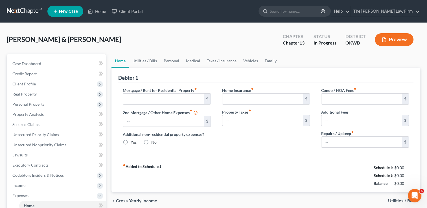
type input "0.00"
type input "150.00"
click at [146, 58] on link "Utilities / Bills" at bounding box center [144, 61] width 31 height 14
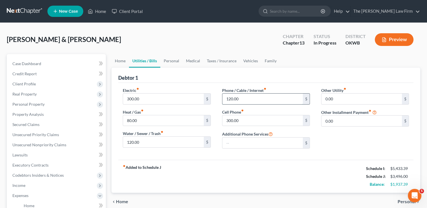
click at [250, 98] on input "120.00" at bounding box center [262, 99] width 80 height 11
type input "200.00"
click at [171, 59] on link "Personal" at bounding box center [171, 61] width 22 height 14
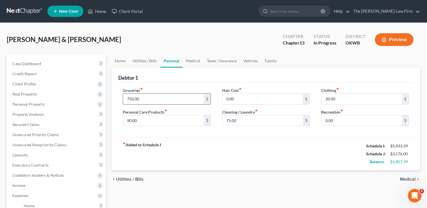
click at [151, 99] on input "750.00" at bounding box center [163, 99] width 80 height 11
type input "800.00"
click at [195, 61] on link "Medical" at bounding box center [192, 61] width 21 height 14
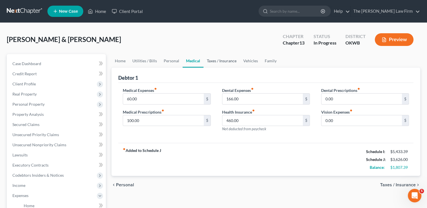
click at [220, 60] on link "Taxes / Insurance" at bounding box center [221, 61] width 36 height 14
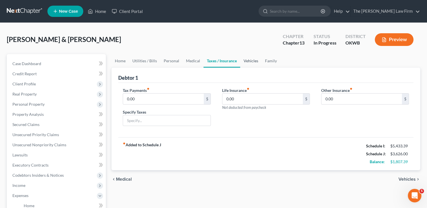
click at [248, 60] on link "Vehicles" at bounding box center [250, 61] width 21 height 14
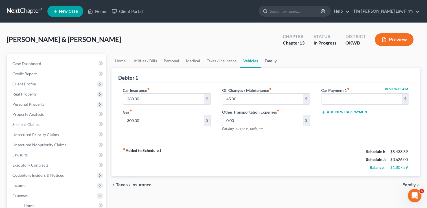
click at [269, 61] on link "Family" at bounding box center [270, 61] width 19 height 14
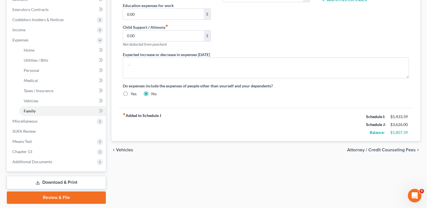
scroll to position [172, 0]
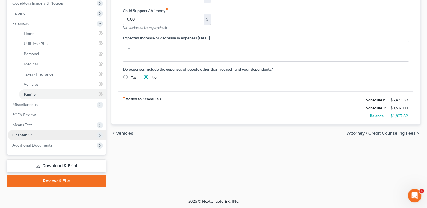
click at [33, 134] on span "Chapter 13" at bounding box center [57, 135] width 98 height 10
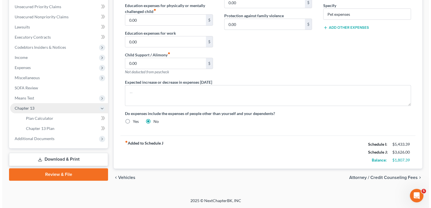
scroll to position [127, 0]
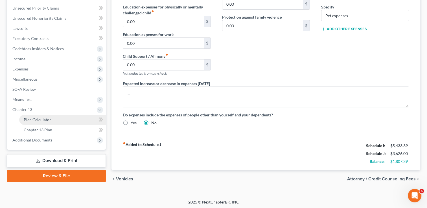
click at [47, 120] on span "Plan Calculator" at bounding box center [37, 119] width 27 height 5
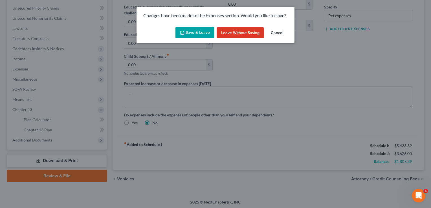
click at [190, 29] on button "Save & Leave" at bounding box center [194, 33] width 39 height 12
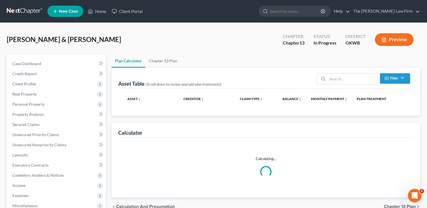
select select "59"
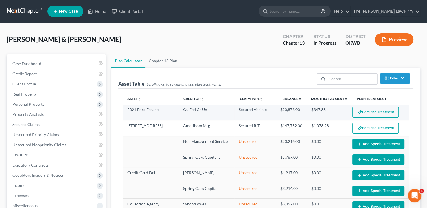
click at [370, 113] on button "Edit Plan Treatment" at bounding box center [375, 112] width 46 height 11
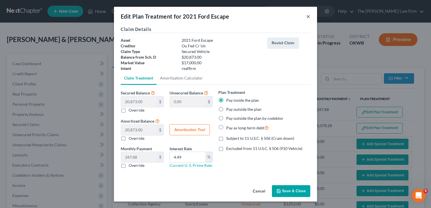
click at [308, 17] on button "×" at bounding box center [308, 16] width 4 height 7
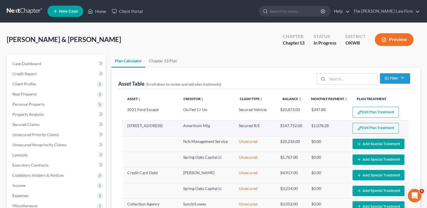
click at [372, 130] on button "Edit Plan Treatment" at bounding box center [375, 128] width 46 height 11
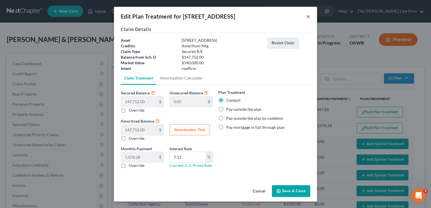
click at [308, 16] on button "×" at bounding box center [308, 16] width 4 height 7
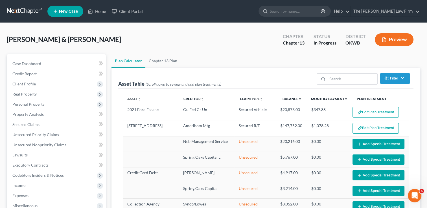
click at [20, 10] on link at bounding box center [25, 11] width 36 height 10
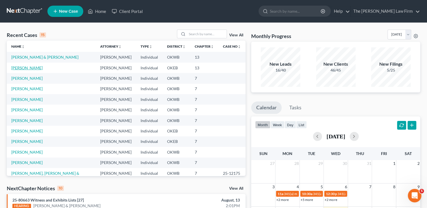
click at [30, 67] on link "[PERSON_NAME]" at bounding box center [26, 67] width 31 height 5
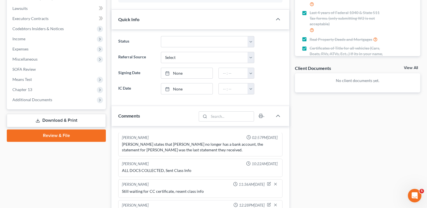
scroll to position [169, 0]
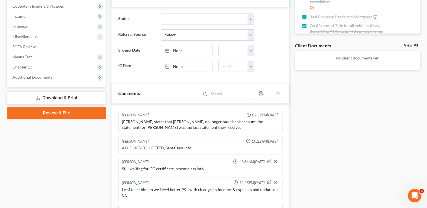
click at [50, 97] on link "Download & Print" at bounding box center [56, 97] width 99 height 13
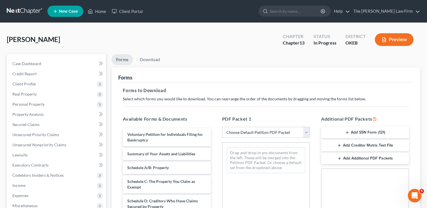
click at [256, 131] on select "Choose Default Petition PDF Packet Complete Bankruptcy Petition (all forms and …" at bounding box center [266, 132] width 88 height 11
select select "0"
click at [222, 127] on select "Choose Default Petition PDF Packet Complete Bankruptcy Petition (all forms and …" at bounding box center [266, 132] width 88 height 11
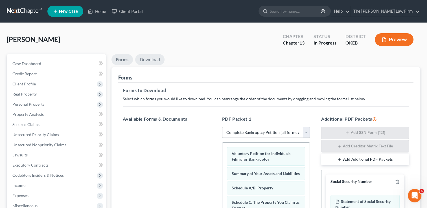
click at [144, 58] on link "Download" at bounding box center [149, 59] width 29 height 11
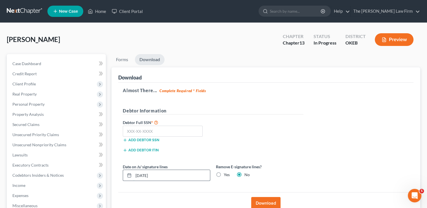
click at [173, 175] on input "[DATE]" at bounding box center [171, 175] width 76 height 11
drag, startPoint x: 173, startPoint y: 175, endPoint x: 107, endPoint y: 187, distance: 67.4
click at [107, 186] on div "Petition Navigation Case Dashboard Payments Invoices Payments Payments Credit R…" at bounding box center [213, 171] width 419 height 234
type input "[DATE]"
click at [159, 133] on input "text" at bounding box center [163, 131] width 80 height 11
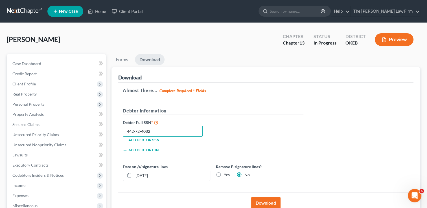
type input "442-72-4082"
click at [267, 202] on button "Download" at bounding box center [265, 203] width 29 height 12
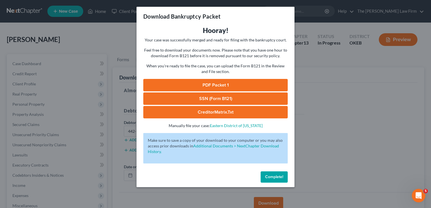
click at [231, 98] on link "SSN (Form B121)" at bounding box center [215, 99] width 144 height 12
click at [274, 177] on span "Complete!" at bounding box center [274, 177] width 18 height 5
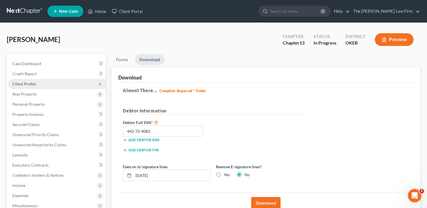
click at [33, 85] on span "Client Profile" at bounding box center [23, 84] width 23 height 5
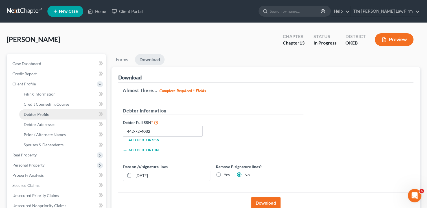
click at [44, 115] on span "Debtor Profile" at bounding box center [36, 114] width 25 height 5
select select "0"
select select "2"
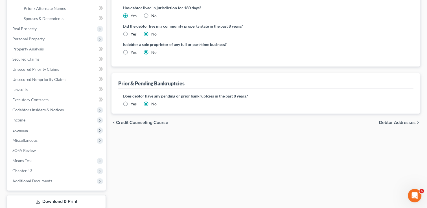
scroll to position [162, 0]
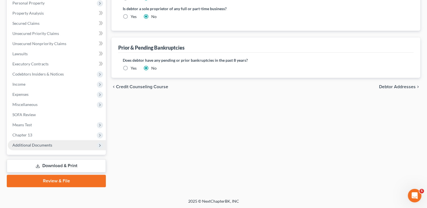
click at [29, 144] on span "Additional Documents" at bounding box center [32, 145] width 40 height 5
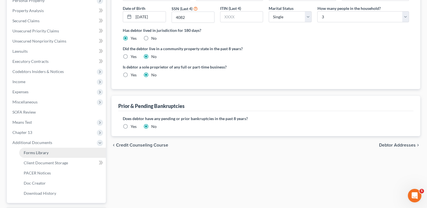
scroll to position [101, 0]
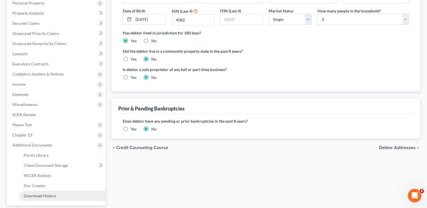
click at [41, 197] on span "Download History" at bounding box center [40, 195] width 32 height 5
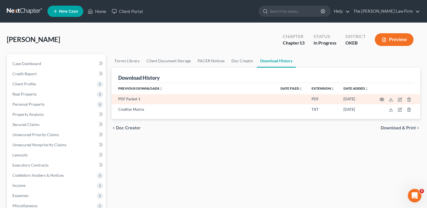
click at [382, 99] on circle "button" at bounding box center [381, 99] width 1 height 1
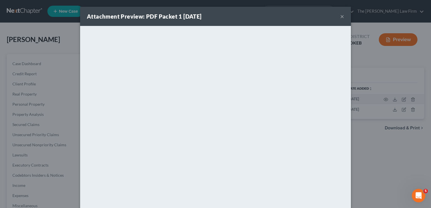
click at [290, 17] on div "Attachment Preview: PDF Packet 1 [DATE] ×" at bounding box center [215, 16] width 271 height 19
click at [340, 17] on button "×" at bounding box center [342, 16] width 4 height 7
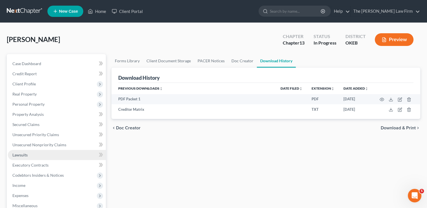
click at [17, 153] on span "Lawsuits" at bounding box center [19, 155] width 15 height 5
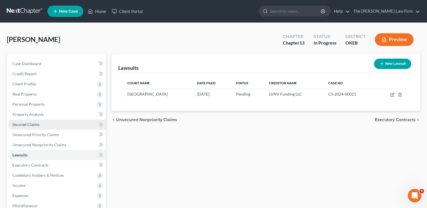
click at [26, 125] on span "Secured Claims" at bounding box center [25, 124] width 27 height 5
